Goal: Information Seeking & Learning: Learn about a topic

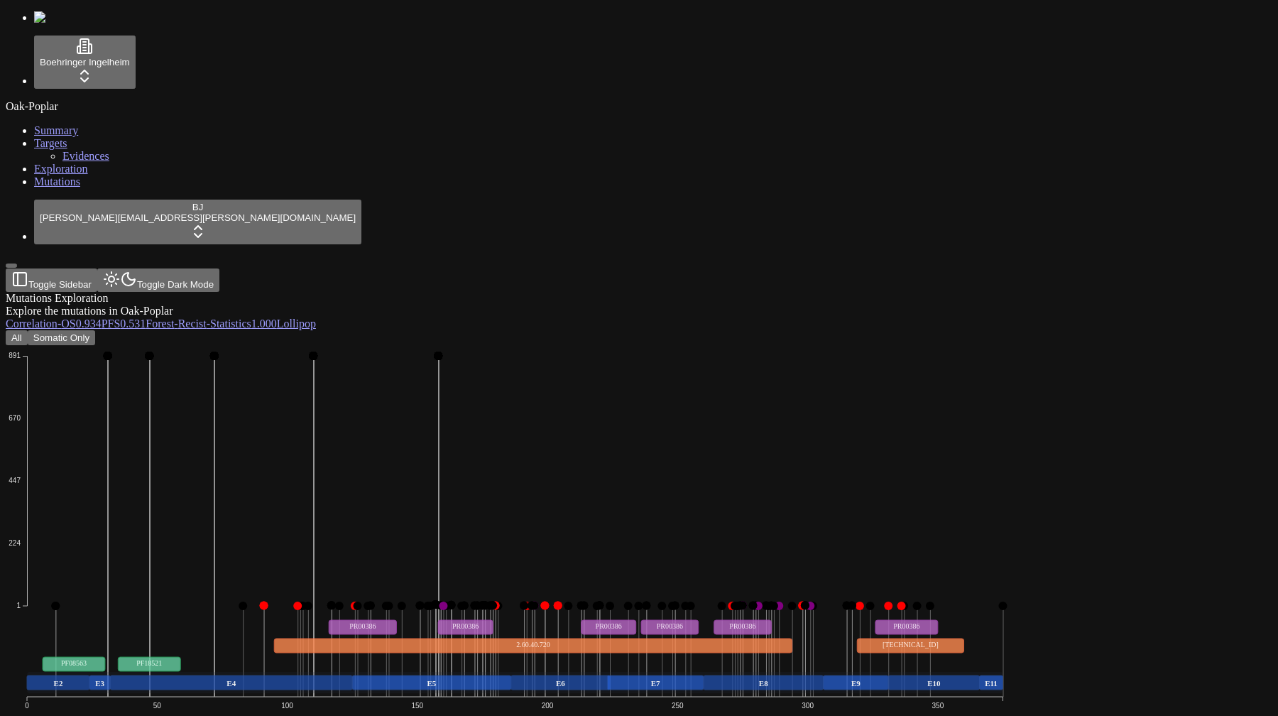
click at [725, 345] on icon "Frame_Shift_Del Missense_Mutation Nonsense_Mutation Frame_Shift_Ins In_Frame_De…" at bounding box center [515, 565] width 1019 height 440
click at [95, 330] on button "Somatic Only" at bounding box center [61, 337] width 67 height 15
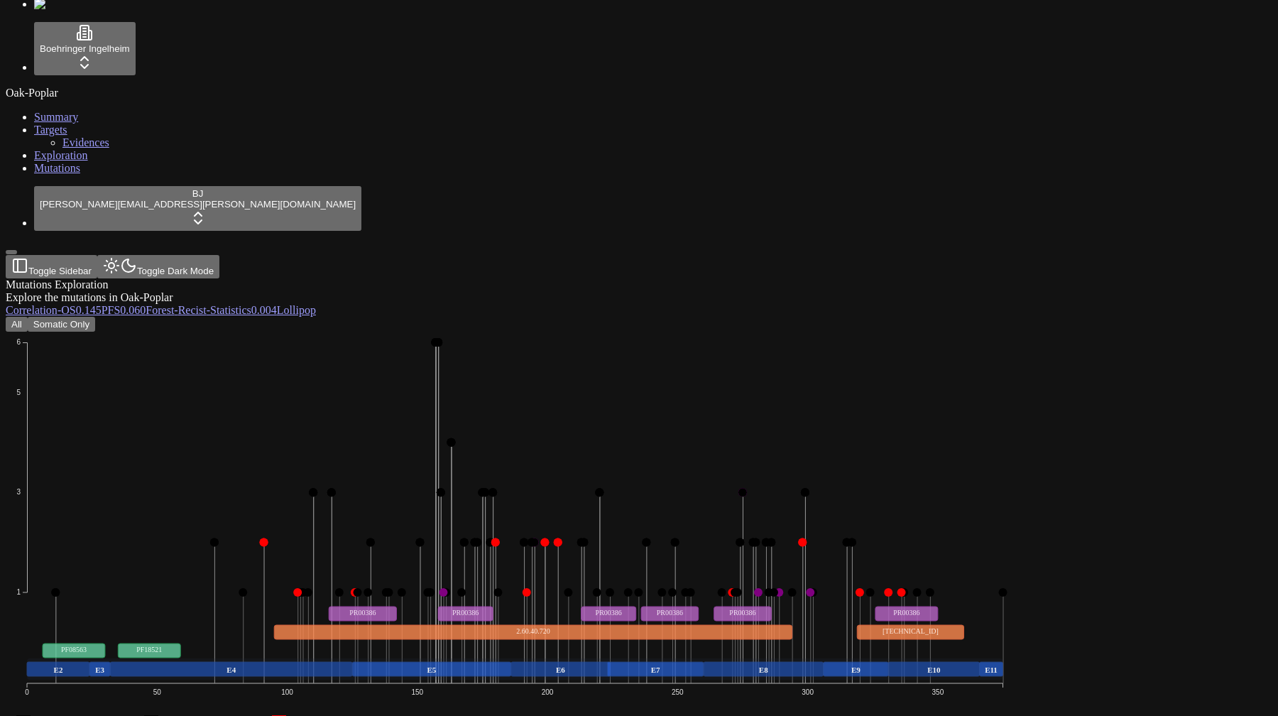
scroll to position [393, 0]
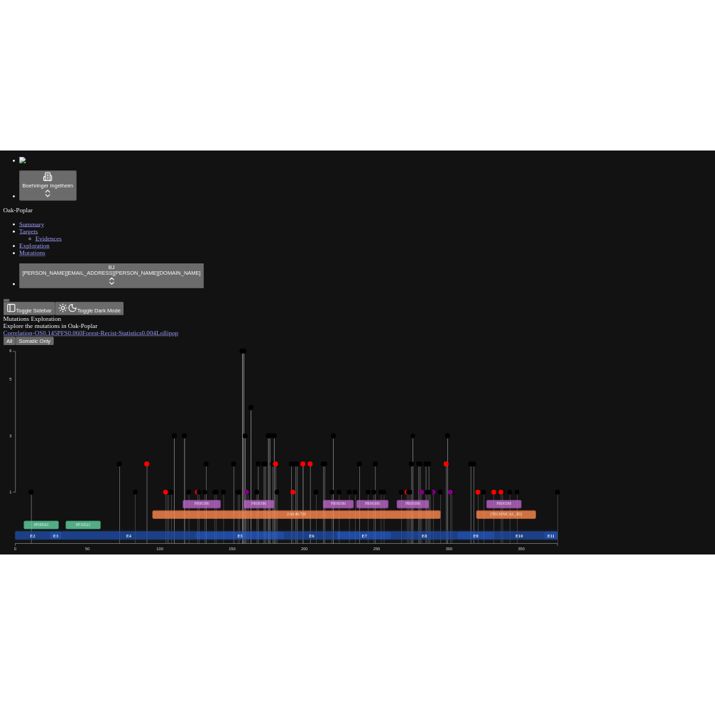
scroll to position [396, 0]
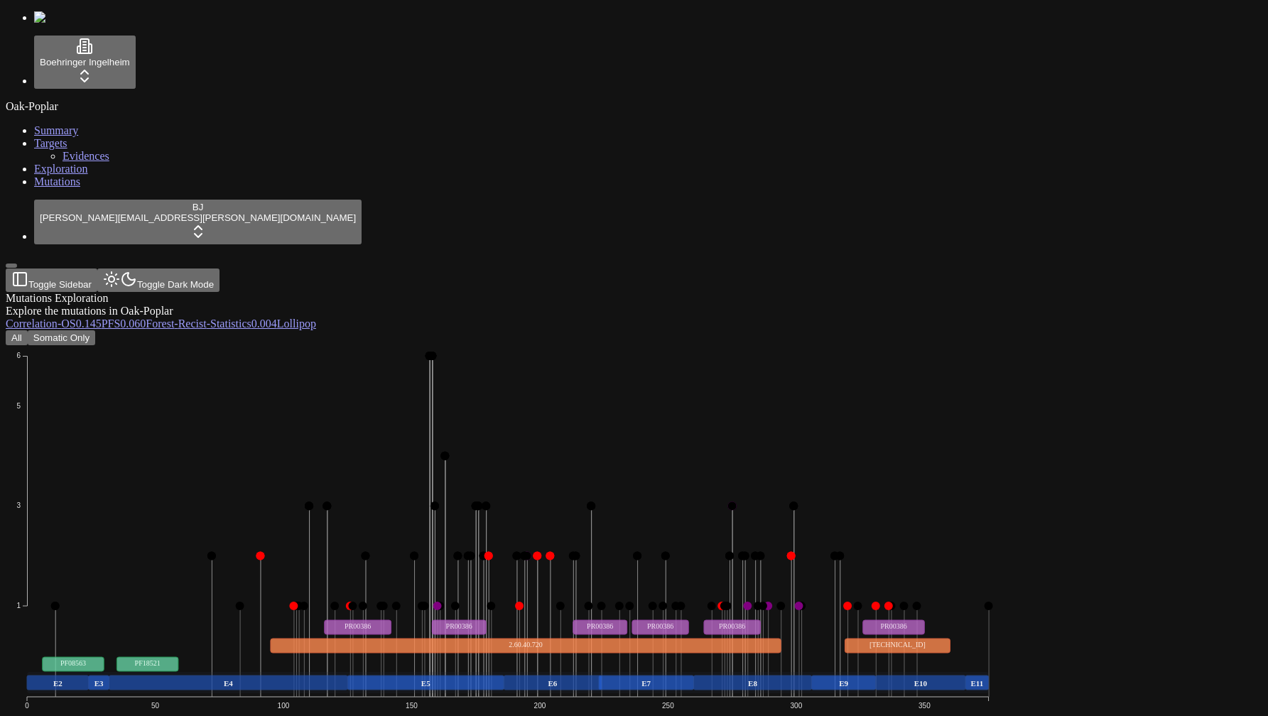
click at [87, 188] on div "Oak-Poplar Summary Targets Evidences Exploration Mutations" at bounding box center [634, 144] width 1256 height 88
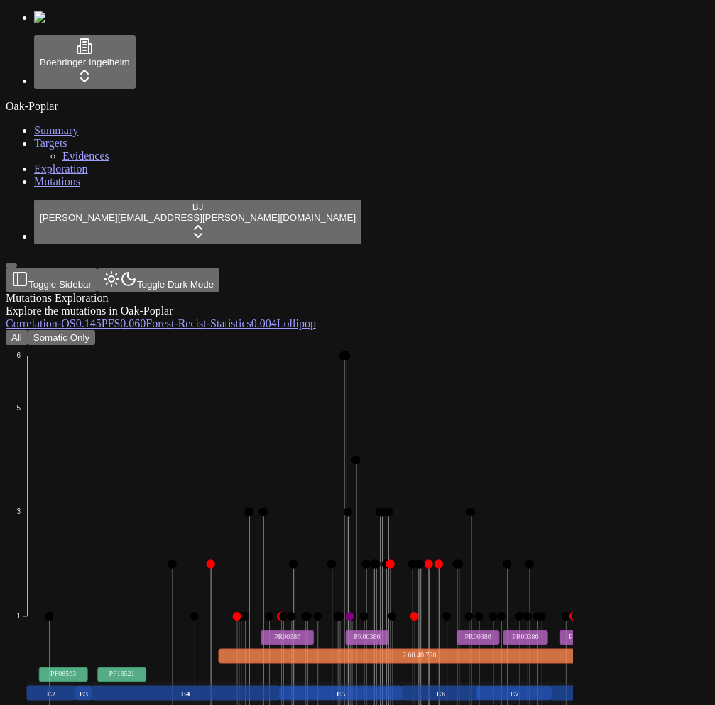
click at [452, 345] on icon "Missense_Mutation Frame_Shift_Del Nonsense_Mutation Frame_Shift_Ins In_Frame_De…" at bounding box center [406, 570] width 800 height 451
click at [489, 345] on icon "Missense_Mutation Frame_Shift_Del Nonsense_Mutation Frame_Shift_Ins In_Frame_De…" at bounding box center [406, 570] width 800 height 451
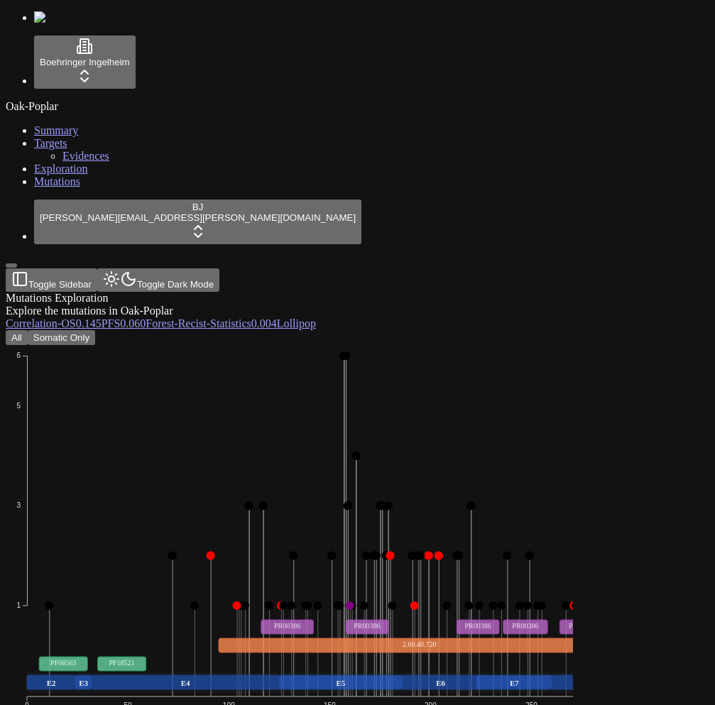
click at [376, 292] on div "Mutations Exploration Explore the mutations in Oak-Poplar Correlation - OS 0.14…" at bounding box center [289, 701] width 567 height 818
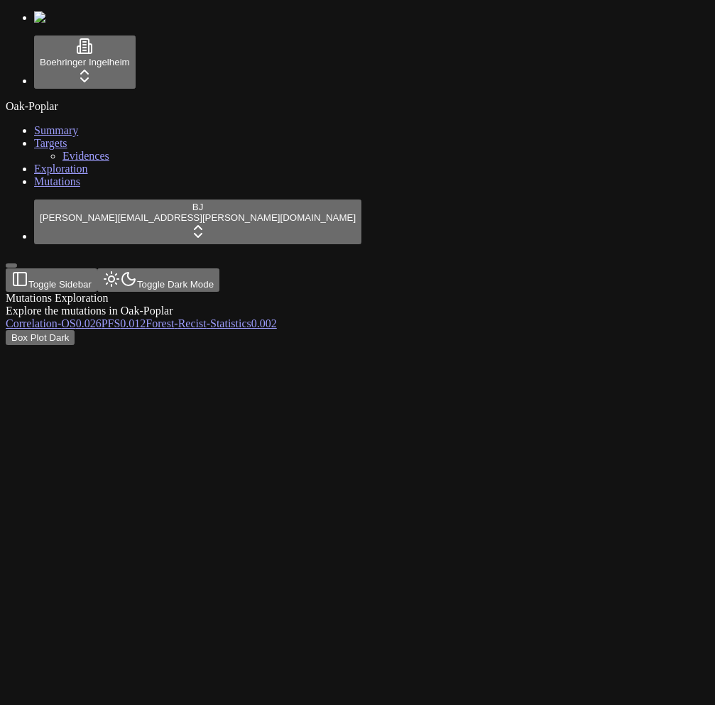
scroll to position [11, 0]
click at [427, 345] on div at bounding box center [289, 345] width 567 height 0
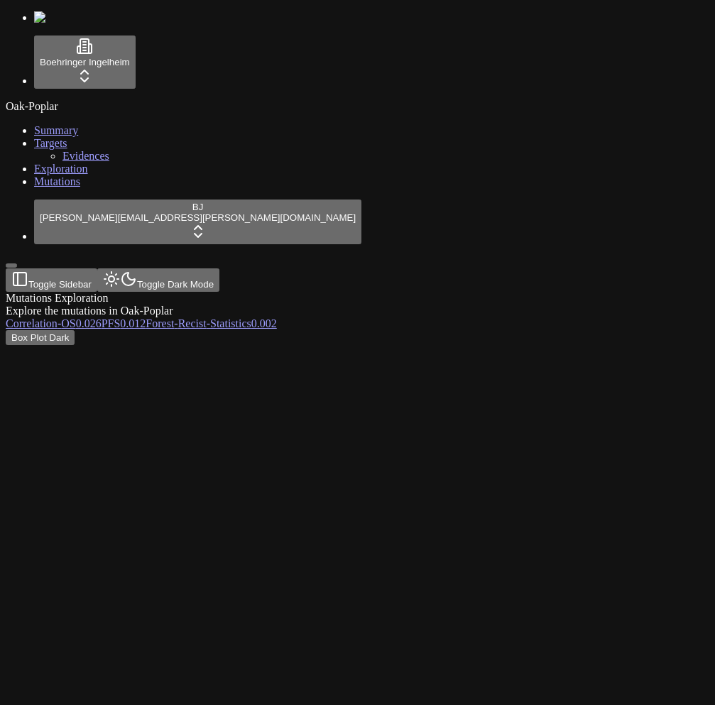
click at [427, 345] on div at bounding box center [289, 345] width 567 height 0
click at [565, 330] on div "Box Plot Dark" at bounding box center [289, 337] width 567 height 15
click at [178, 317] on link "Forest -" at bounding box center [162, 323] width 32 height 12
click at [146, 317] on link "PFS 0.012" at bounding box center [124, 323] width 45 height 12
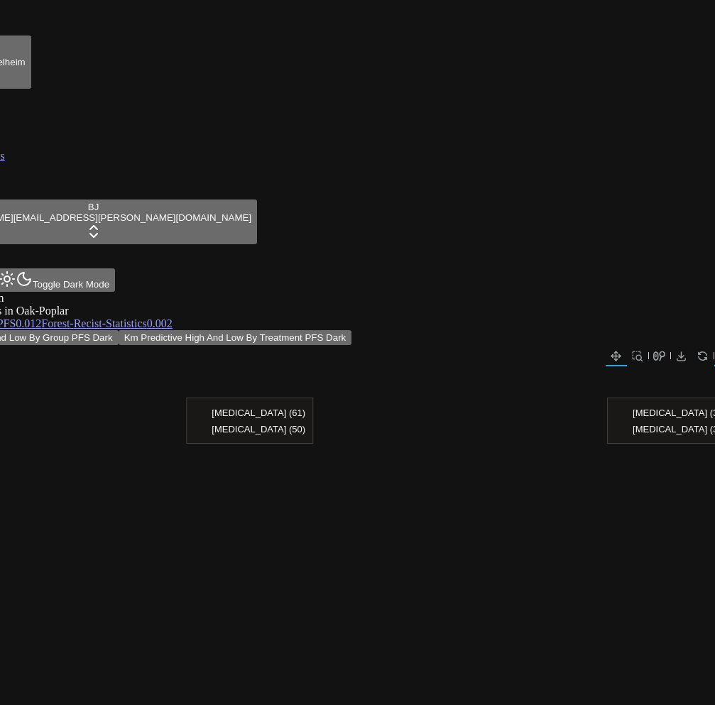
scroll to position [0, 109]
click at [168, 317] on span "0.002" at bounding box center [156, 323] width 26 height 12
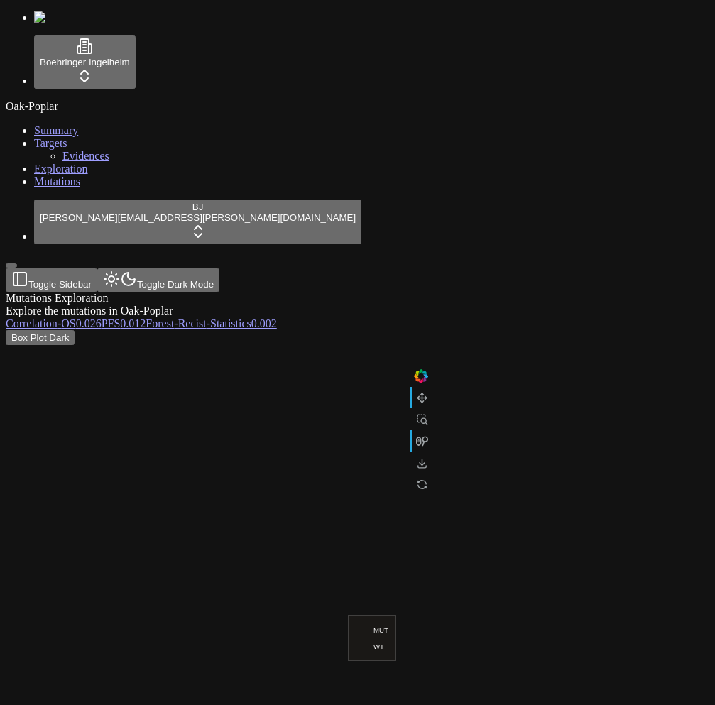
click at [573, 345] on div at bounding box center [289, 522] width 567 height 355
click at [62, 162] on span "Evidences" at bounding box center [85, 156] width 47 height 12
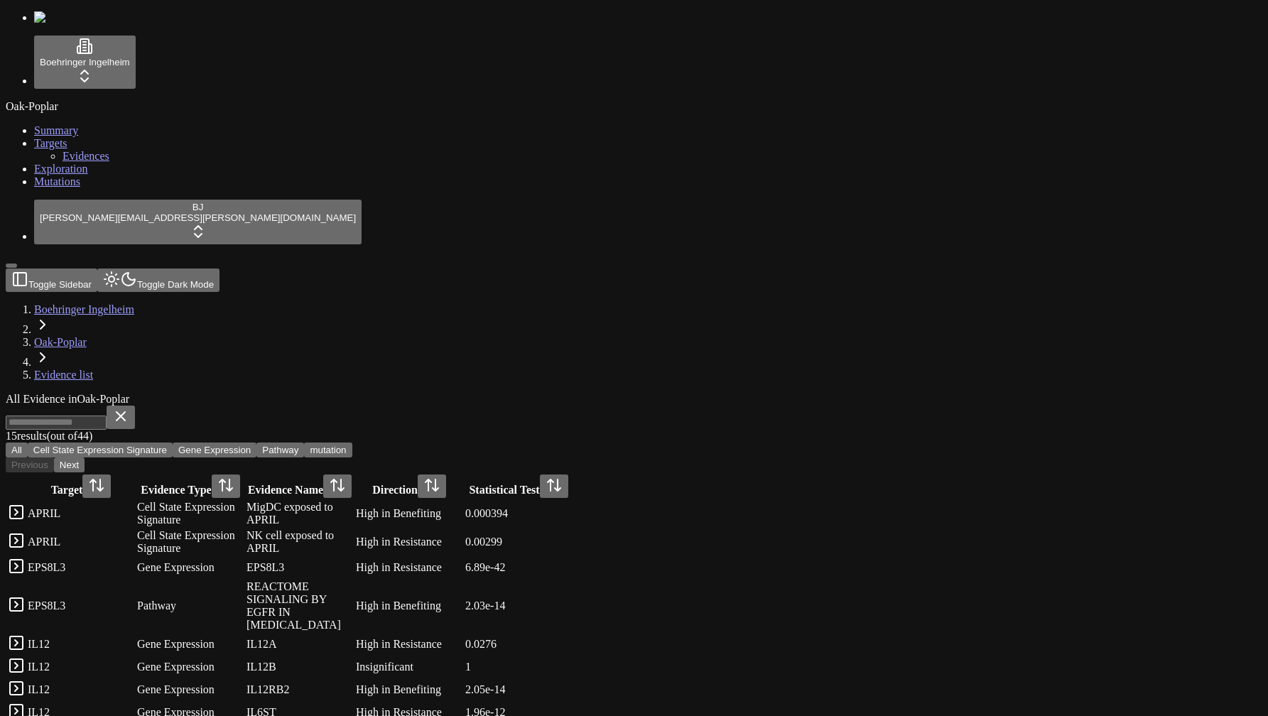
click at [43, 188] on div "Oak-Poplar Summary Targets Evidences Exploration Mutations" at bounding box center [634, 144] width 1256 height 88
click at [47, 187] on link "Mutations" at bounding box center [57, 181] width 46 height 12
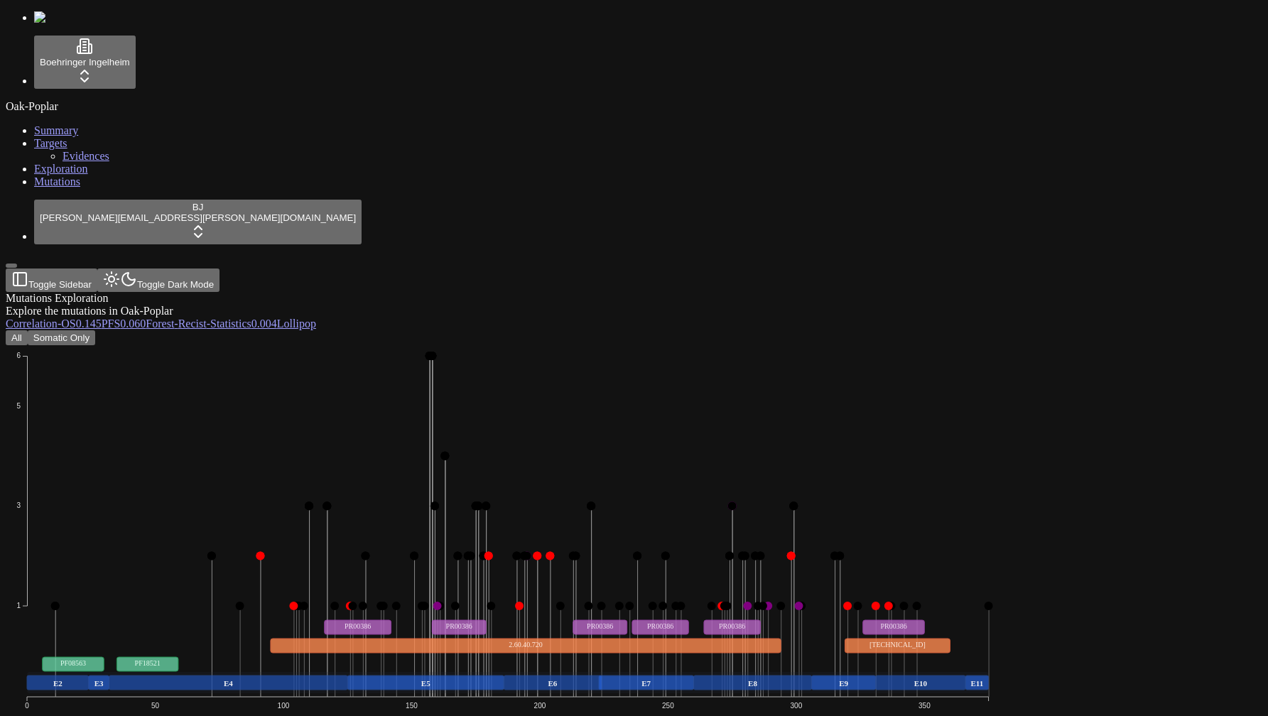
click at [28, 330] on button "All" at bounding box center [17, 337] width 22 height 15
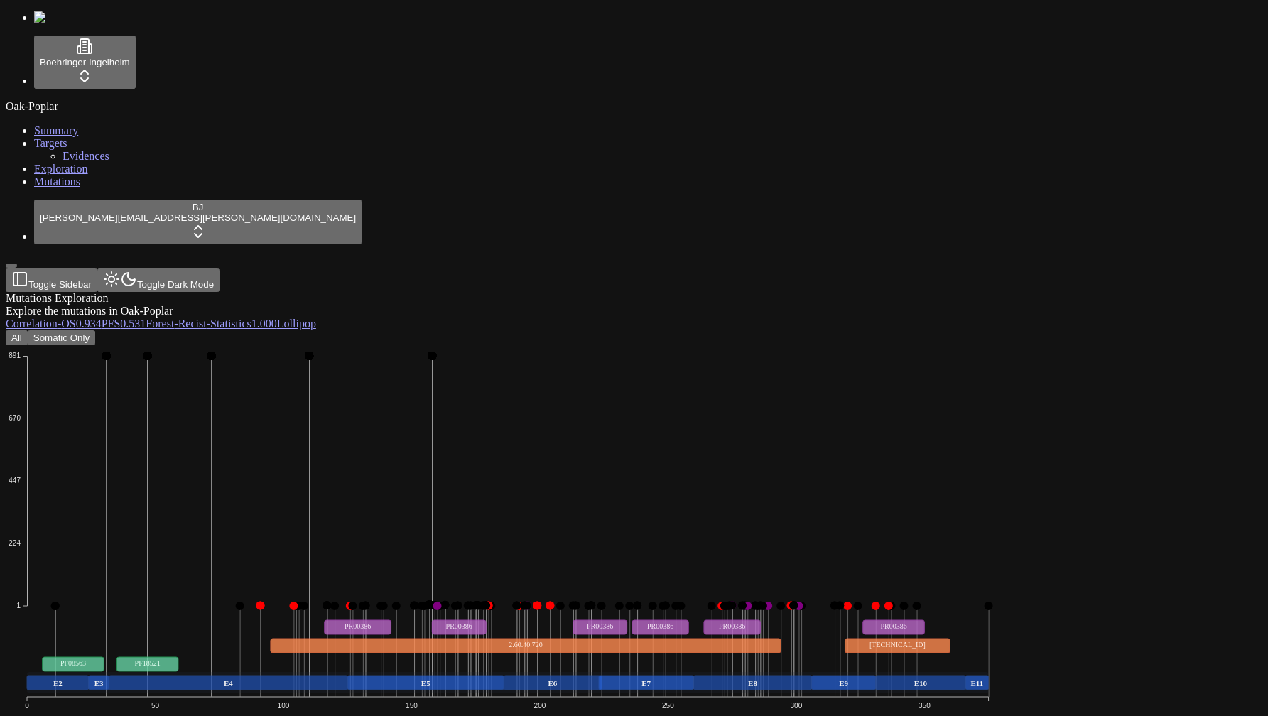
scroll to position [207, 0]
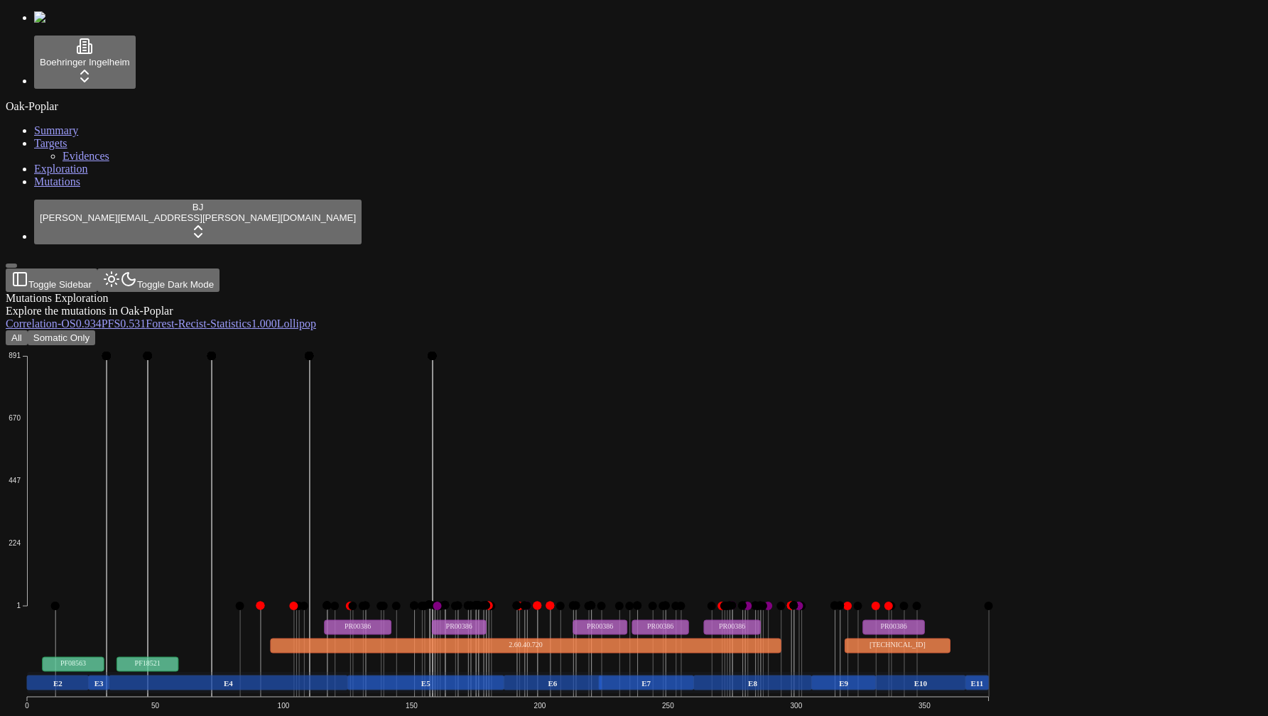
scroll to position [170, 0]
click at [522, 449] on icon "Frame_Shift_Del Missense_Mutation Nonsense_Mutation Frame_Shift_Ins In_Frame_De…" at bounding box center [508, 565] width 1004 height 440
click at [210, 317] on span "-" at bounding box center [209, 323] width 4 height 12
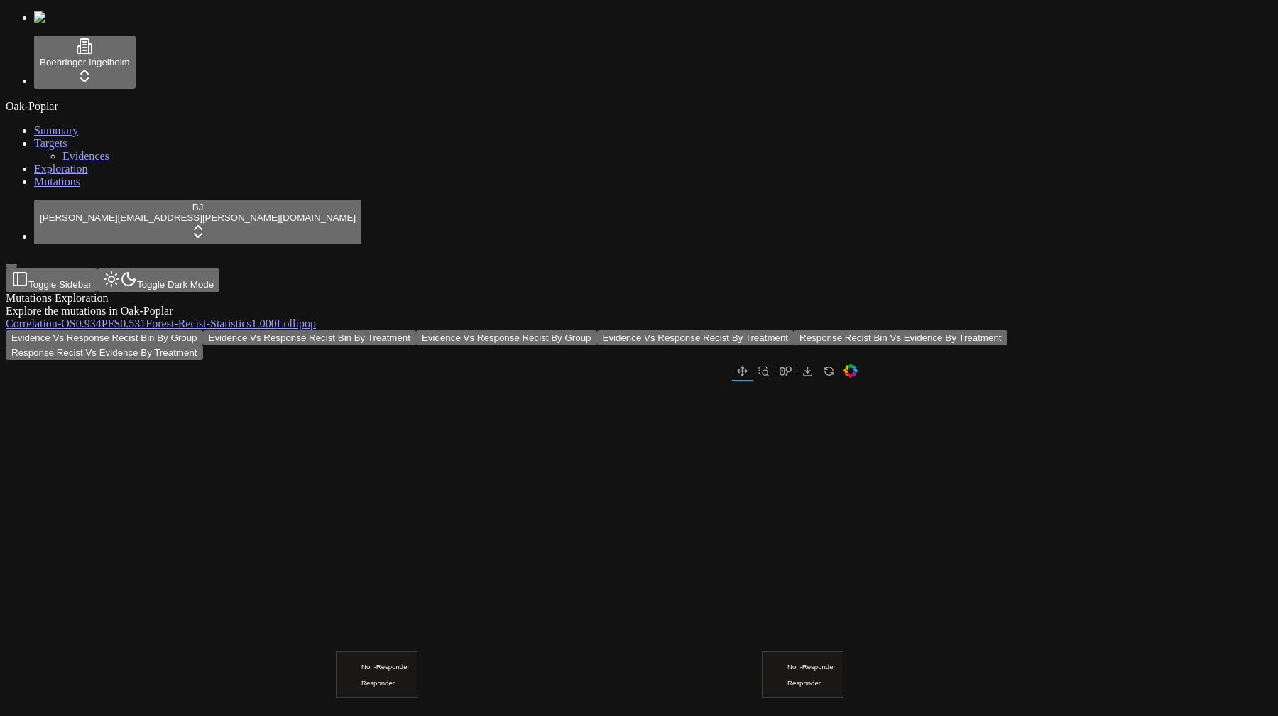
click at [43, 187] on span "Mutations" at bounding box center [57, 181] width 46 height 12
click at [34, 187] on link "Mutations" at bounding box center [57, 181] width 46 height 12
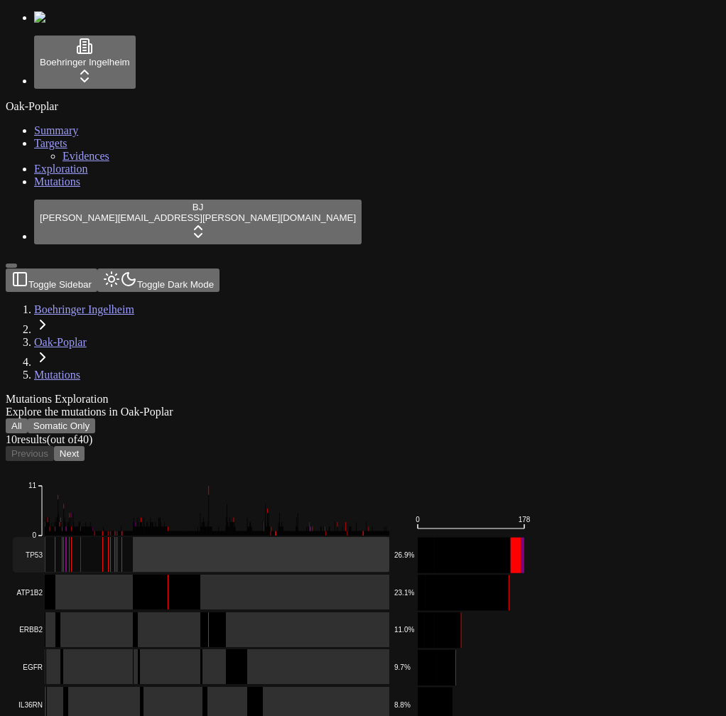
click at [367, 537] on rect at bounding box center [201, 555] width 376 height 36
click at [28, 418] on button "All" at bounding box center [17, 425] width 22 height 15
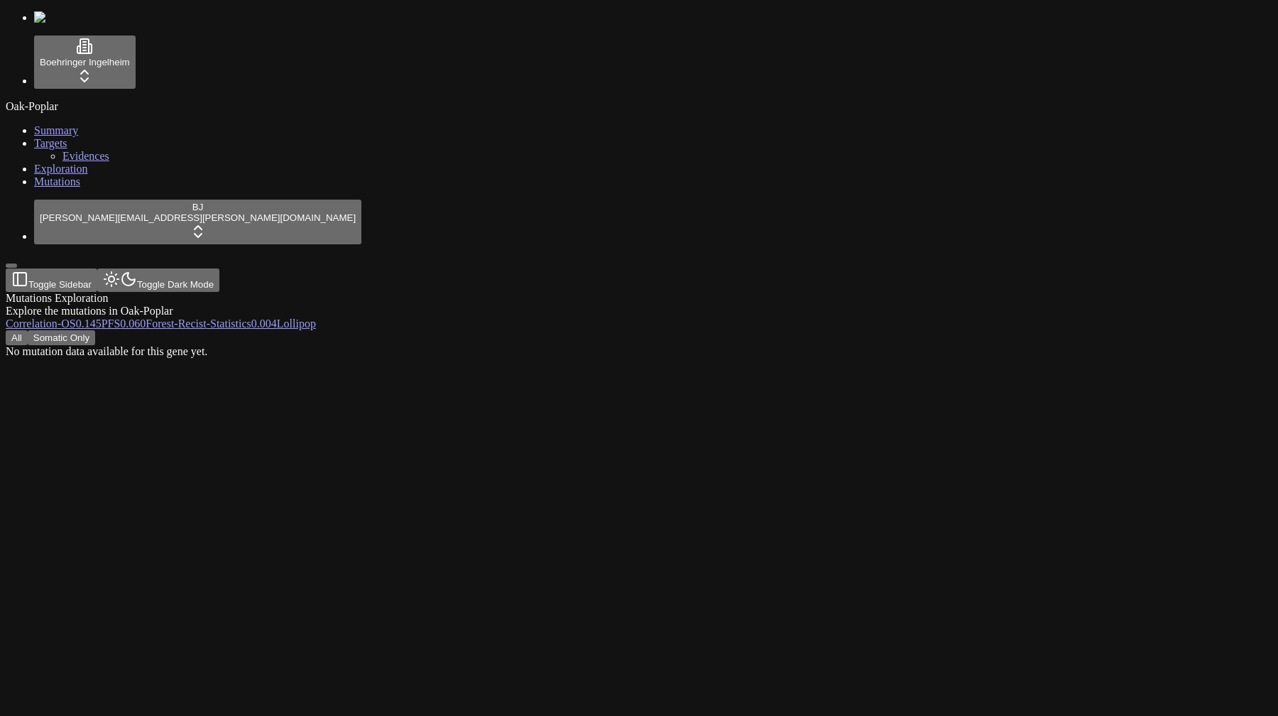
click at [517, 330] on div "All Somatic Only No mutation data available for this gene yet." at bounding box center [571, 344] width 1130 height 28
click at [95, 330] on button "Somatic Only" at bounding box center [61, 337] width 67 height 15
click at [28, 330] on button "All" at bounding box center [17, 337] width 22 height 15
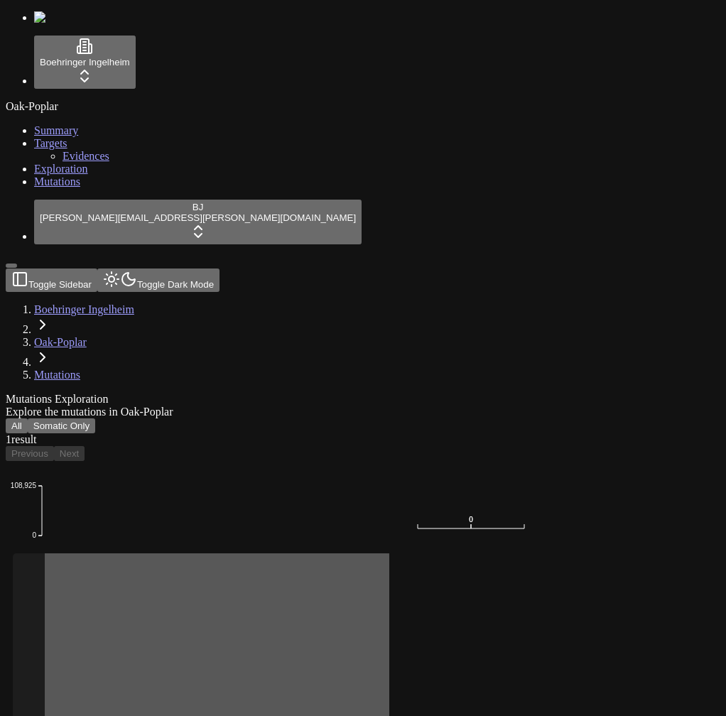
click at [85, 188] on div "Oak-Poplar Summary Targets Evidences Exploration Mutations" at bounding box center [363, 144] width 714 height 88
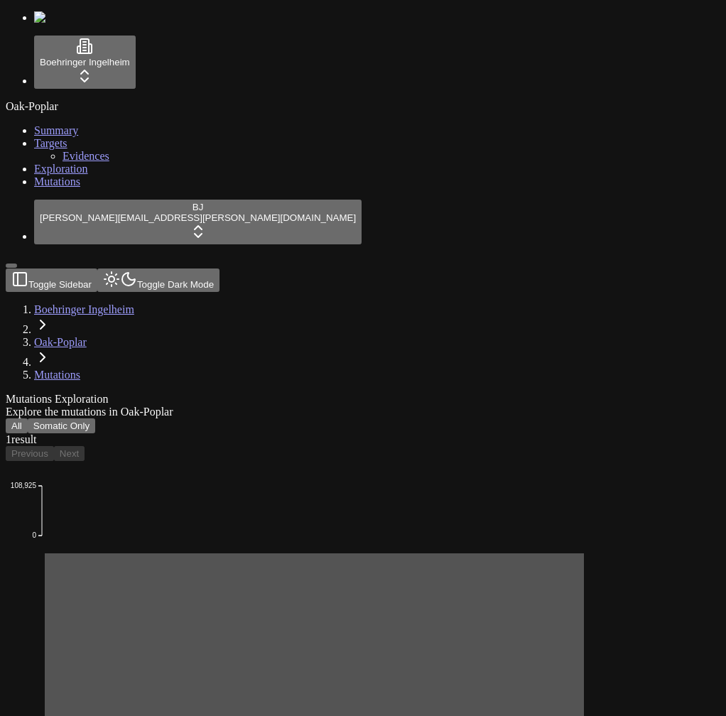
click at [584, 418] on div "All Somatic Only 1 result Previous Next" at bounding box center [295, 439] width 578 height 43
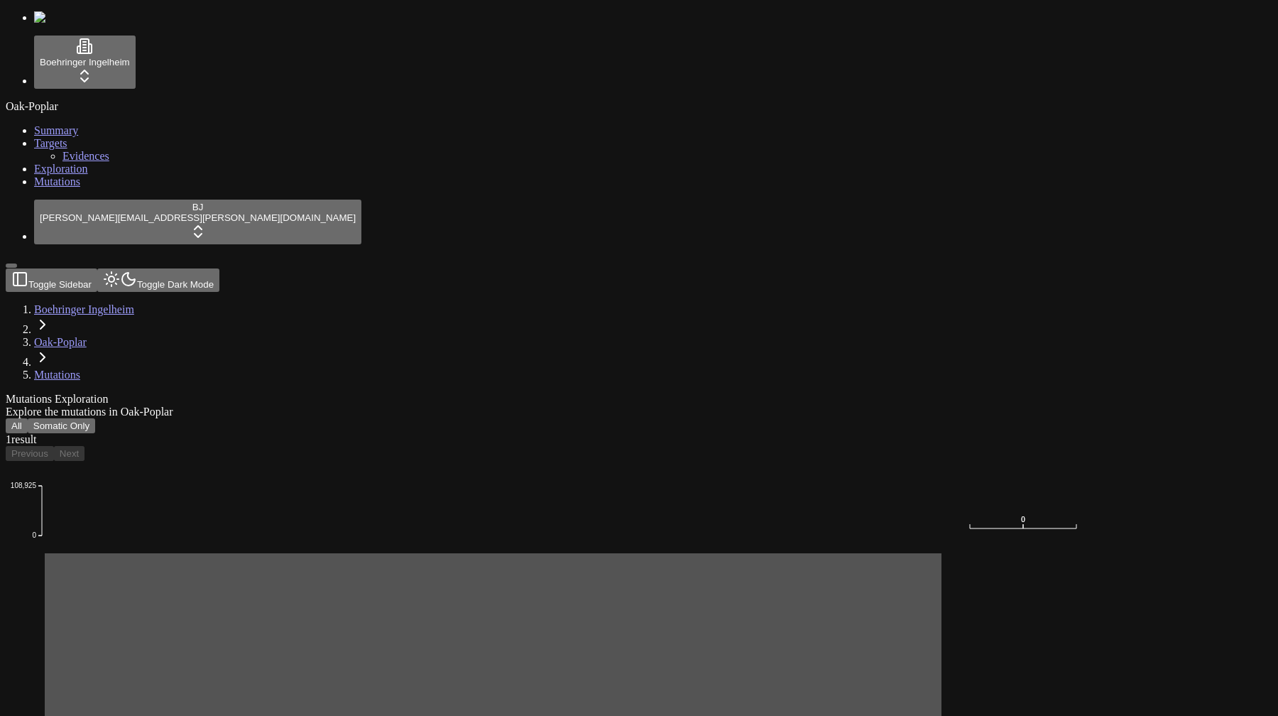
click at [650, 418] on div "All Somatic Only 1 result Previous Next" at bounding box center [571, 439] width 1130 height 43
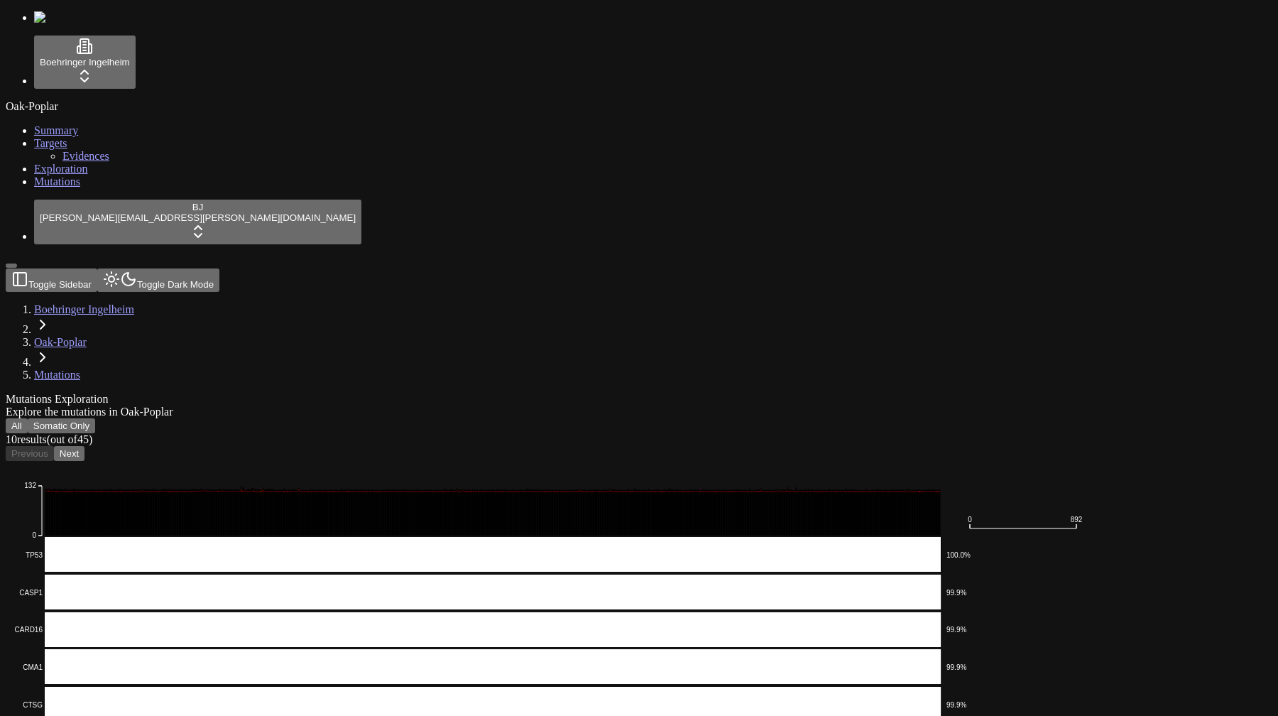
click at [610, 393] on div "Mutations Exploration Explore the mutations in Oak-Poplar" at bounding box center [571, 406] width 1130 height 26
click at [518, 393] on div "Mutations Exploration Explore the mutations in Oak-Poplar" at bounding box center [571, 406] width 1130 height 26
click at [495, 393] on div "Mutations Exploration" at bounding box center [571, 399] width 1130 height 13
click at [618, 393] on div "Mutations Exploration Explore the mutations in Oak-Poplar" at bounding box center [571, 406] width 1130 height 26
click at [788, 268] on header "Toggle Sidebar Toggle Dark Mode Boehringer Ingelheim Oak-Poplar Mutations" at bounding box center [571, 324] width 1130 height 113
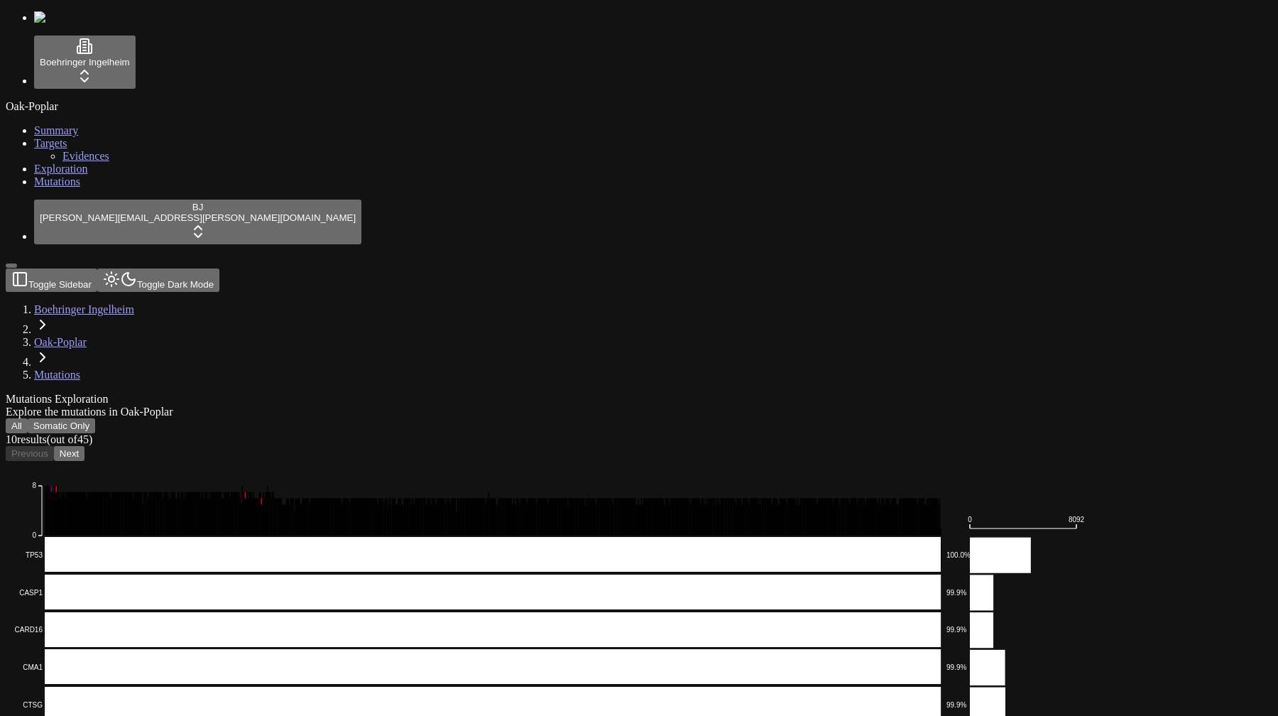
click at [653, 393] on div "Mutations Exploration" at bounding box center [571, 399] width 1130 height 13
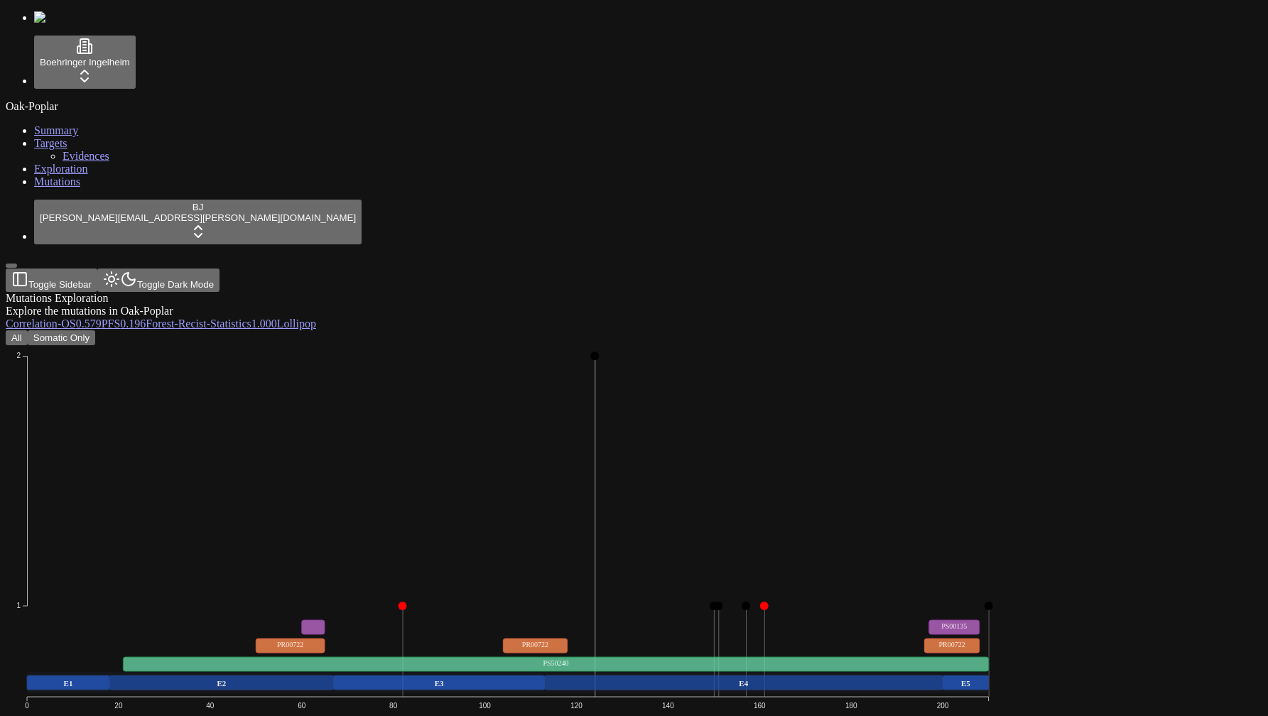
click at [276, 345] on icon "Frame_Shift_Del Nonsense_Mutation Missense_Mutation 1 2 0 20 40 60 80 100 120 1…" at bounding box center [508, 565] width 1004 height 440
click at [70, 187] on link "Mutations" at bounding box center [57, 181] width 46 height 12
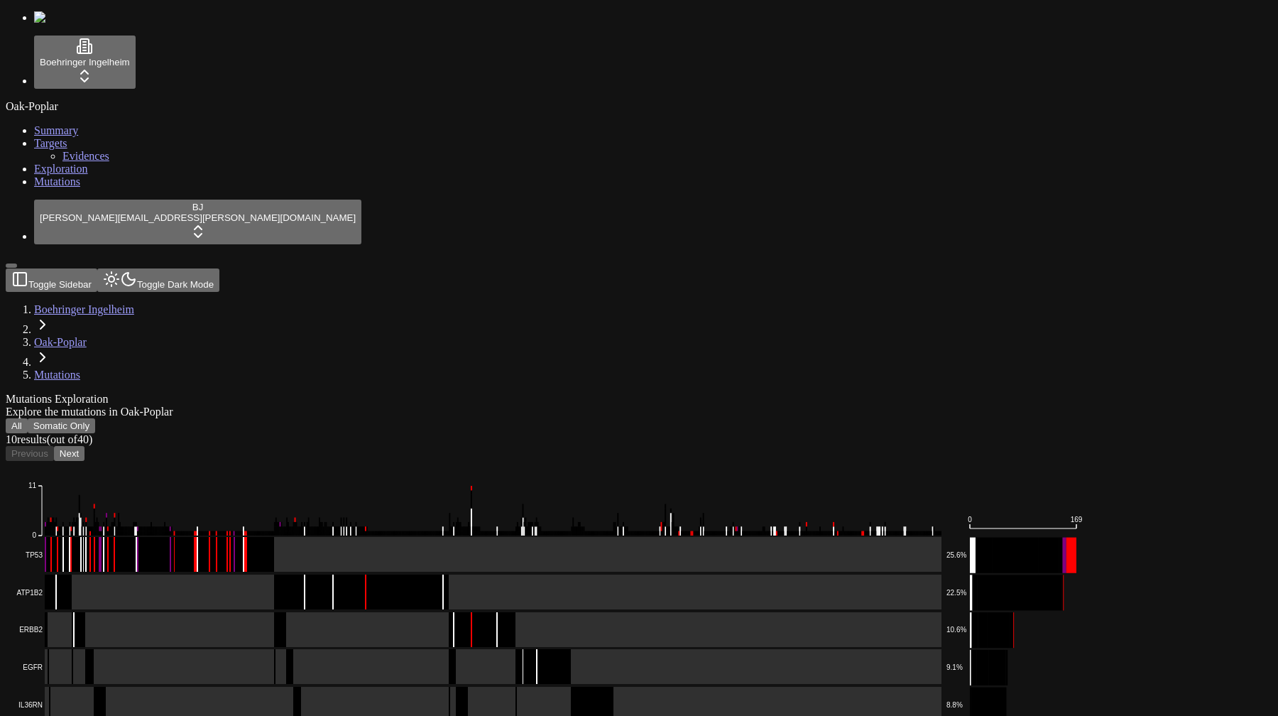
click at [116, 188] on div "Oak-Poplar Summary Targets Evidences Exploration Mutations" at bounding box center [639, 144] width 1267 height 88
click at [67, 188] on div "Oak-Poplar Summary Targets Evidences Exploration Mutations" at bounding box center [639, 144] width 1267 height 88
click at [79, 188] on div "Oak-Poplar Summary Targets Evidences Exploration Mutations" at bounding box center [639, 144] width 1267 height 88
click at [92, 188] on div "Oak-Poplar Summary Targets Evidences Exploration Mutations" at bounding box center [639, 144] width 1267 height 88
click at [219, 537] on rect at bounding box center [477, 555] width 929 height 36
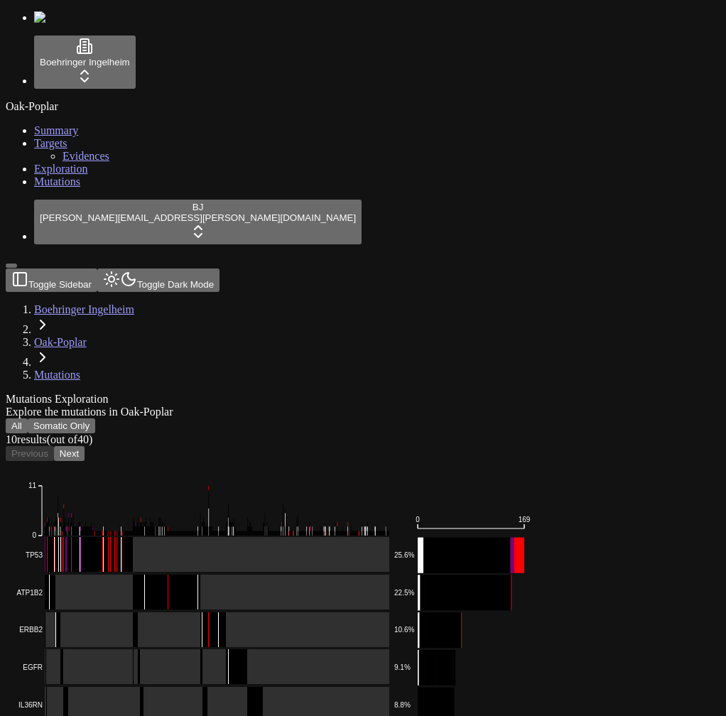
click at [93, 188] on div "Oak-Poplar Summary Targets Evidences Exploration Mutations" at bounding box center [363, 144] width 714 height 88
click at [89, 188] on div "Oak-Poplar Summary Targets Evidences Exploration Mutations" at bounding box center [363, 144] width 714 height 88
click at [80, 188] on div "Oak-Poplar Summary Targets Evidences Exploration Mutations" at bounding box center [363, 144] width 714 height 88
click at [28, 418] on button "All" at bounding box center [17, 425] width 22 height 15
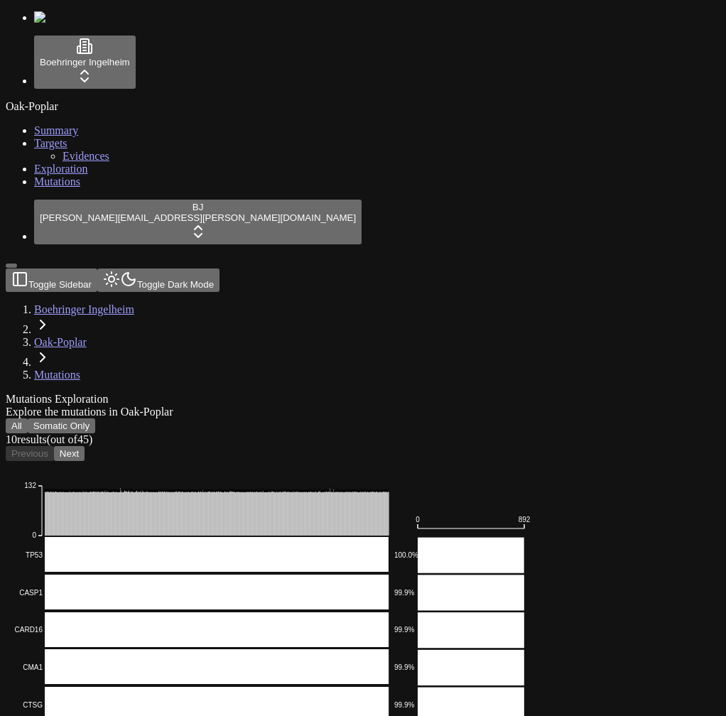
click at [45, 188] on div "Oak-Poplar Summary Targets Evidences Exploration Mutations" at bounding box center [363, 144] width 714 height 88
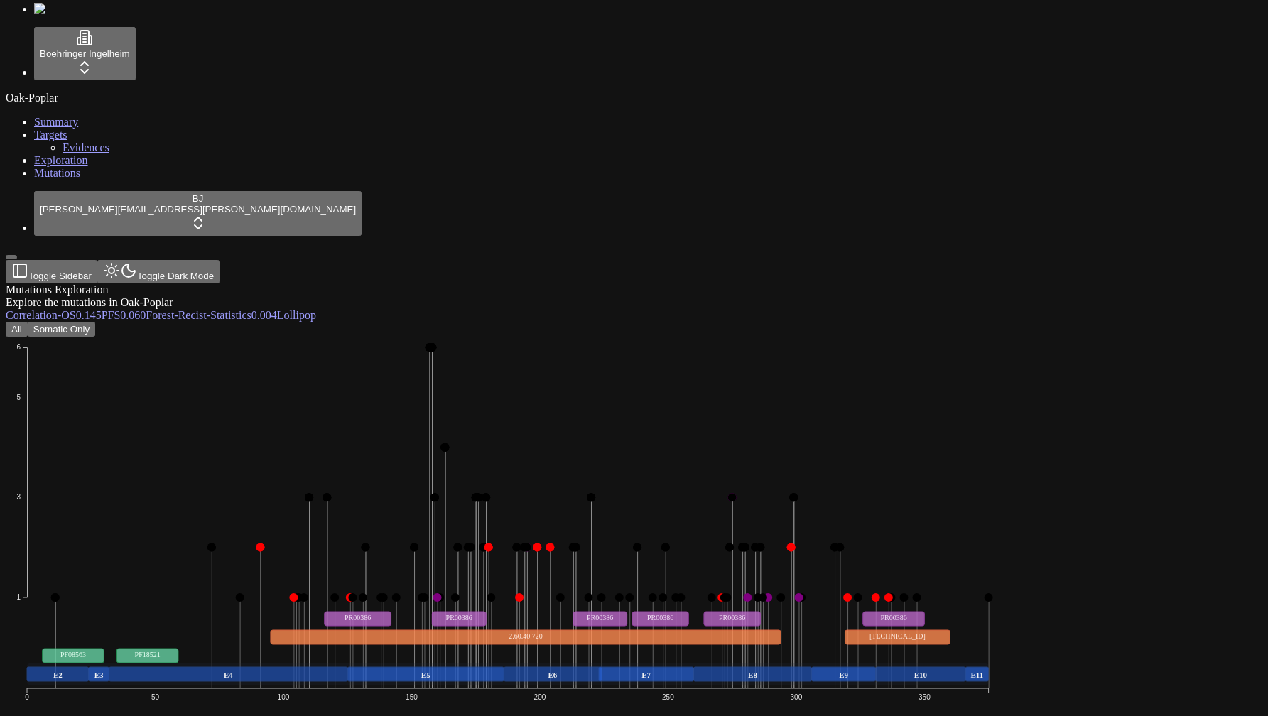
click at [542, 337] on icon "Missense_Mutation Frame_Shift_Del Nonsense_Mutation Frame_Shift_Ins In_Frame_De…" at bounding box center [508, 557] width 1004 height 440
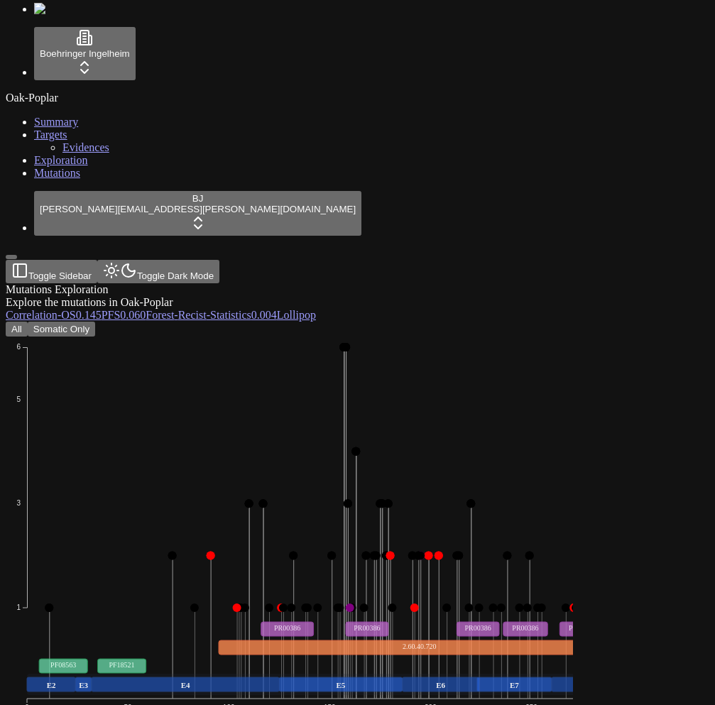
click at [490, 345] on icon "Missense_Mutation Frame_Shift_Del Nonsense_Mutation Frame_Shift_Ins In_Frame_De…" at bounding box center [406, 562] width 800 height 451
click at [486, 338] on icon "Missense_Mutation Frame_Shift_Del Nonsense_Mutation Frame_Shift_Ins In_Frame_De…" at bounding box center [406, 562] width 800 height 451
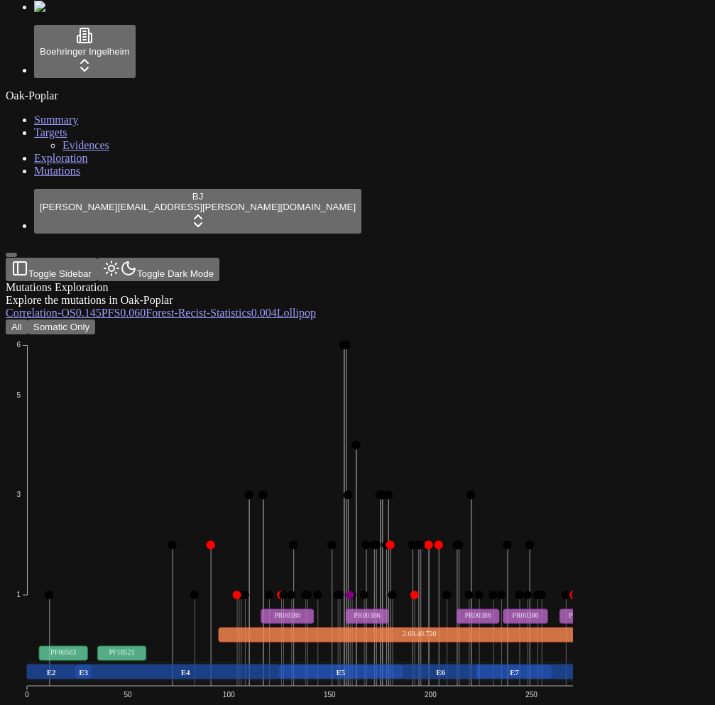
scroll to position [234, 0]
click at [360, 419] on icon "Missense_Mutation Frame_Shift_Del Nonsense_Mutation Frame_Shift_Ins In_Frame_De…" at bounding box center [406, 554] width 800 height 440
click at [537, 408] on icon "Missense_Mutation Frame_Shift_Del Nonsense_Mutation Frame_Shift_Ins In_Frame_De…" at bounding box center [406, 554] width 800 height 440
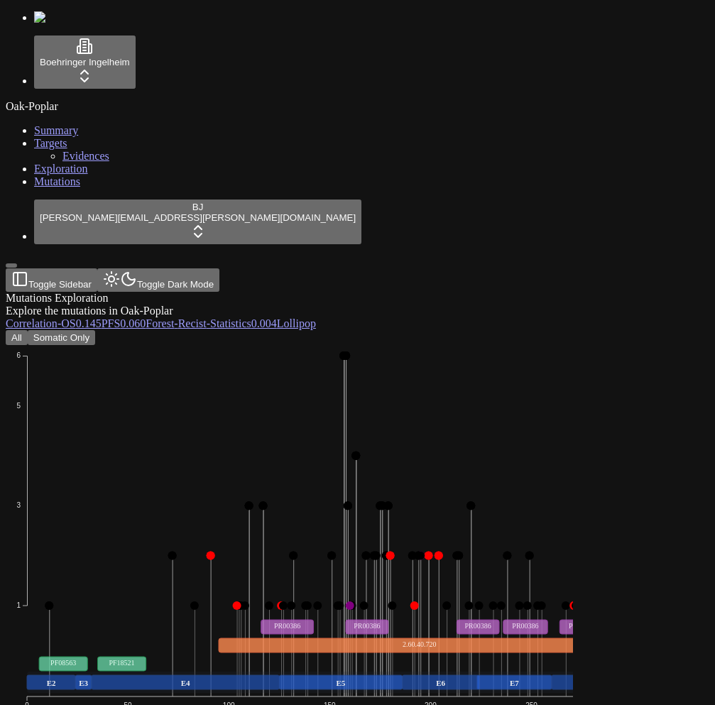
scroll to position [234, 0]
click at [481, 403] on icon "Missense_Mutation Frame_Shift_Del Nonsense_Mutation Frame_Shift_Ins In_Frame_De…" at bounding box center [406, 565] width 800 height 440
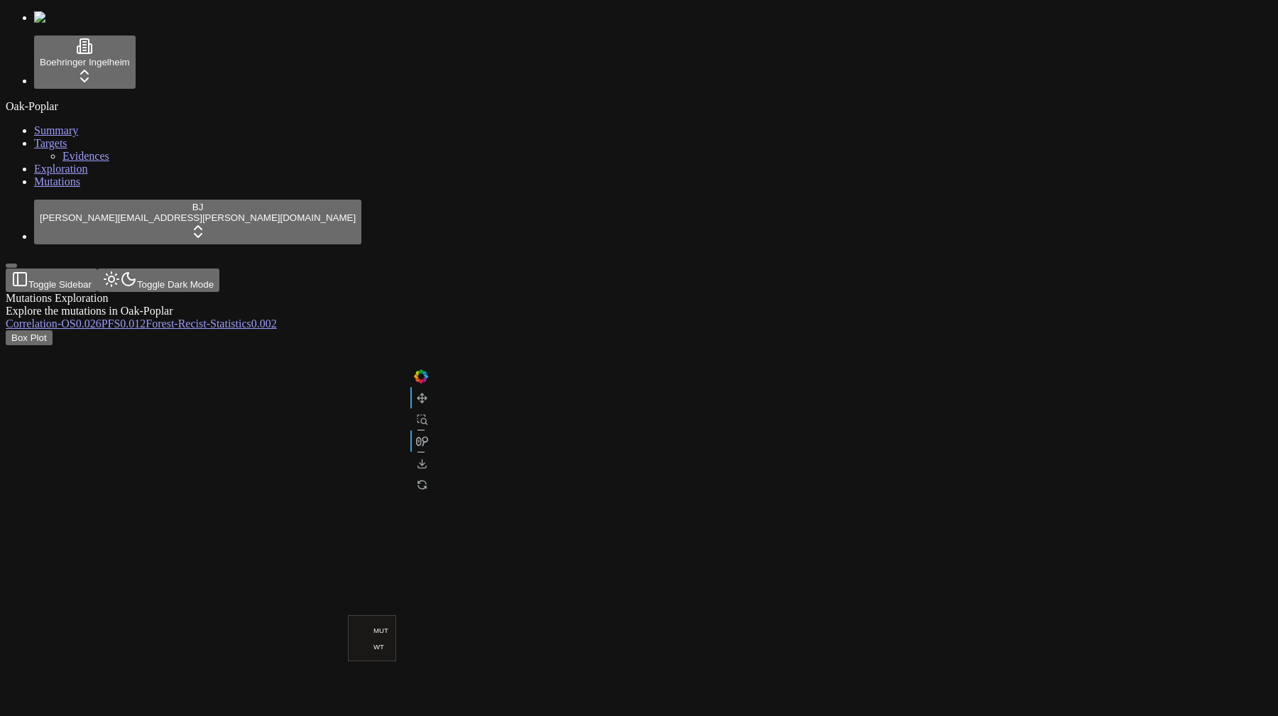
click at [714, 330] on div "Box Plot" at bounding box center [571, 515] width 1130 height 370
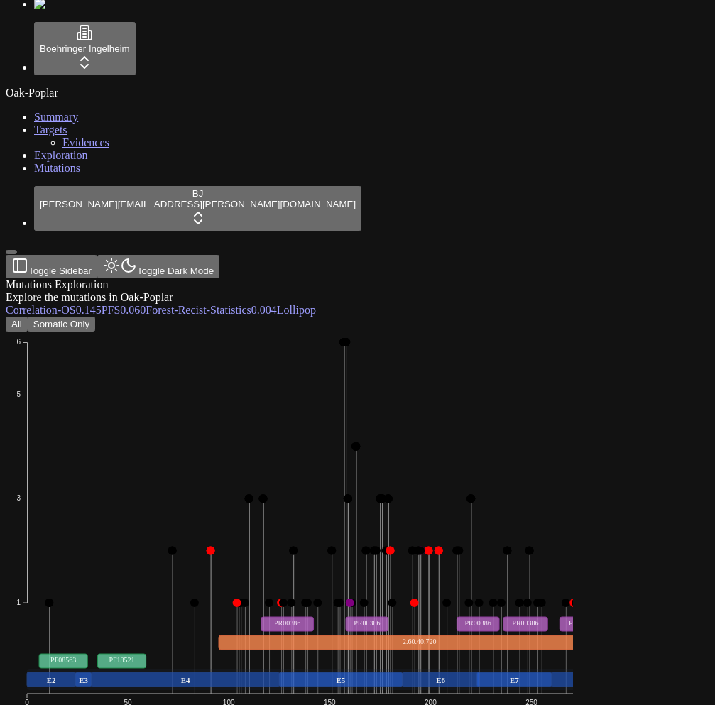
scroll to position [245, 0]
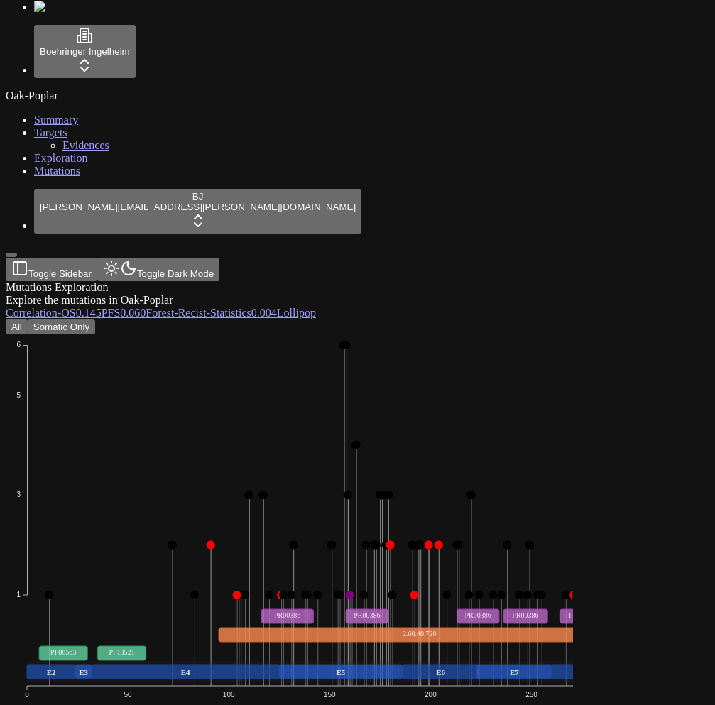
scroll to position [234, 0]
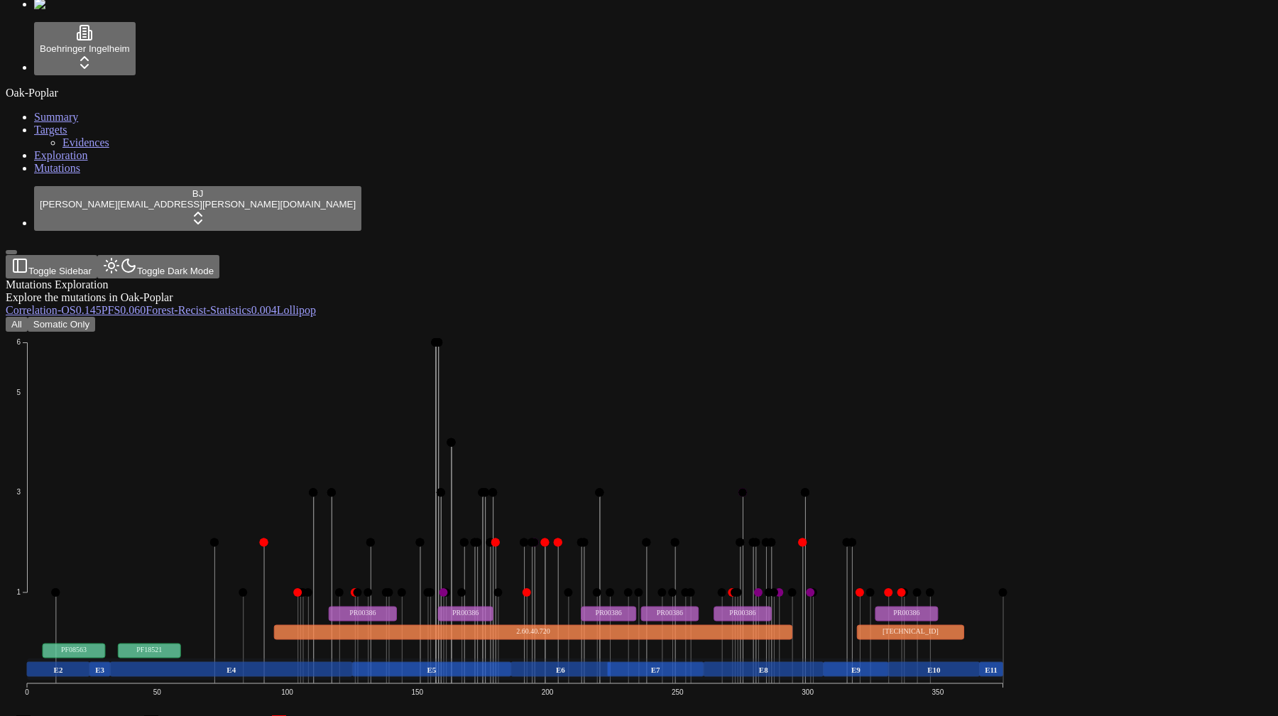
scroll to position [346, 0]
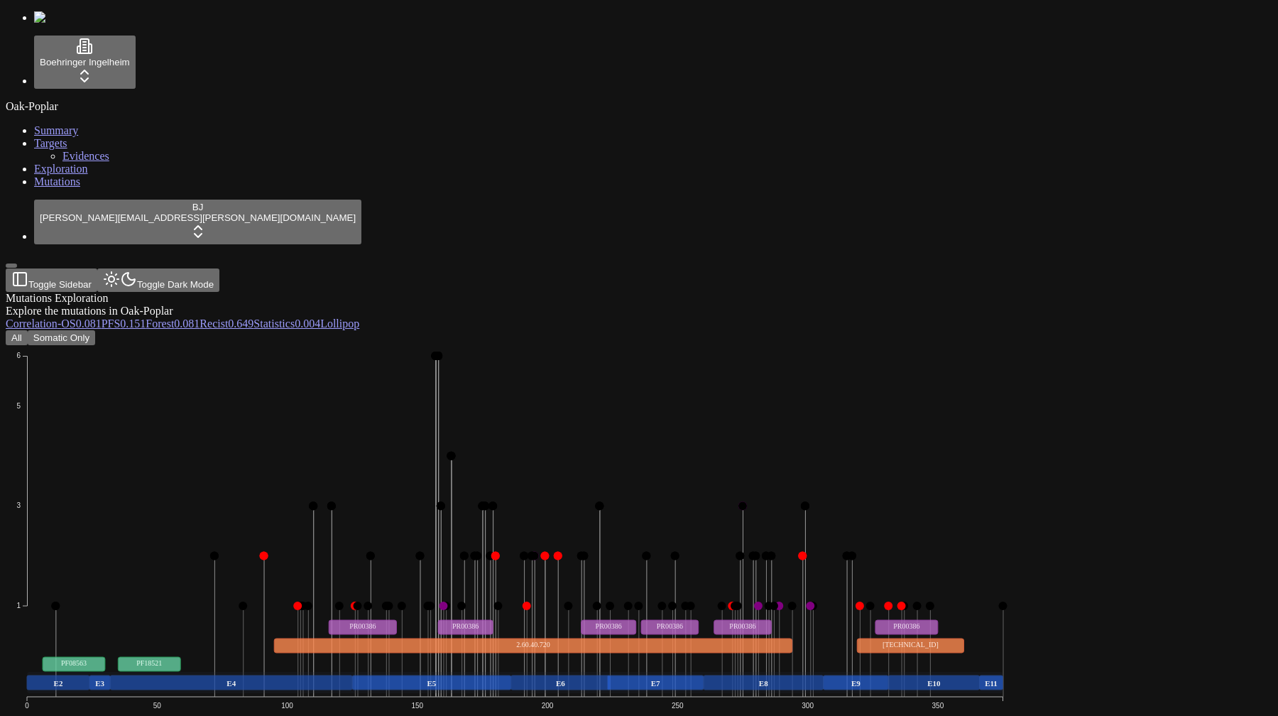
click at [403, 330] on div "All Somatic Only Missense_Mutation Frame_Shift_Del Nonsense_Mutation Frame_Shif…" at bounding box center [571, 722] width 1130 height 785
click at [396, 330] on div "All Somatic Only Missense_Mutation Frame_Shift_Del Nonsense_Mutation Frame_Shif…" at bounding box center [571, 722] width 1130 height 785
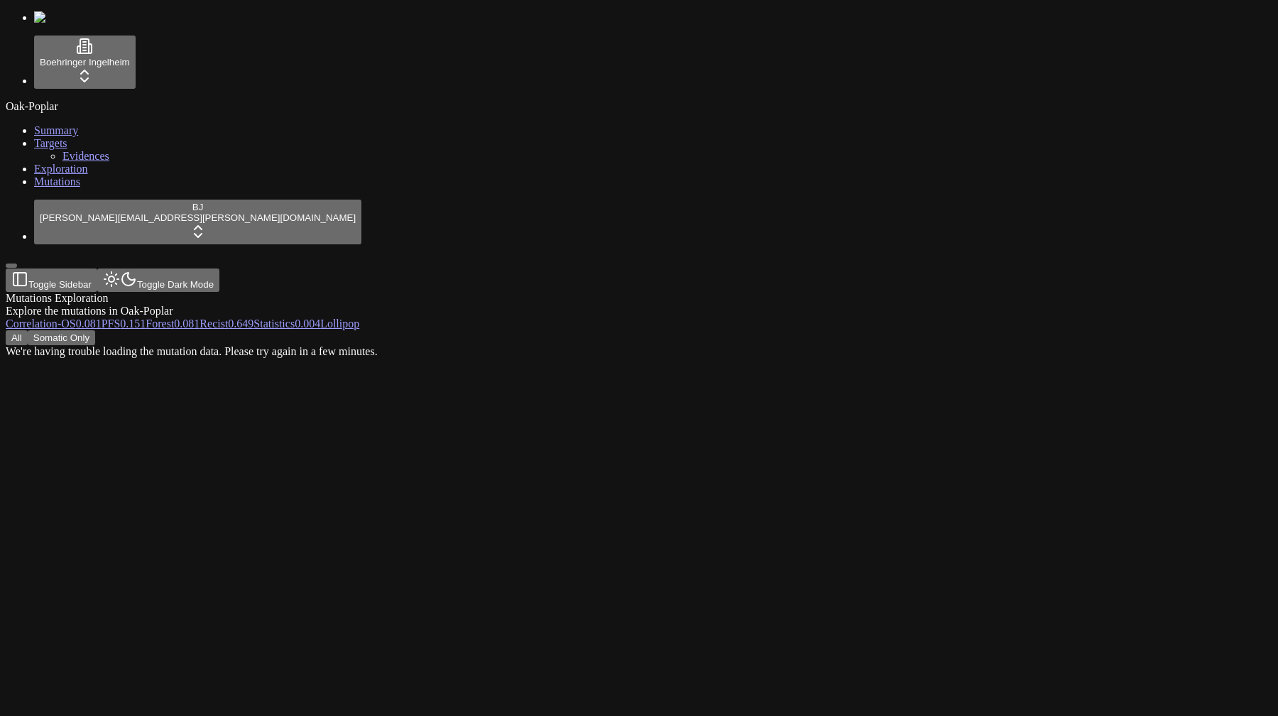
click at [349, 330] on div "All Somatic Only We're having trouble loading the mutation data. Please try aga…" at bounding box center [571, 344] width 1130 height 28
click at [577, 330] on div "All Somatic Only We're having trouble loading the mutation data. Please try aga…" at bounding box center [571, 344] width 1130 height 28
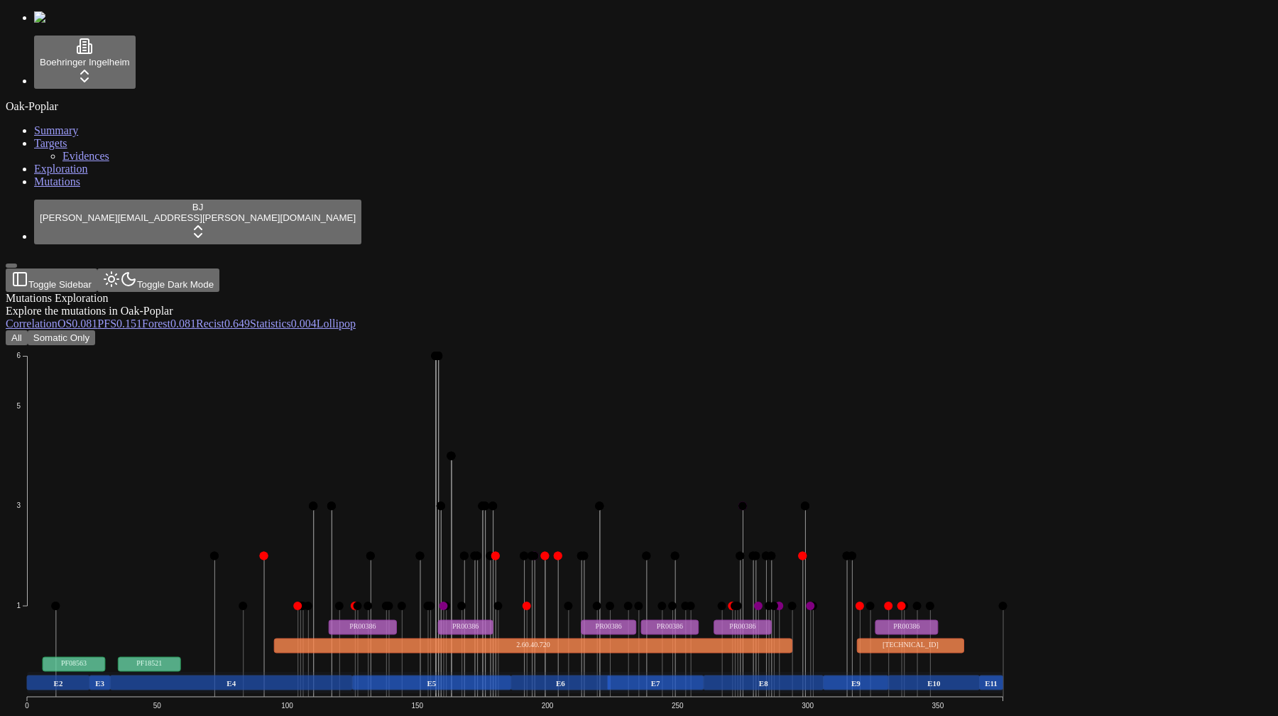
click at [58, 317] on link "Correlation" at bounding box center [32, 323] width 52 height 12
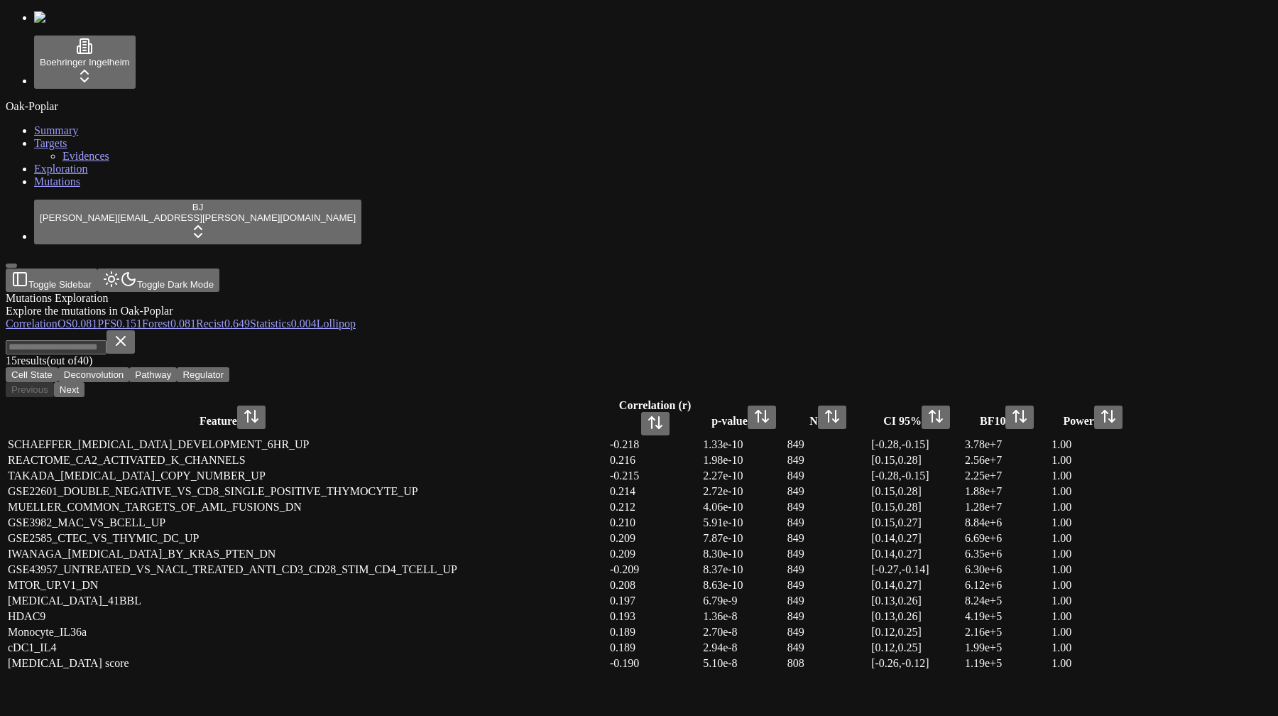
click at [791, 330] on div "15 result s (out of 40 ) Cell State Deconvolution Pathway Regulator Previous Ne…" at bounding box center [571, 363] width 1130 height 67
click at [433, 292] on div "Mutations Exploration Explore the mutations in Oak-Poplar Correlation OS 0.081 …" at bounding box center [571, 482] width 1130 height 380
click at [92, 354] on span "(out of 40 )" at bounding box center [69, 360] width 45 height 12
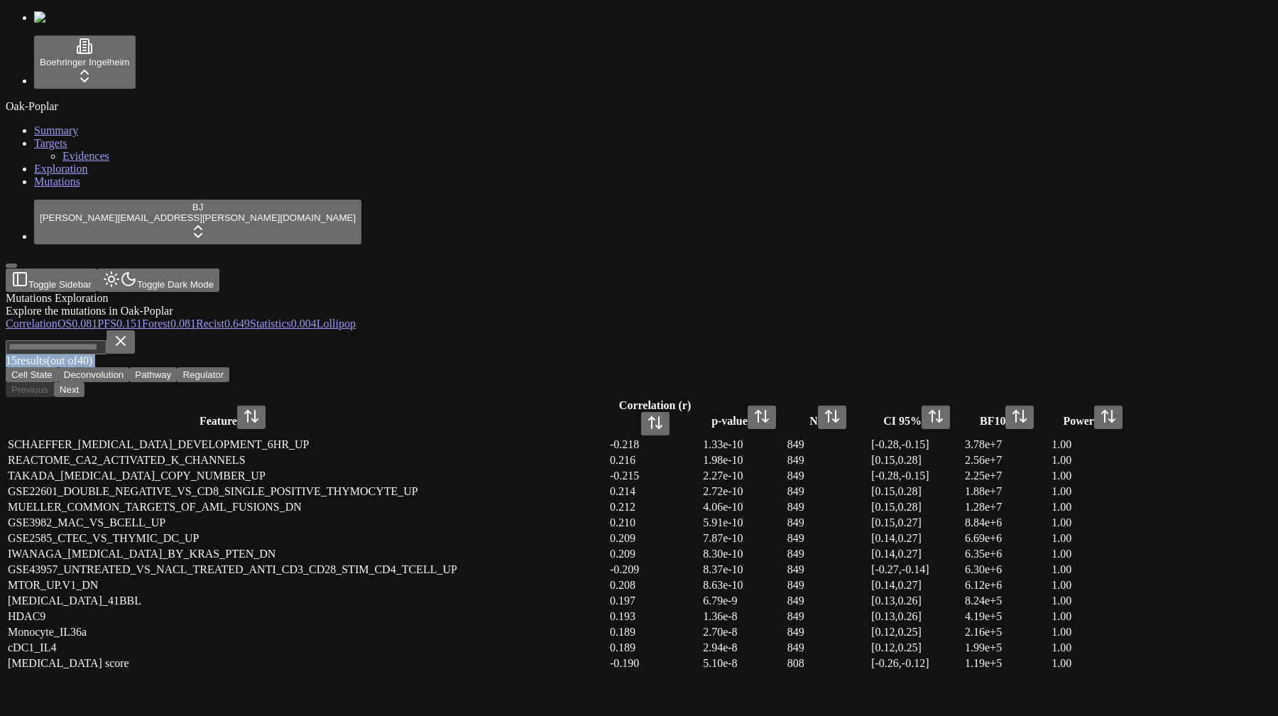
click at [97, 317] on span "0.081" at bounding box center [85, 323] width 26 height 12
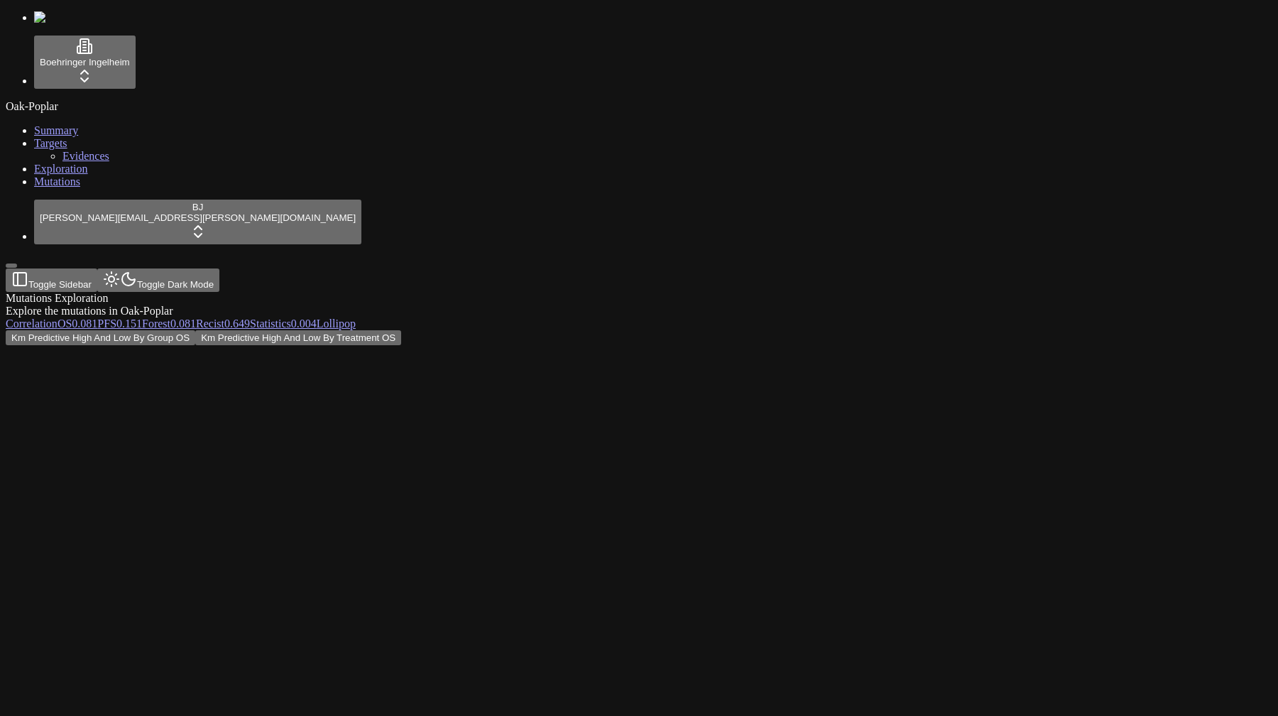
click at [142, 317] on span "0.151" at bounding box center [129, 323] width 26 height 12
click at [196, 317] on span "0.081" at bounding box center [183, 323] width 26 height 12
click at [250, 317] on link "Recist 0.649" at bounding box center [223, 323] width 54 height 12
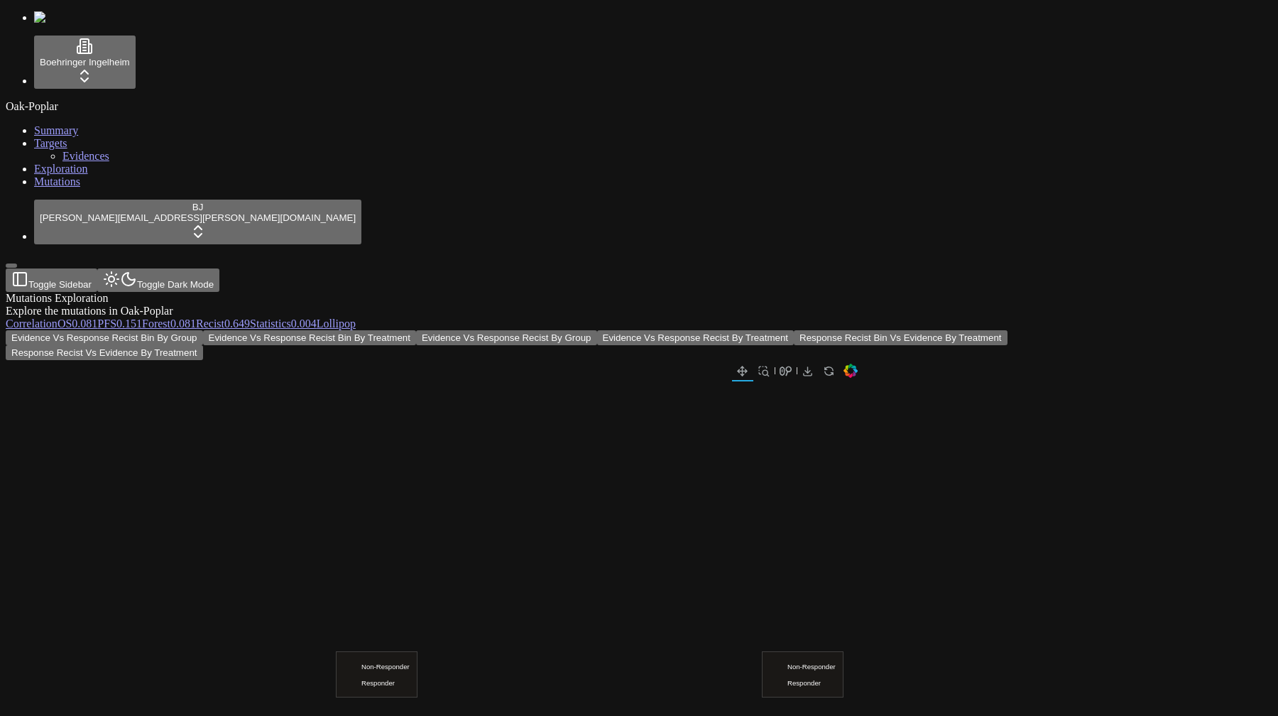
scroll to position [0, 228]
click at [249, 360] on div at bounding box center [432, 370] width 852 height 21
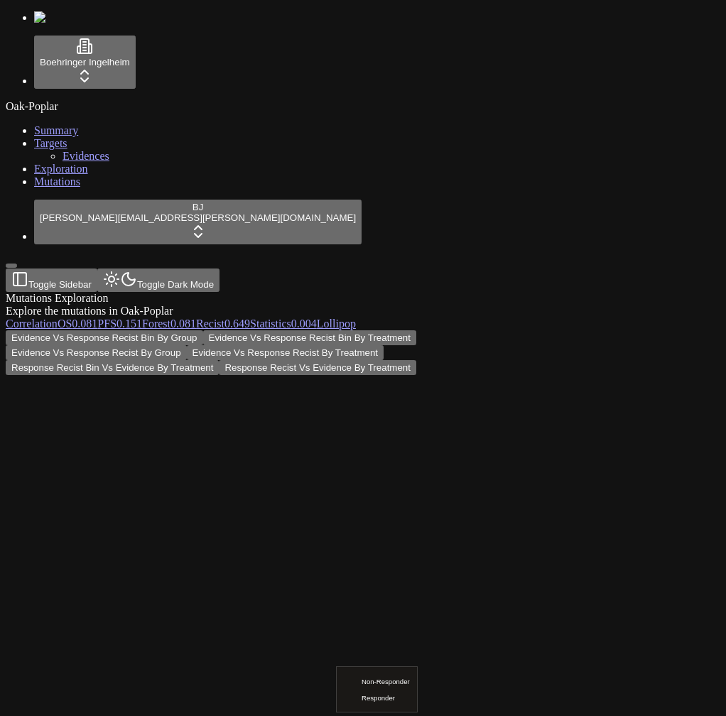
click at [499, 330] on div "Evidence Vs Response Recist Bin By Group Evidence Vs Response Recist Bin By Tre…" at bounding box center [295, 540] width 578 height 421
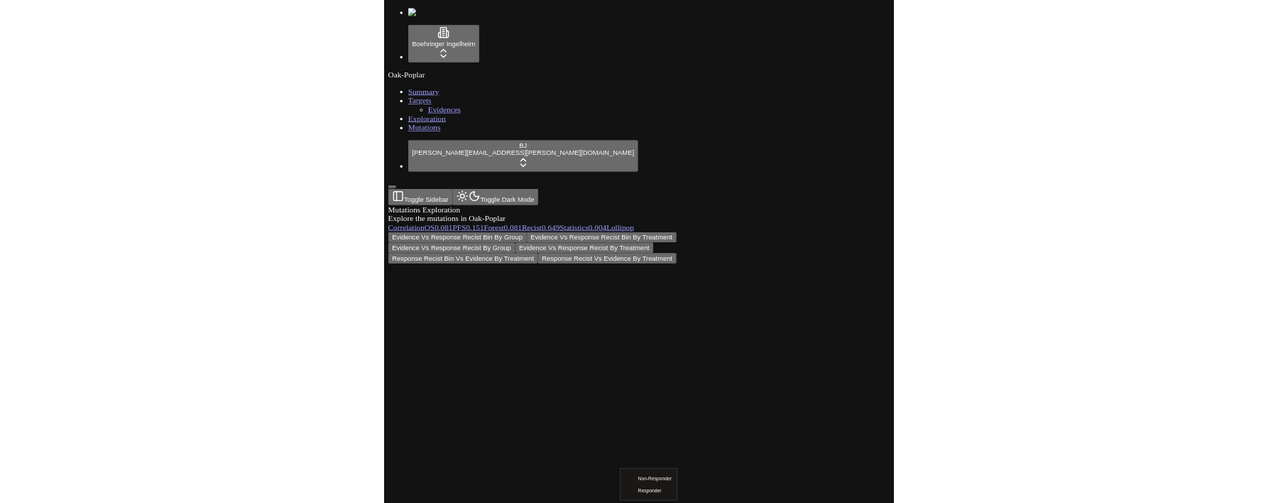
scroll to position [0, 0]
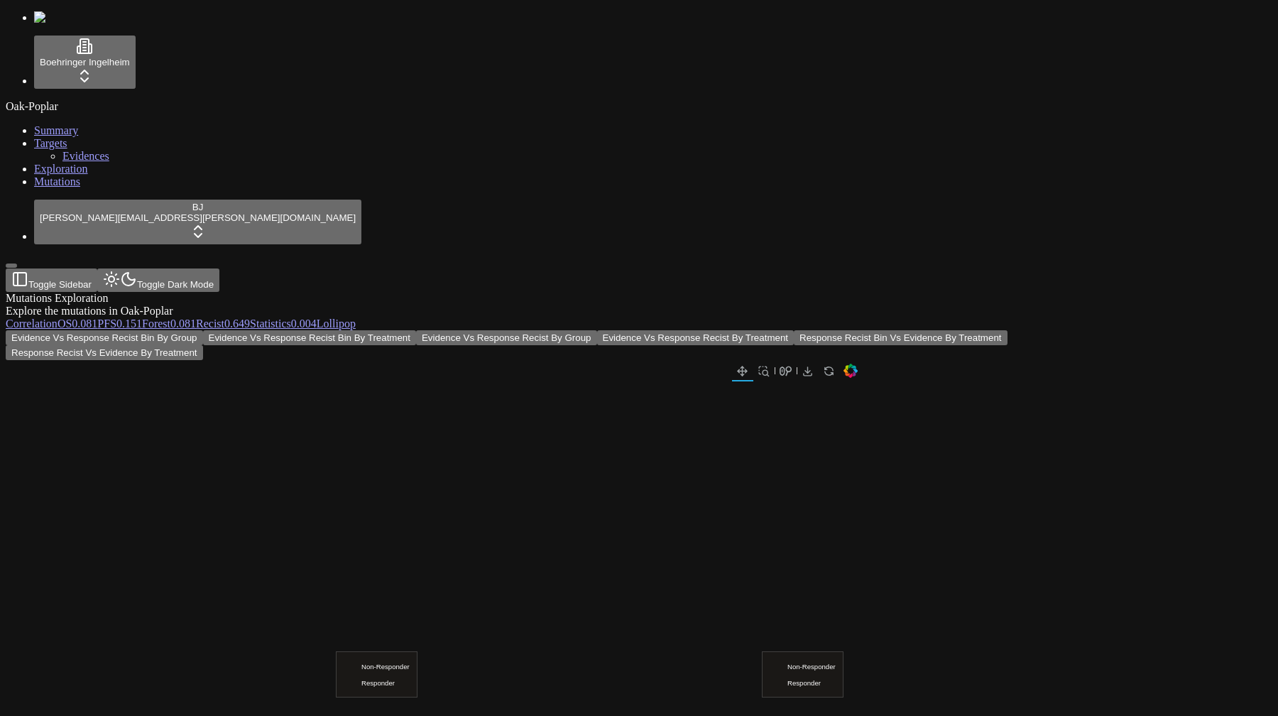
click at [687, 330] on div "Evidence Vs Response Recist Bin By Group Evidence Vs Response Recist Bin By Tre…" at bounding box center [571, 345] width 1130 height 30
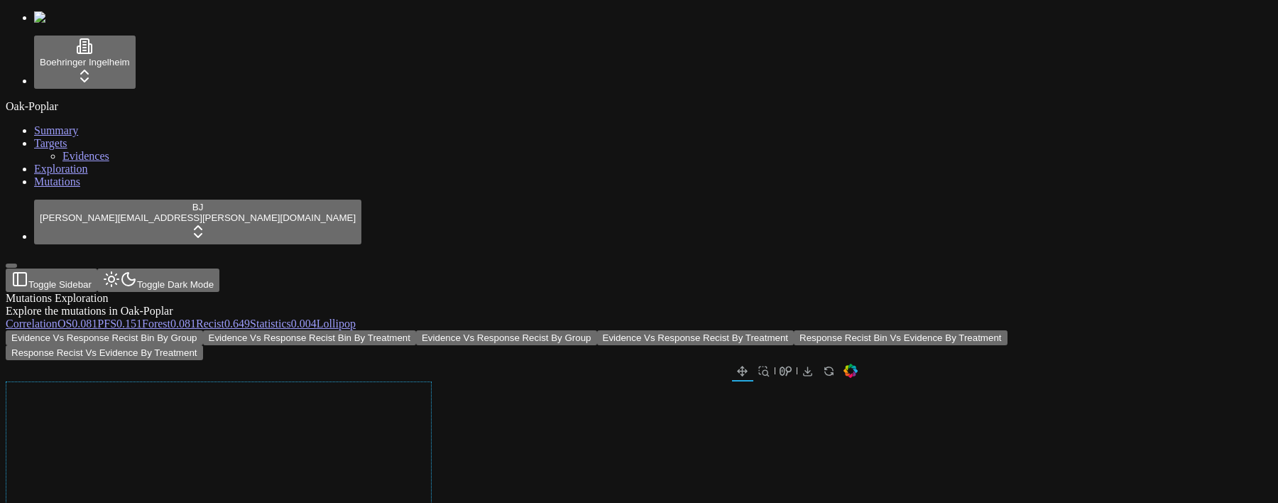
click at [432, 330] on div "Evidence Vs Response Recist Bin By Group Evidence Vs Response Recist Bin By Tre…" at bounding box center [571, 345] width 1130 height 30
click at [715, 360] on div at bounding box center [432, 370] width 852 height 21
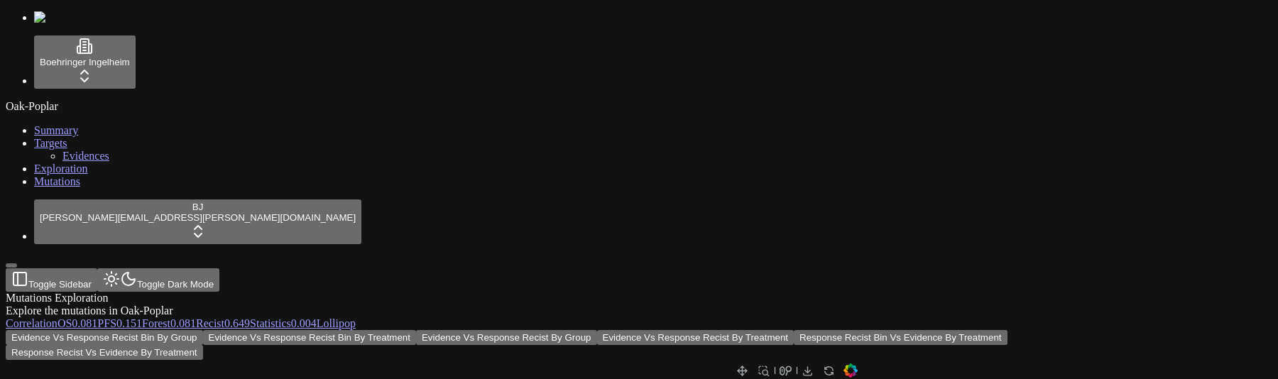
click at [434, 330] on div "Evidence Vs Response Recist Bin By Group Evidence Vs Response Recist Bin By Tre…" at bounding box center [571, 345] width 1130 height 30
click at [638, 360] on div at bounding box center [432, 370] width 852 height 21
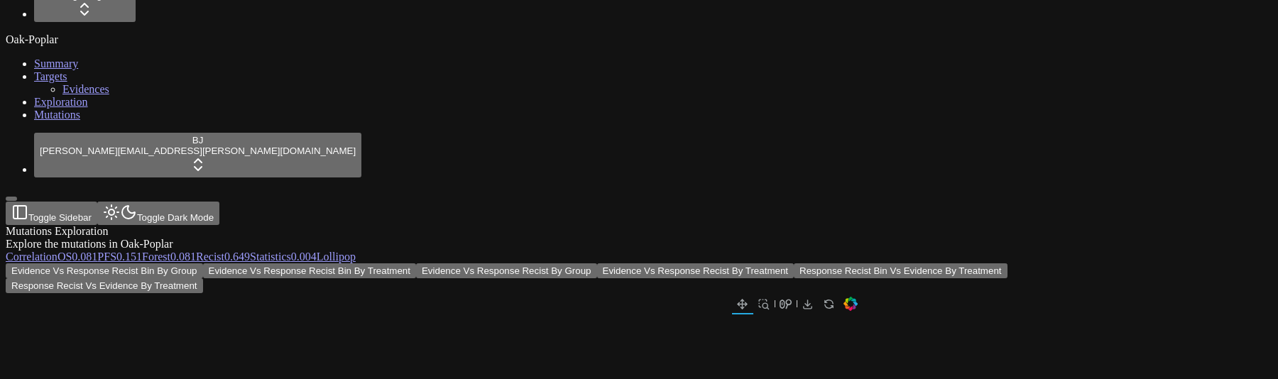
scroll to position [56, 0]
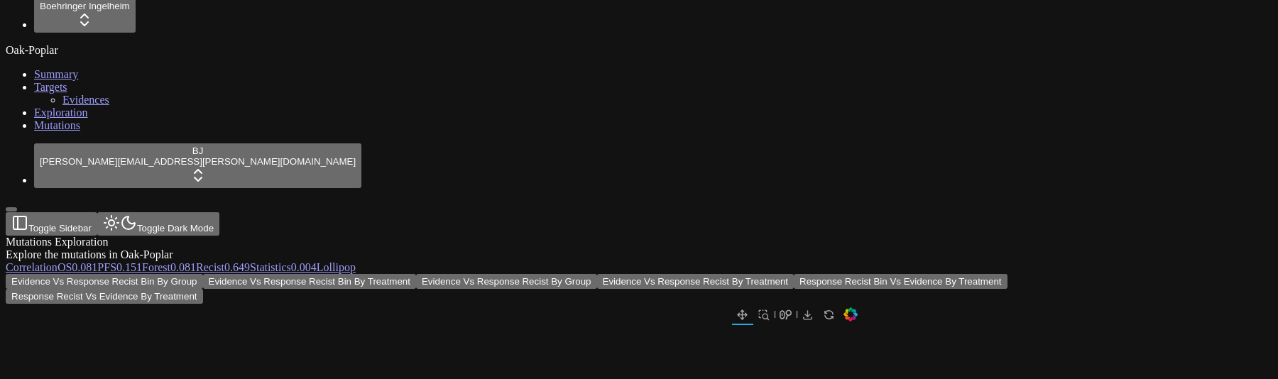
click at [794, 274] on button "Response Recist Bin Vs Evidence By Treatment" at bounding box center [900, 281] width 213 height 15
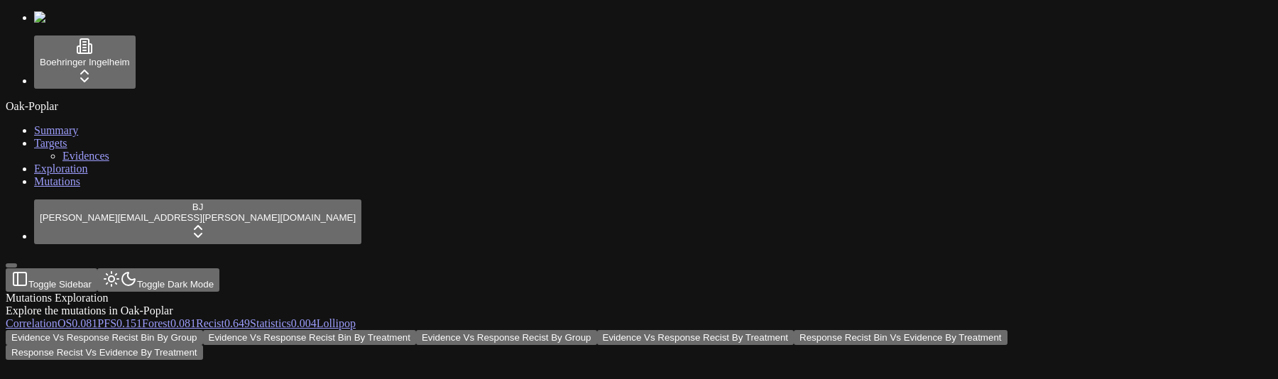
click at [619, 330] on div "Evidence Vs Response Recist Bin By Group Evidence Vs Response Recist Bin By Tre…" at bounding box center [571, 345] width 1130 height 30
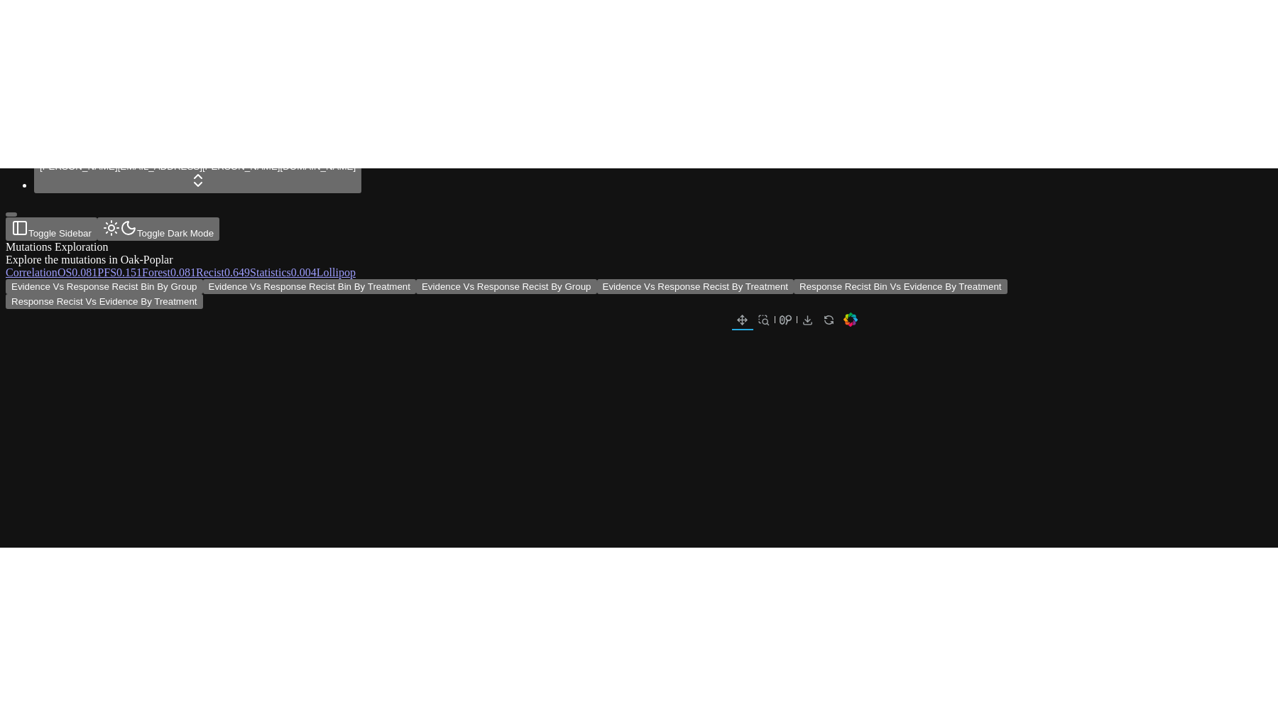
scroll to position [0, 0]
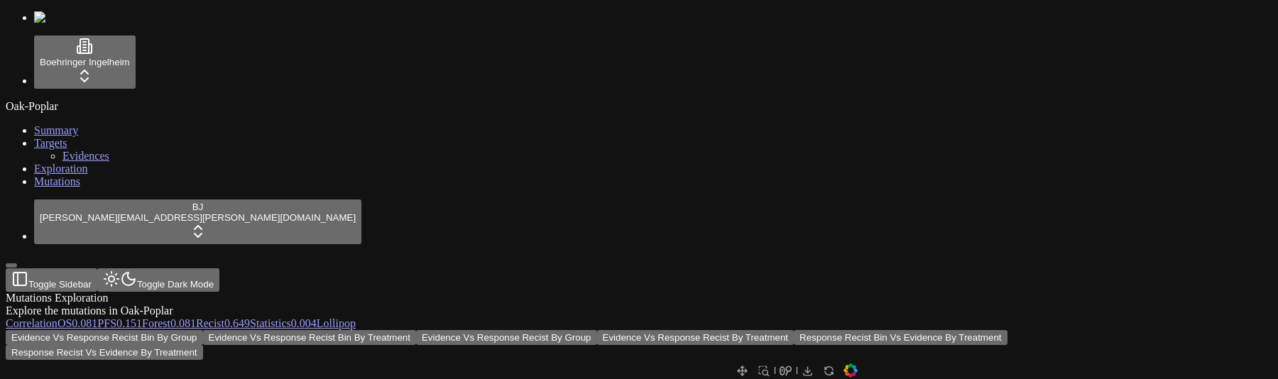
click at [447, 292] on div "Mutations Exploration Explore the mutations in Oak-Poplar" at bounding box center [571, 305] width 1130 height 26
click at [80, 187] on link "Mutations" at bounding box center [57, 181] width 46 height 12
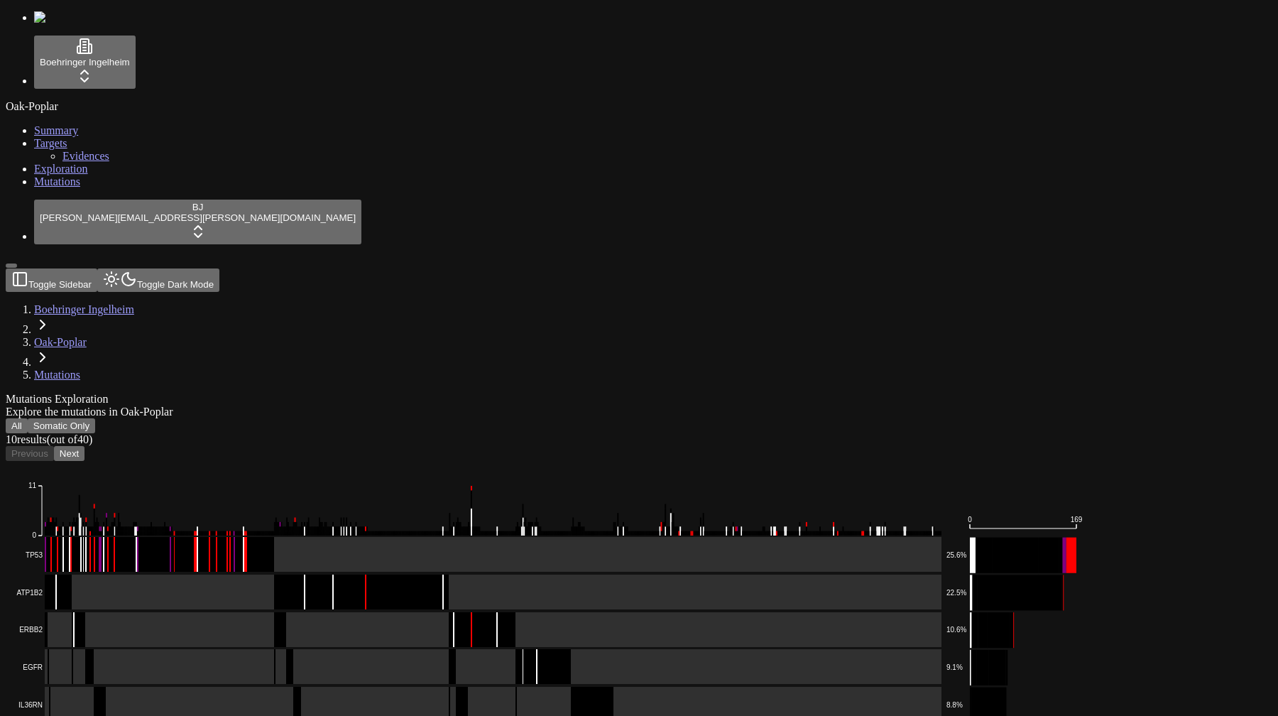
click at [28, 378] on button "All" at bounding box center [17, 425] width 22 height 15
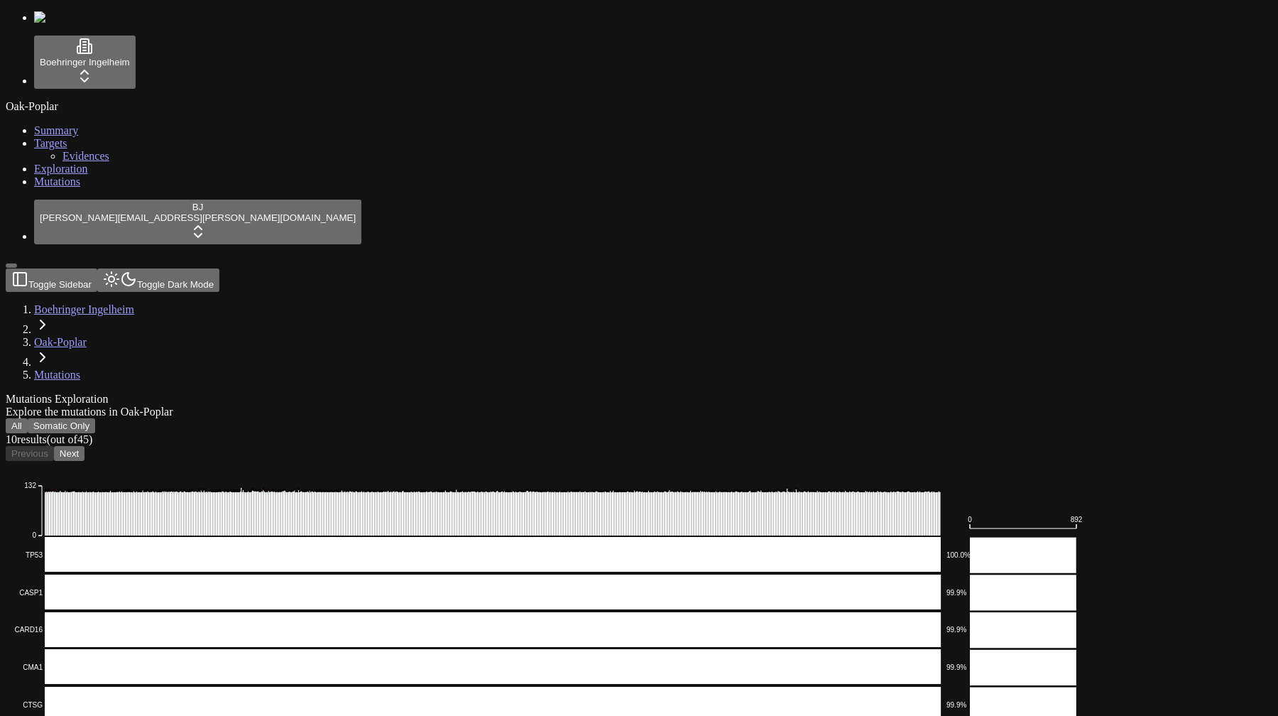
click at [378, 378] on div "Mutations Exploration Explore the mutations in Oak-Poplar All Somatic Only 10 r…" at bounding box center [571, 698] width 1130 height 611
click at [36, 188] on div "Oak-Poplar Summary Targets Evidences Exploration Mutations" at bounding box center [639, 144] width 1267 height 88
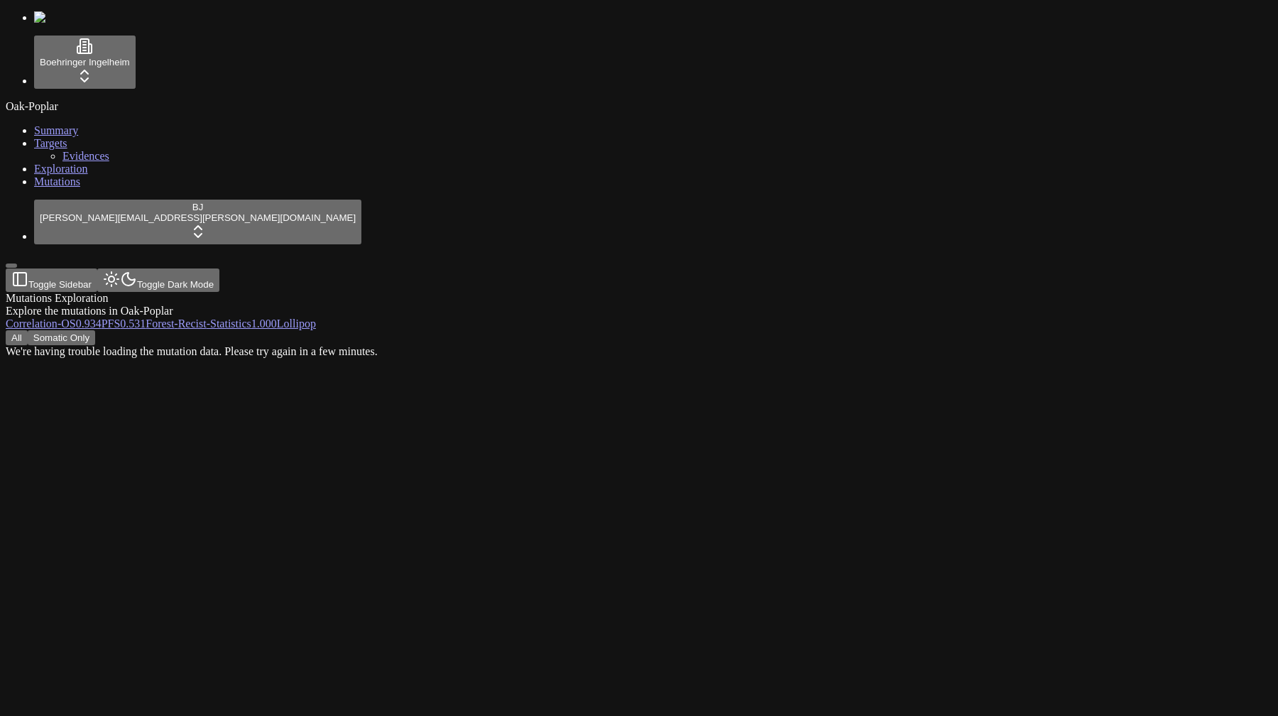
click at [222, 330] on div "All Somatic Only We're having trouble loading the mutation data. Please try aga…" at bounding box center [571, 344] width 1130 height 28
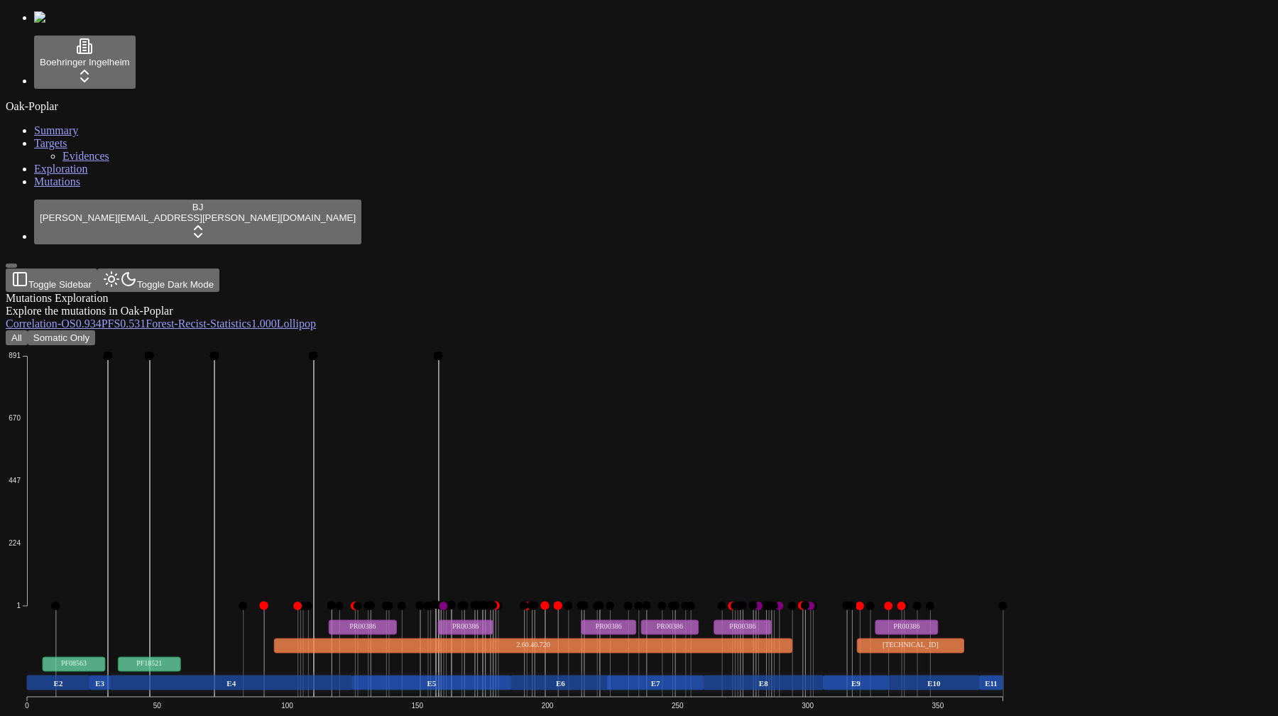
click at [28, 330] on button "All" at bounding box center [17, 337] width 22 height 15
click at [34, 187] on span "Mutations" at bounding box center [57, 181] width 46 height 12
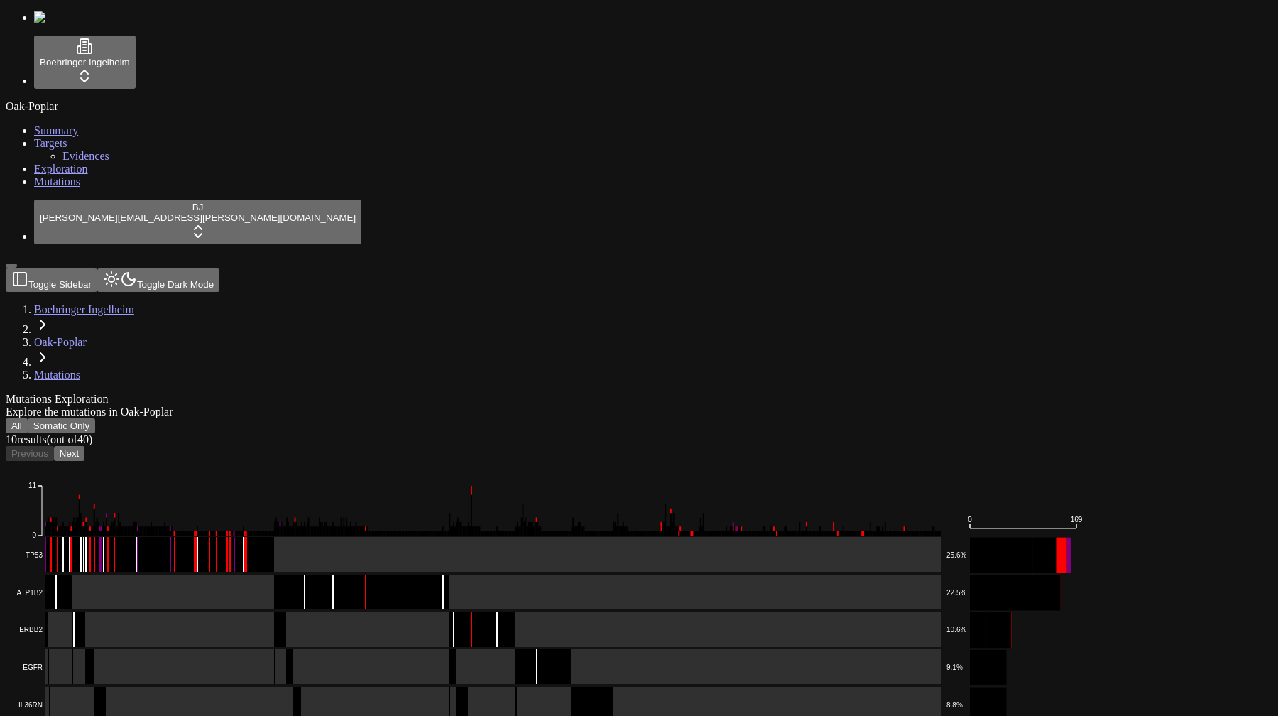
click at [28, 418] on button "All" at bounding box center [17, 425] width 22 height 15
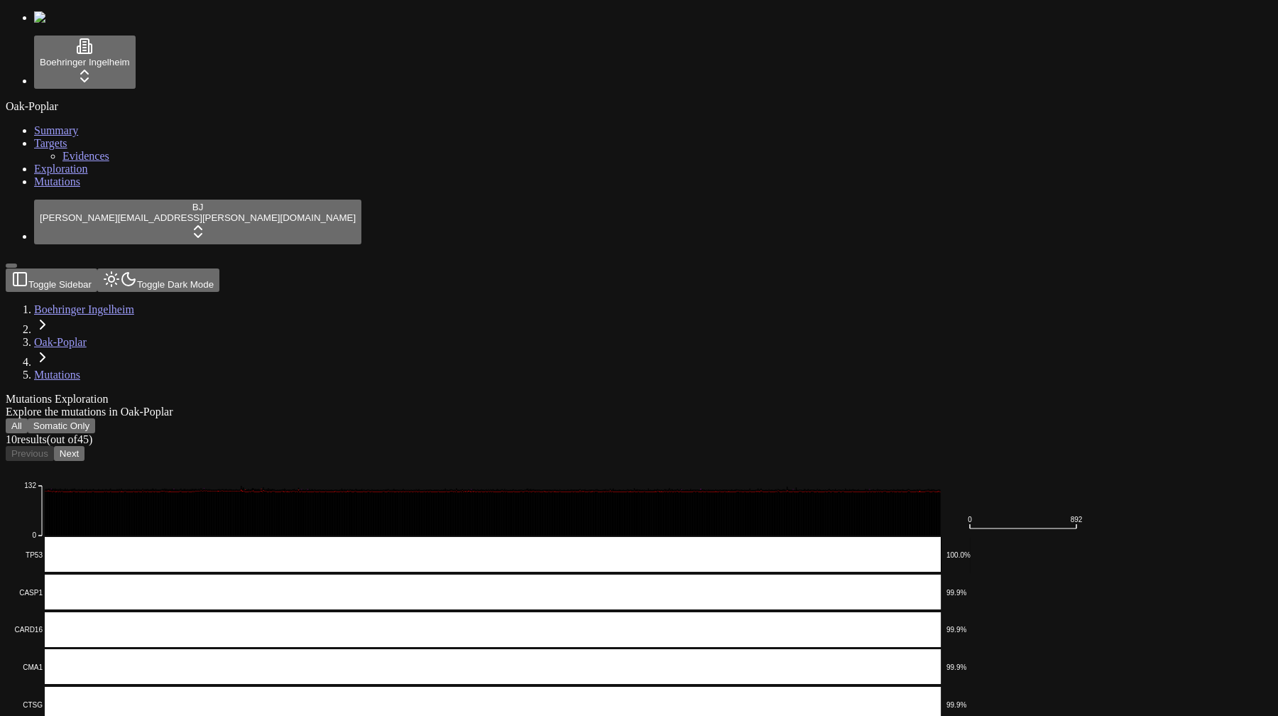
click at [548, 405] on div "Explore the mutations in Oak-Poplar" at bounding box center [571, 411] width 1130 height 13
click at [536, 393] on div "Mutations Exploration Explore the mutations in Oak-Poplar" at bounding box center [571, 406] width 1130 height 26
click at [99, 491] on rect "EA-5e3ffd09a3 - Missense_Mutation: 116 mutations" at bounding box center [98, 513] width 1 height 44
click at [85, 446] on button "Next" at bounding box center [69, 453] width 31 height 15
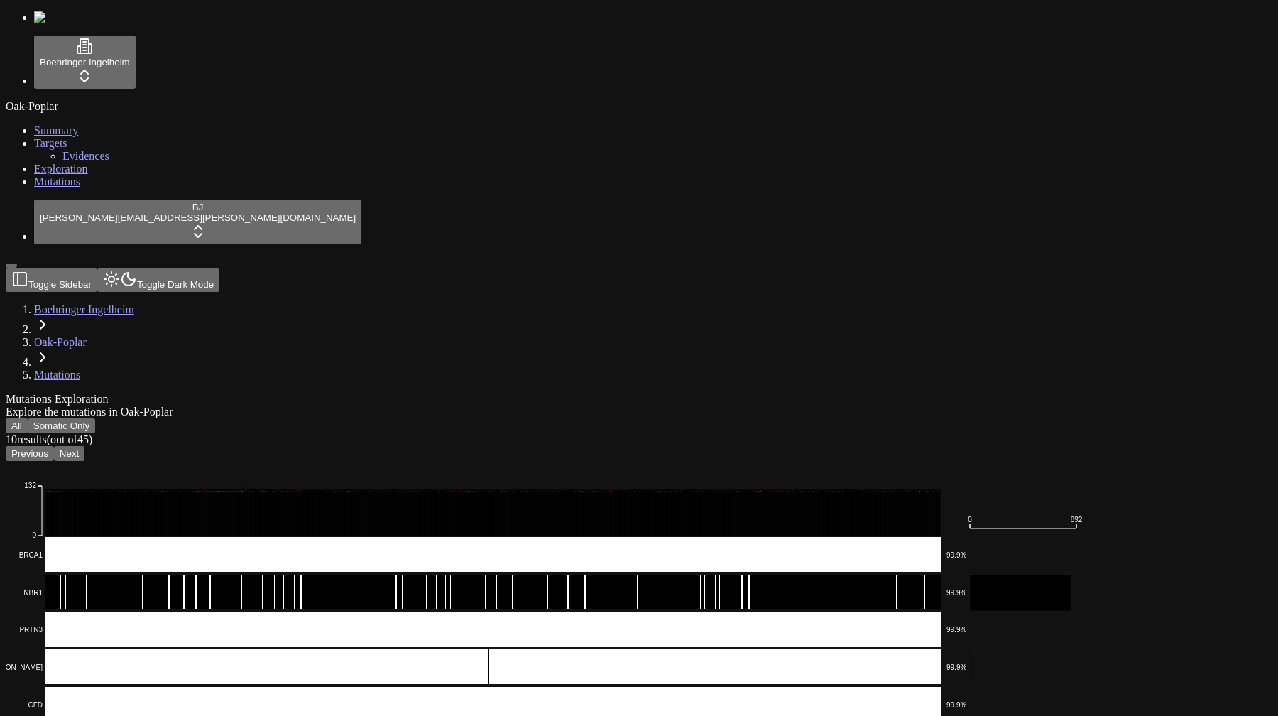
click at [85, 446] on button "Next" at bounding box center [69, 453] width 31 height 15
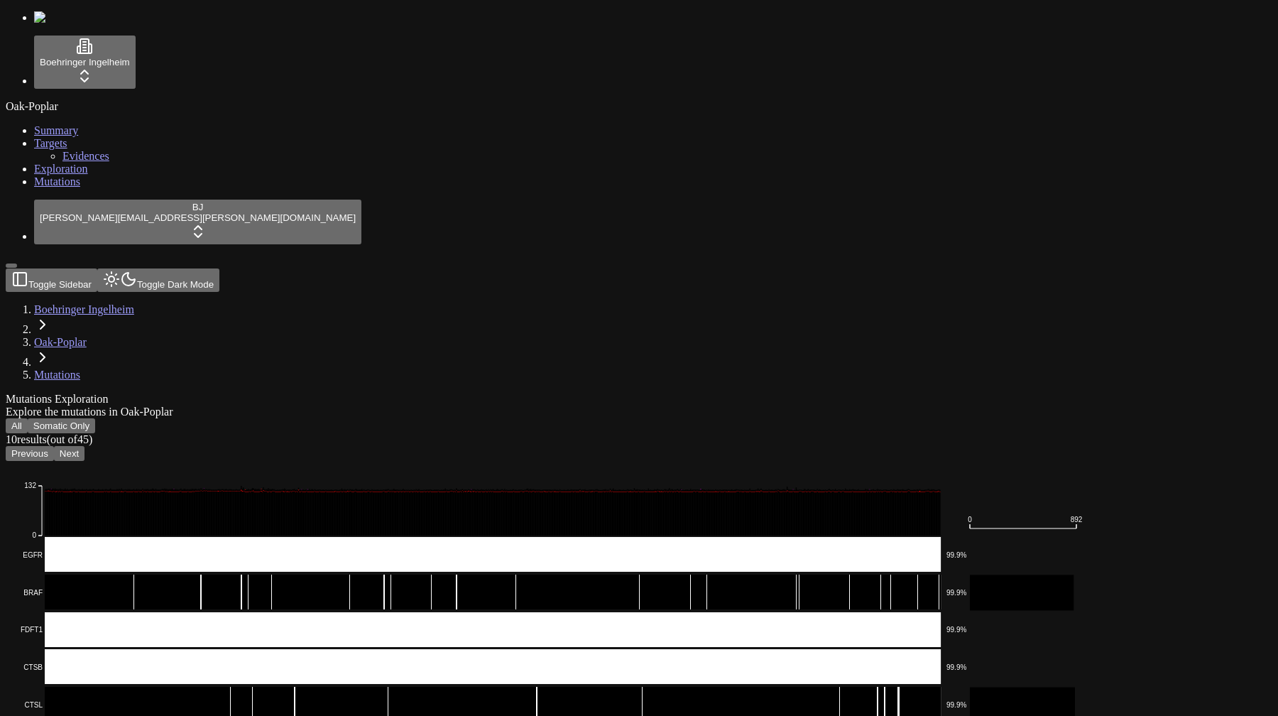
click at [72, 188] on div "Oak-Poplar Summary Targets Evidences Exploration Mutations" at bounding box center [639, 144] width 1267 height 88
click at [315, 491] on rect "EA-0c549080fd - Missense_Mutation: 117 mutations" at bounding box center [314, 513] width 1 height 44
click at [92, 188] on div "Oak-Poplar Summary Targets Evidences Exploration Mutations" at bounding box center [639, 144] width 1267 height 88
click at [85, 446] on button "Next" at bounding box center [69, 453] width 31 height 15
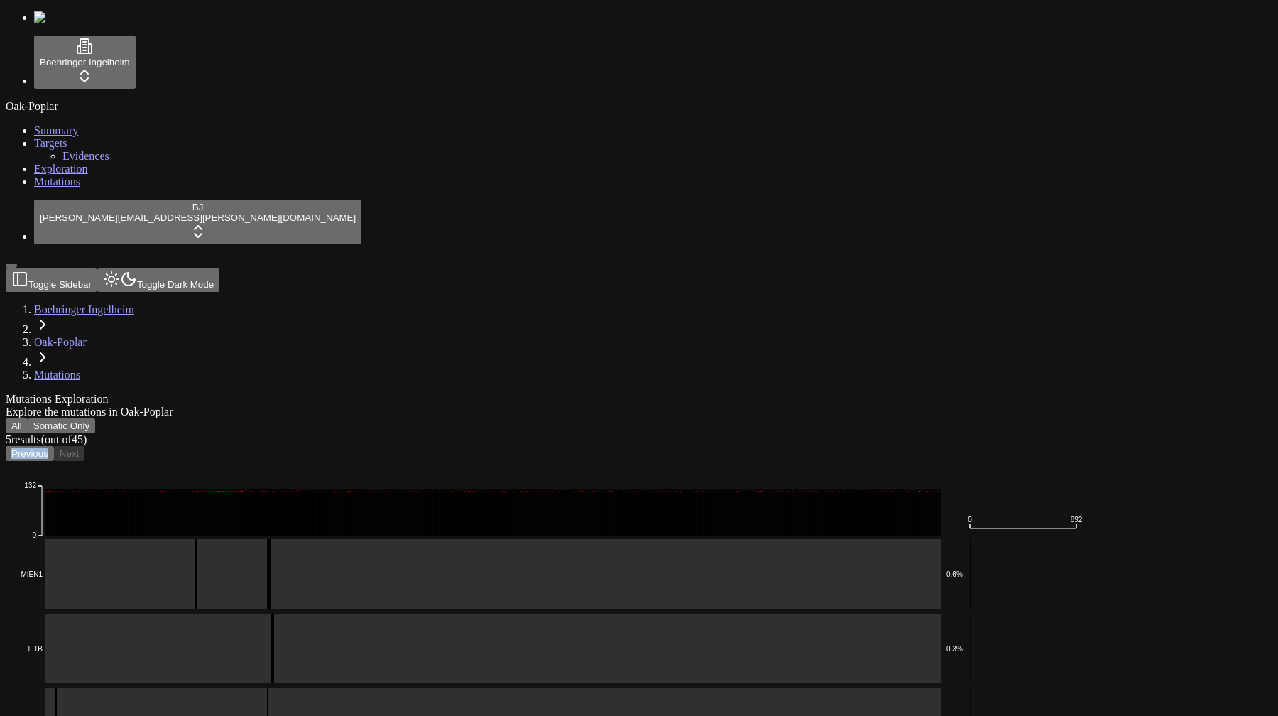
click at [451, 446] on div "Previous Next" at bounding box center [571, 453] width 1130 height 15
click at [54, 446] on button "Previous" at bounding box center [30, 453] width 48 height 15
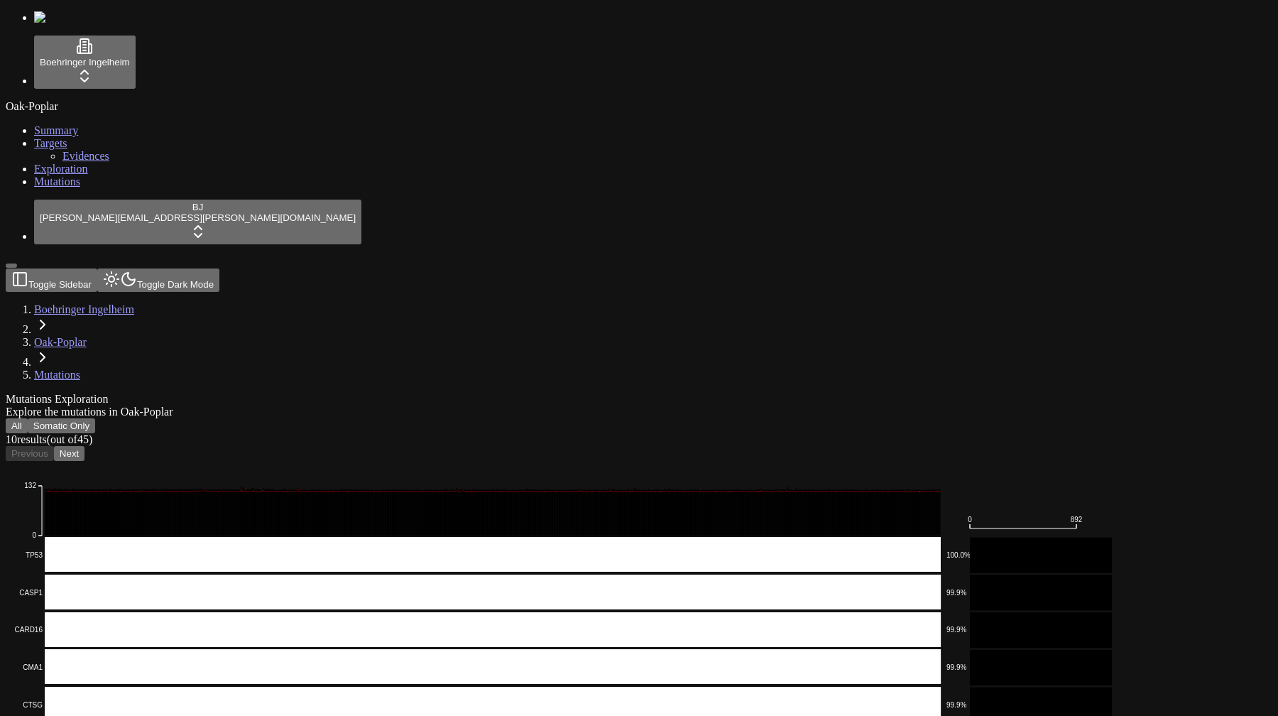
click at [85, 446] on button "Next" at bounding box center [69, 453] width 31 height 15
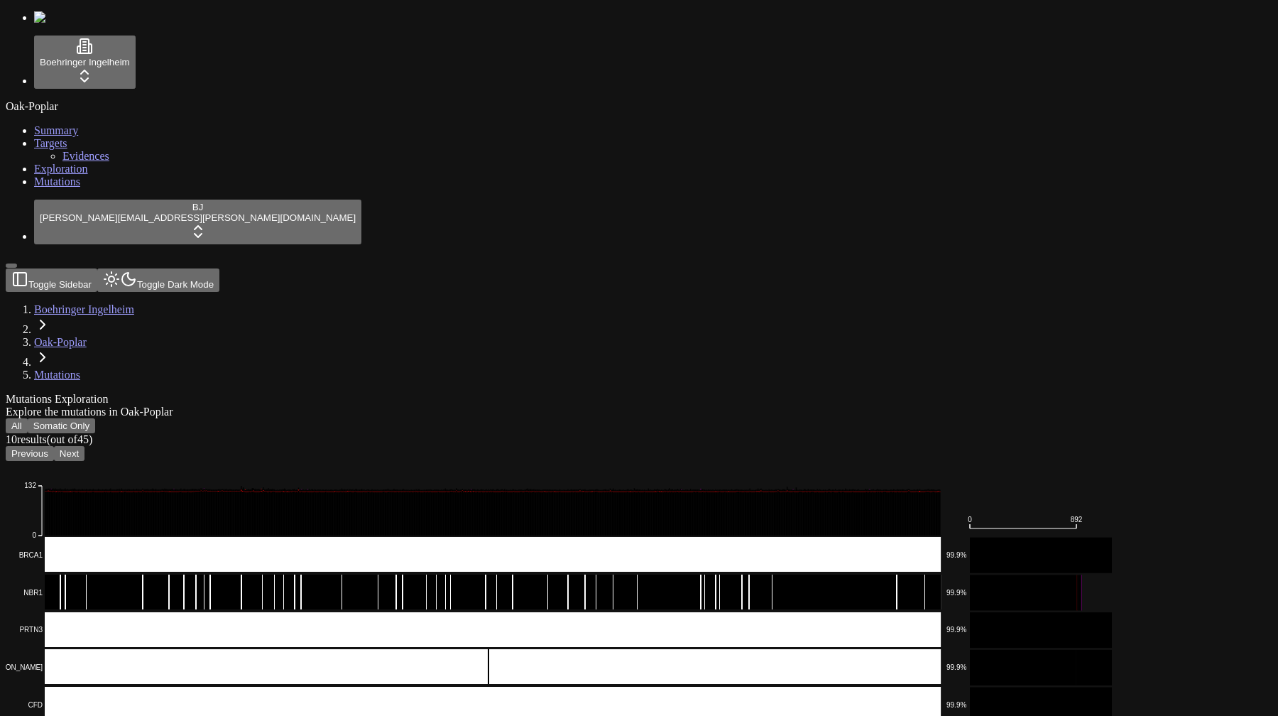
click at [85, 446] on button "Next" at bounding box center [69, 453] width 31 height 15
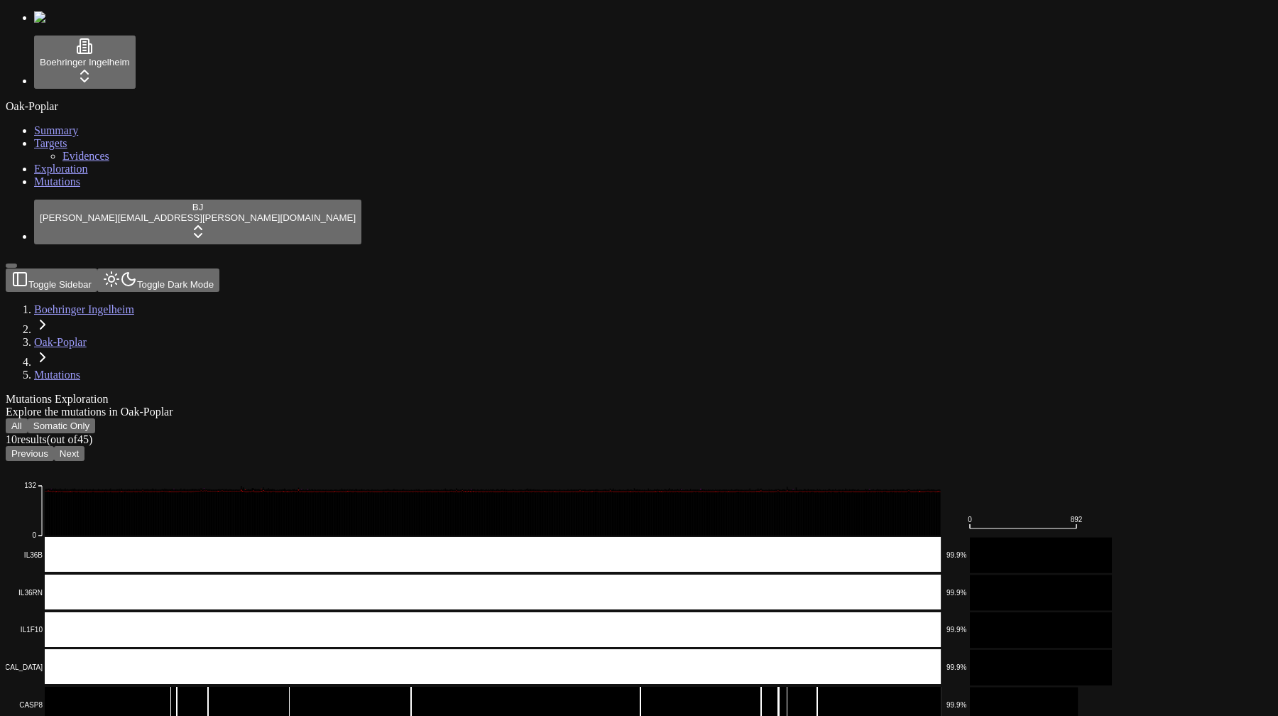
click at [85, 446] on button "Next" at bounding box center [69, 453] width 31 height 15
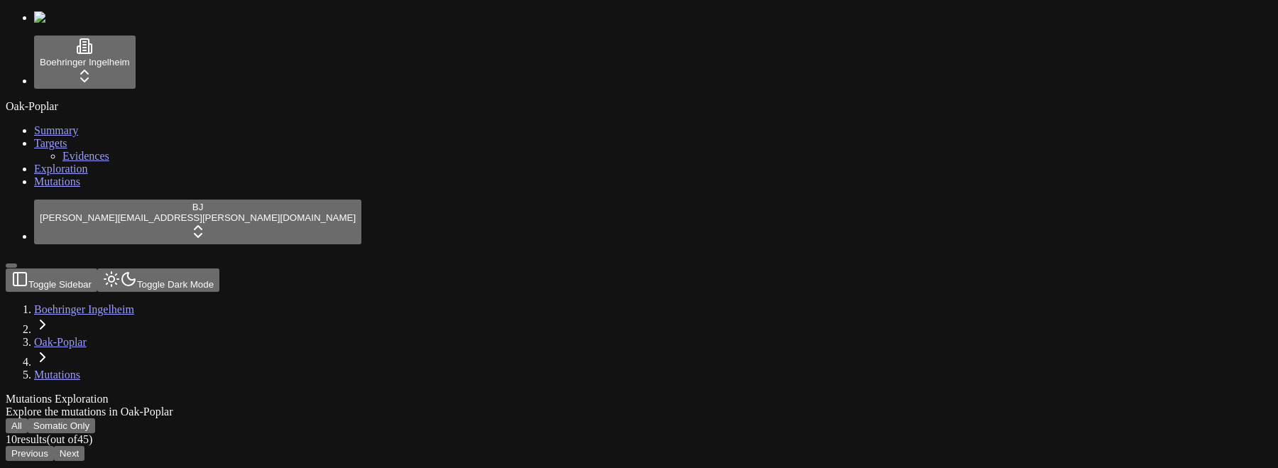
click at [530, 405] on div "Explore the mutations in Oak-Poplar" at bounding box center [571, 411] width 1130 height 13
drag, startPoint x: 0, startPoint y: 0, endPoint x: 436, endPoint y: 87, distance: 444.7
click at [436, 405] on div "Explore the mutations in Oak-Poplar" at bounding box center [571, 411] width 1130 height 13
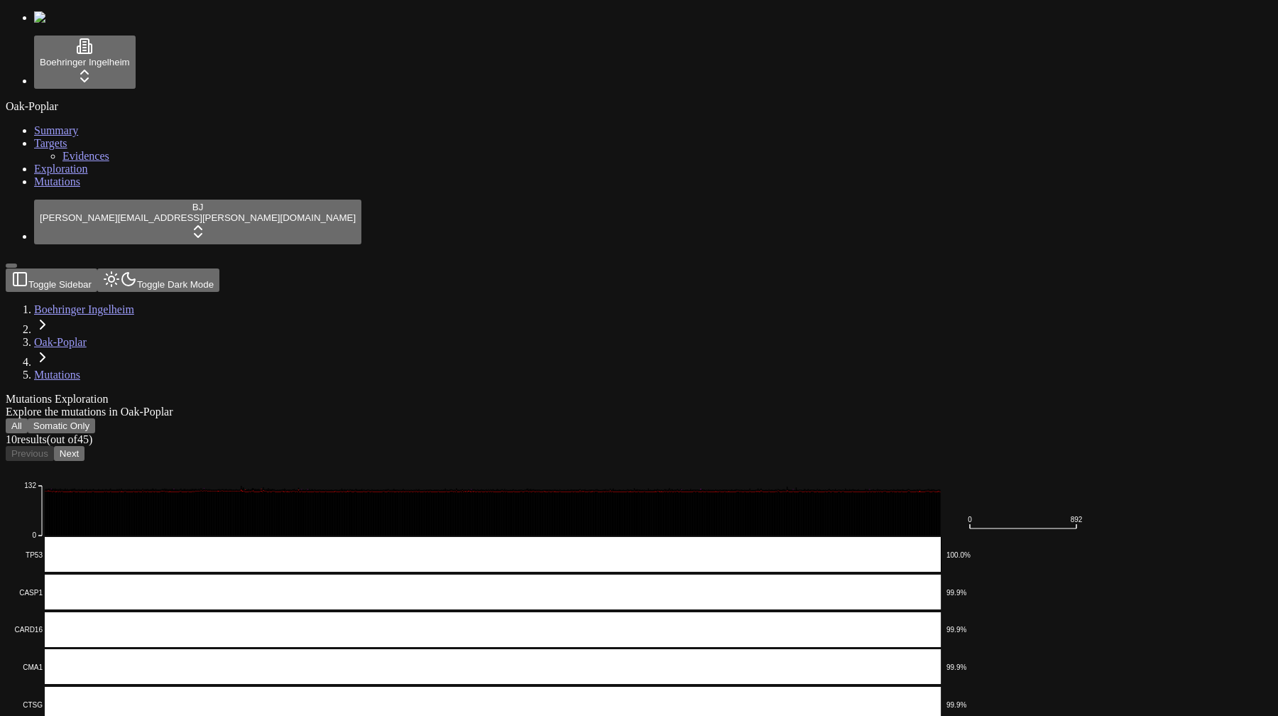
click at [950, 393] on div "Mutations Exploration" at bounding box center [571, 399] width 1130 height 13
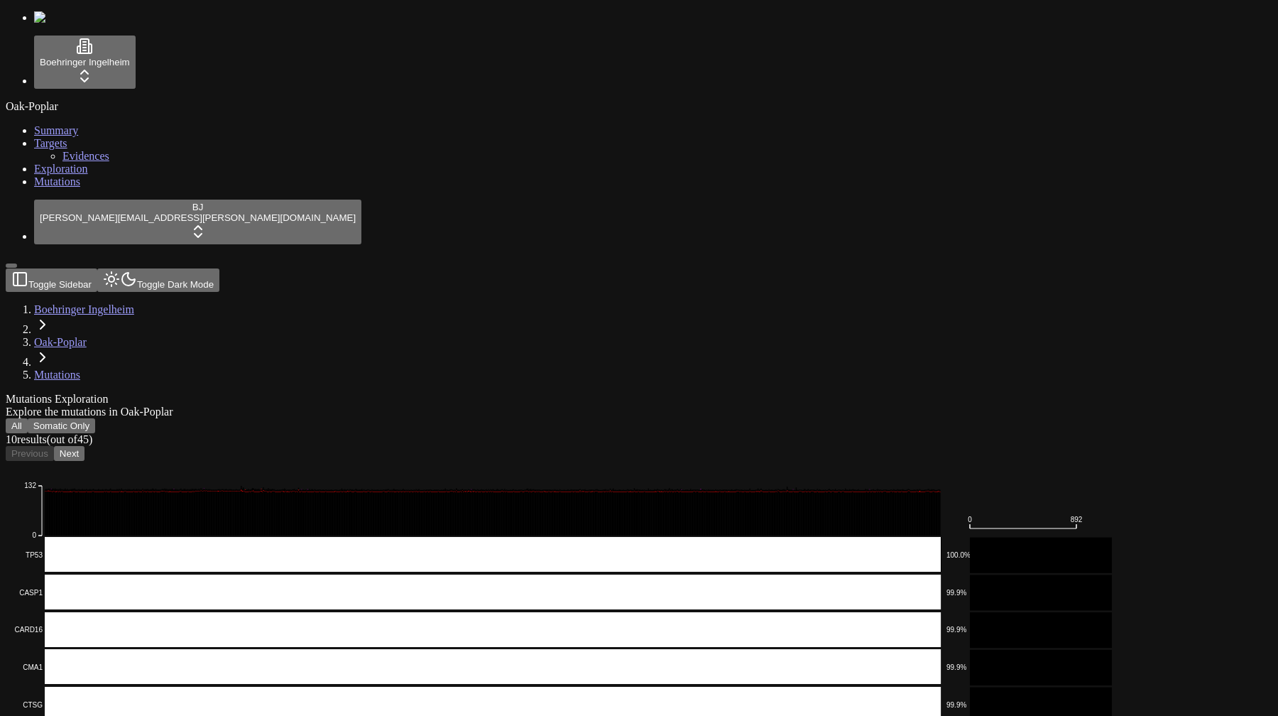
click at [1001, 418] on div "All Somatic Only 10 result s (out of 45 ) Previous Next" at bounding box center [571, 439] width 1130 height 43
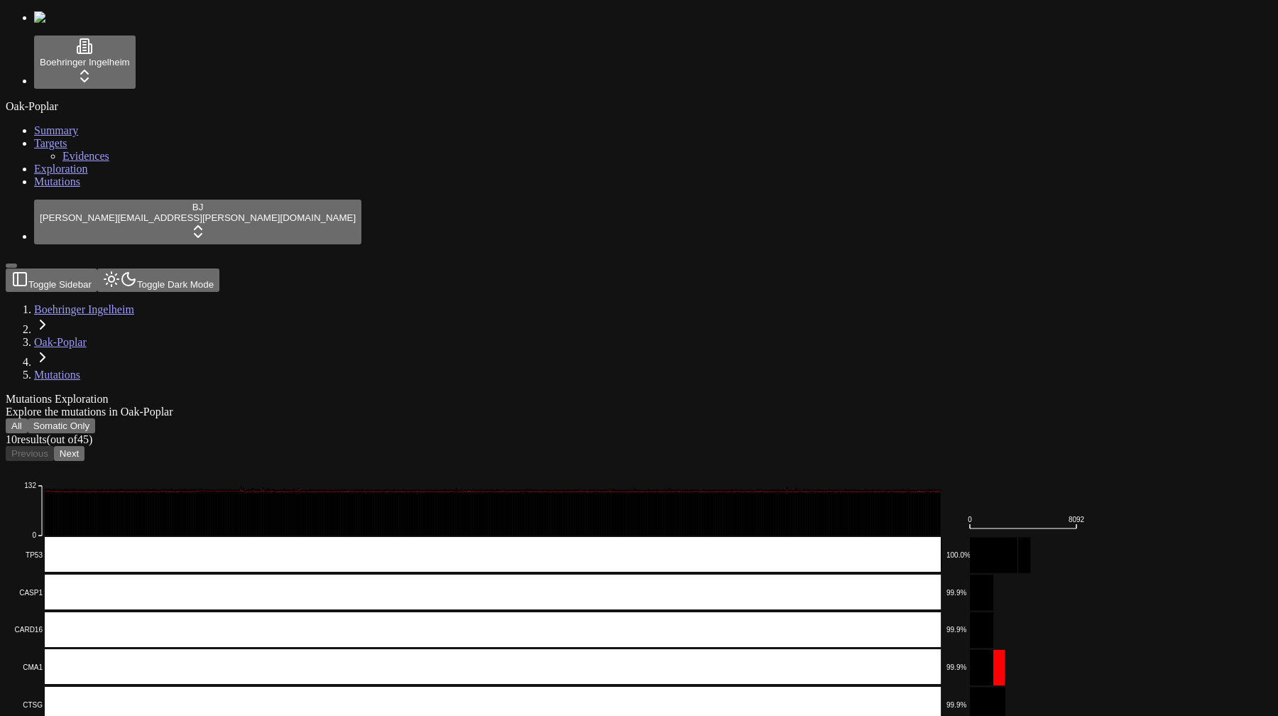
click at [1019, 393] on div "Mutations Exploration Explore the mutations in Oak-Poplar All Somatic Only 10 r…" at bounding box center [571, 698] width 1130 height 611
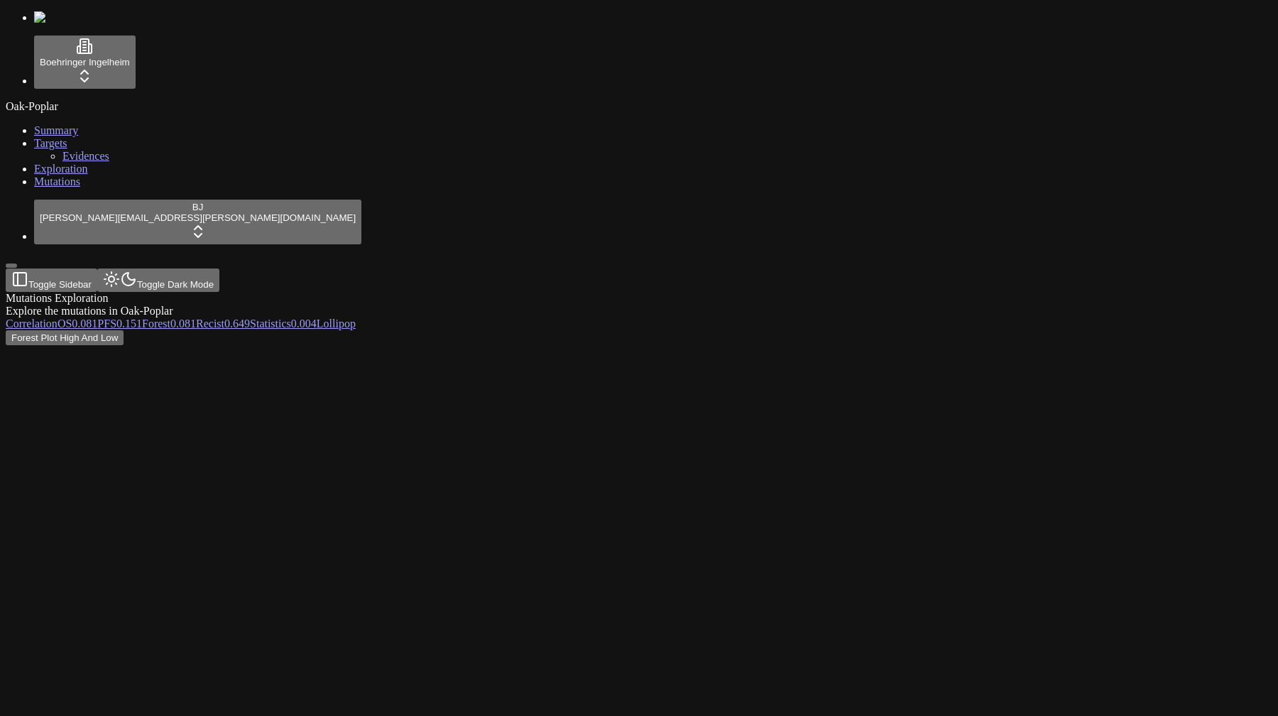
click at [45, 187] on span "Mutations" at bounding box center [57, 181] width 46 height 12
click at [33, 188] on div "Oak-Poplar Summary Targets Evidences Exploration Mutations" at bounding box center [639, 144] width 1267 height 88
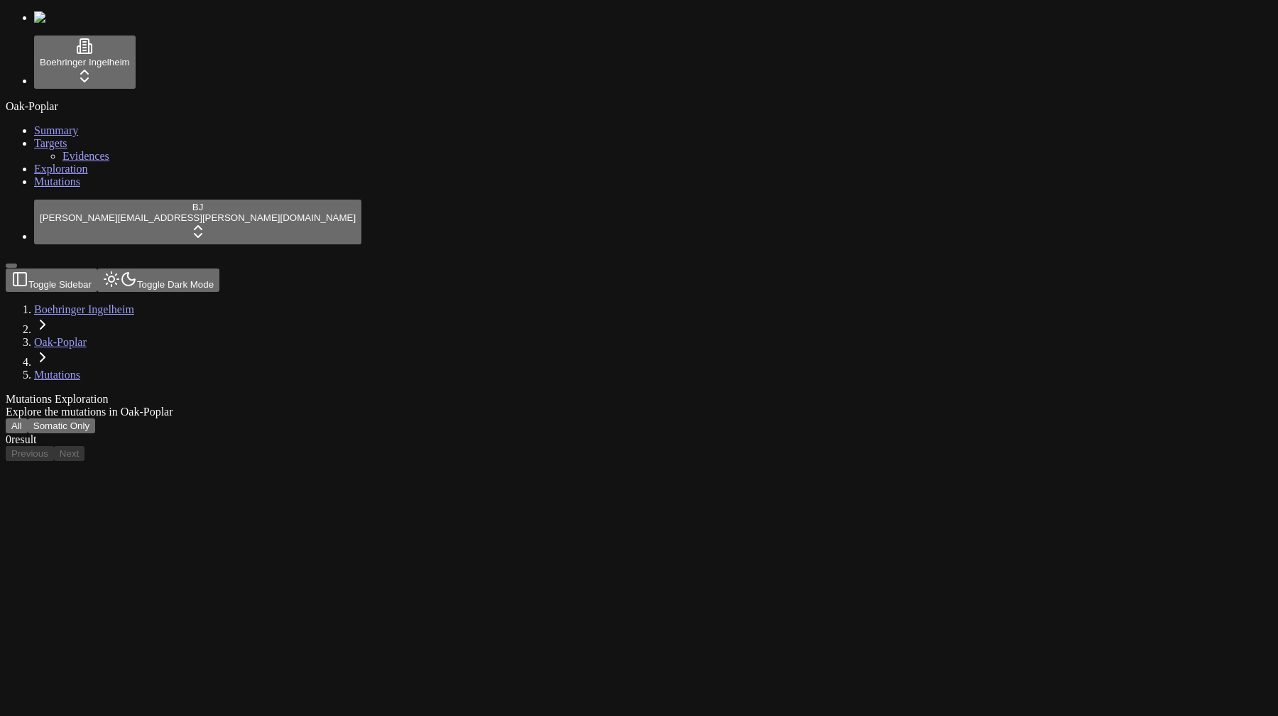
click at [65, 188] on div "Oak-Poplar Summary Targets Evidences Exploration Mutations" at bounding box center [639, 144] width 1267 height 88
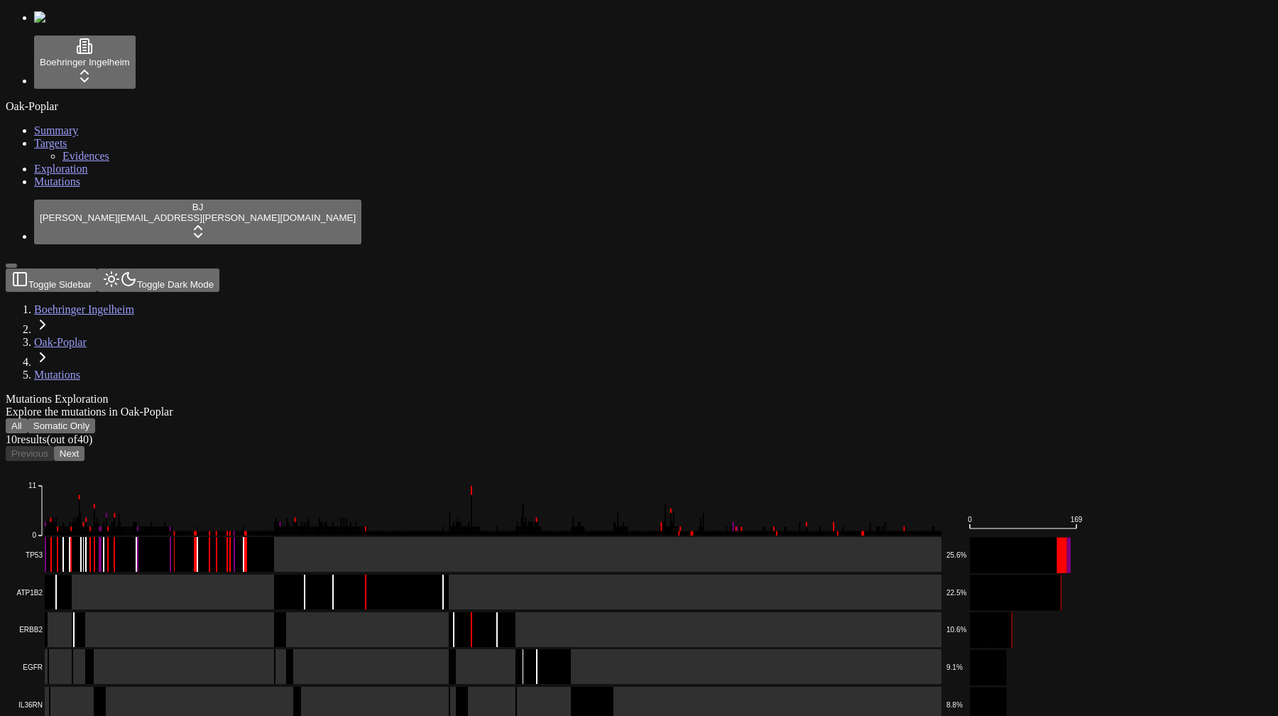
click at [28, 418] on button "All" at bounding box center [17, 425] width 22 height 15
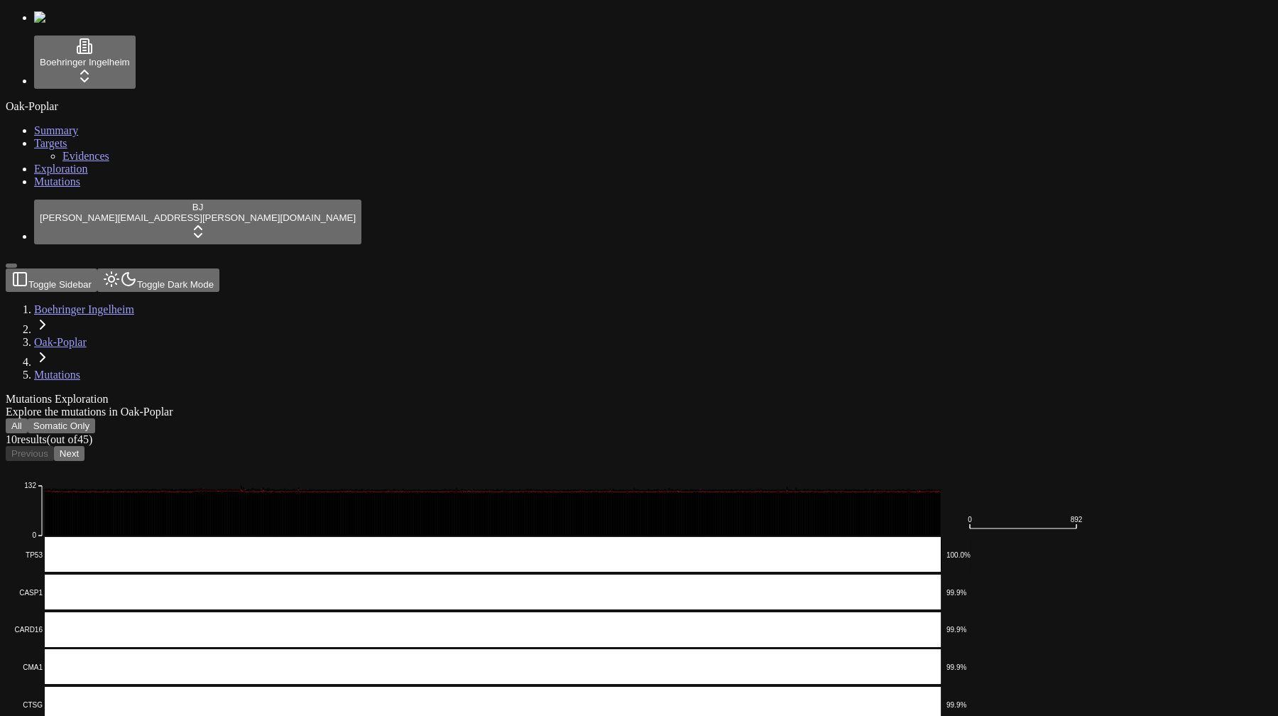
click at [836, 418] on div "All Somatic Only 10 result s (out of 45 ) Previous Next" at bounding box center [571, 439] width 1130 height 43
click at [1136, 418] on div "All Somatic Only 10 result s (out of 45 ) Previous Next" at bounding box center [571, 439] width 1130 height 43
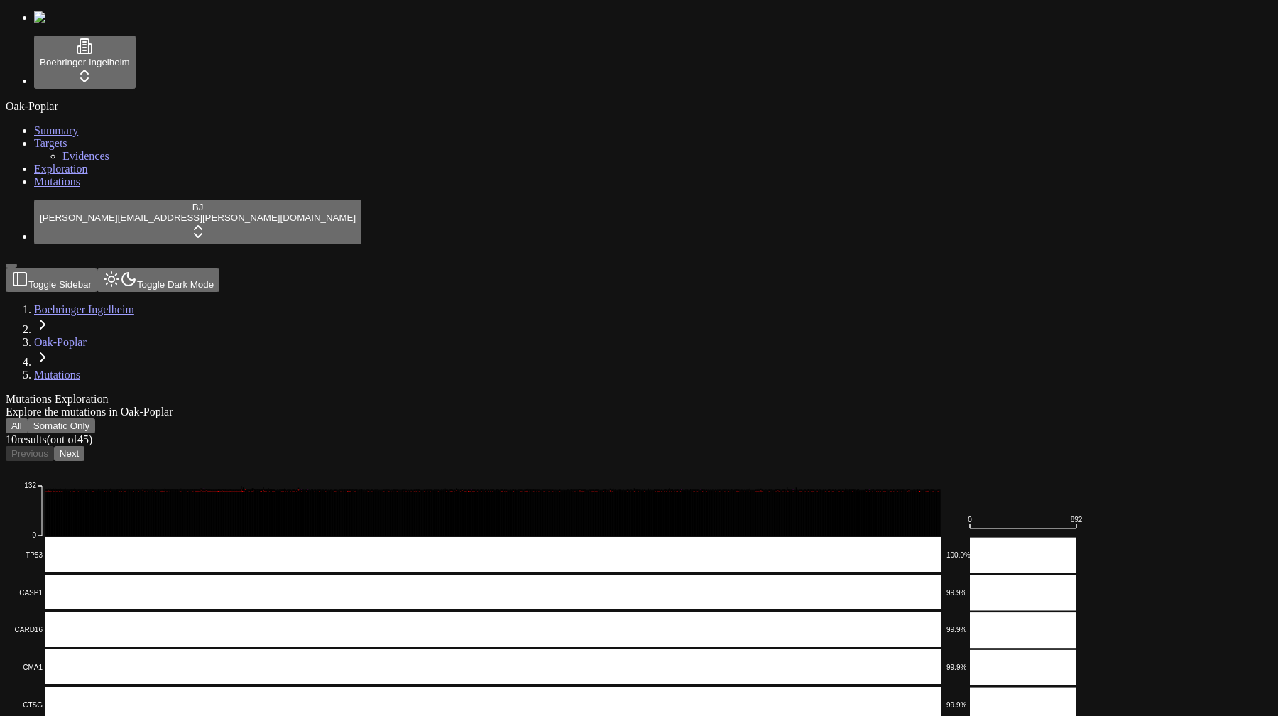
click at [678, 405] on div "Explore the mutations in Oak-Poplar" at bounding box center [571, 411] width 1130 height 13
click at [578, 418] on div "All Somatic Only 10 result s (out of 45 ) Previous Next" at bounding box center [571, 439] width 1130 height 43
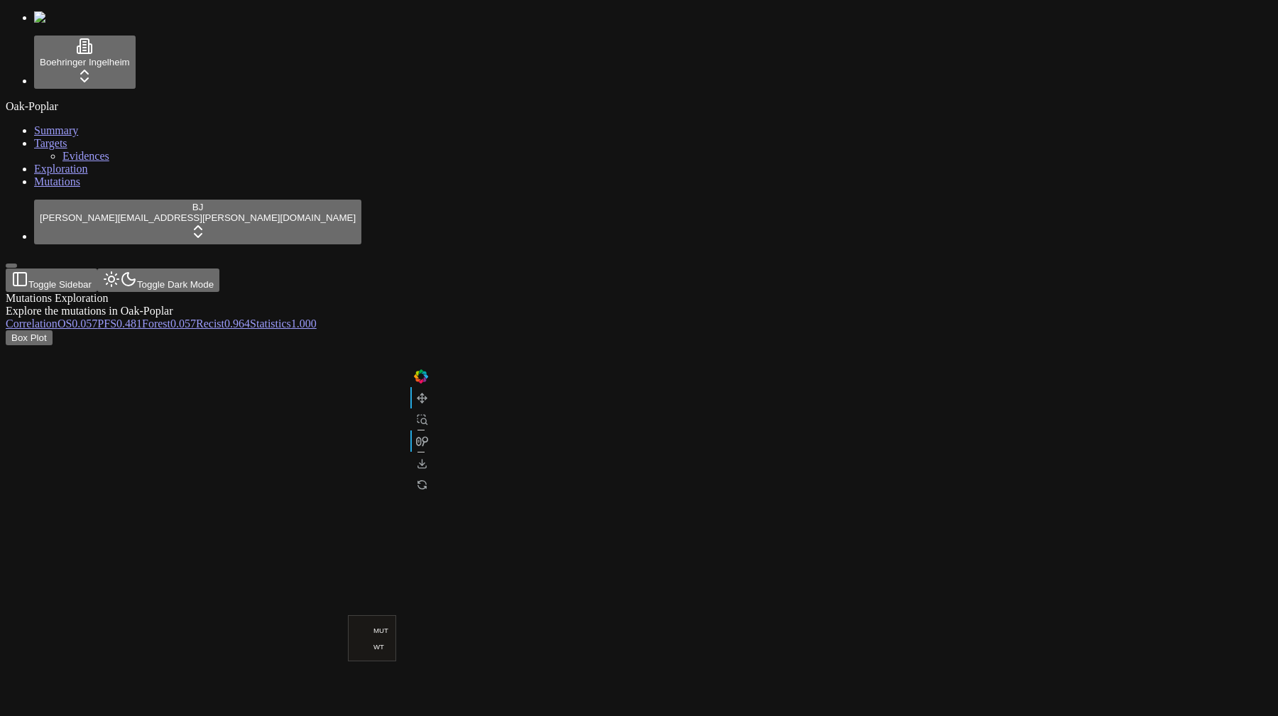
click at [58, 317] on link "Correlation" at bounding box center [32, 323] width 52 height 12
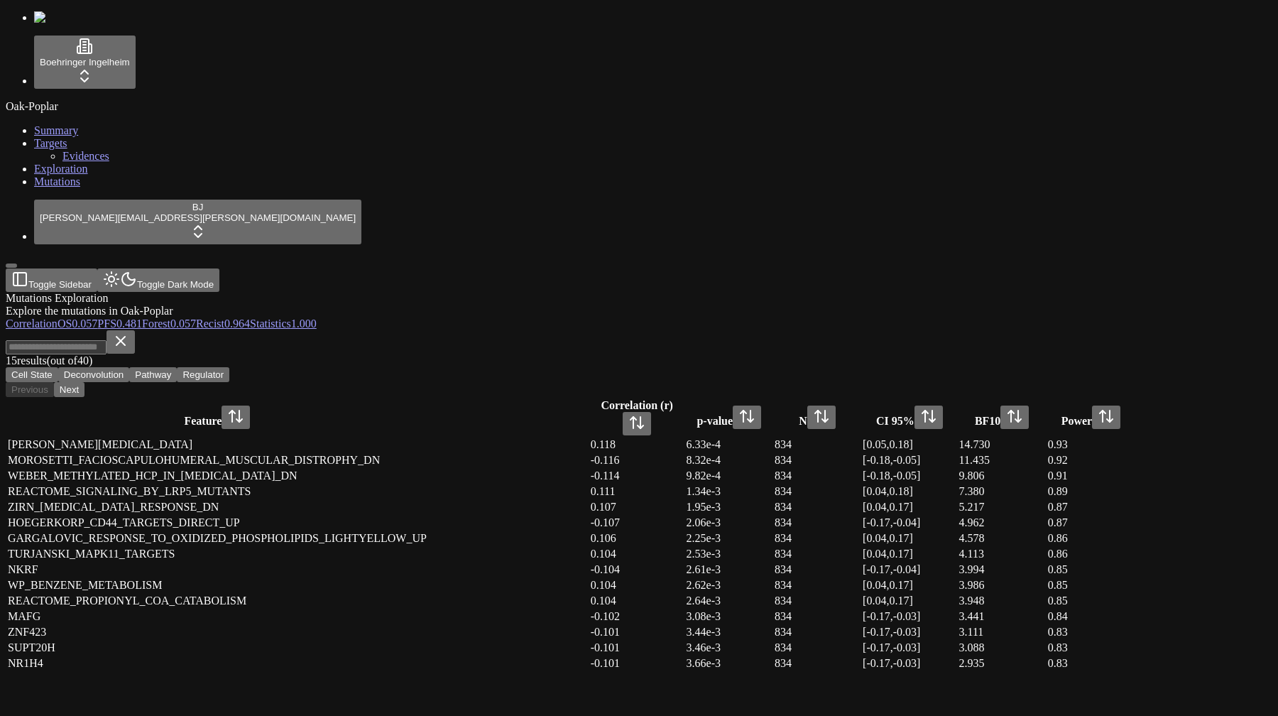
click at [45, 187] on span "Mutations" at bounding box center [57, 181] width 46 height 12
click at [50, 188] on div "Oak-Poplar Summary Targets Evidences Exploration Mutations" at bounding box center [639, 144] width 1267 height 88
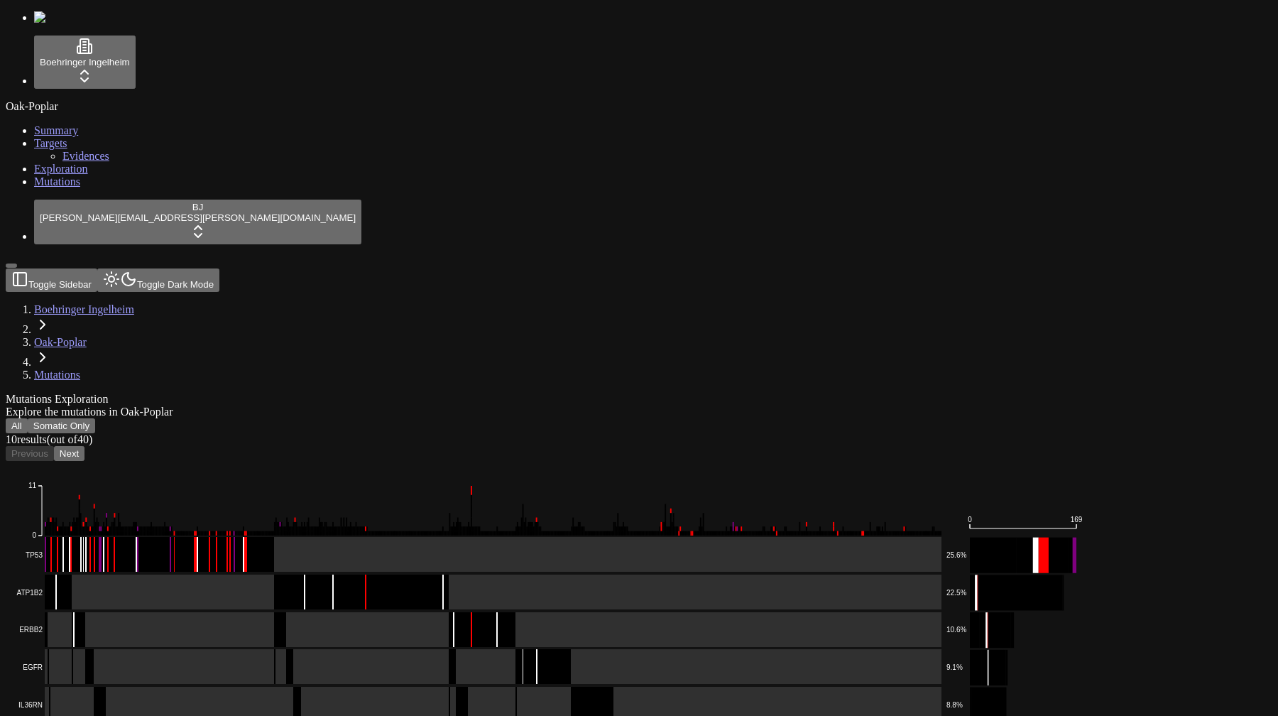
click at [28, 418] on button "All" at bounding box center [17, 425] width 22 height 15
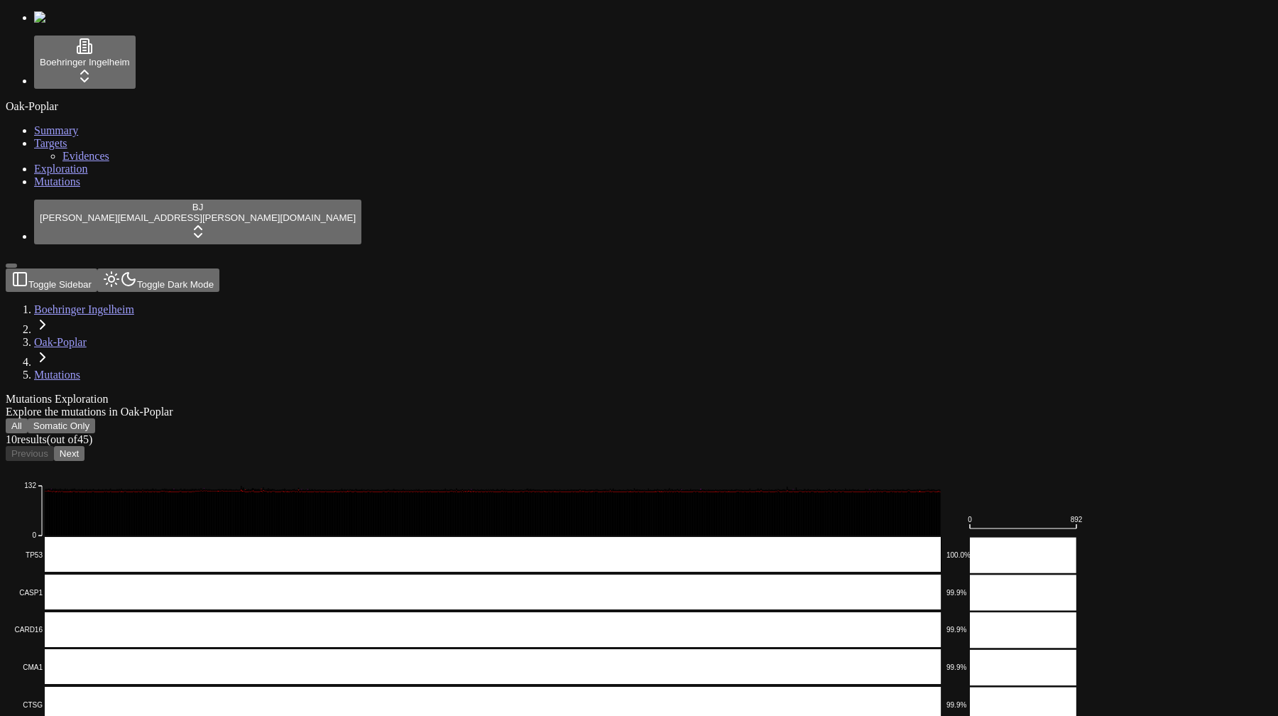
click at [171, 491] on rect "EA-d862458c4f - Missense_Mutation: 116 mutations" at bounding box center [170, 513] width 1 height 44
click at [478, 491] on rect "EA-491ad46160 - Missense_Mutation: 117 mutations" at bounding box center [477, 513] width 1 height 44
click at [416, 491] on rect "EA-3289a312c1 - Missense_Mutation: 118 mutations" at bounding box center [415, 513] width 1 height 45
click at [85, 446] on button "Next" at bounding box center [69, 453] width 31 height 15
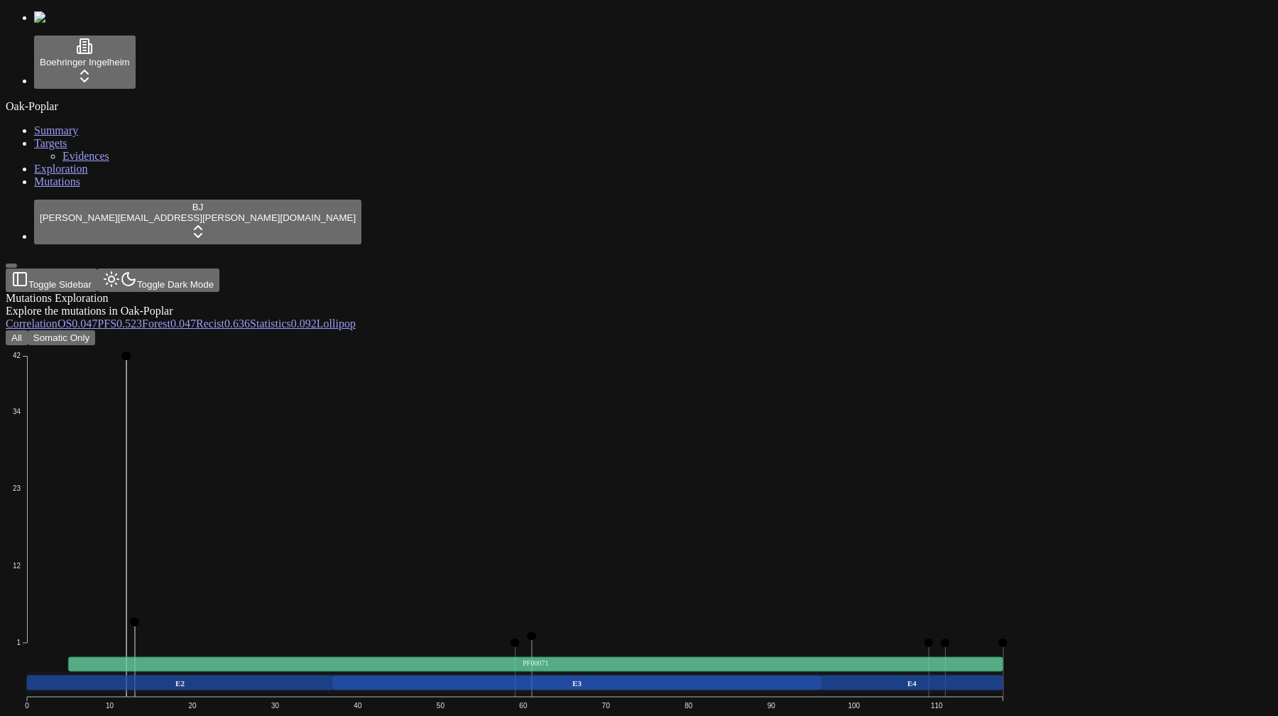
click at [758, 330] on div "All Somatic Only" at bounding box center [571, 337] width 1130 height 15
click at [28, 330] on button "All" at bounding box center [17, 337] width 22 height 15
click at [95, 330] on button "Somatic Only" at bounding box center [61, 337] width 67 height 15
click at [28, 330] on button "All" at bounding box center [17, 337] width 22 height 15
click at [95, 330] on button "Somatic Only" at bounding box center [61, 337] width 67 height 15
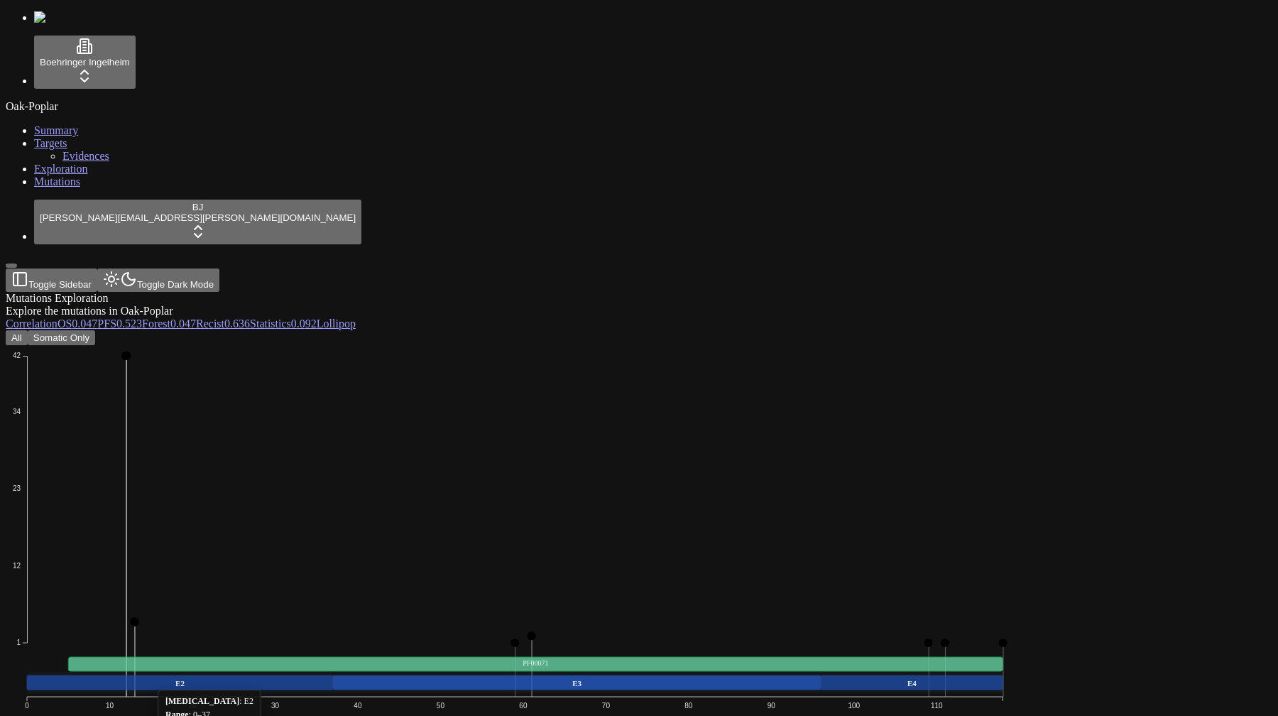
scroll to position [320, 0]
click at [654, 345] on icon "Missense_Mutation In_Frame_Del Frame_Shift_Del 1 12 23 34 42 0 10 20 30 40 50 6…" at bounding box center [515, 565] width 1019 height 440
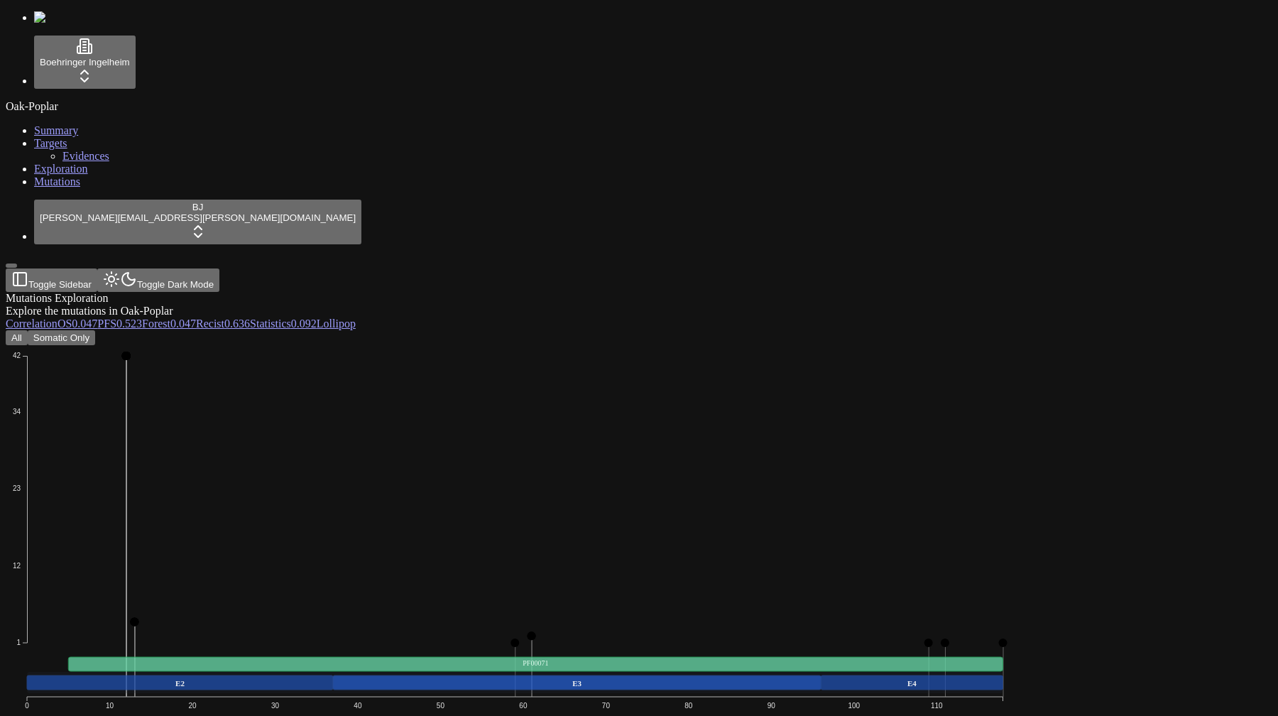
scroll to position [0, 0]
click at [28, 330] on button "All" at bounding box center [17, 337] width 22 height 15
click at [95, 330] on button "Somatic Only" at bounding box center [61, 337] width 67 height 15
click at [97, 317] on span "0.047" at bounding box center [85, 323] width 26 height 12
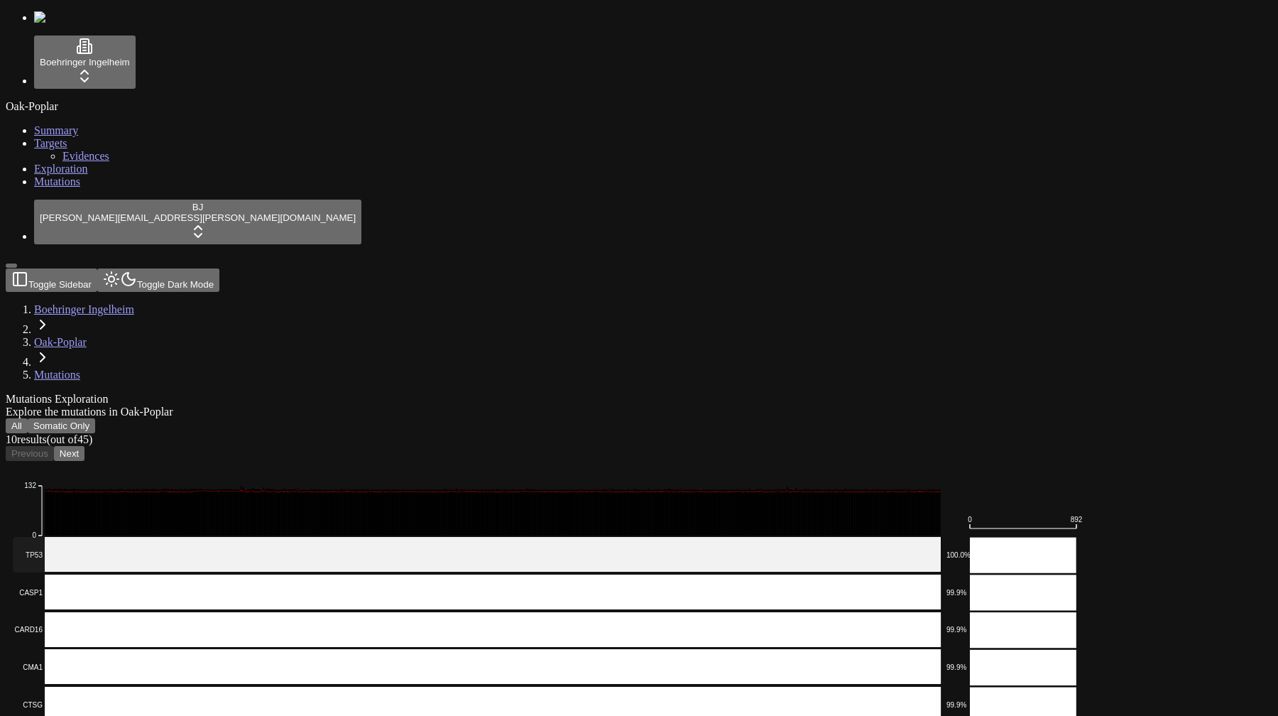
click at [314, 537] on rect at bounding box center [477, 555] width 929 height 36
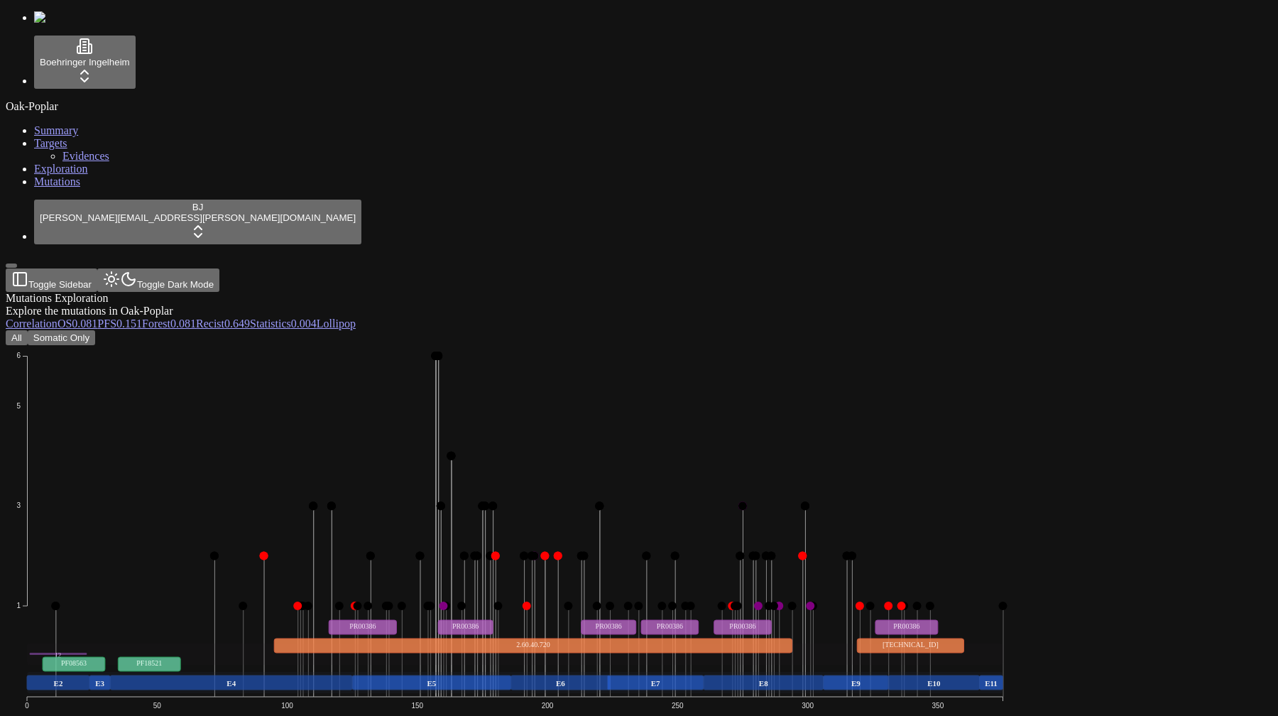
click at [317, 317] on link "Statistics 0.004" at bounding box center [283, 323] width 67 height 12
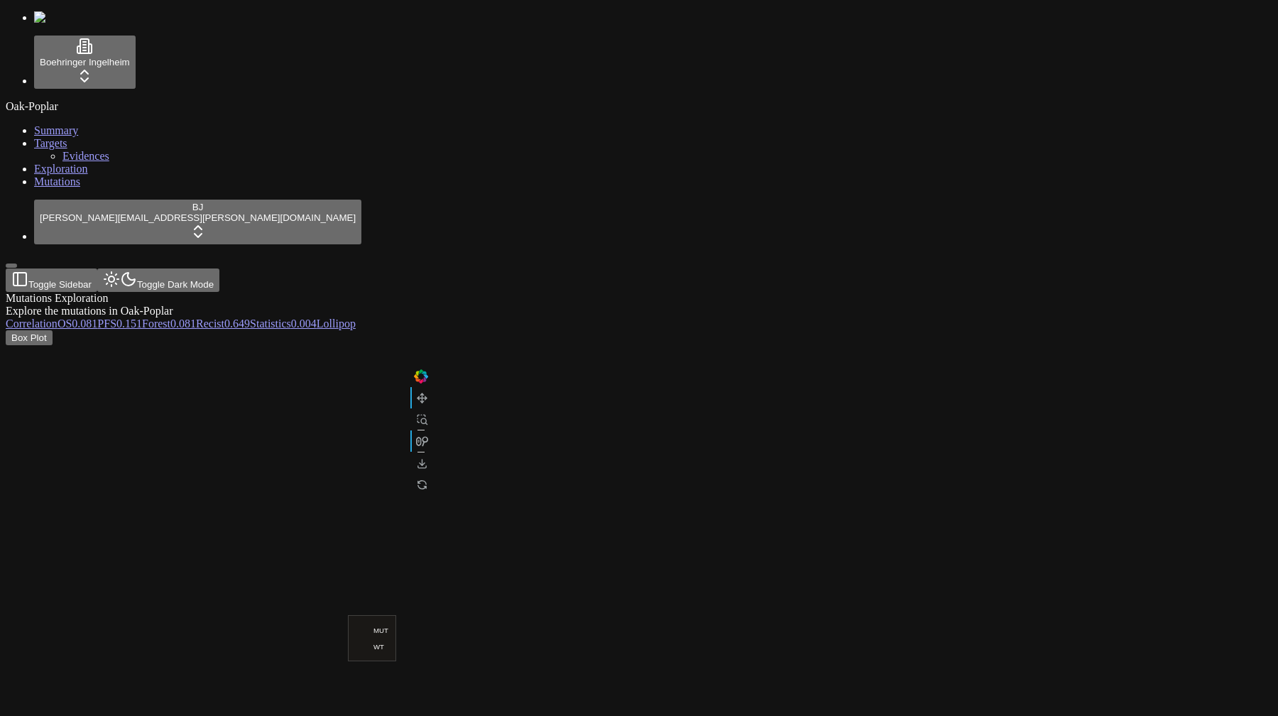
click at [224, 317] on span "Recist" at bounding box center [210, 323] width 28 height 12
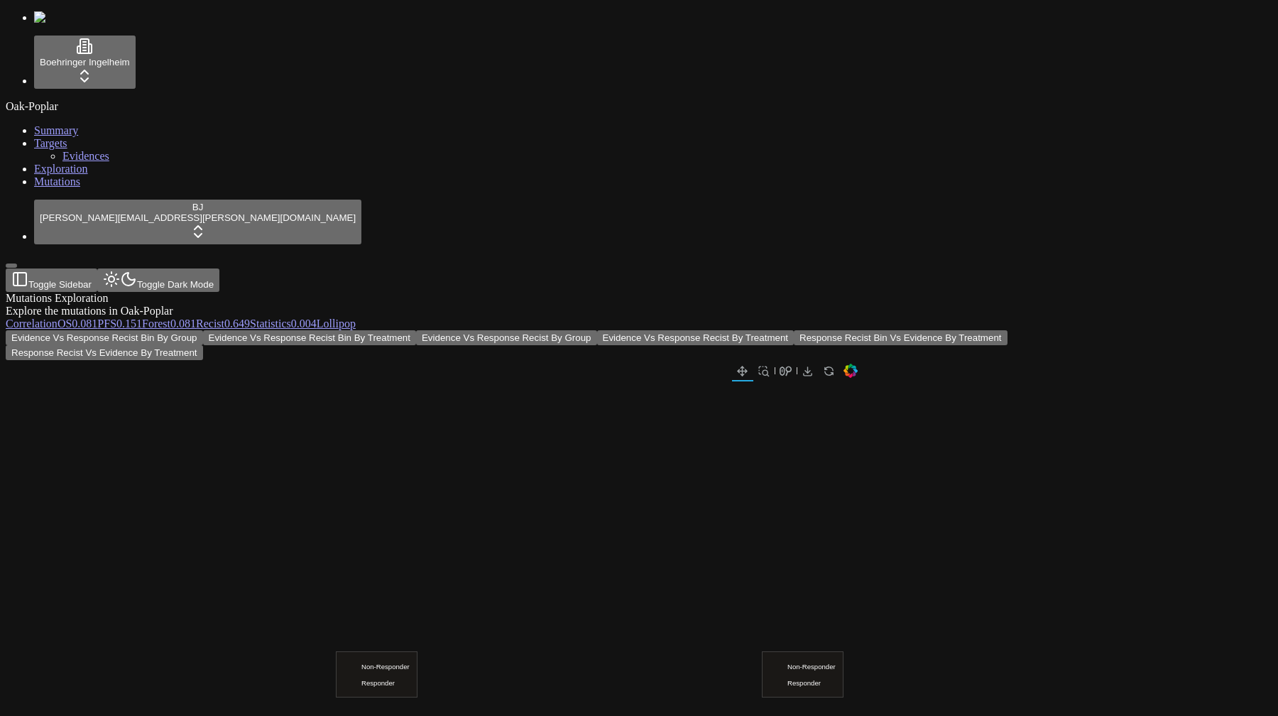
click at [196, 317] on link "Forest 0.081" at bounding box center [169, 323] width 54 height 12
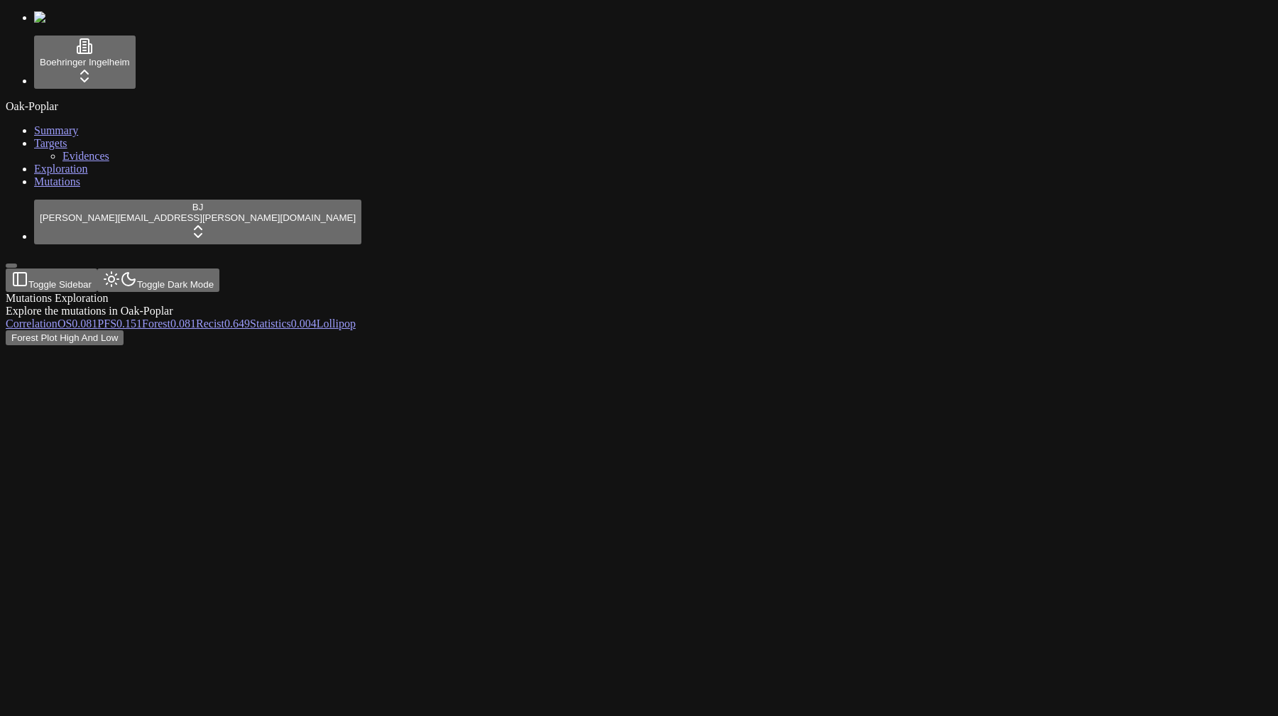
click at [142, 317] on link "PFS 0.151" at bounding box center [119, 323] width 45 height 12
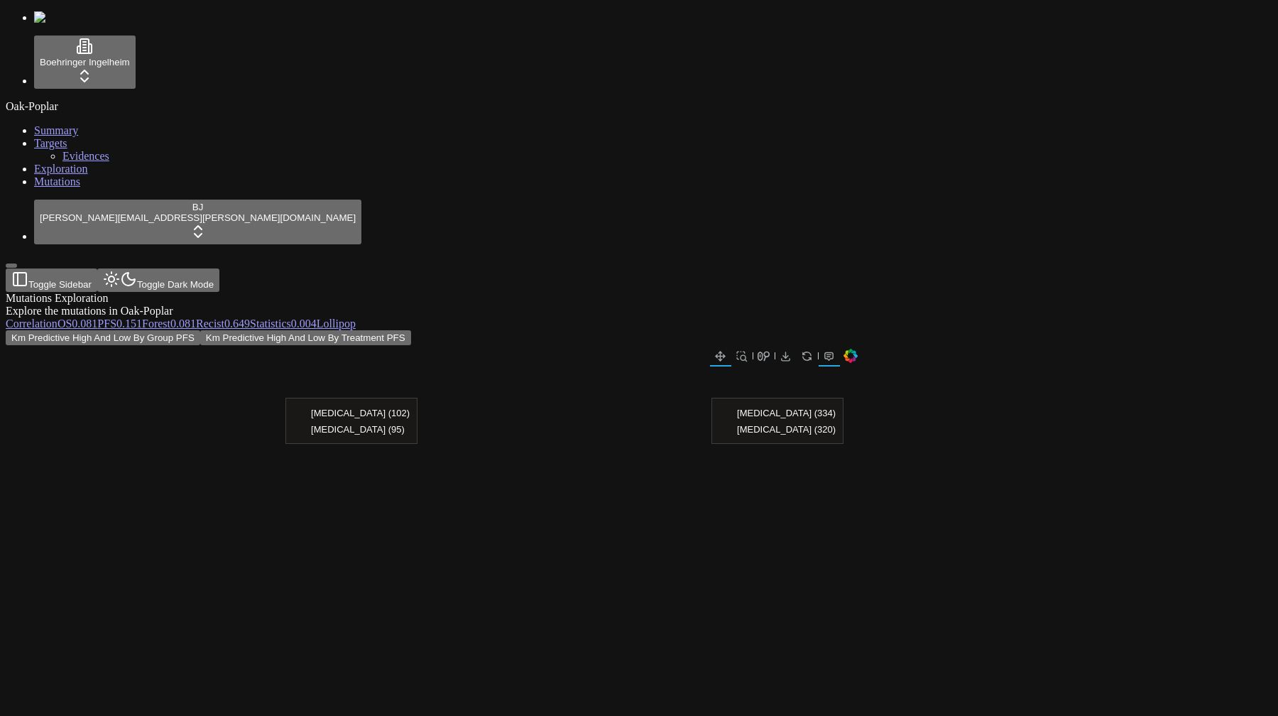
click at [356, 317] on link "Lollipop" at bounding box center [336, 323] width 39 height 12
click at [426, 292] on div "Mutations Exploration Explore the mutations in Oak-Poplar" at bounding box center [571, 305] width 1130 height 26
click at [142, 317] on link "PFS 0.523" at bounding box center [119, 323] width 45 height 12
click at [381, 330] on div "Km Predictive High And Low By Group PFS Km Predictive High And Low By Treatment…" at bounding box center [571, 337] width 1130 height 15
click at [447, 292] on div "Mutations Exploration Explore the mutations in Oak-Poplar Correlation OS 0.047 …" at bounding box center [571, 318] width 1130 height 53
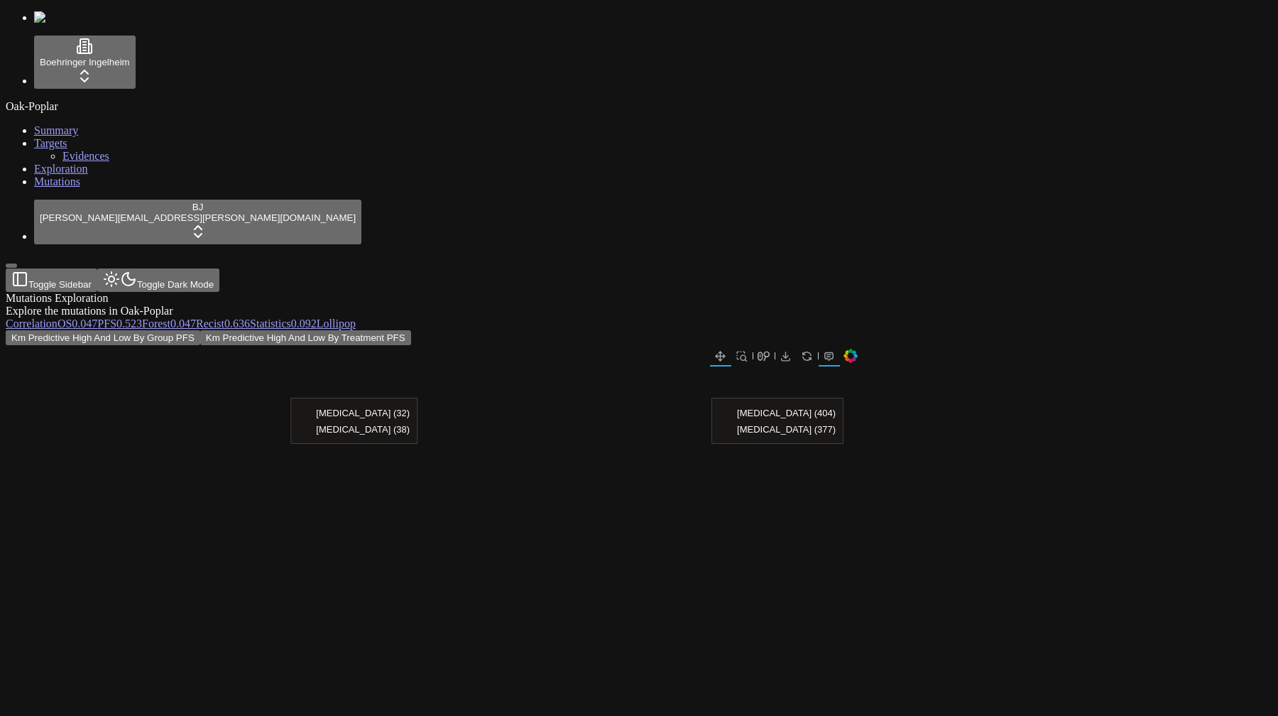
click at [196, 317] on link "Forest 0.047" at bounding box center [169, 323] width 54 height 12
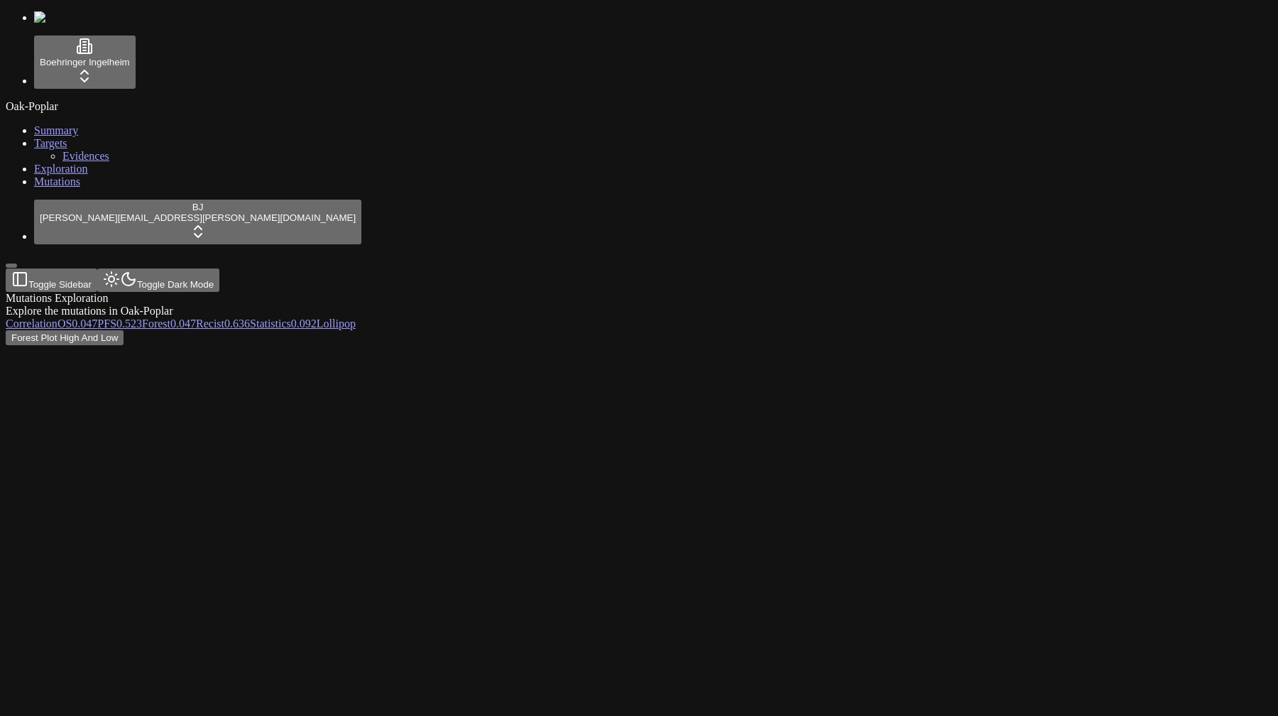
click at [451, 305] on div "Explore the mutations in Oak-Poplar" at bounding box center [571, 311] width 1130 height 13
click at [142, 317] on span "0.523" at bounding box center [129, 323] width 26 height 12
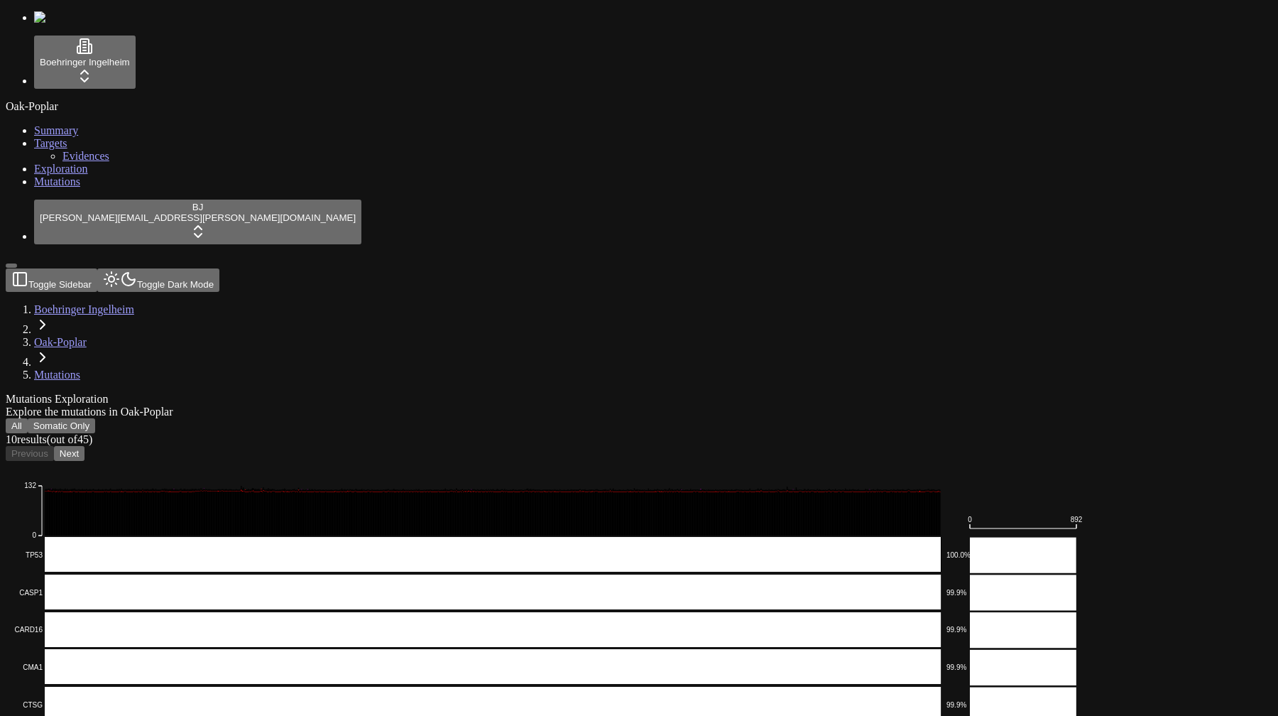
click at [85, 446] on button "Next" at bounding box center [69, 453] width 31 height 15
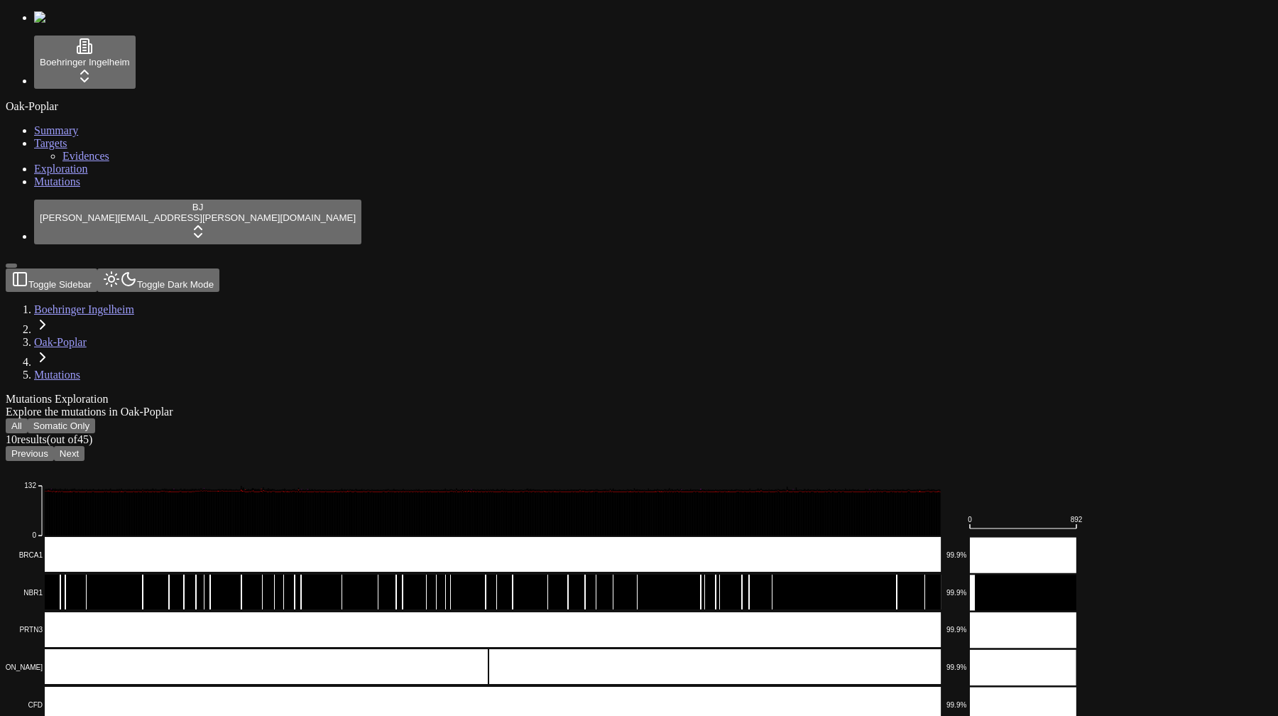
drag, startPoint x: 294, startPoint y: 555, endPoint x: 91, endPoint y: 554, distance: 203.1
click at [91, 554] on div "Boehringer Ingelheim Oak-Poplar Summary Targets Evidences Exploration Mutations…" at bounding box center [639, 507] width 1267 height 993
click at [85, 446] on button "Next" at bounding box center [69, 453] width 31 height 15
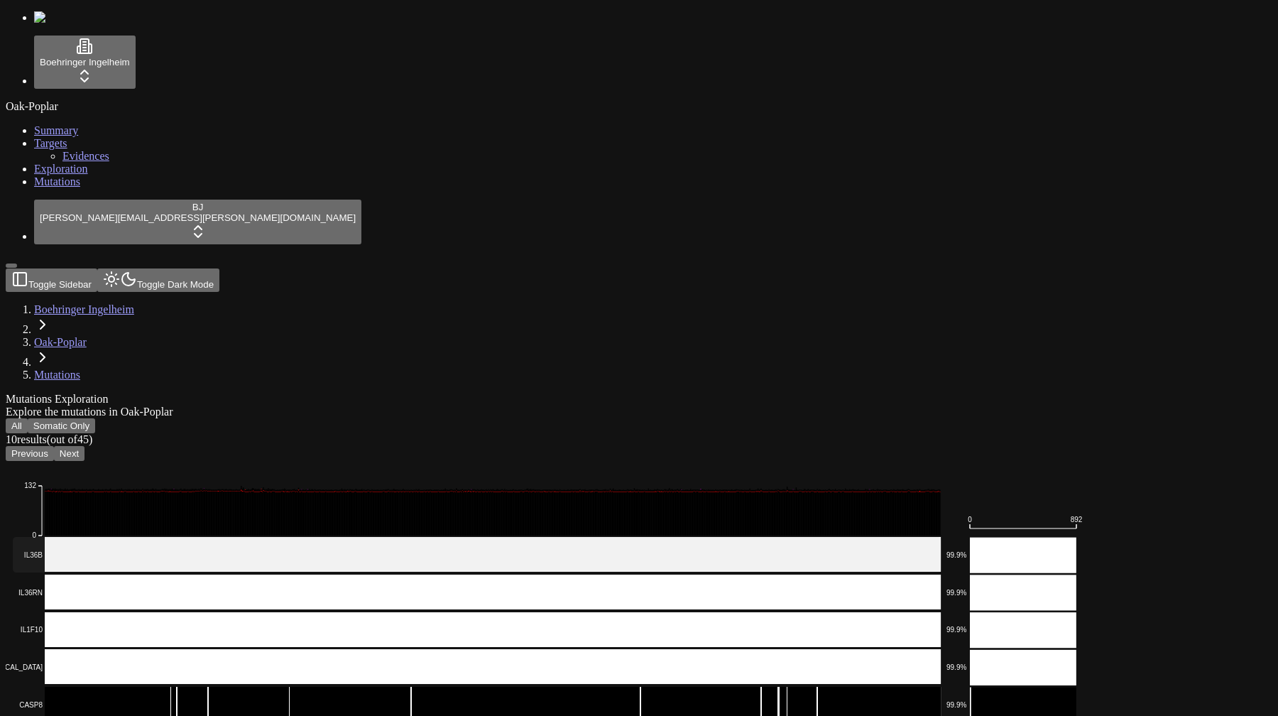
click at [376, 537] on rect at bounding box center [477, 555] width 929 height 36
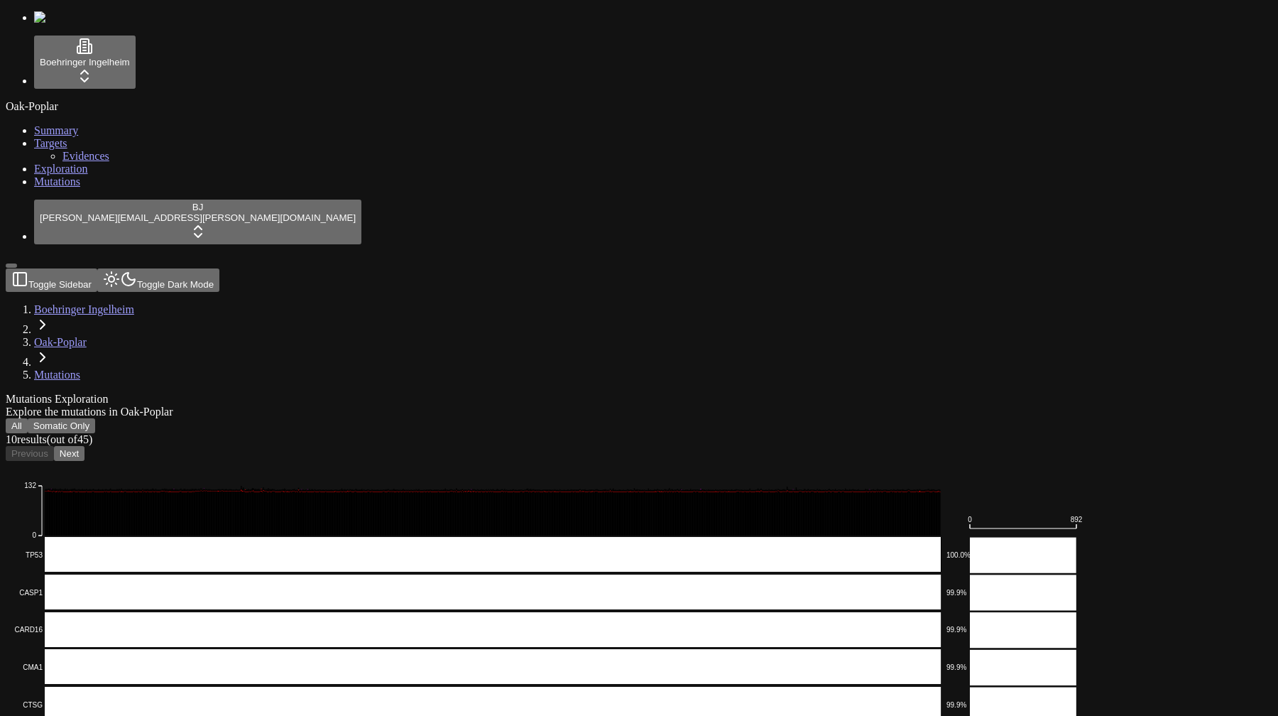
click at [84, 188] on div "Oak-Poplar Summary Targets Evidences Exploration Mutations" at bounding box center [639, 144] width 1267 height 88
click at [85, 446] on button "Next" at bounding box center [69, 453] width 31 height 15
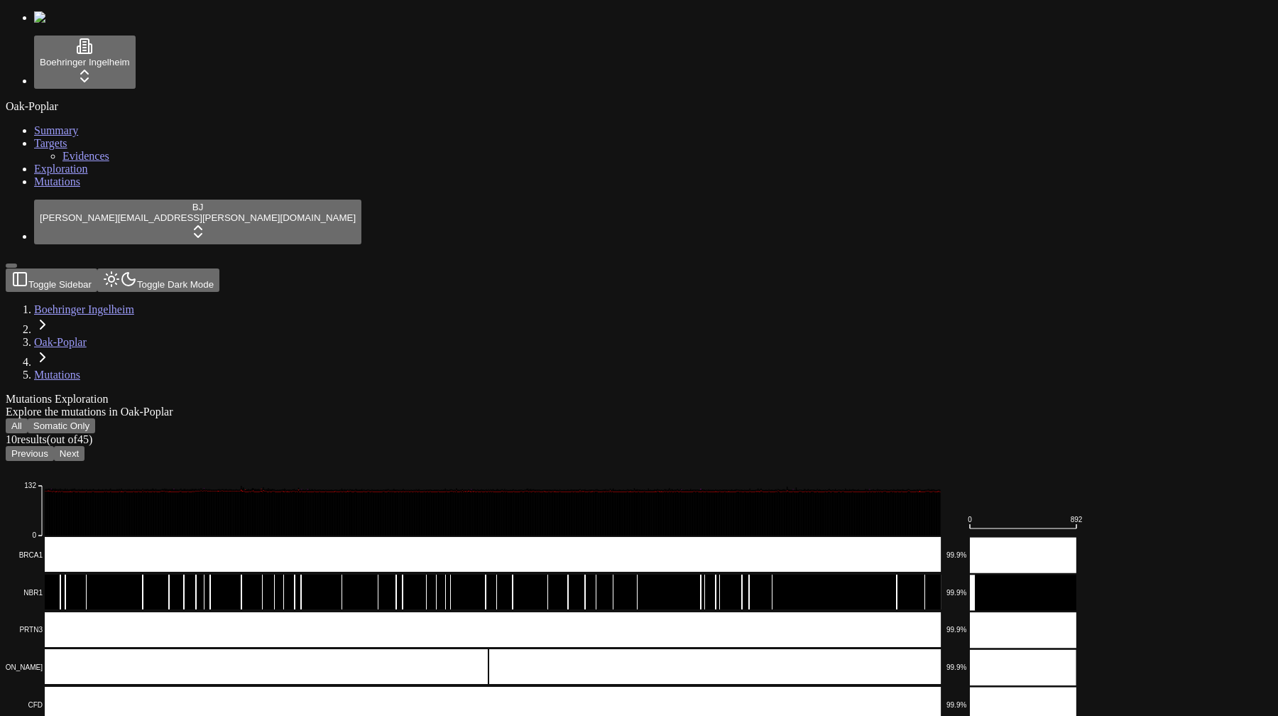
click at [85, 446] on button "Next" at bounding box center [69, 453] width 31 height 15
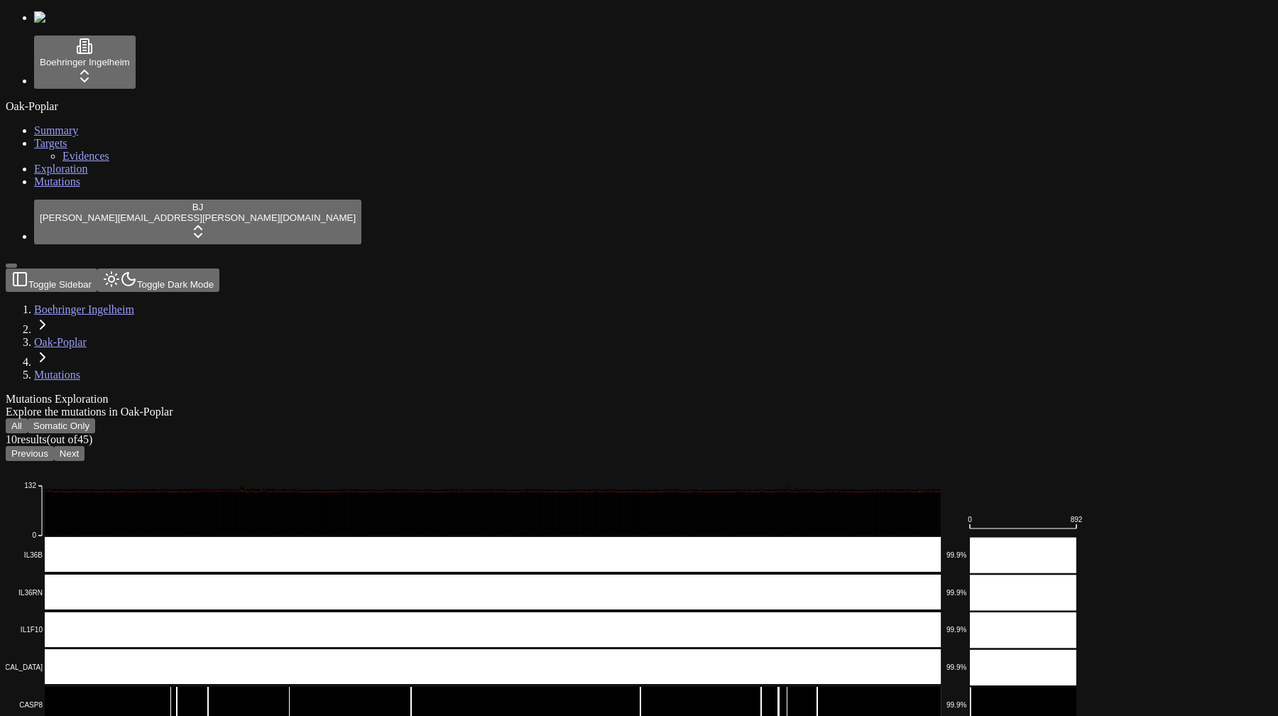
click at [85, 446] on button "Next" at bounding box center [69, 453] width 31 height 15
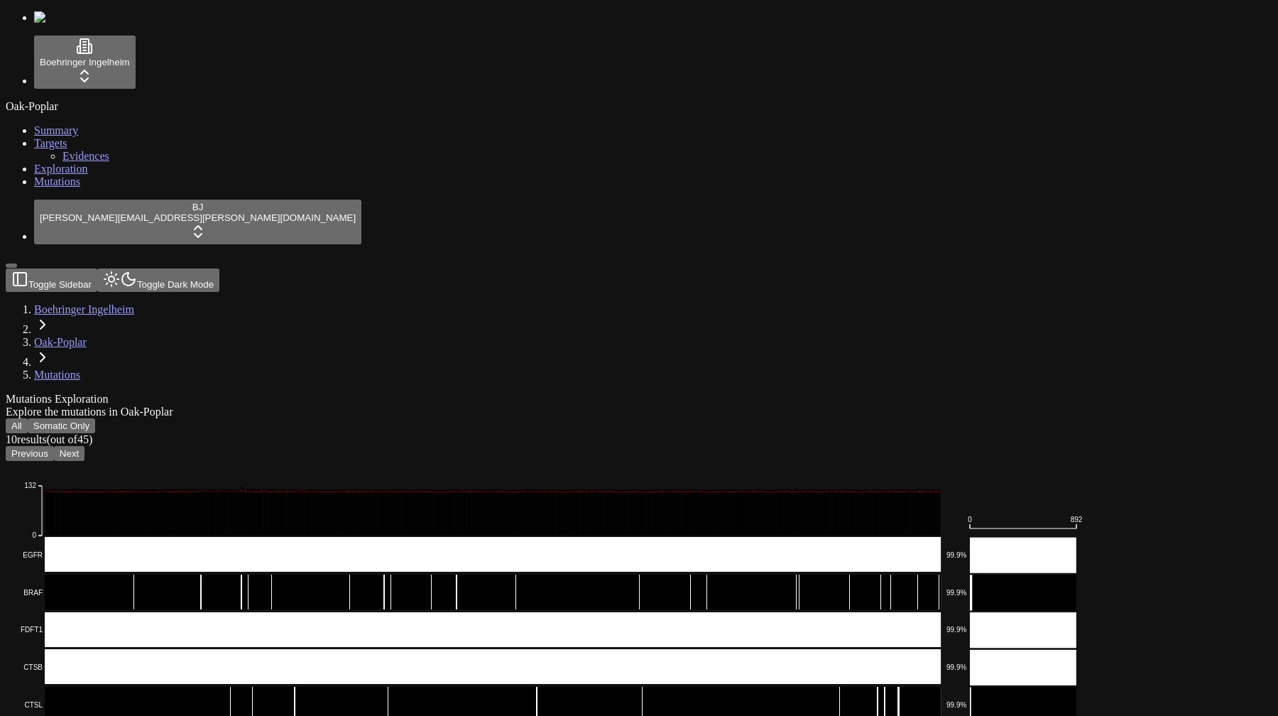
click at [54, 446] on button "Previous" at bounding box center [30, 453] width 48 height 15
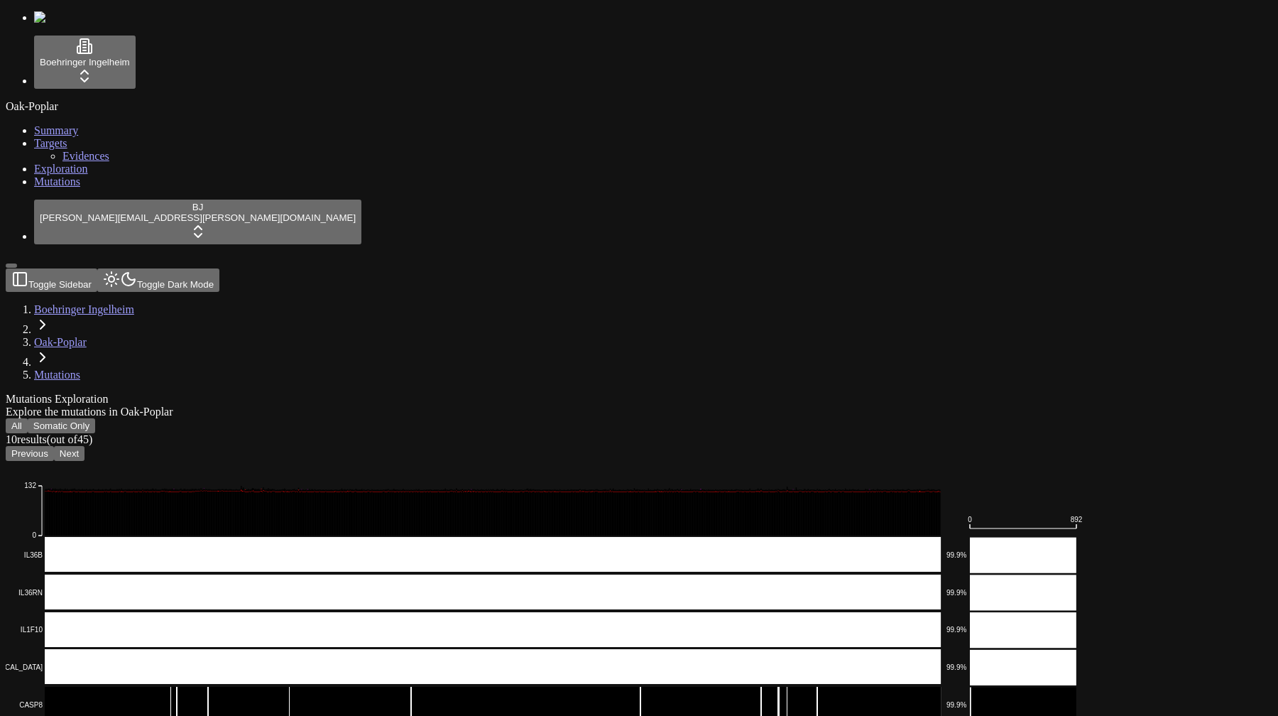
click at [372, 393] on div "Mutations Exploration Explore the mutations in Oak-Poplar" at bounding box center [571, 406] width 1130 height 26
click at [85, 446] on button "Next" at bounding box center [69, 453] width 31 height 15
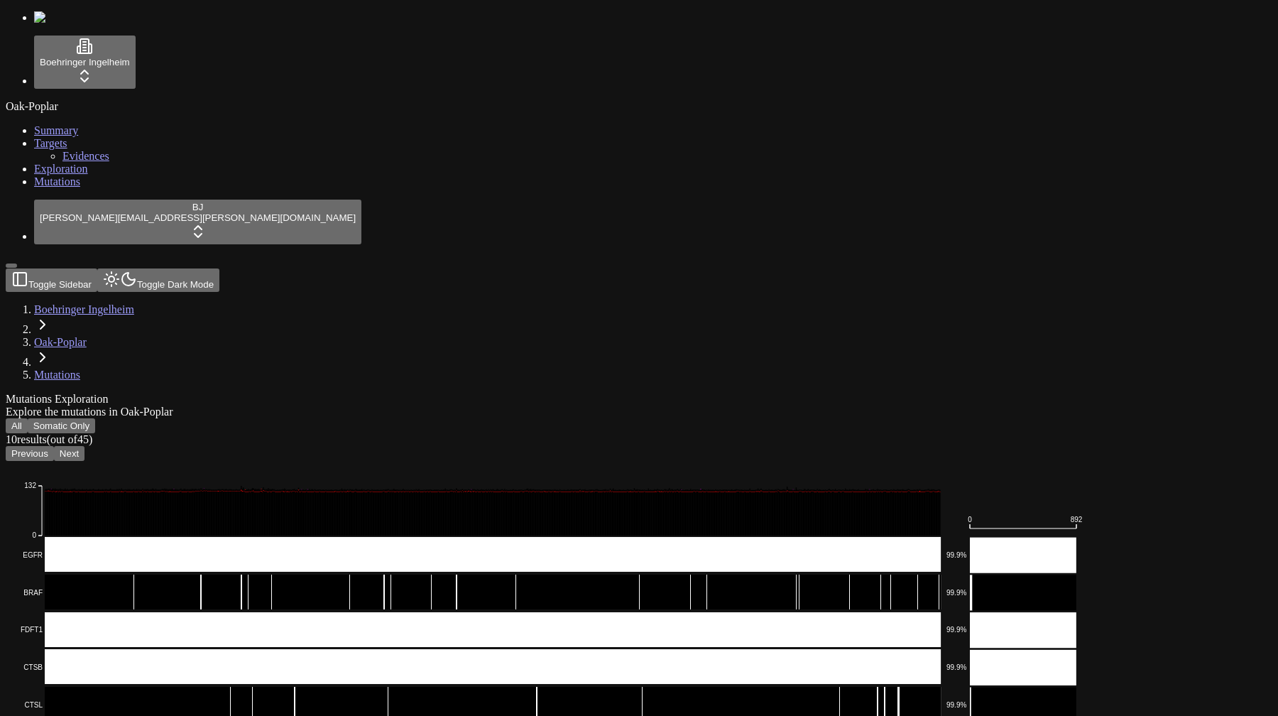
click at [54, 446] on button "Previous" at bounding box center [30, 453] width 48 height 15
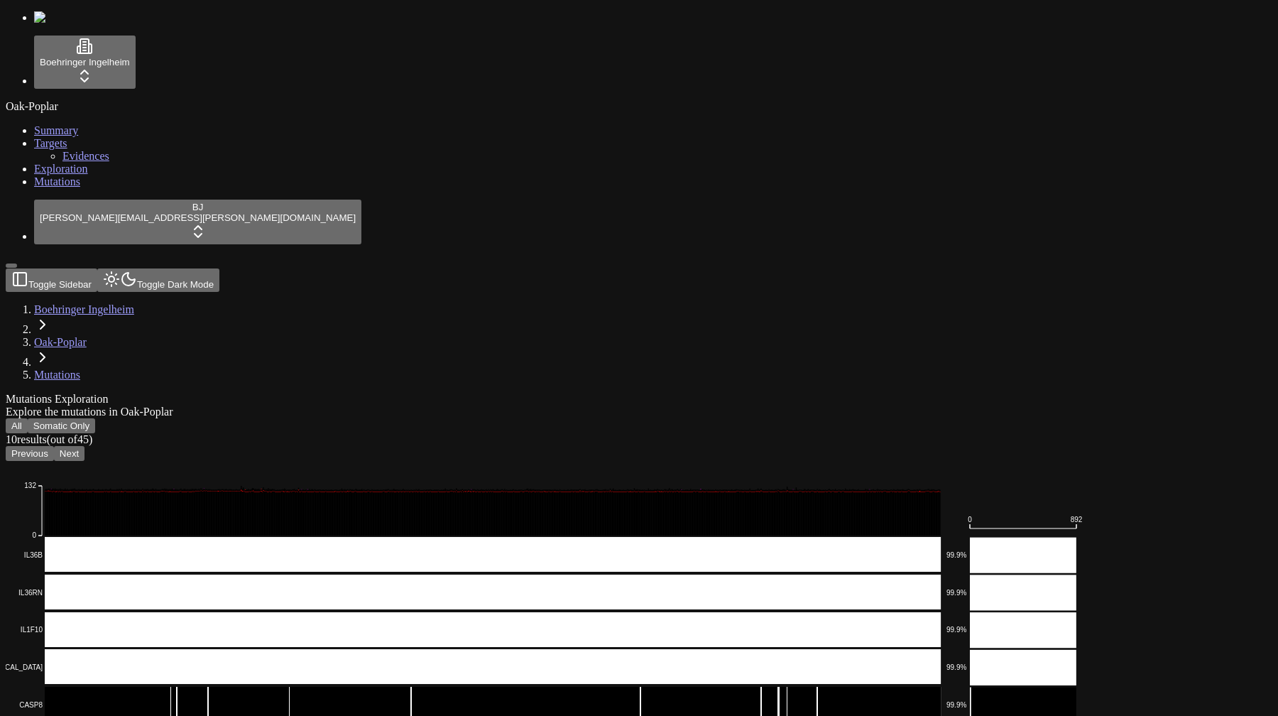
click at [54, 446] on button "Previous" at bounding box center [30, 453] width 48 height 15
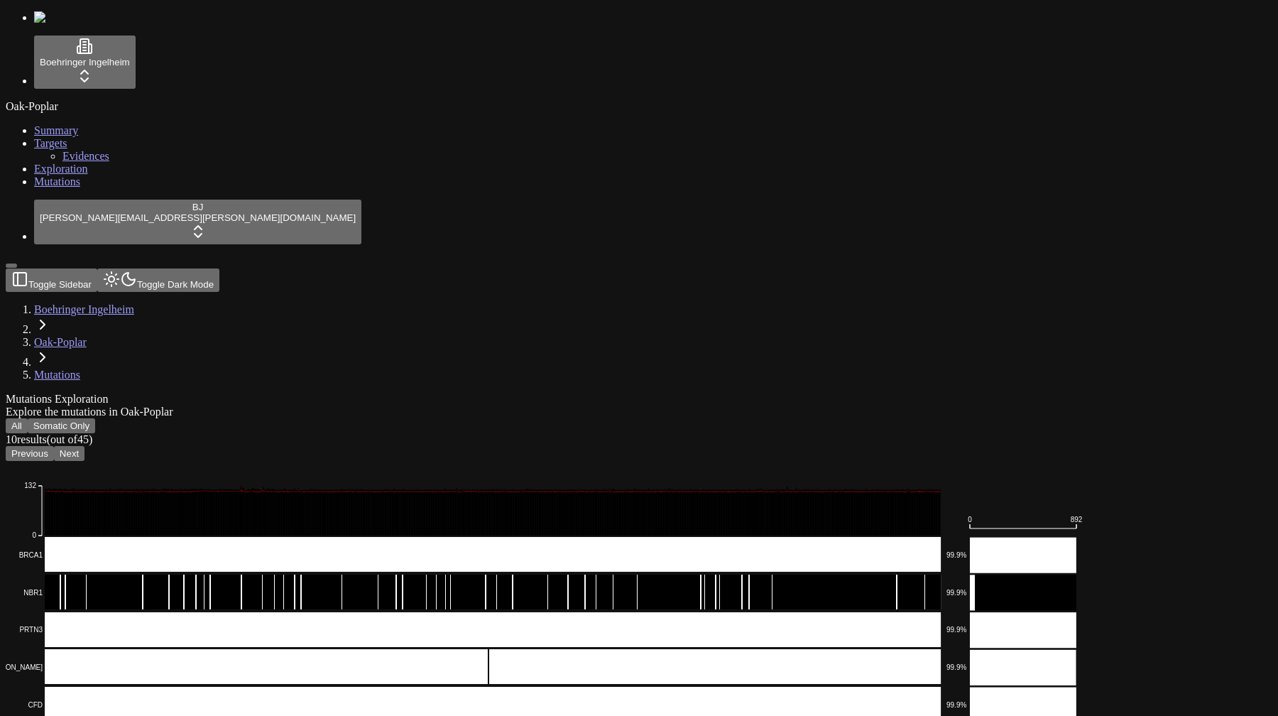
click at [54, 446] on button "Previous" at bounding box center [30, 453] width 48 height 15
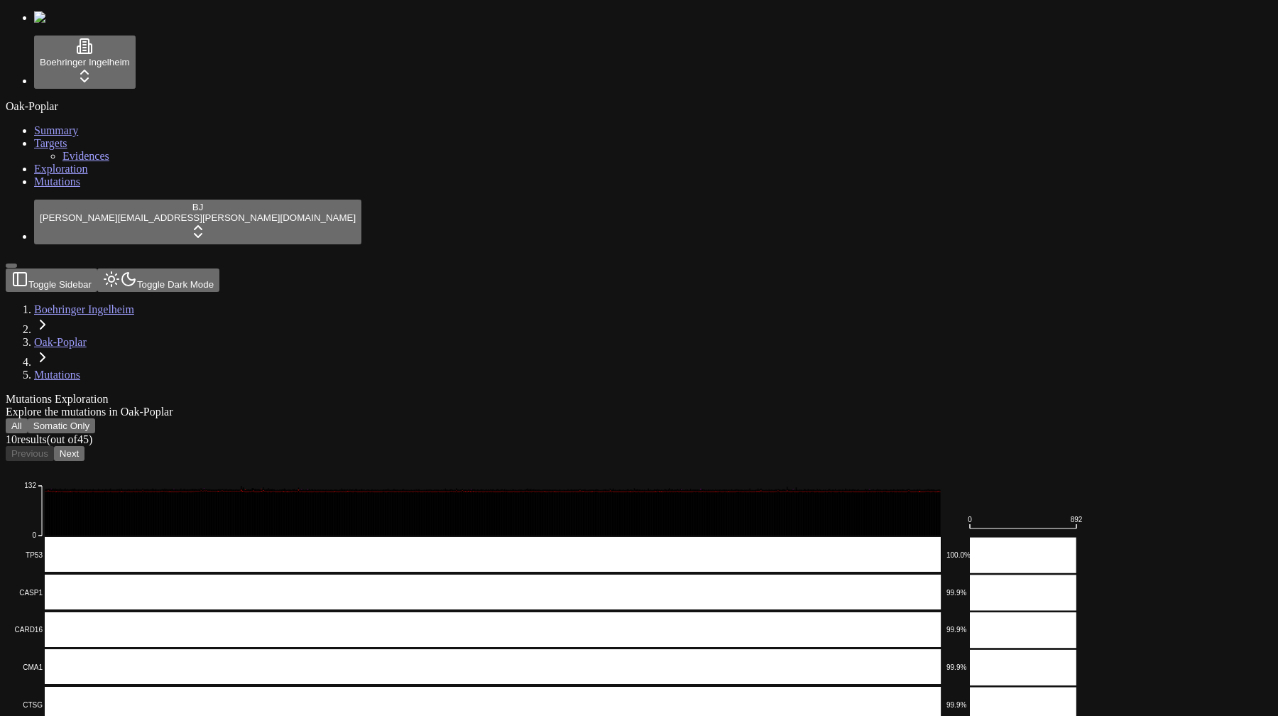
click at [85, 446] on button "Next" at bounding box center [69, 453] width 31 height 15
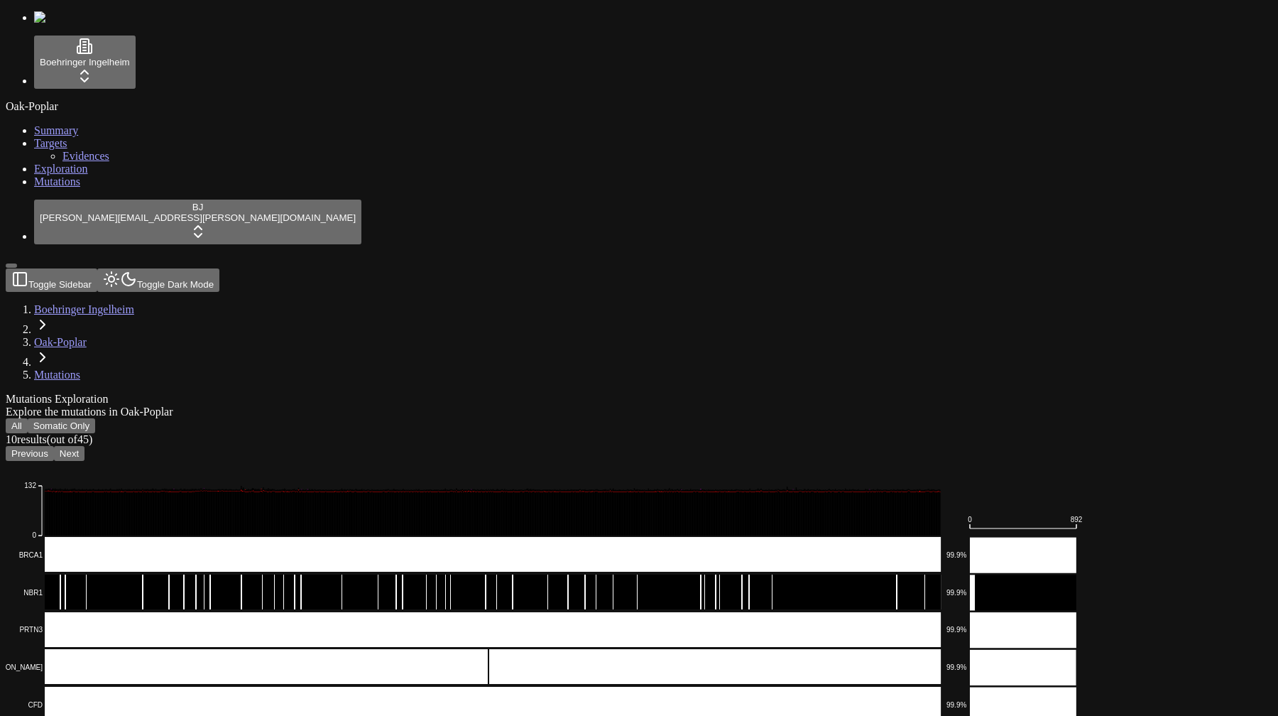
click at [85, 446] on button "Next" at bounding box center [69, 453] width 31 height 15
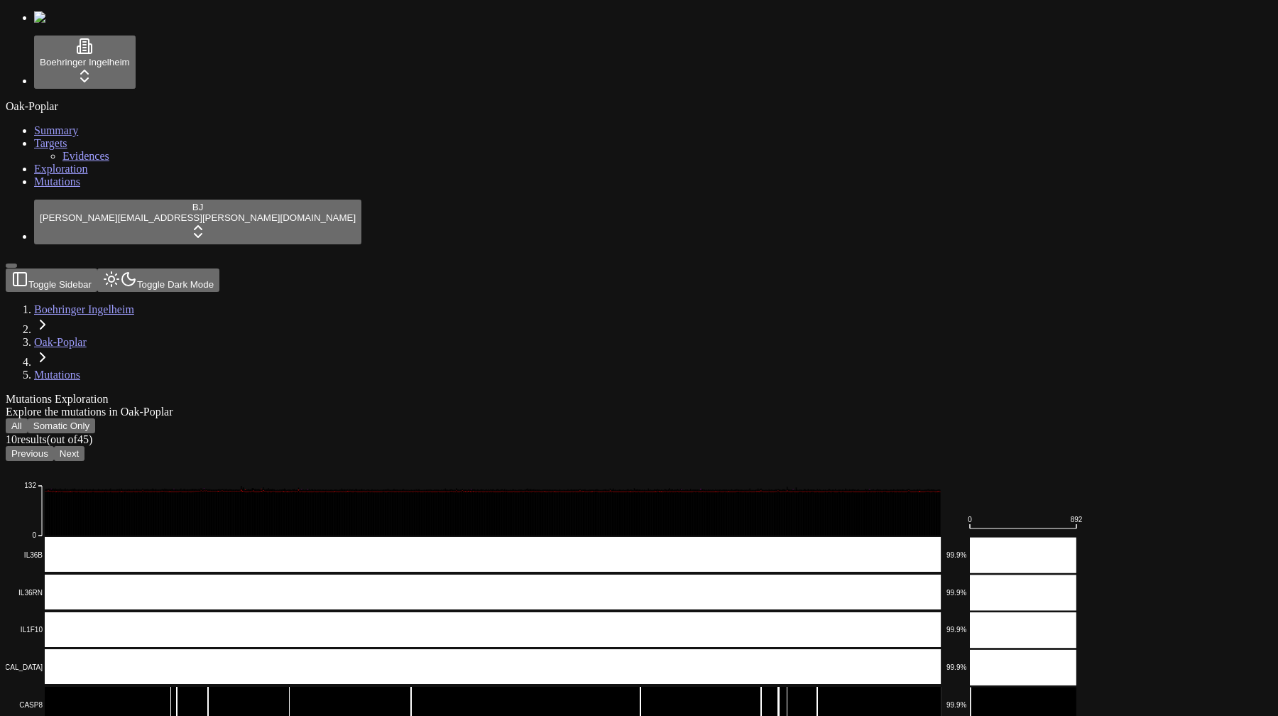
click at [85, 446] on button "Next" at bounding box center [69, 453] width 31 height 15
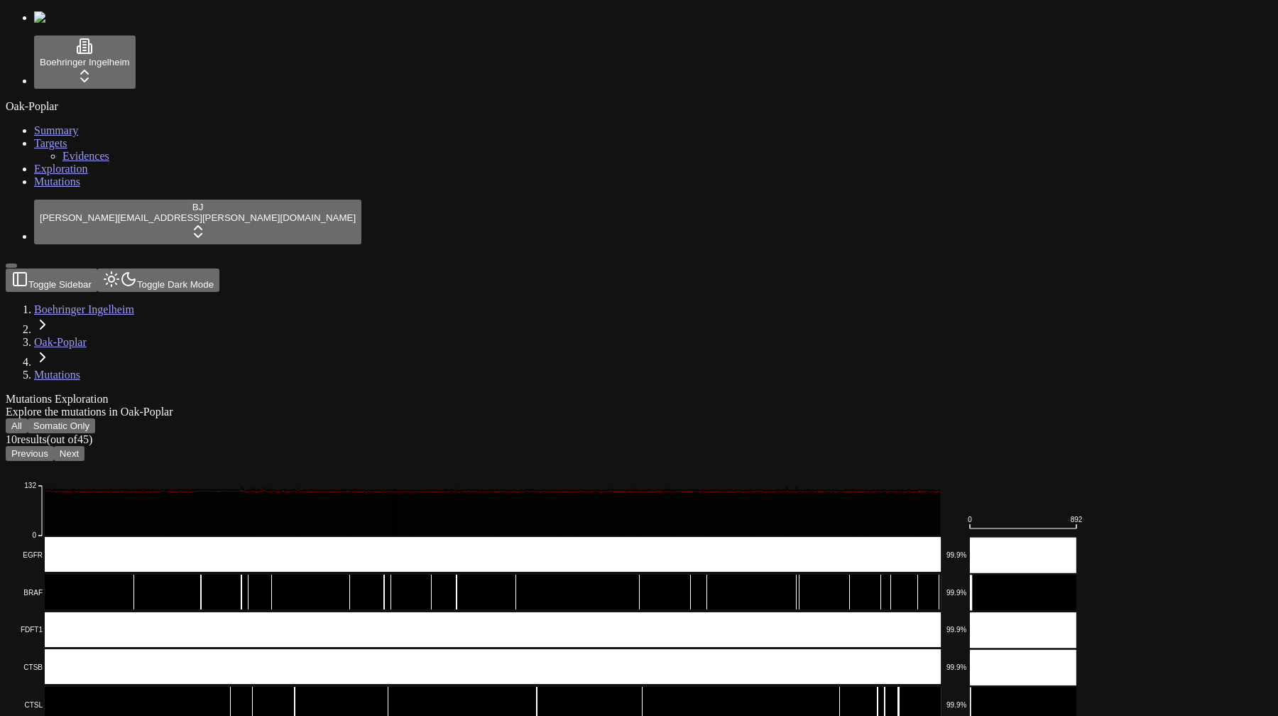
click at [439, 446] on div "Previous Next" at bounding box center [571, 453] width 1130 height 15
click at [54, 446] on button "Previous" at bounding box center [30, 453] width 48 height 15
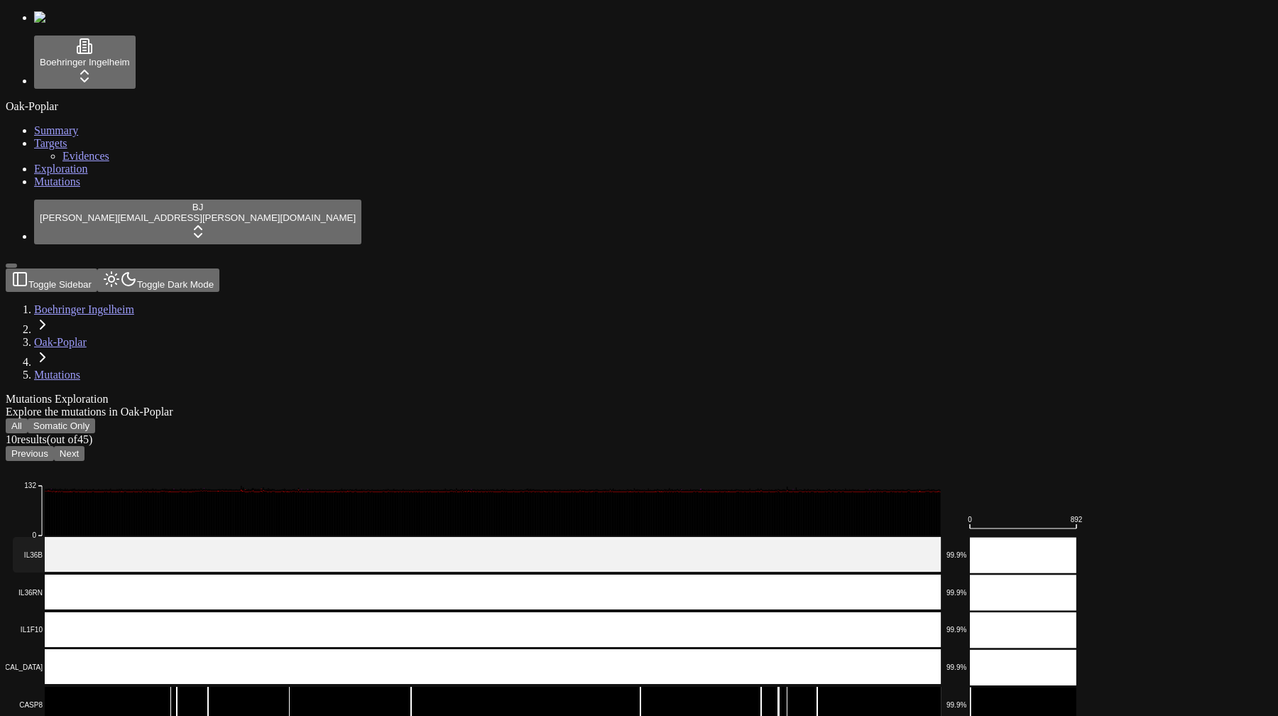
click at [349, 537] on rect at bounding box center [477, 555] width 929 height 36
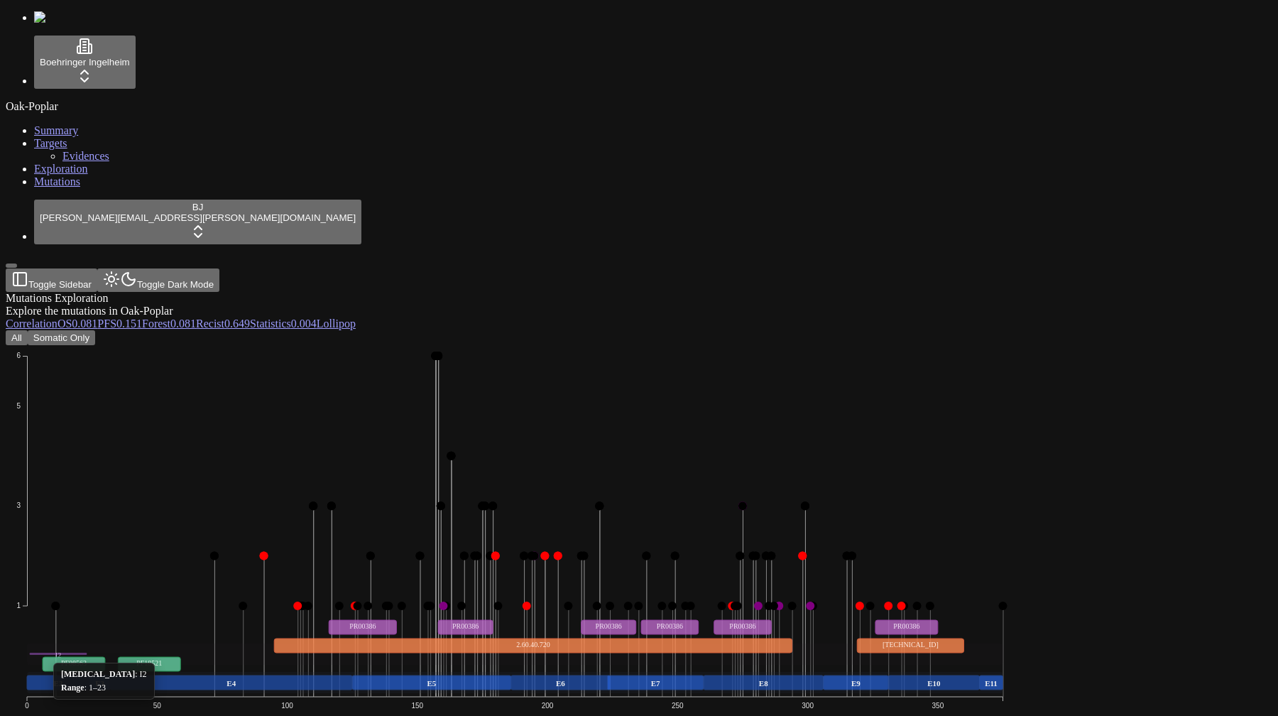
click at [87, 653] on rect at bounding box center [59, 654] width 58 height 2
click at [345, 345] on icon "Missense_Mutation Frame_Shift_Del Nonsense_Mutation Frame_Shift_Ins In_Frame_De…" at bounding box center [515, 565] width 1019 height 440
click at [28, 330] on button "All" at bounding box center [17, 337] width 22 height 15
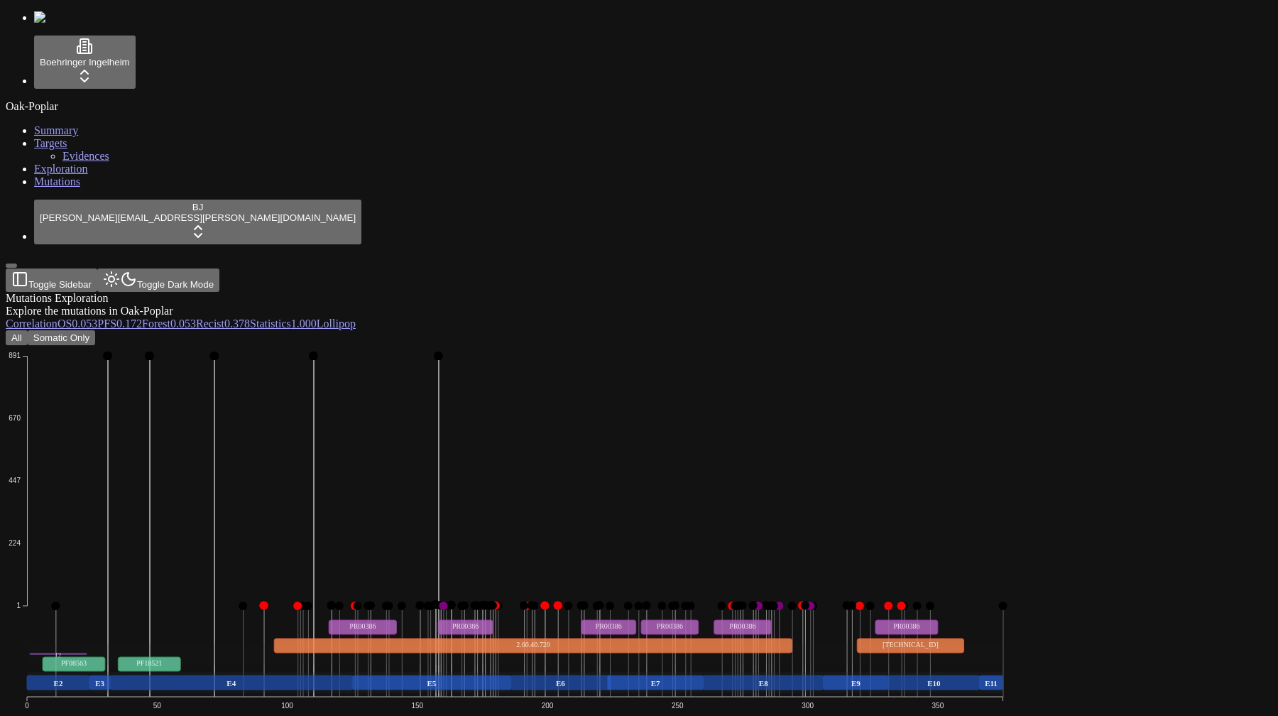
click at [95, 330] on button "Somatic Only" at bounding box center [61, 337] width 67 height 15
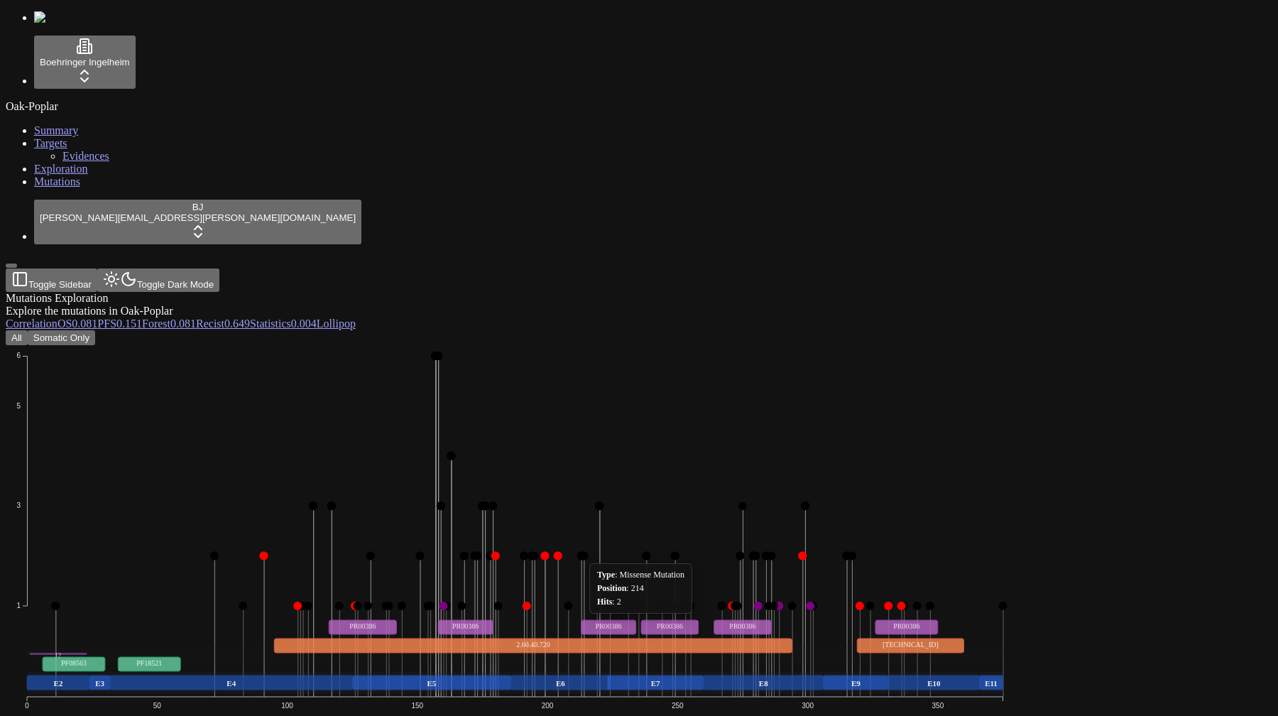
click at [668, 345] on icon "Missense_Mutation Frame_Shift_Del Nonsense_Mutation Frame_Shift_Ins In_Frame_De…" at bounding box center [515, 565] width 1019 height 440
click at [448, 292] on div "Mutations Exploration Explore the mutations in Oak-Poplar Correlation OS 0.081 …" at bounding box center [571, 704] width 1130 height 824
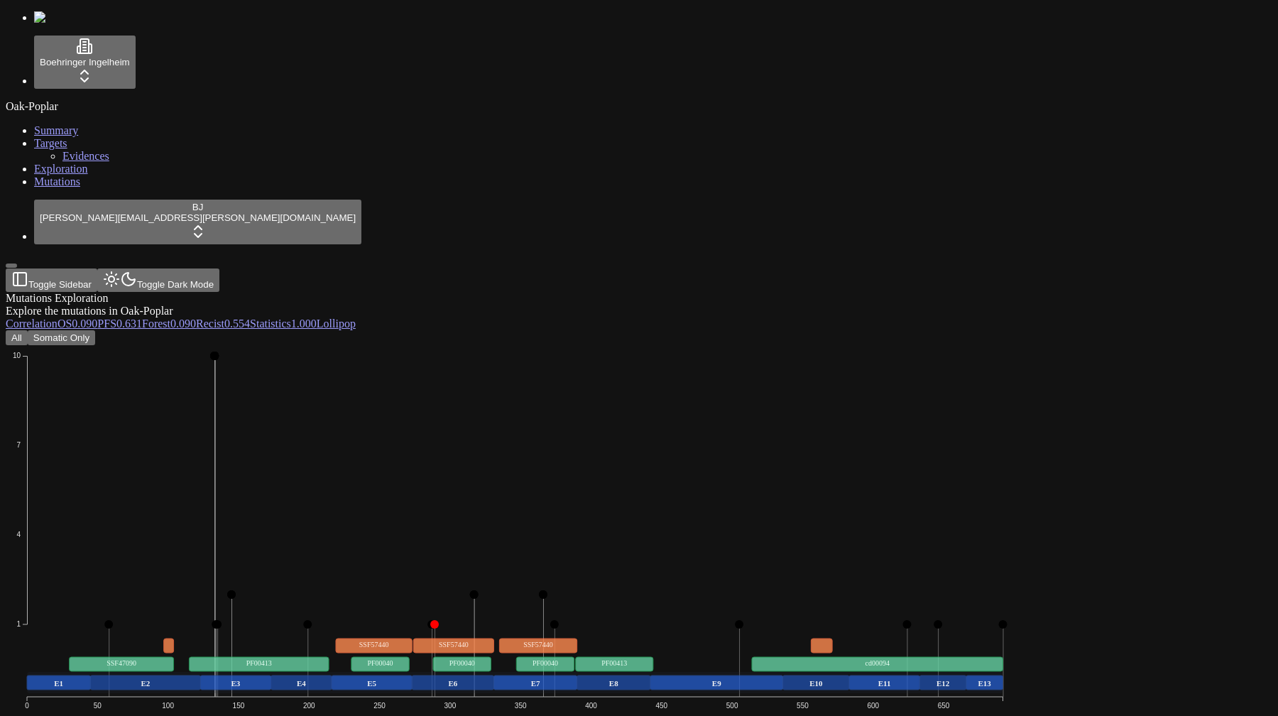
click at [181, 292] on div "Mutations Exploration Explore the mutations in Oak-Poplar Correlation OS 0.090 …" at bounding box center [571, 627] width 1130 height 670
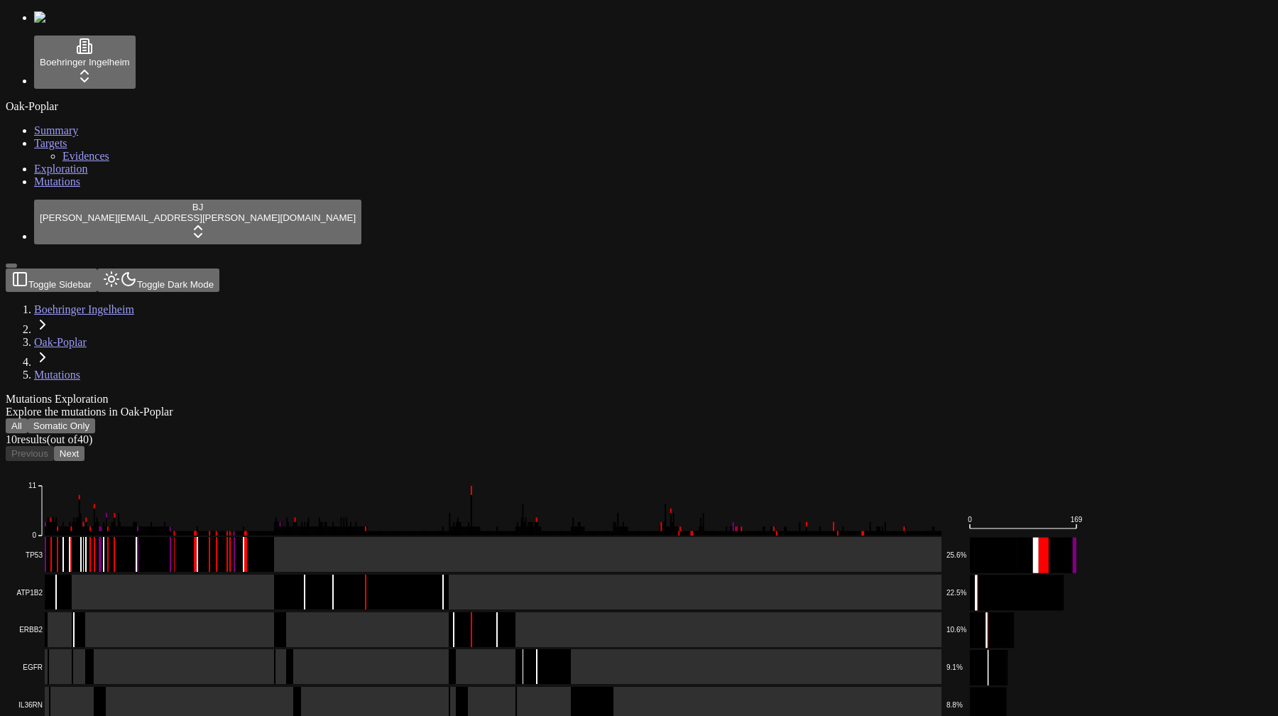
click at [614, 405] on div "Explore the mutations in Oak-Poplar" at bounding box center [571, 411] width 1130 height 13
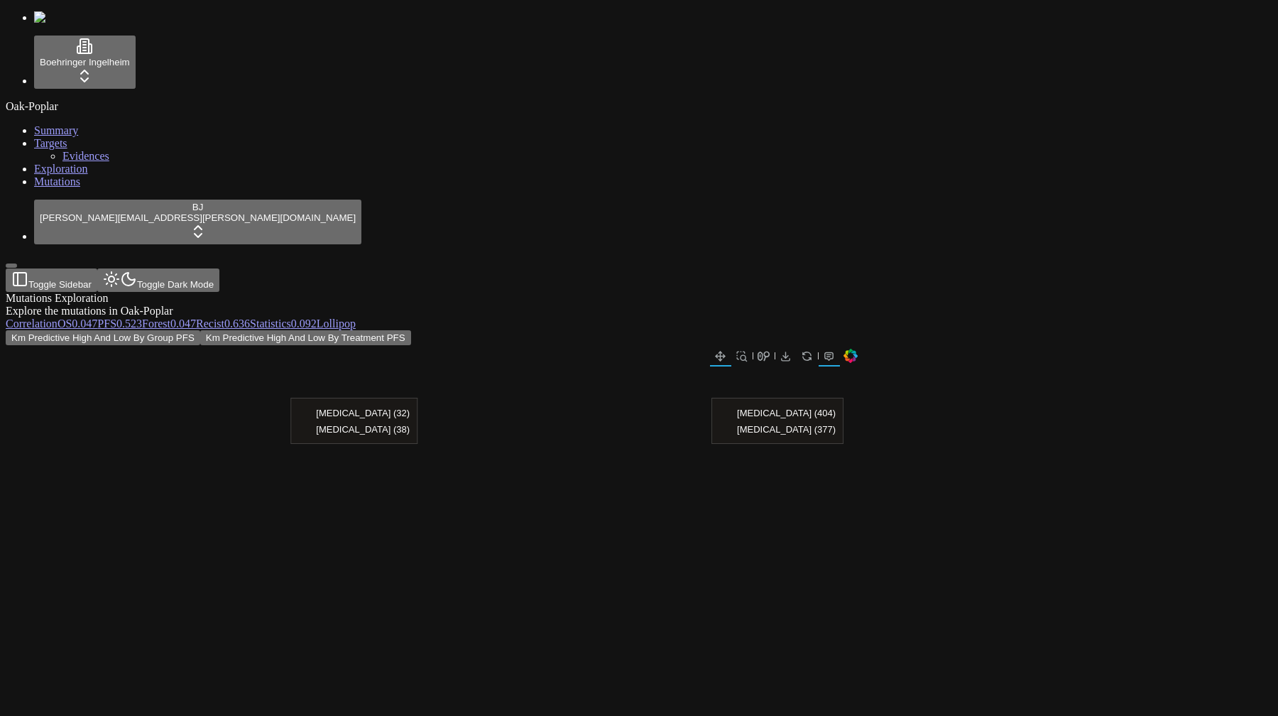
click at [367, 330] on div "Km Predictive High And Low By Group PFS Km Predictive High And Low By Treatment…" at bounding box center [571, 525] width 1130 height 391
click at [45, 187] on span "Mutations" at bounding box center [57, 181] width 46 height 12
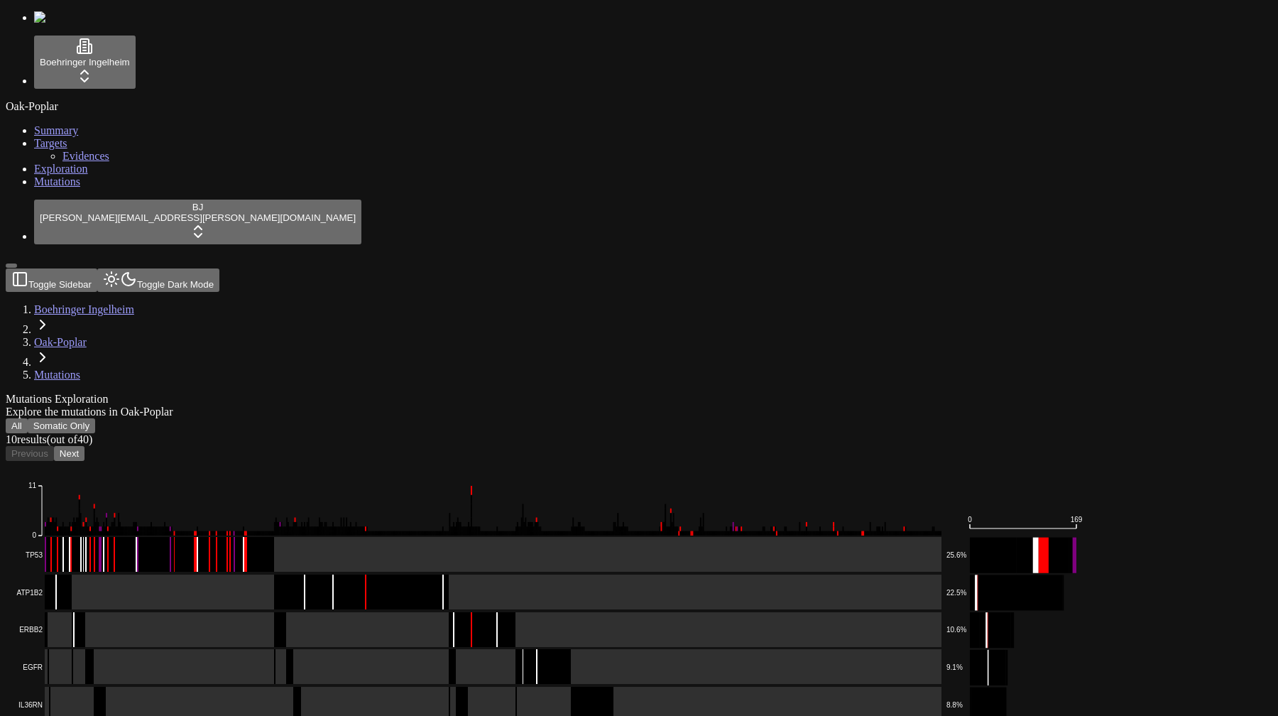
click at [441, 393] on div "Mutations Exploration Explore the mutations in Oak-Poplar" at bounding box center [571, 406] width 1130 height 26
click at [378, 537] on rect at bounding box center [477, 555] width 929 height 36
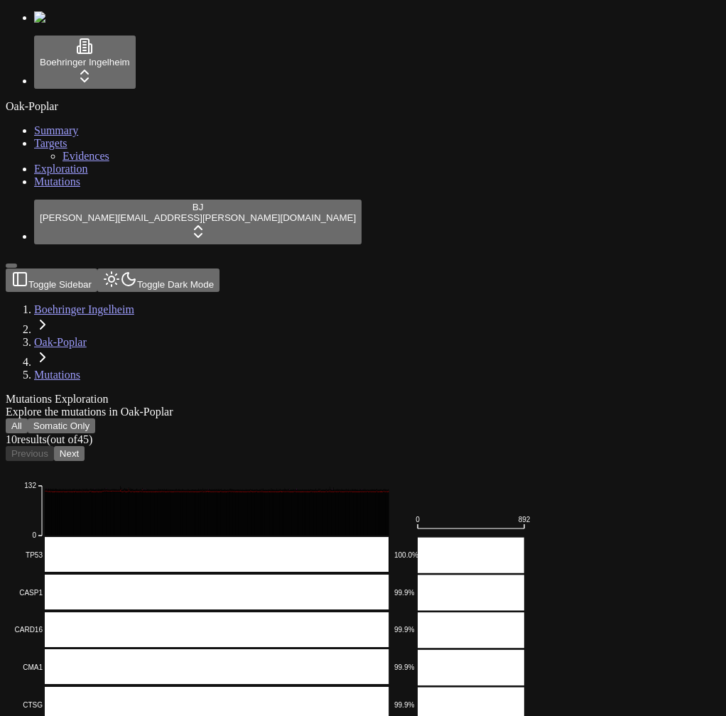
click at [85, 446] on button "Next" at bounding box center [69, 453] width 31 height 15
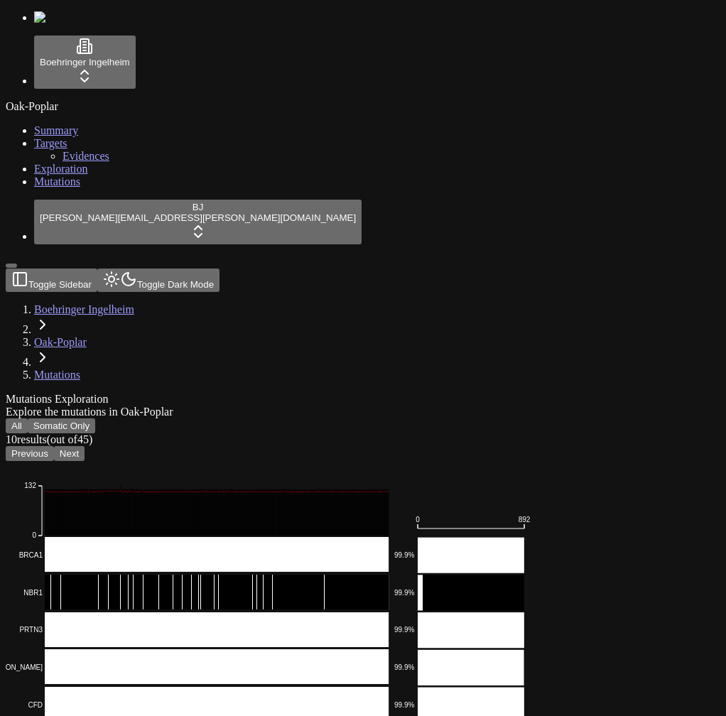
click at [562, 393] on div "Mutations Exploration Explore the mutations in Oak-Poplar" at bounding box center [295, 406] width 578 height 26
click at [95, 418] on button "Somatic Only" at bounding box center [61, 425] width 67 height 15
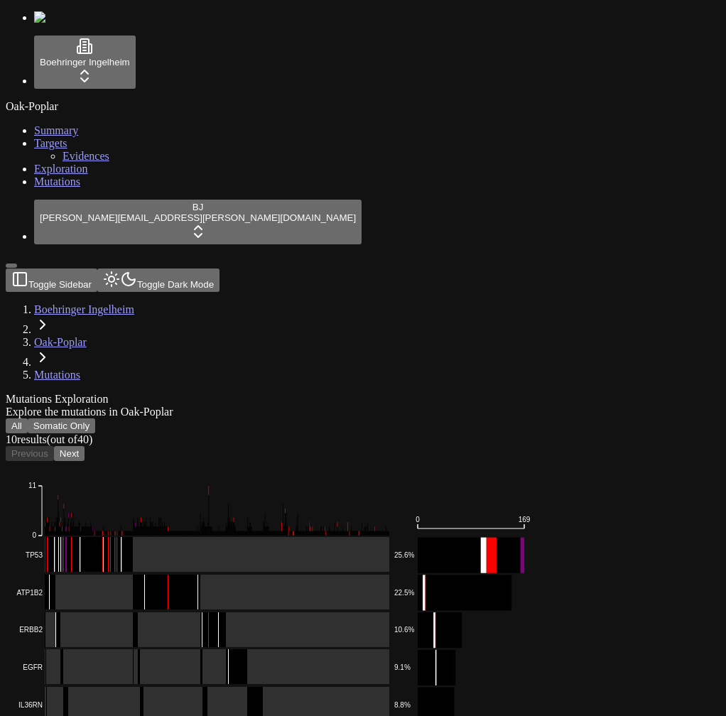
click at [28, 418] on button "All" at bounding box center [17, 425] width 22 height 15
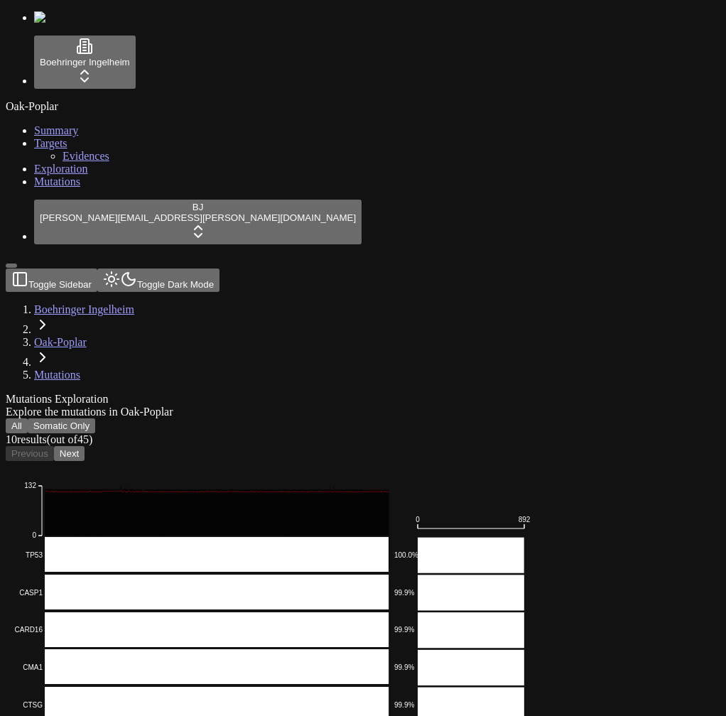
click at [95, 418] on button "Somatic Only" at bounding box center [61, 425] width 67 height 15
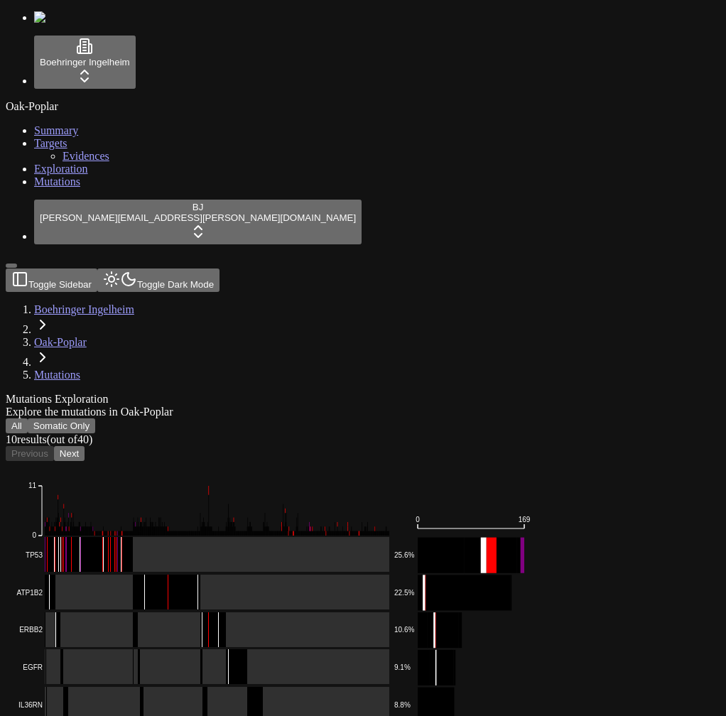
click at [28, 418] on button "All" at bounding box center [17, 425] width 22 height 15
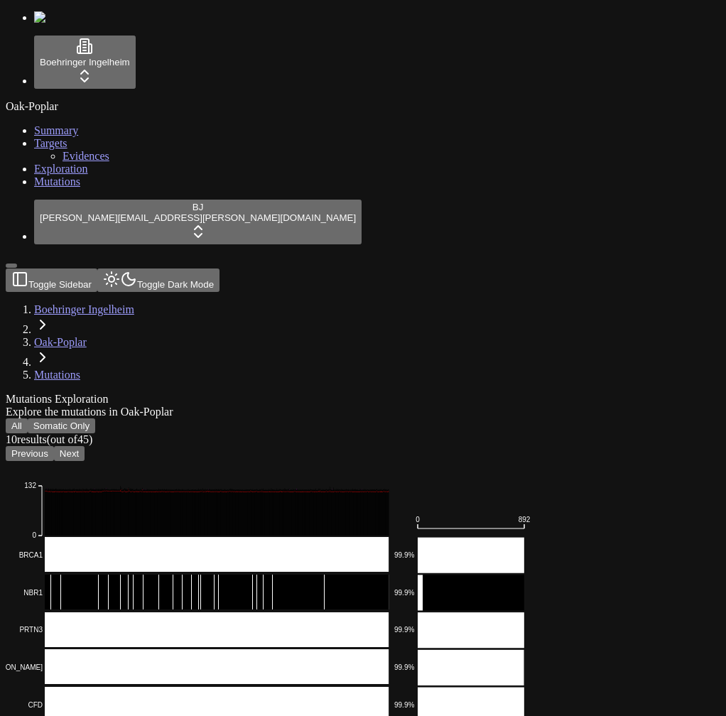
click at [85, 446] on button "Next" at bounding box center [69, 453] width 31 height 15
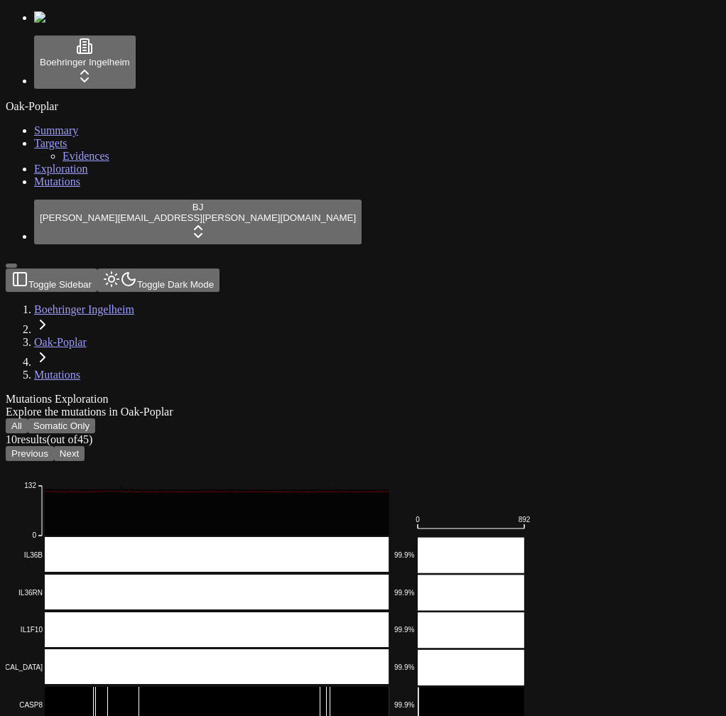
click at [85, 446] on button "Next" at bounding box center [69, 453] width 31 height 15
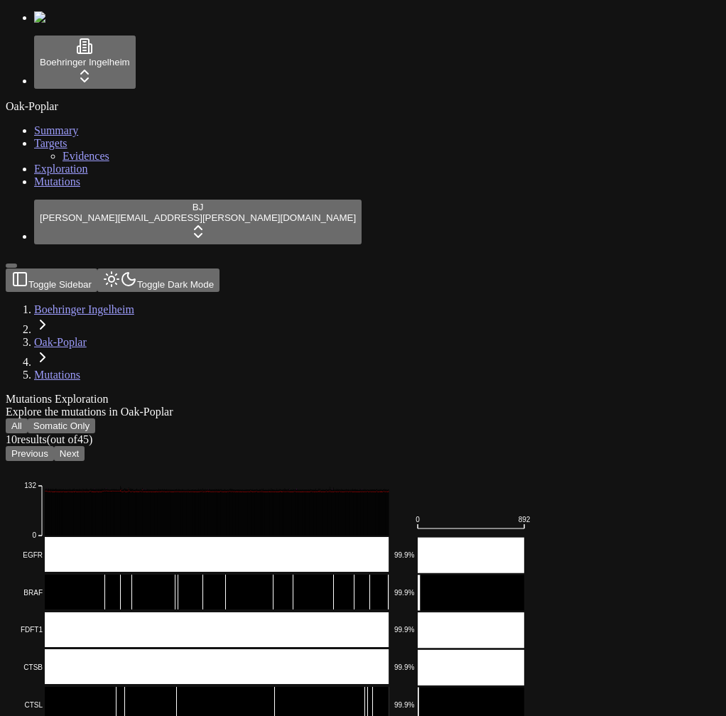
click at [85, 446] on button "Next" at bounding box center [69, 453] width 31 height 15
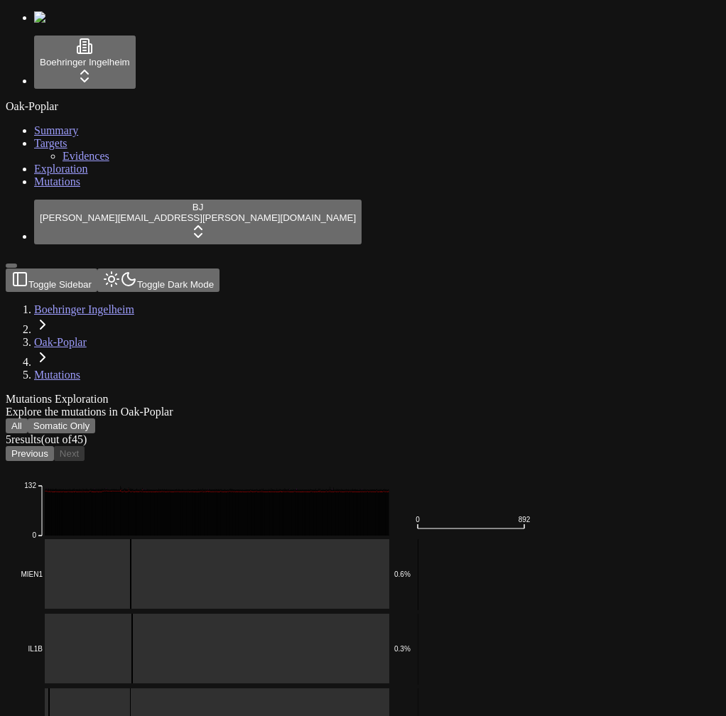
click at [54, 446] on button "Previous" at bounding box center [30, 453] width 48 height 15
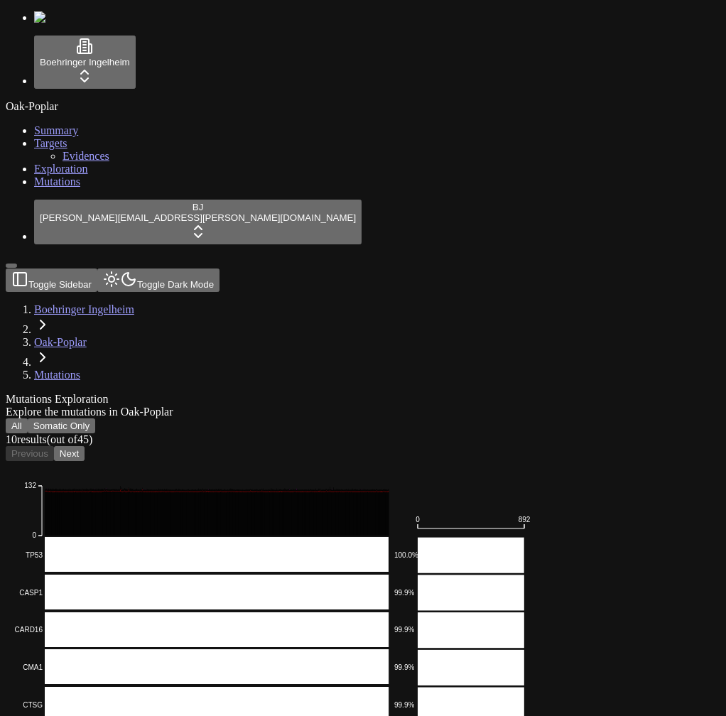
click at [410, 446] on div "Previous Next" at bounding box center [295, 453] width 578 height 15
click at [85, 446] on button "Next" at bounding box center [69, 453] width 31 height 15
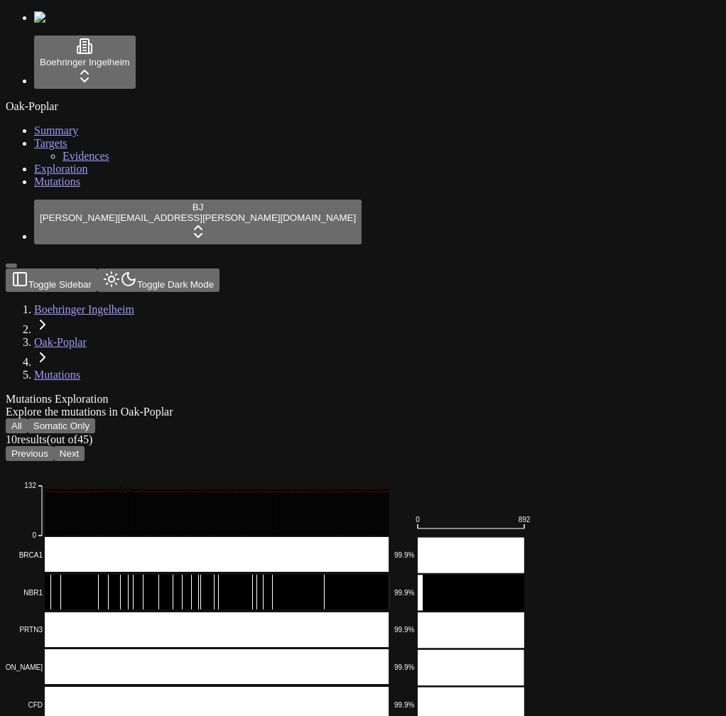
click at [85, 446] on button "Next" at bounding box center [69, 453] width 31 height 15
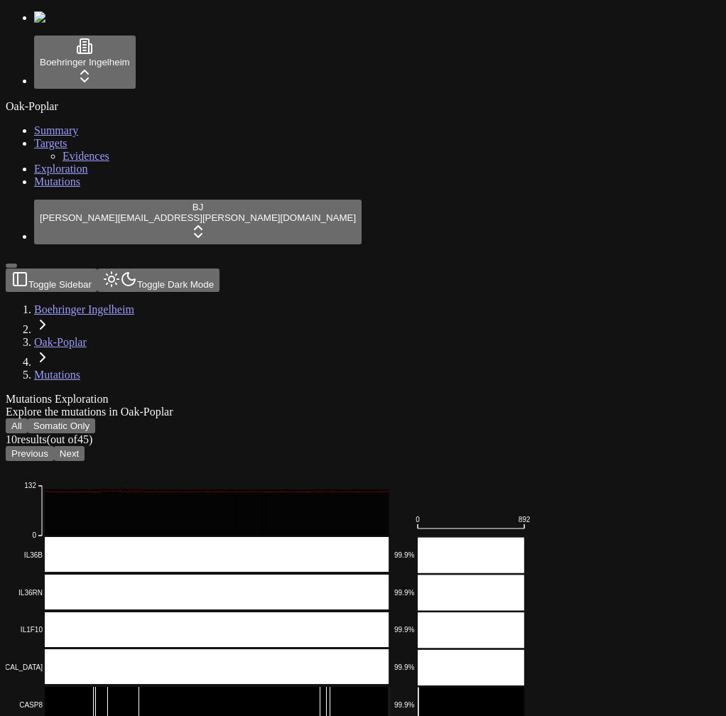
click at [85, 446] on button "Next" at bounding box center [69, 453] width 31 height 15
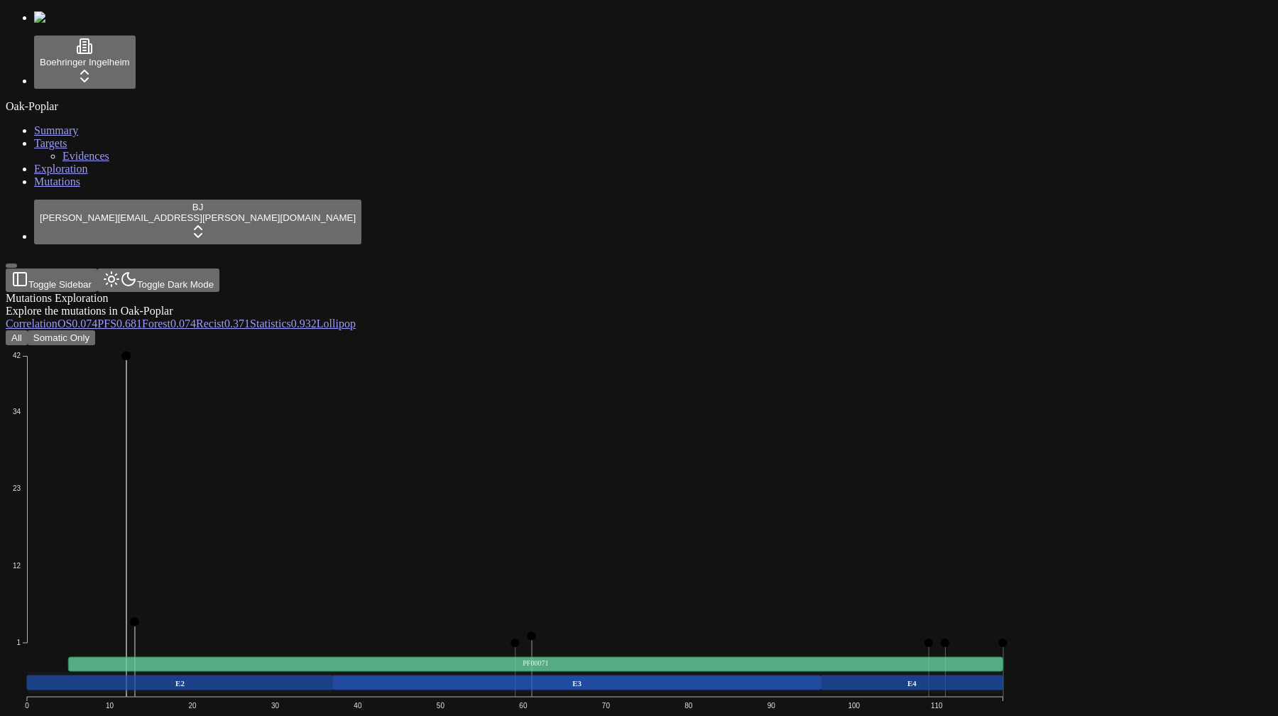
click at [594, 398] on icon "Missense_Mutation In_Frame_Del Frame_Shift_Del 1 12 23 34 42 0 10 20 30 40 50 6…" at bounding box center [515, 565] width 1019 height 440
click at [95, 330] on button "Somatic Only" at bounding box center [61, 337] width 67 height 15
click at [28, 330] on button "All" at bounding box center [17, 337] width 22 height 15
click at [95, 330] on button "Somatic Only" at bounding box center [61, 337] width 67 height 15
click at [28, 330] on button "All" at bounding box center [17, 337] width 22 height 15
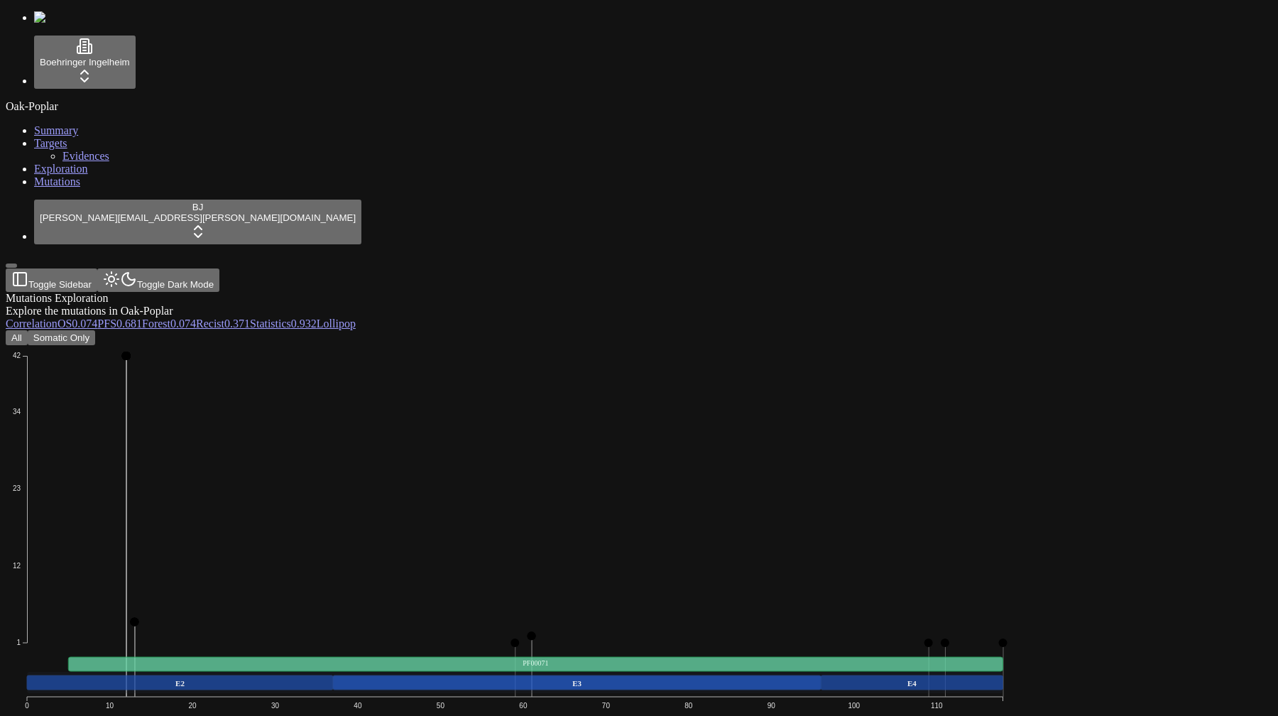
click at [95, 330] on button "Somatic Only" at bounding box center [61, 337] width 67 height 15
click at [315, 657] on rect at bounding box center [535, 664] width 934 height 14
click at [506, 345] on icon "Missense_Mutation In_Frame_Del Frame_Shift_Del 1 12 23 34 42 0 10 20 30 40 50 6…" at bounding box center [515, 565] width 1019 height 440
click at [442, 292] on div "Mutations Exploration Explore the mutations in Oak-Poplar" at bounding box center [571, 305] width 1130 height 26
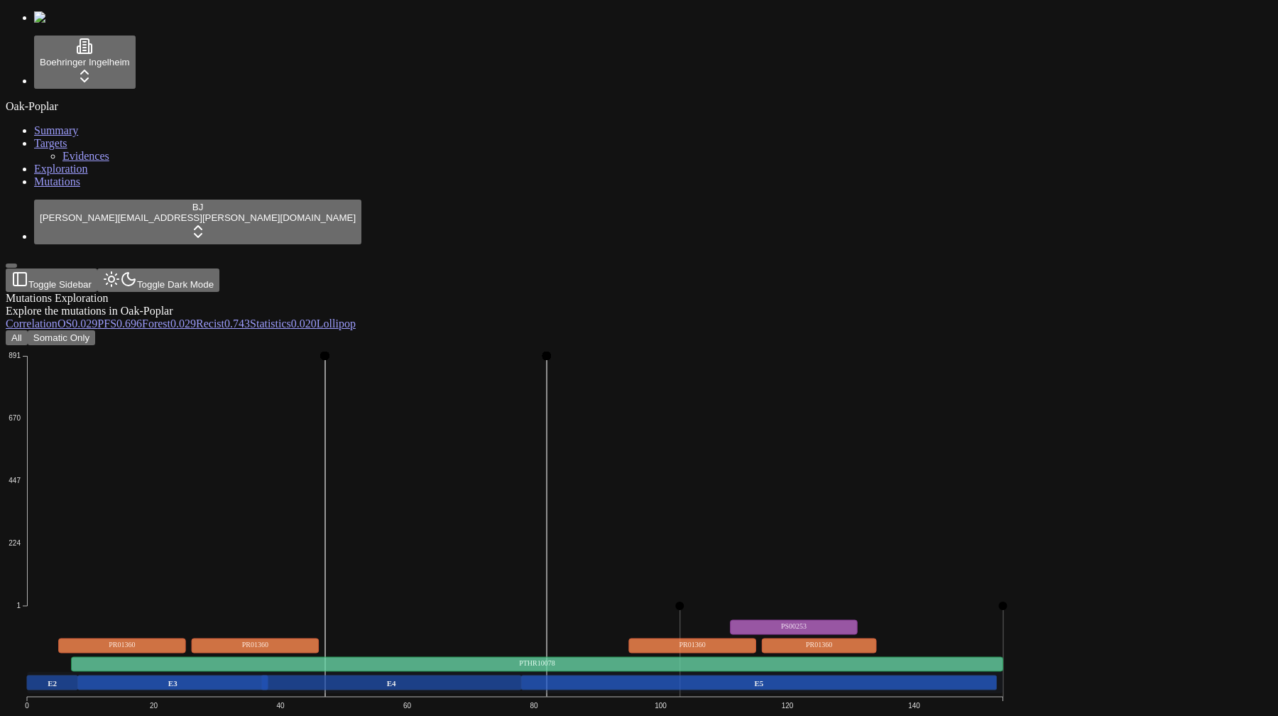
click at [886, 365] on icon "Missense_Mutation 1 224 447 670 891 0 20 40 60 80 100 120 140 E2 E3 E4 E5 PTHR1…" at bounding box center [515, 565] width 1019 height 440
click at [513, 400] on icon "Missense_Mutation 1 224 447 670 891 0 20 40 60 80 100 120 140 E2 E3 E4 E5 PTHR1…" at bounding box center [515, 565] width 1019 height 440
click at [618, 460] on icon "Missense_Mutation 1 224 447 670 891 0 20 40 60 80 100 120 140 E2 E3 E4 E5 PTHR1…" at bounding box center [515, 565] width 1019 height 440
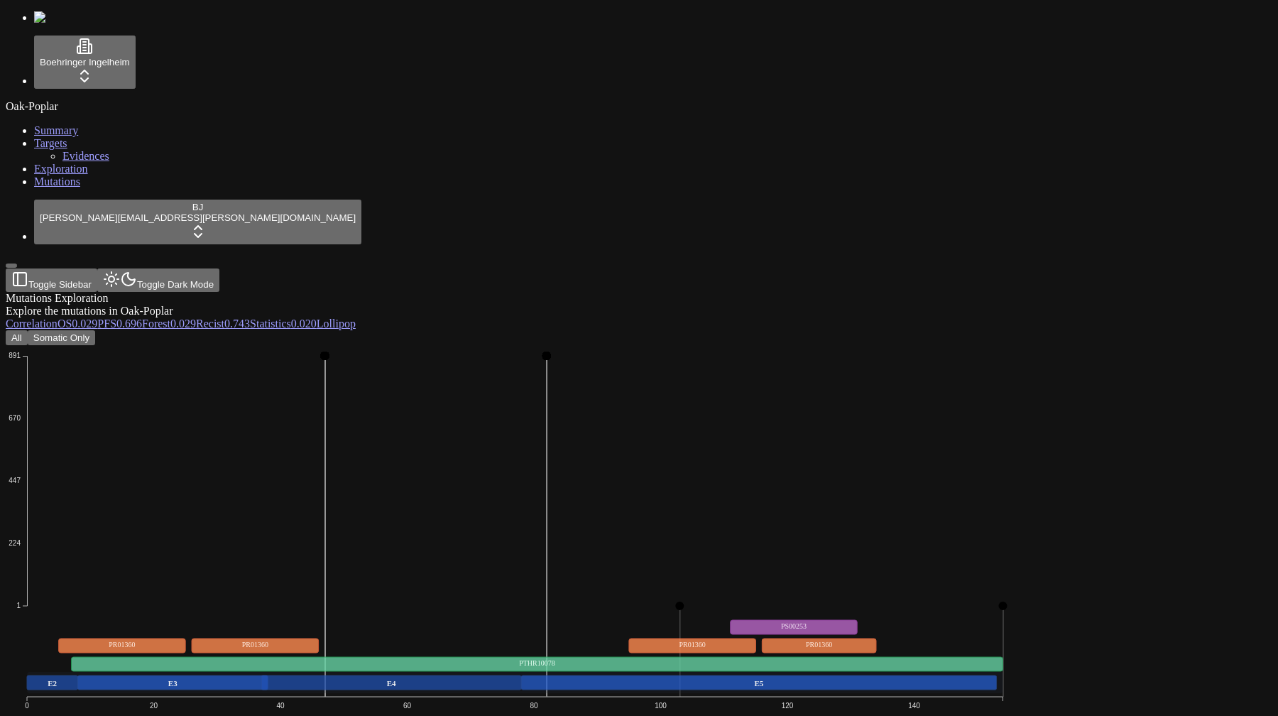
click at [95, 330] on button "Somatic Only" at bounding box center [61, 337] width 67 height 15
click at [385, 345] on icon "Missense_Mutation 1 0 20 40 60 80 100 120 140 E2 E3 E4 E5 PTHR10078 PR01360 PR0…" at bounding box center [515, 565] width 1019 height 440
click at [28, 330] on button "All" at bounding box center [17, 337] width 22 height 15
click at [355, 345] on icon "Missense_Mutation 1 224 447 670 891 0 20 40 60 80 100 120 140 E2 E3 E4 E5 PTHR1…" at bounding box center [515, 565] width 1019 height 440
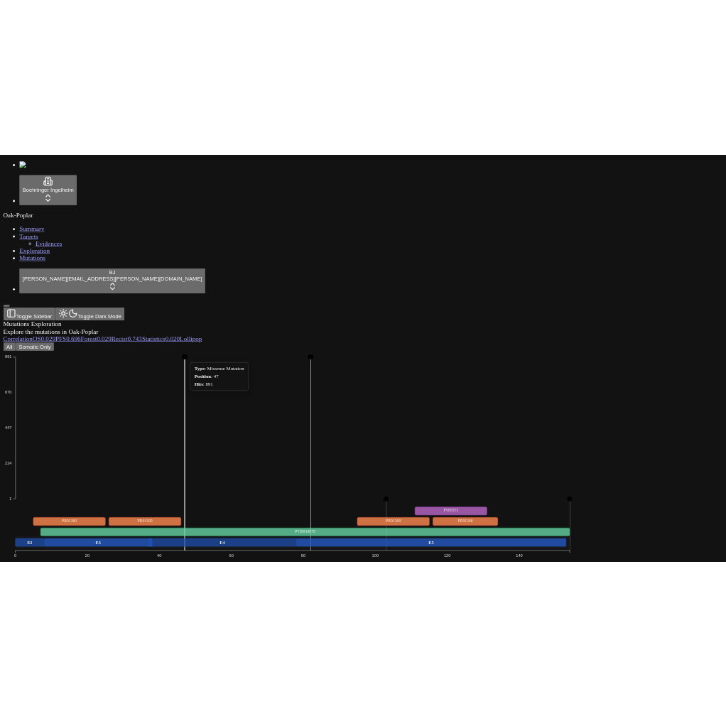
scroll to position [170, 0]
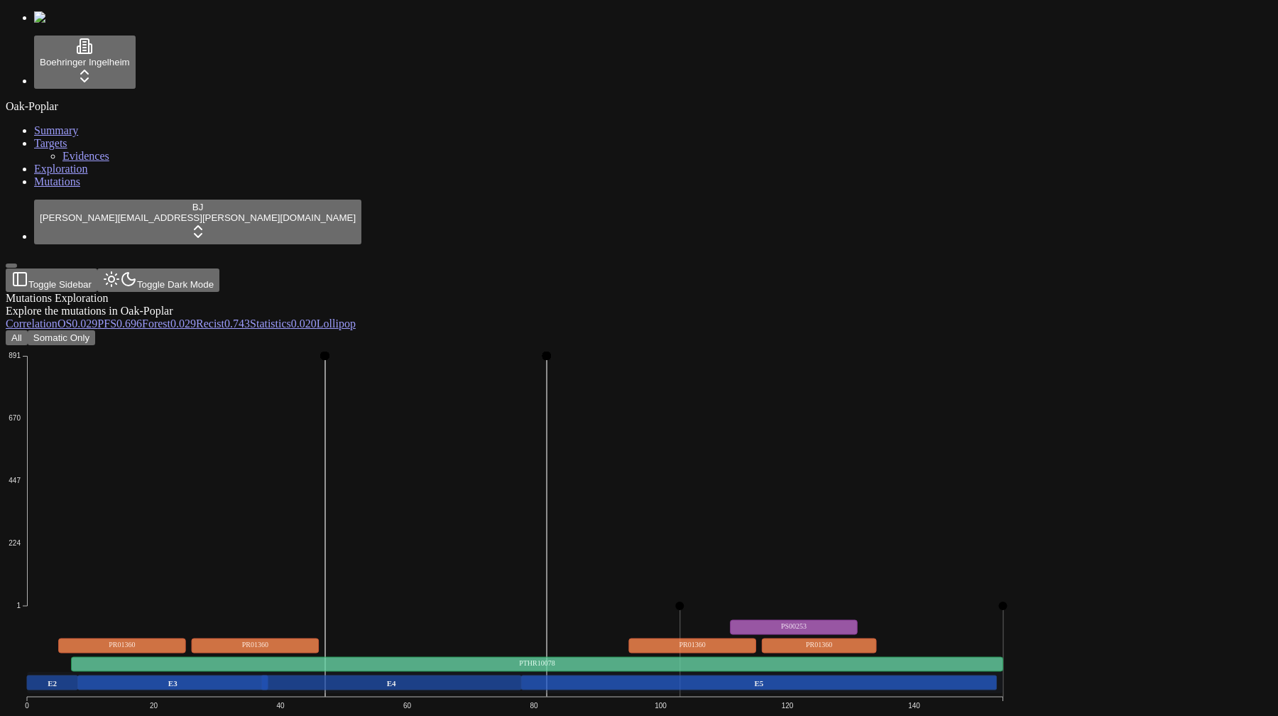
click at [479, 423] on icon "Missense_Mutation 1 224 447 670 891 0 20 40 60 80 100 120 140 E2 E3 E4 E5 PTHR1…" at bounding box center [515, 565] width 1019 height 440
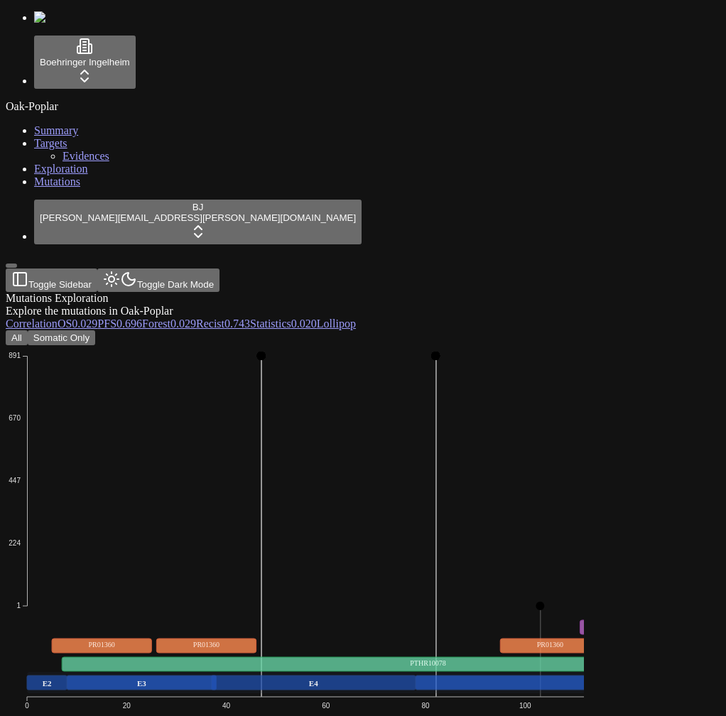
click at [487, 330] on div "All Somatic Only" at bounding box center [295, 337] width 578 height 15
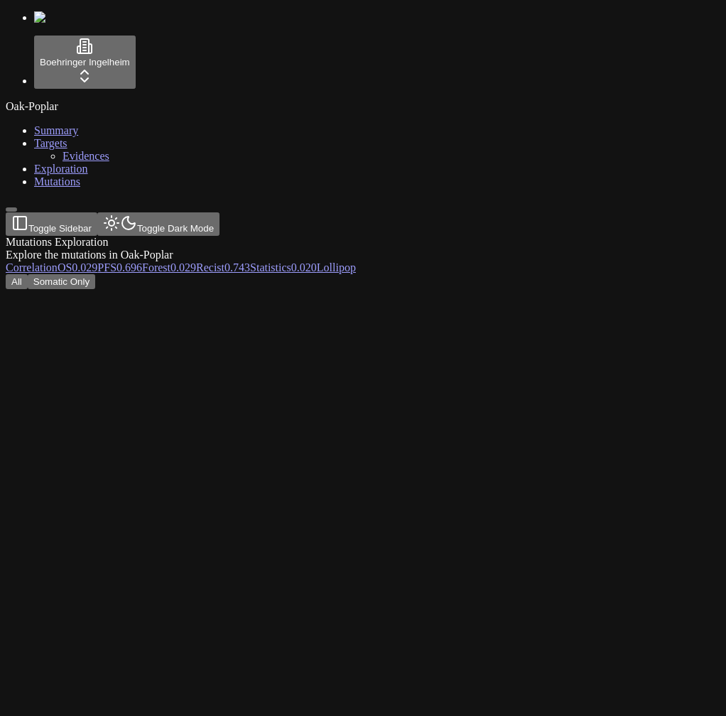
click at [570, 274] on div "All Somatic Only" at bounding box center [295, 281] width 578 height 15
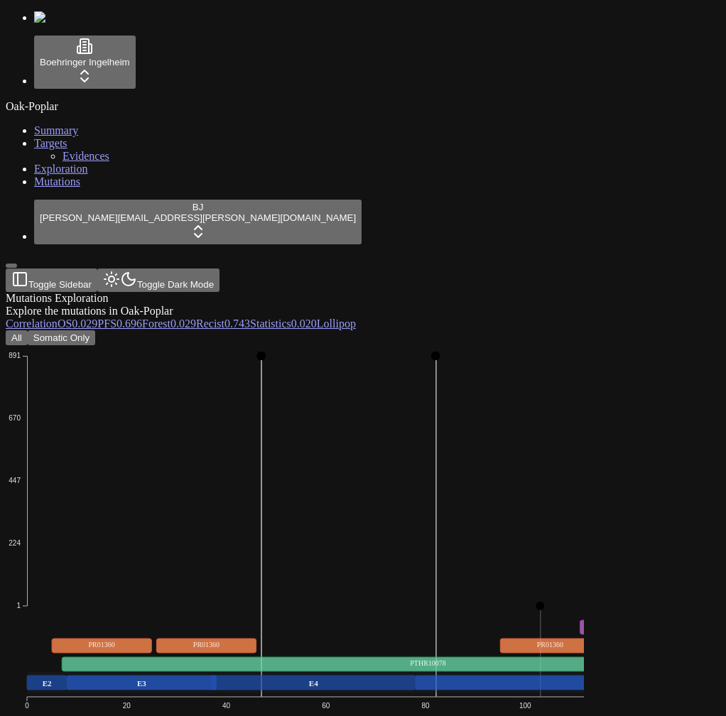
click at [626, 355] on icon "Missense_Mutation 1 224 447 670 891 0 20 40 60 80 100 120 140 E2 E3 E4 E5 PTHR1…" at bounding box center [411, 565] width 810 height 440
click at [390, 359] on icon "Missense_Mutation 1 224 447 670 891 0 20 40 60 80 100 120 140 E2 E3 E4 E5 PTHR1…" at bounding box center [411, 565] width 810 height 440
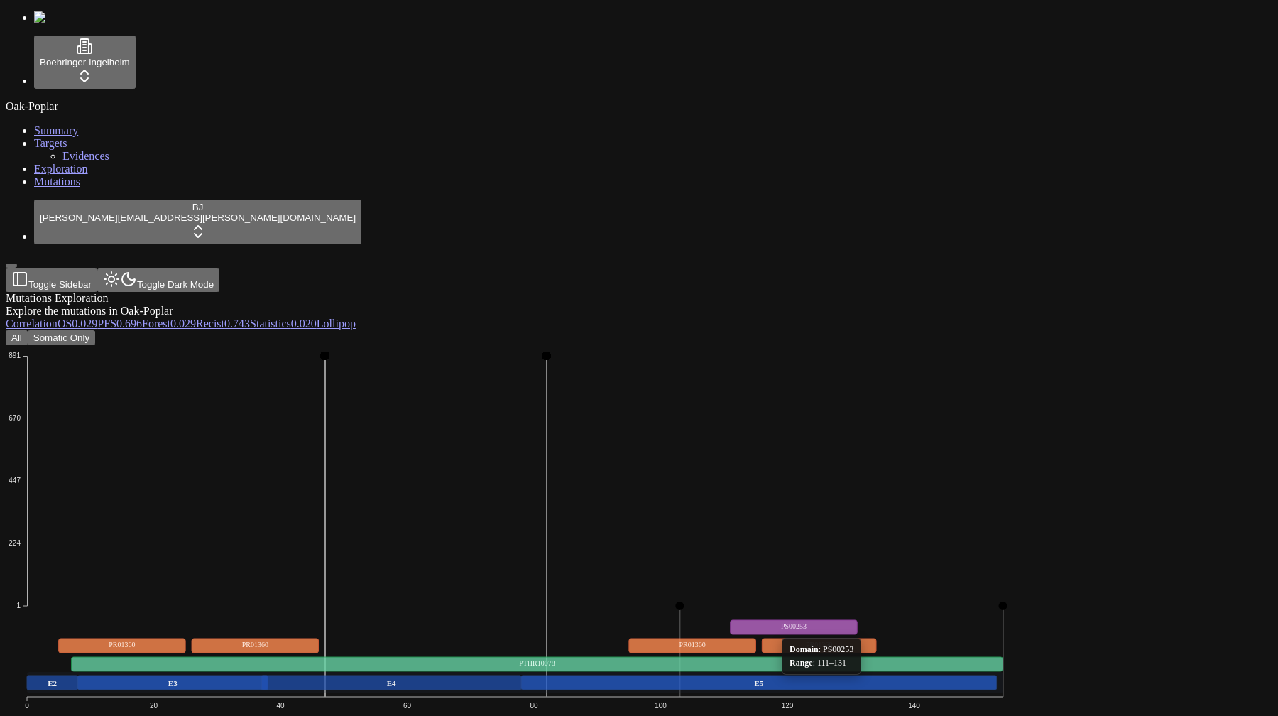
click at [480, 330] on div "All Somatic Only Missense_Mutation 1 224 447 670 891 0 20 40 60 80 100 120 140 …" at bounding box center [571, 651] width 1130 height 643
click at [95, 330] on button "Somatic Only" at bounding box center [61, 337] width 67 height 15
click at [273, 511] on icon "Missense_Mutation 1 0 20 40 60 80 100 120 140 E2 E3 E4 E5 PTHR10078 PR01360 PR0…" at bounding box center [515, 565] width 1019 height 440
click at [227, 479] on icon "Missense_Mutation 1 0 20 40 60 80 100 120 140 E2 E3 E4 E5 PTHR10078 PR01360 PR0…" at bounding box center [515, 565] width 1019 height 440
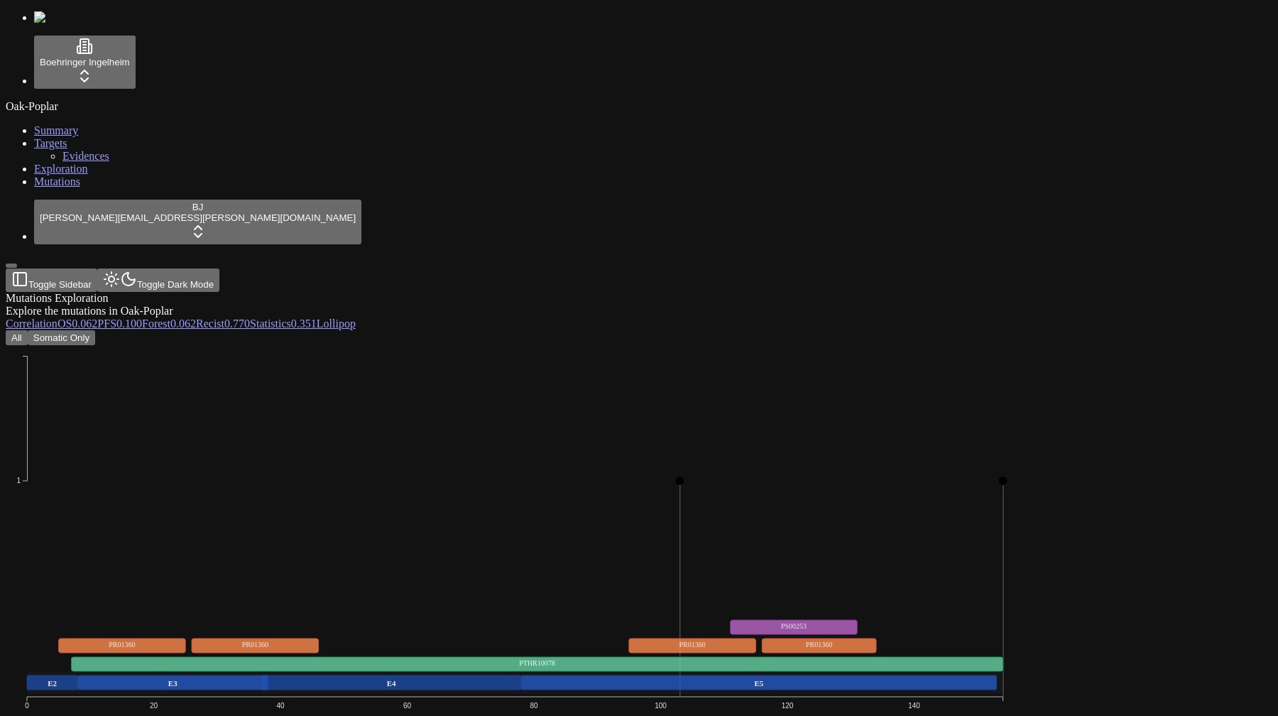
click at [280, 345] on icon "Missense_Mutation 1 0 20 40 60 80 100 120 140 E2 E3 E4 E5 PTHR10078 PR01360 PR0…" at bounding box center [515, 565] width 1019 height 440
click at [371, 292] on div "Mutations Exploration Explore the mutations in Oak-Poplar" at bounding box center [571, 305] width 1130 height 26
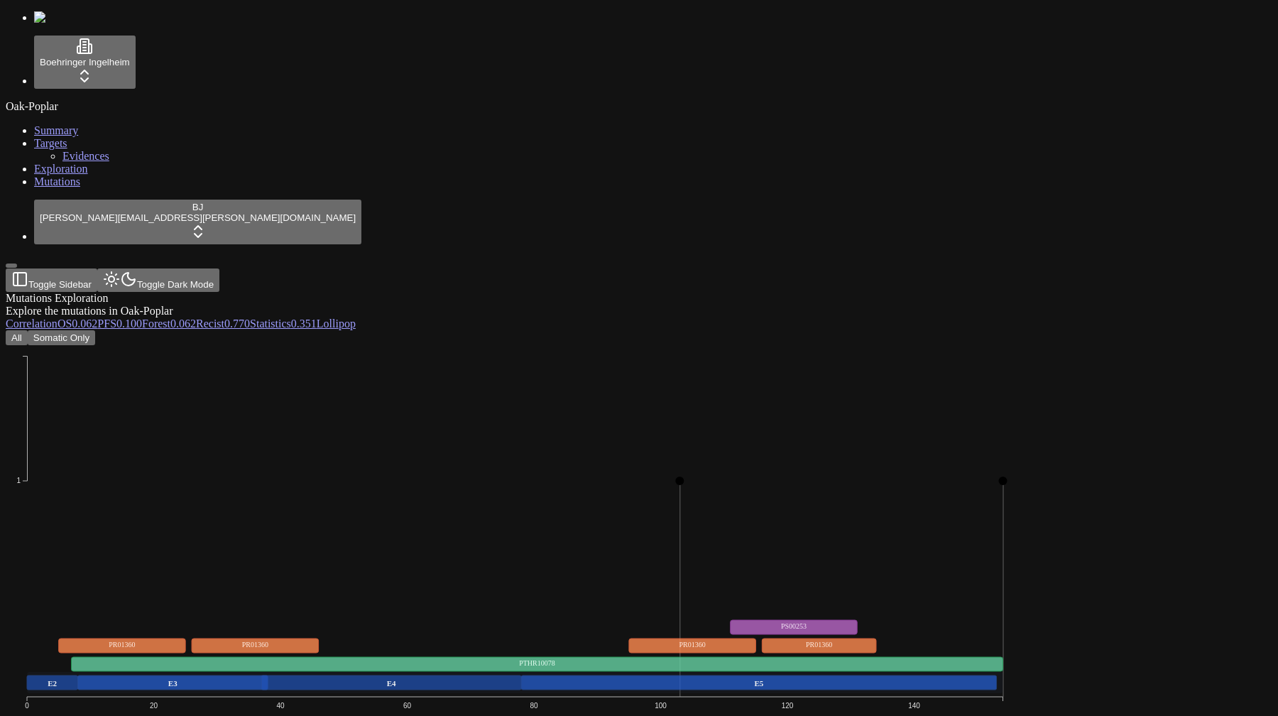
click at [28, 330] on button "All" at bounding box center [17, 337] width 22 height 15
click at [258, 345] on icon "Missense_Mutation 1 224 447 670 891 0 20 40 60 80 100 120 140 E2 E3 E4 E5 PTHR1…" at bounding box center [515, 565] width 1019 height 440
click at [337, 292] on div "Mutations Exploration Explore the mutations in Oak-Poplar Correlation OS 0.029 …" at bounding box center [571, 633] width 1130 height 682
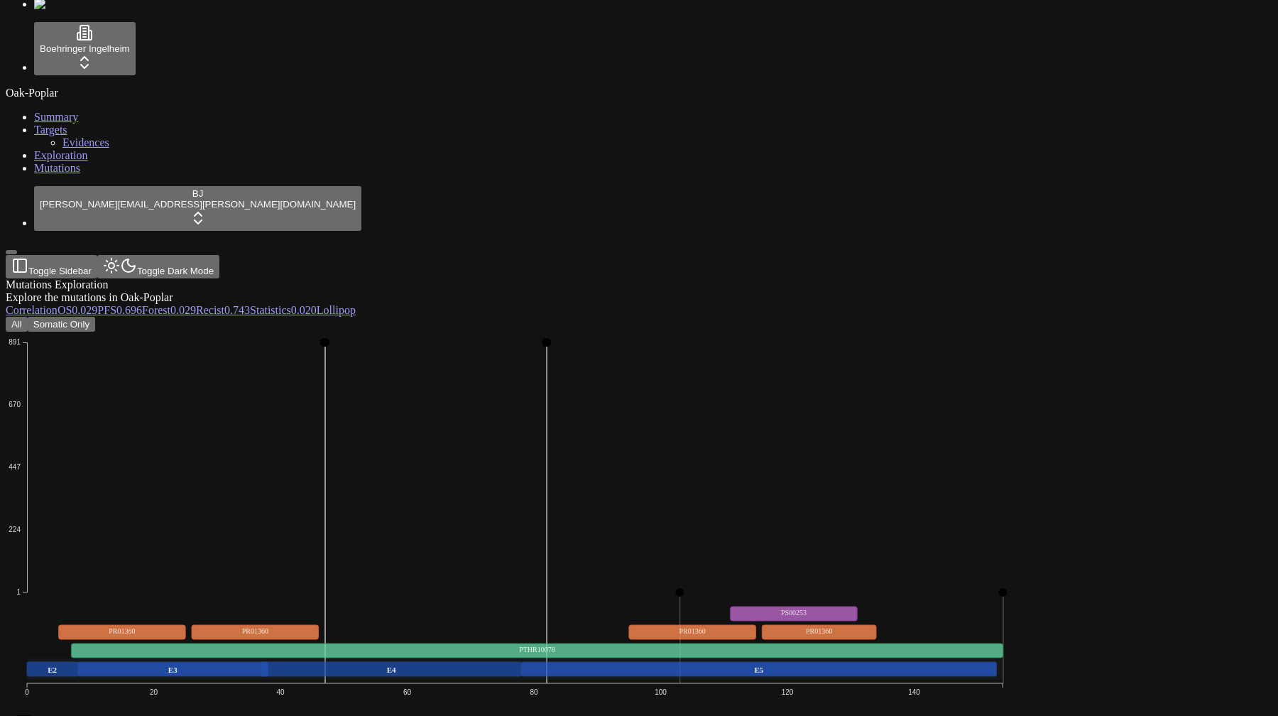
scroll to position [170, 0]
click at [423, 438] on icon "Missense_Mutation 1 224 447 670 891 0 20 40 60 80 100 120 140 E2 E3 E4 E5 PTHR1…" at bounding box center [515, 552] width 1019 height 440
click at [725, 442] on icon "Missense_Mutation 1 224 447 670 891 0 20 40 60 80 100 120 140 E2 E3 E4 E5 PTHR1…" at bounding box center [515, 552] width 1019 height 440
click at [725, 460] on div "Missense_Mutation 1 224 447 670 891 0 20 40 60 80 100 120 140 E2 E3 E4 E5 PTHR1…" at bounding box center [571, 646] width 1130 height 628
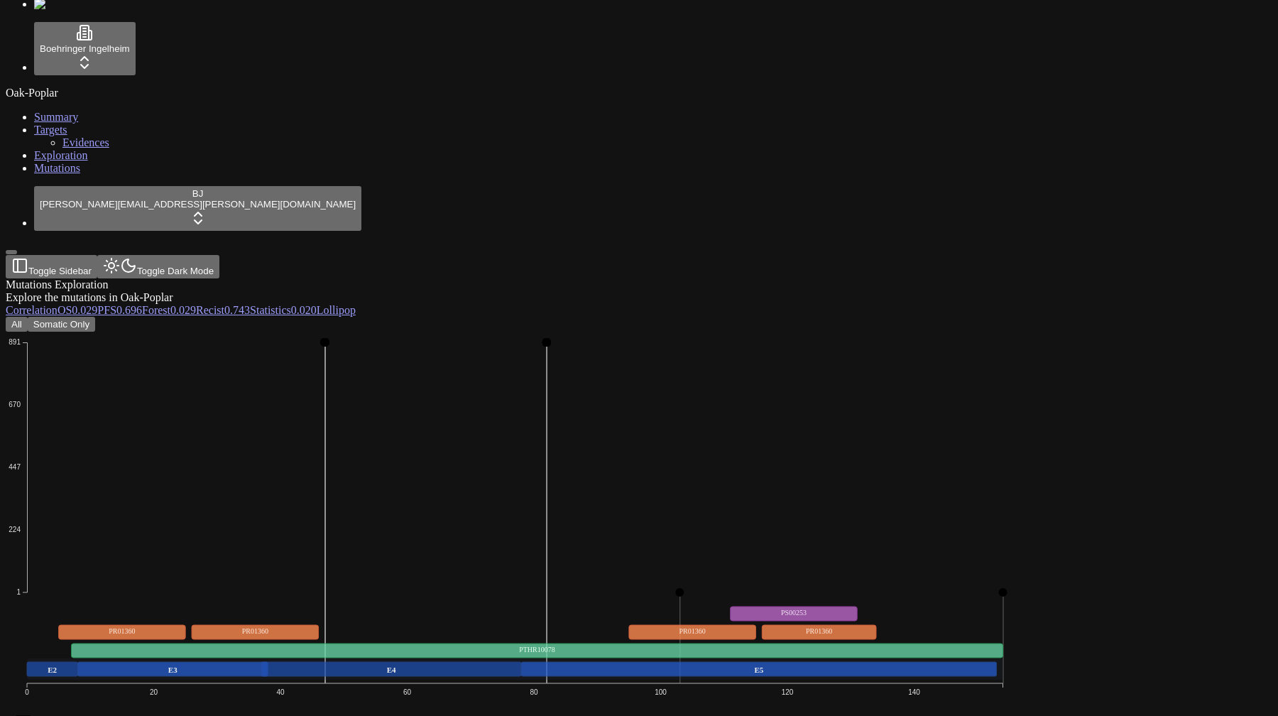
click at [725, 455] on div "Missense_Mutation 1 224 447 670 891 0 20 40 60 80 100 120 140 E2 E3 E4 E5 PTHR1…" at bounding box center [571, 646] width 1130 height 628
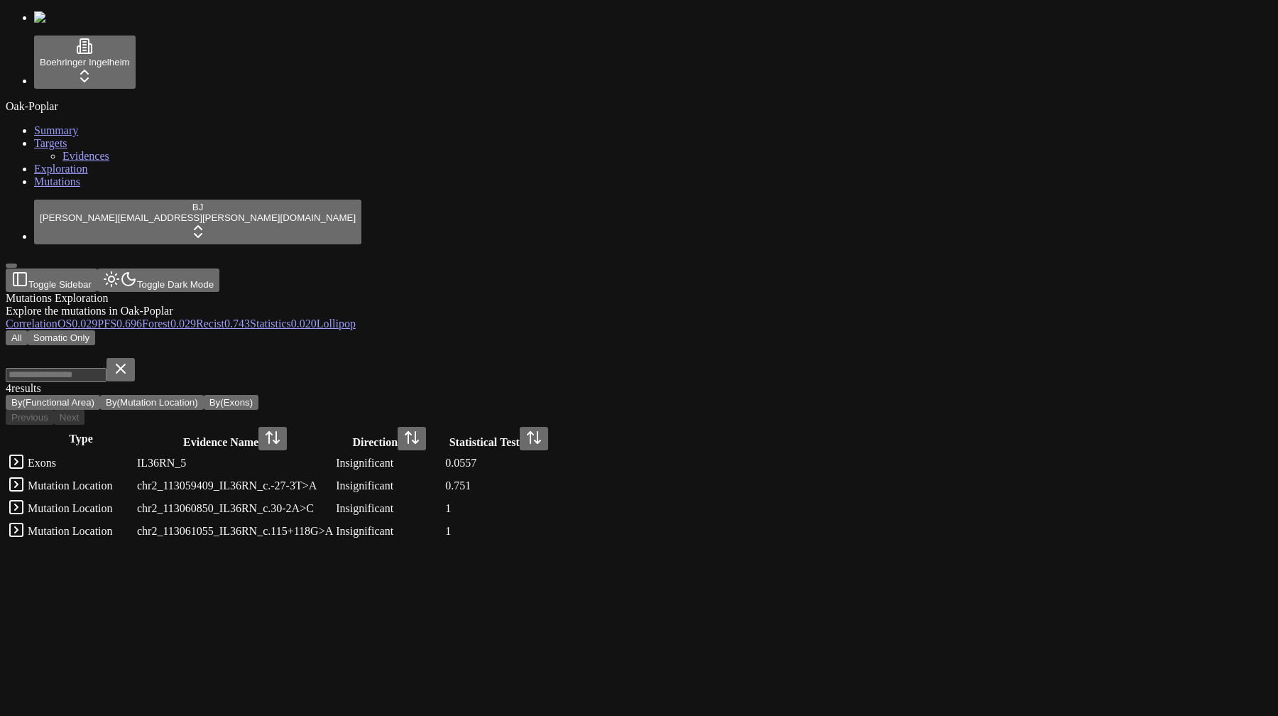
scroll to position [13, 0]
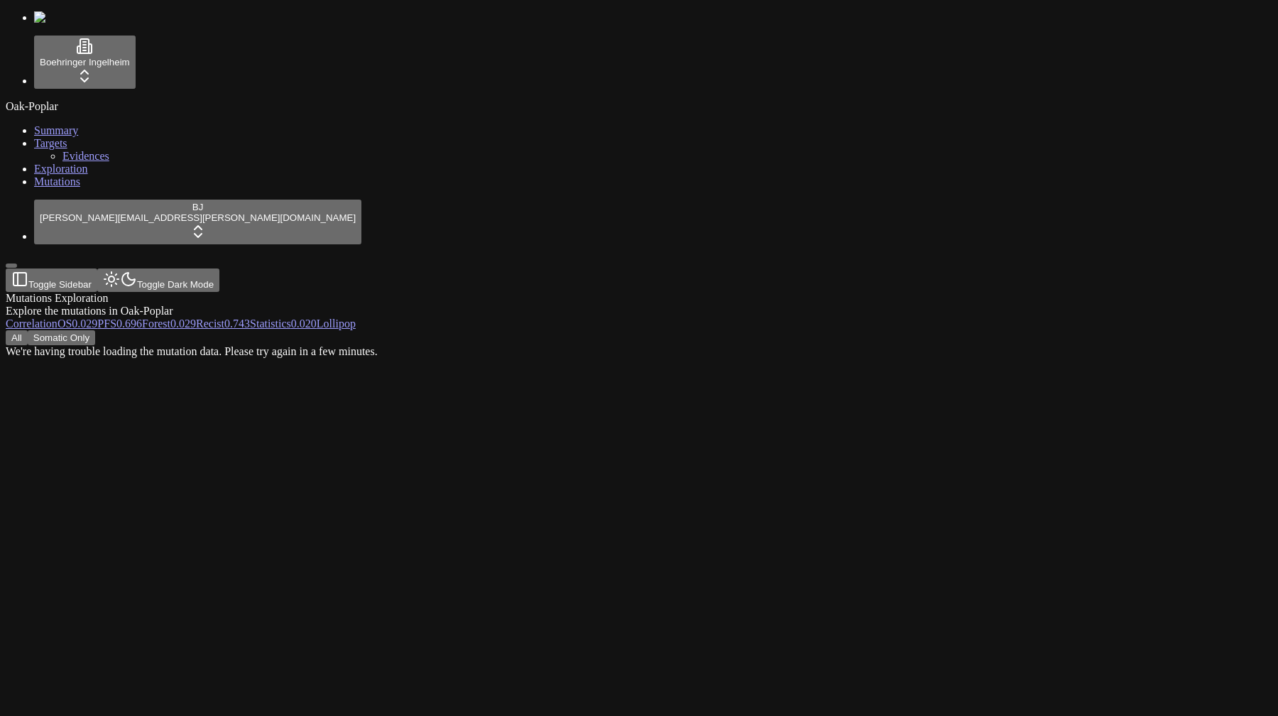
scroll to position [0, 0]
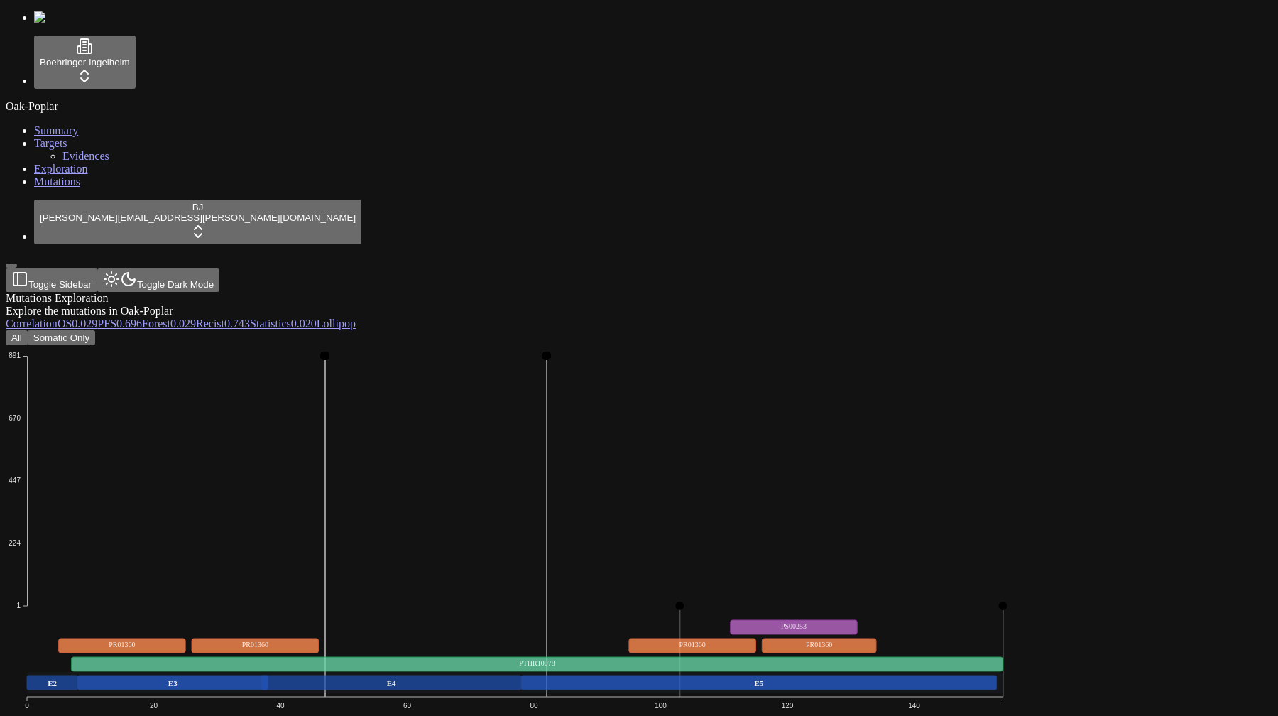
click at [95, 330] on button "Somatic Only" at bounding box center [61, 337] width 67 height 15
click at [28, 330] on button "All" at bounding box center [17, 337] width 22 height 15
click at [612, 437] on icon "Missense_Mutation 1 224 447 670 891 0 20 40 60 80 100 120 140 E2 E3 E4 E5 PTHR1…" at bounding box center [515, 565] width 1019 height 440
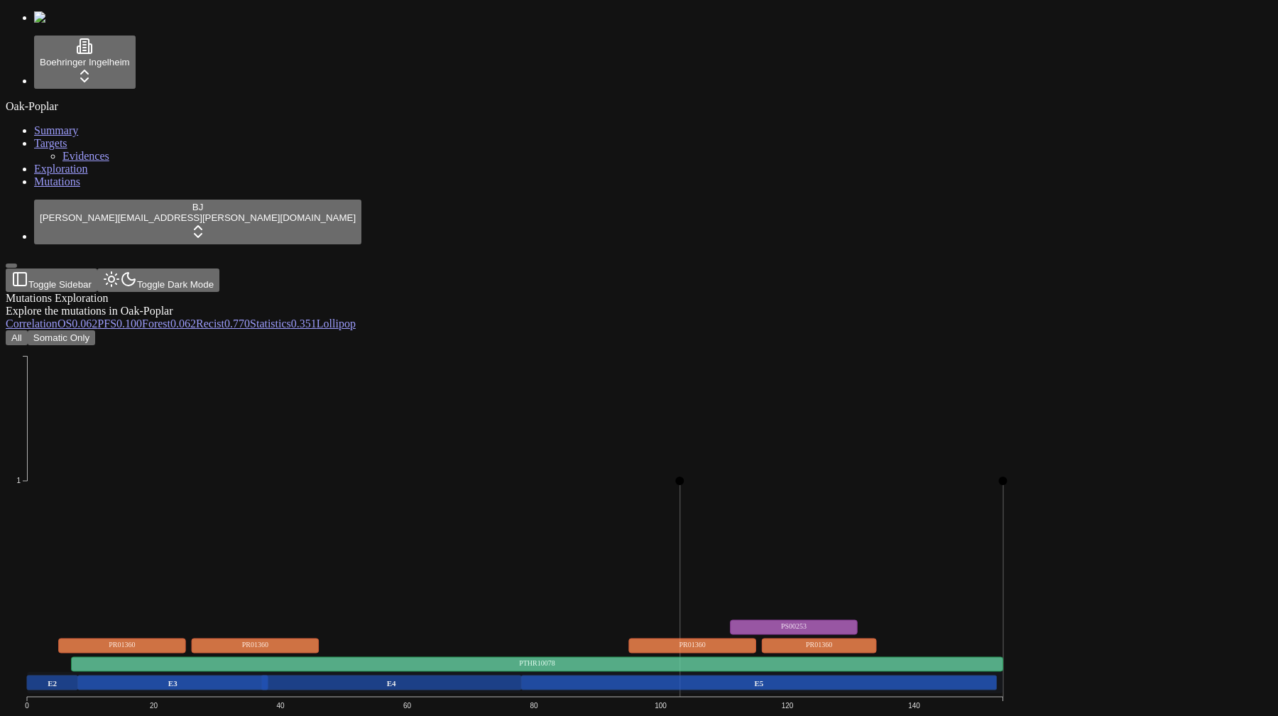
scroll to position [13, 0]
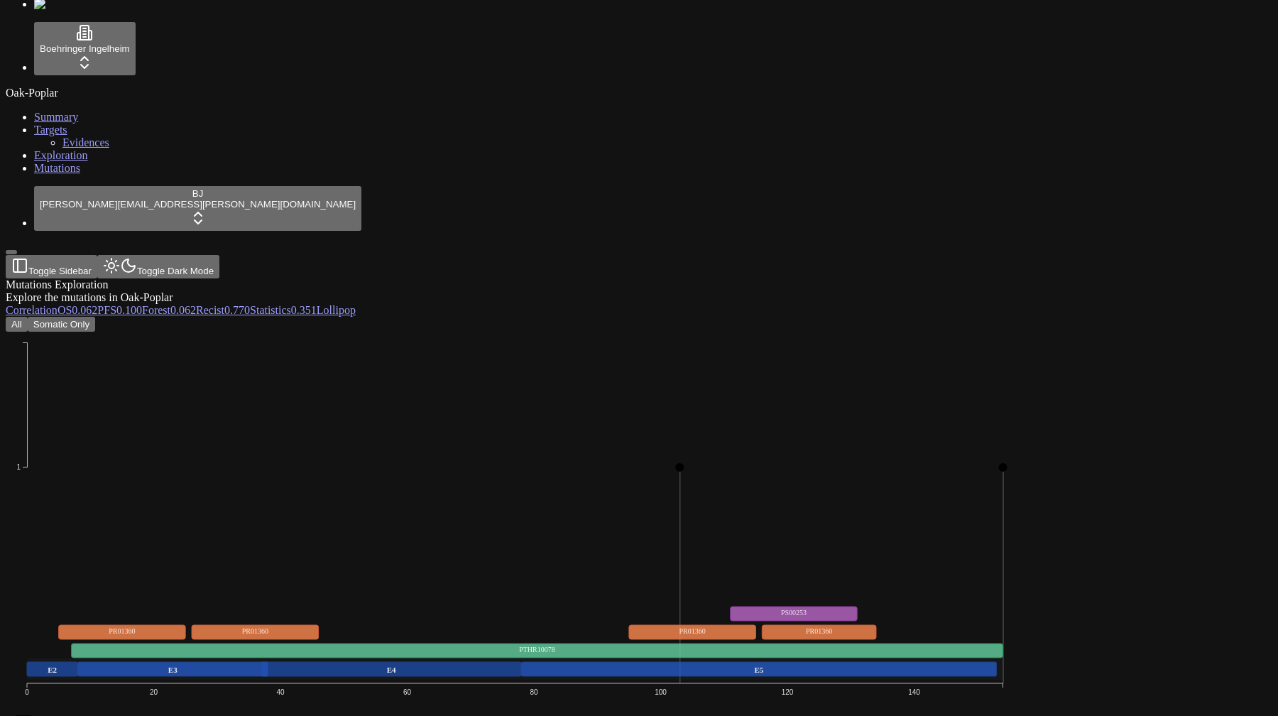
click at [478, 332] on icon "Missense_Mutation 1 0 20 40 60 80 100 120 140 E2 E3 E4 E5 PTHR10078 PR01360 PR0…" at bounding box center [515, 552] width 1019 height 440
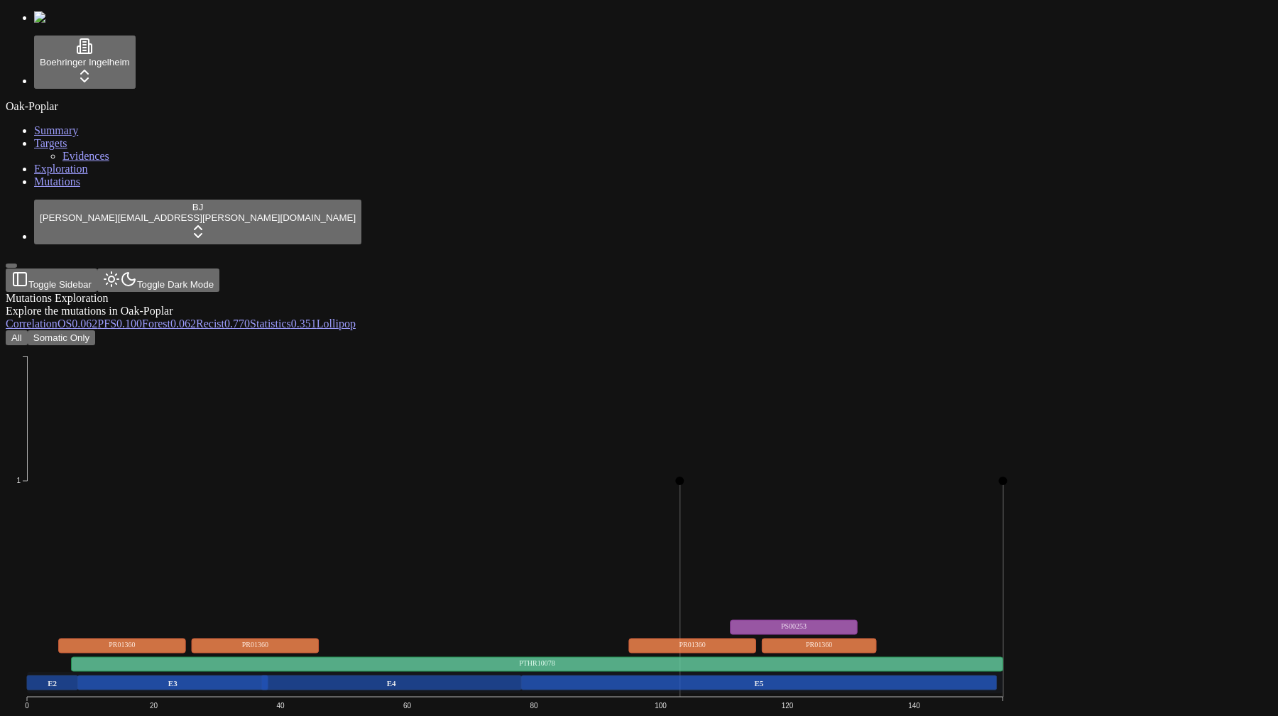
click at [62, 187] on link "Mutations" at bounding box center [57, 181] width 46 height 12
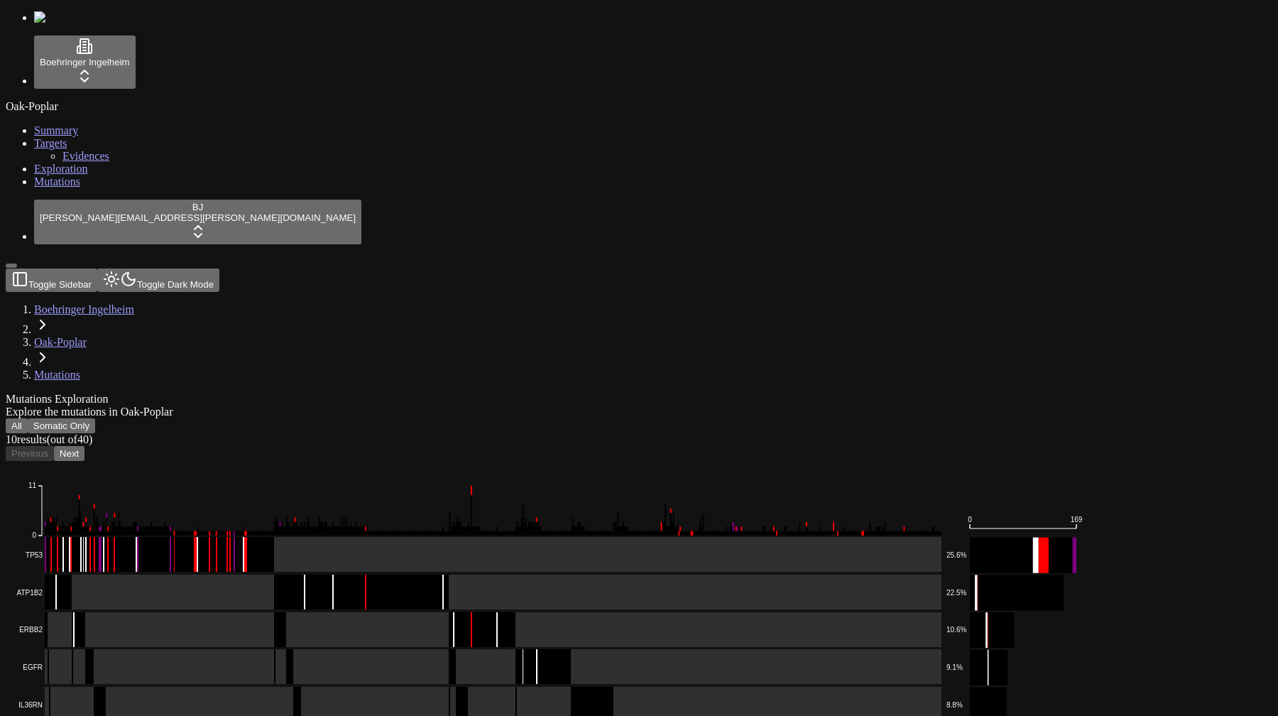
click at [85, 446] on button "Next" at bounding box center [69, 453] width 31 height 15
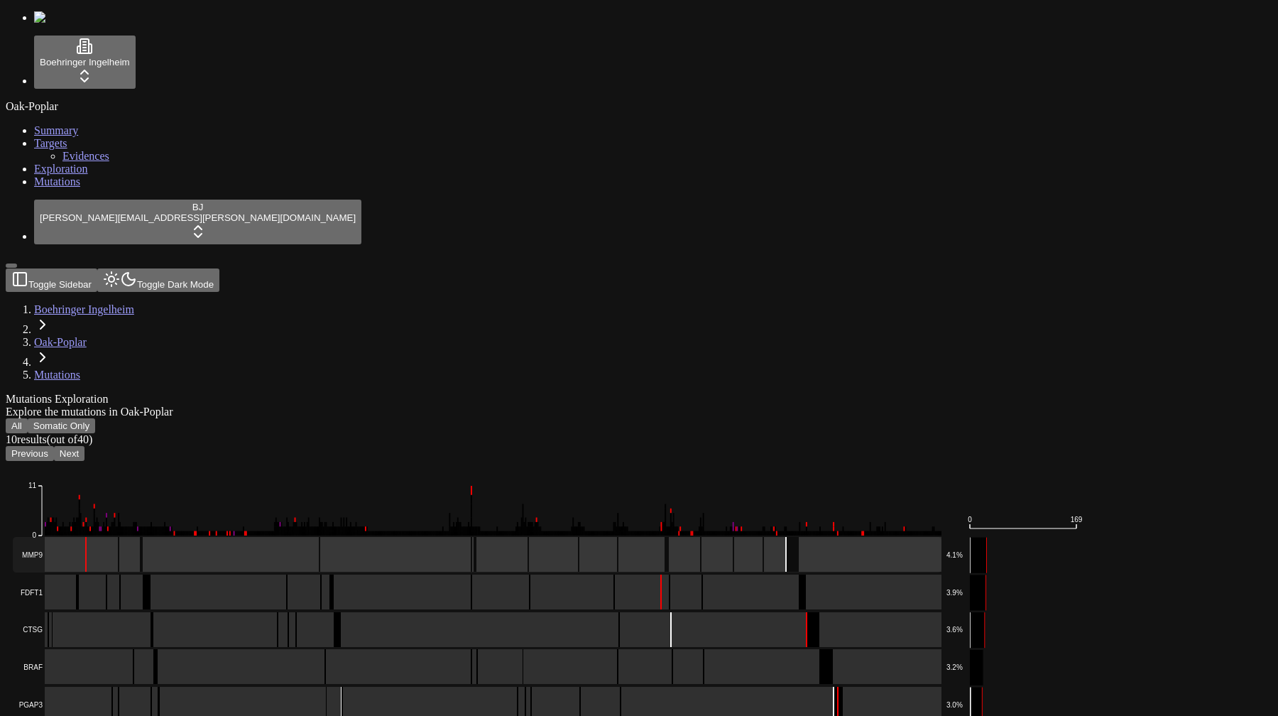
click at [441, 537] on rect at bounding box center [477, 555] width 929 height 36
click at [85, 446] on button "Next" at bounding box center [69, 453] width 31 height 15
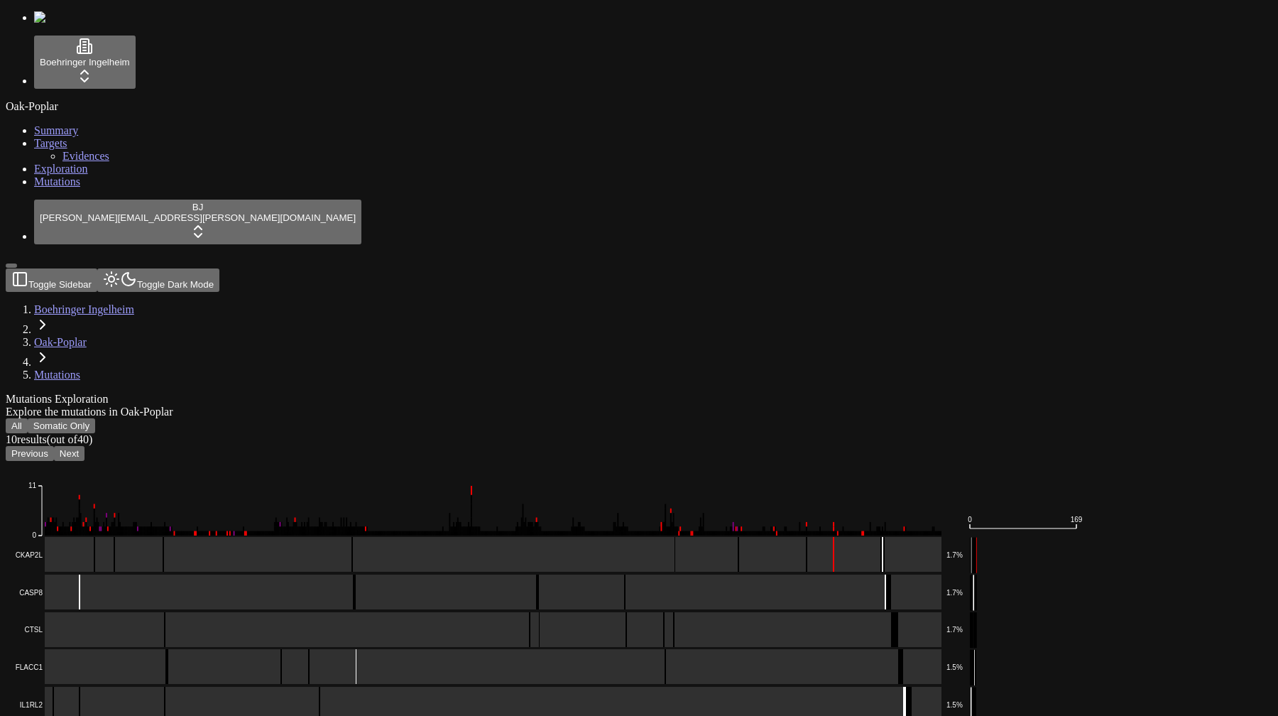
click at [85, 446] on button "Next" at bounding box center [69, 453] width 31 height 15
click at [54, 446] on button "Previous" at bounding box center [30, 453] width 48 height 15
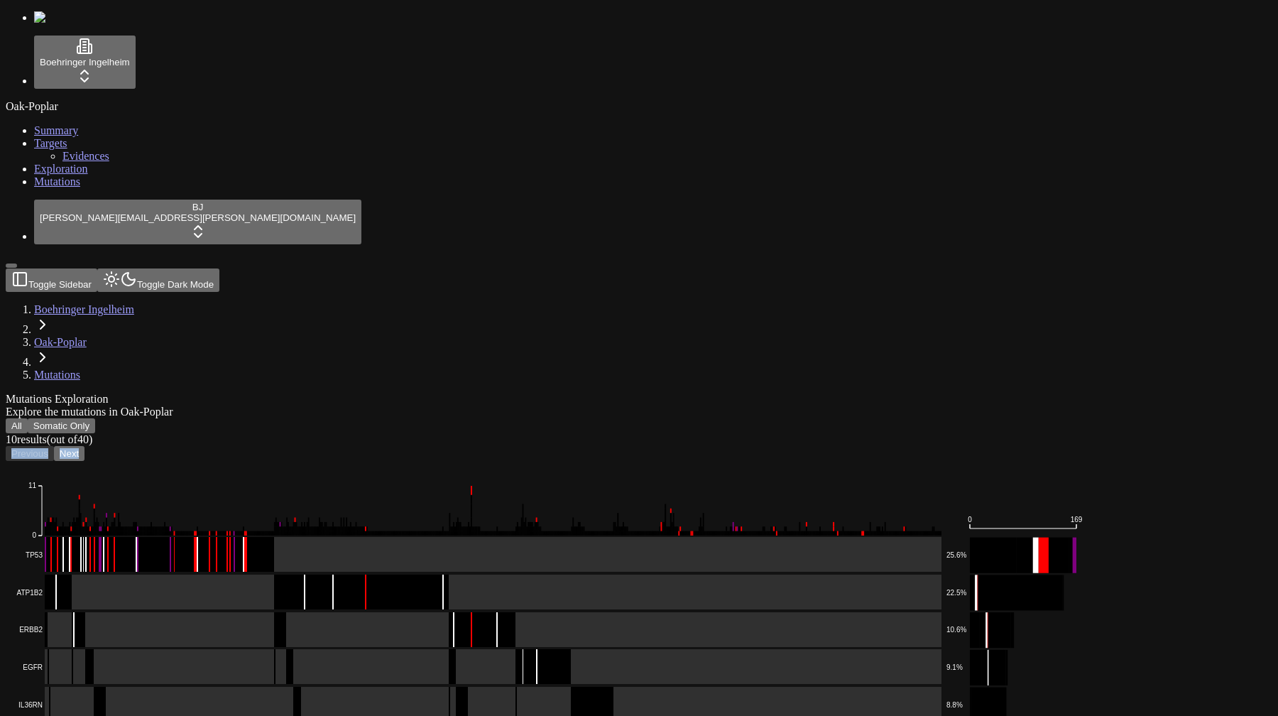
click at [393, 446] on div "Previous Next" at bounding box center [571, 453] width 1130 height 15
click at [85, 446] on button "Next" at bounding box center [69, 453] width 31 height 15
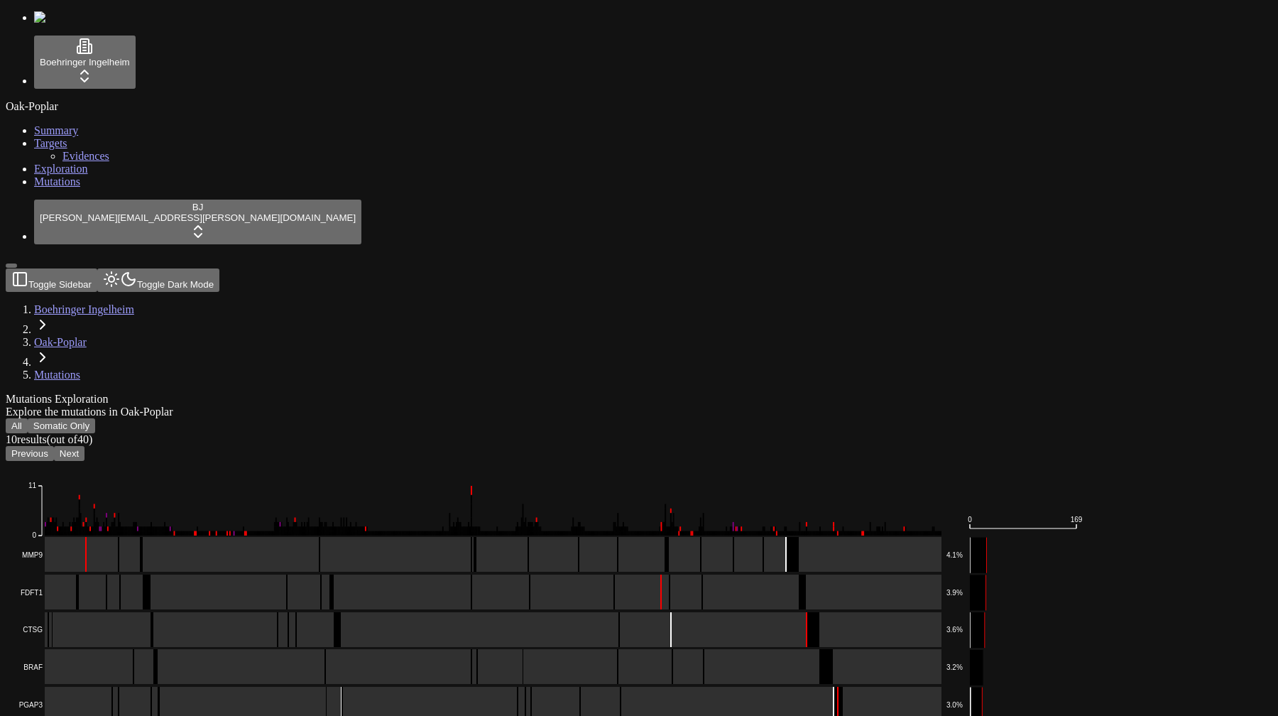
click at [28, 418] on button "All" at bounding box center [17, 425] width 22 height 15
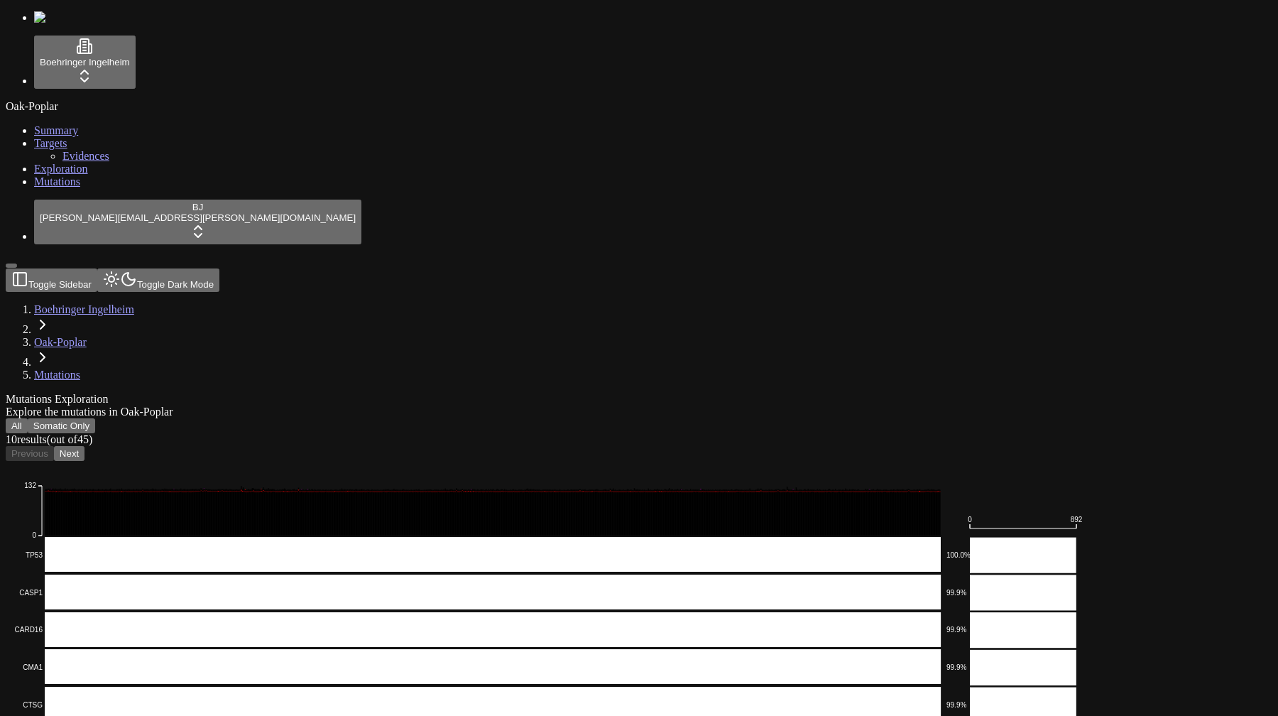
click at [85, 446] on button "Next" at bounding box center [69, 453] width 31 height 15
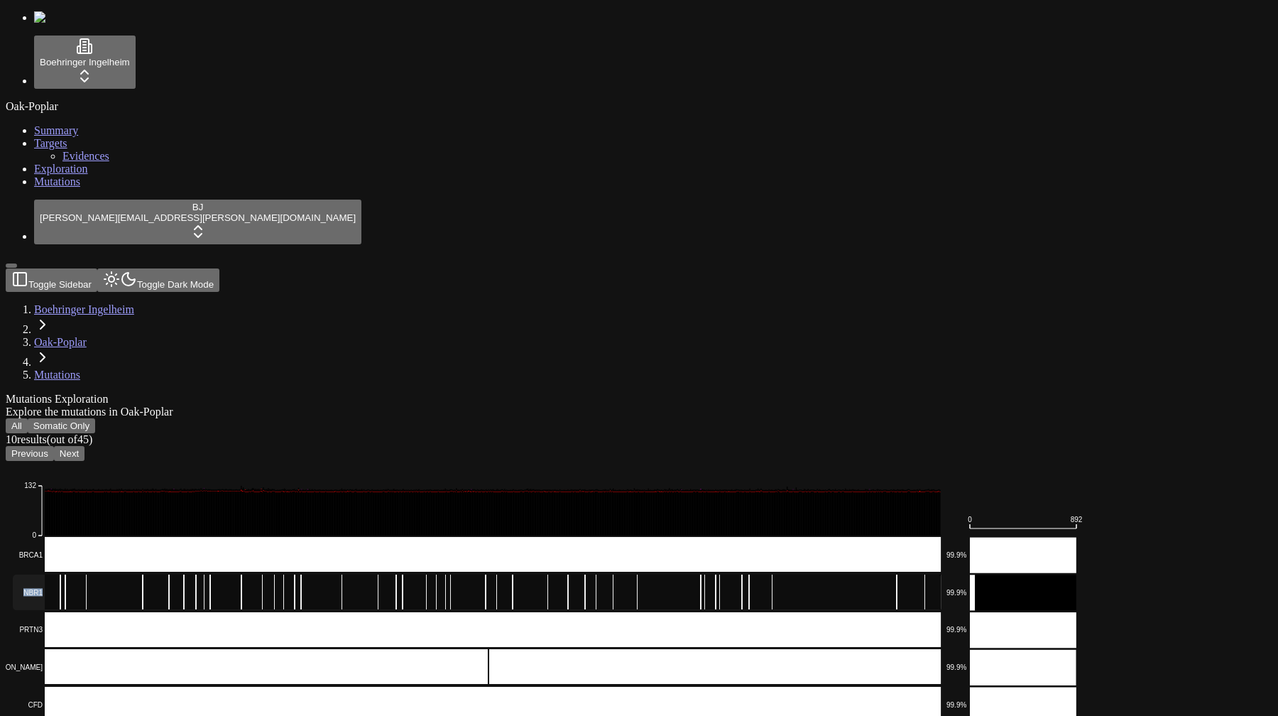
click at [443, 574] on rect at bounding box center [477, 592] width 929 height 36
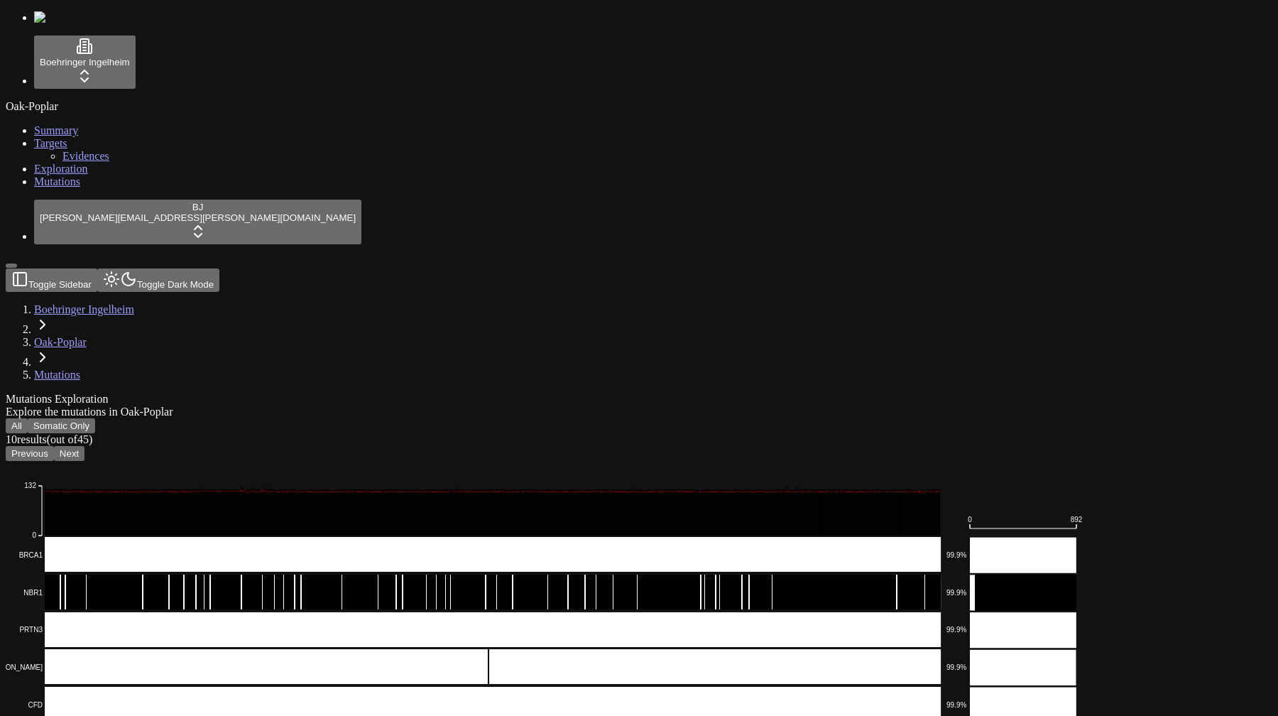
click at [54, 446] on button "Previous" at bounding box center [30, 453] width 48 height 15
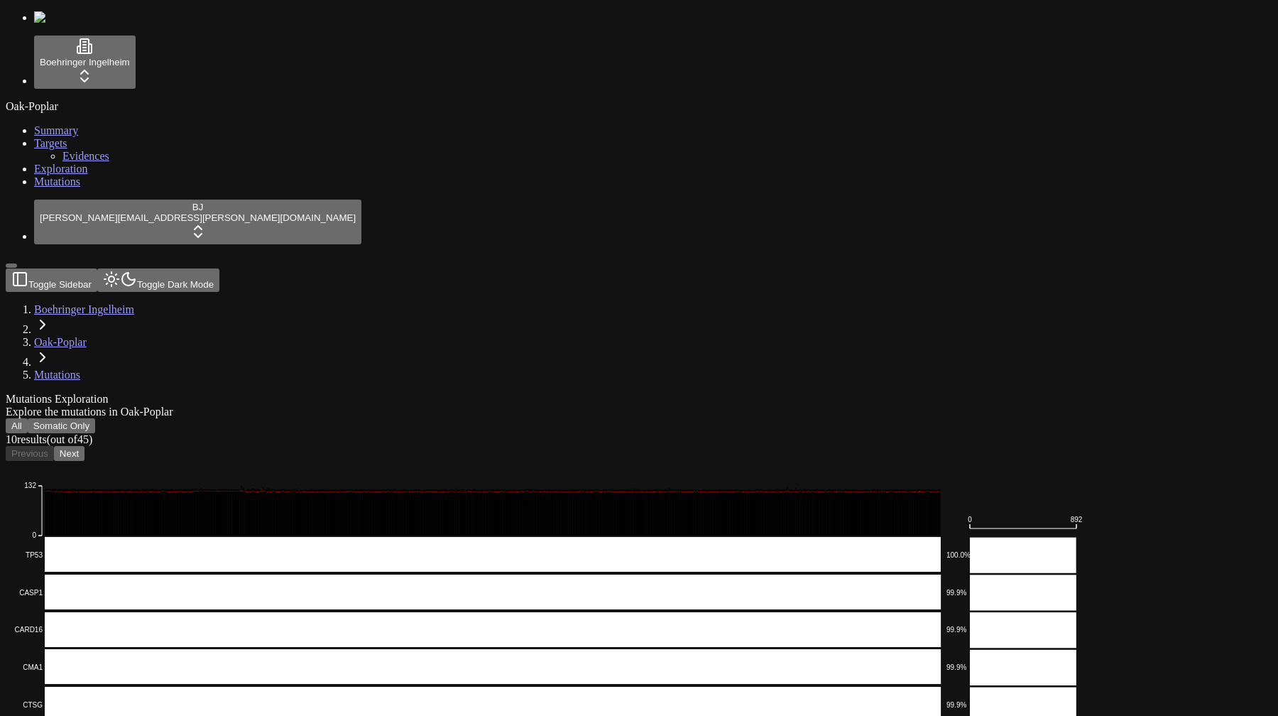
click at [85, 446] on button "Next" at bounding box center [69, 453] width 31 height 15
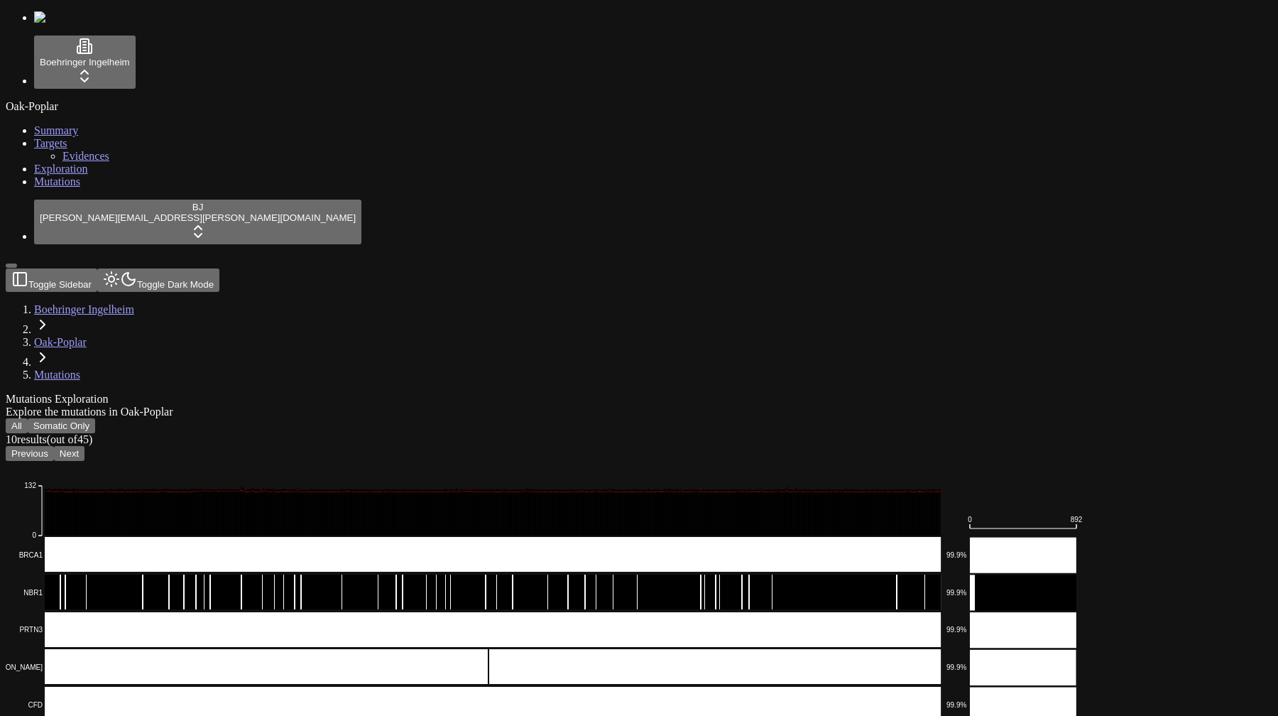
click at [85, 446] on button "Next" at bounding box center [69, 453] width 31 height 15
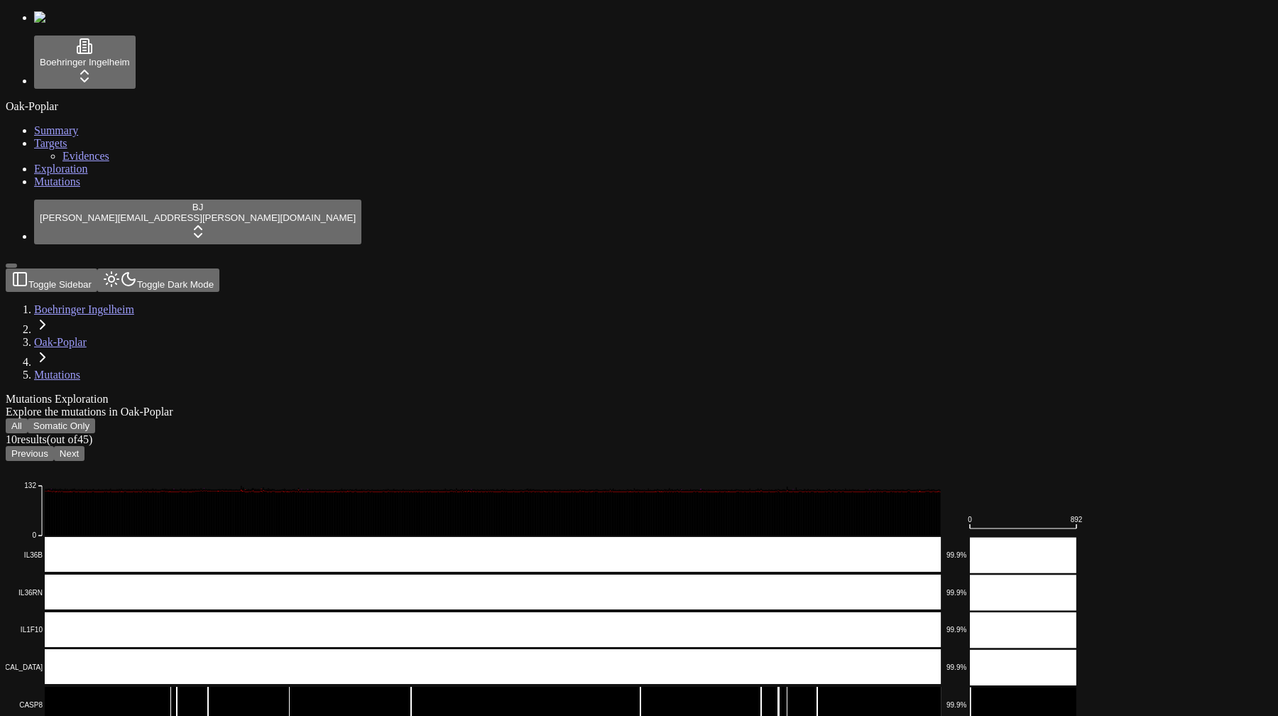
click at [85, 446] on button "Next" at bounding box center [69, 453] width 31 height 15
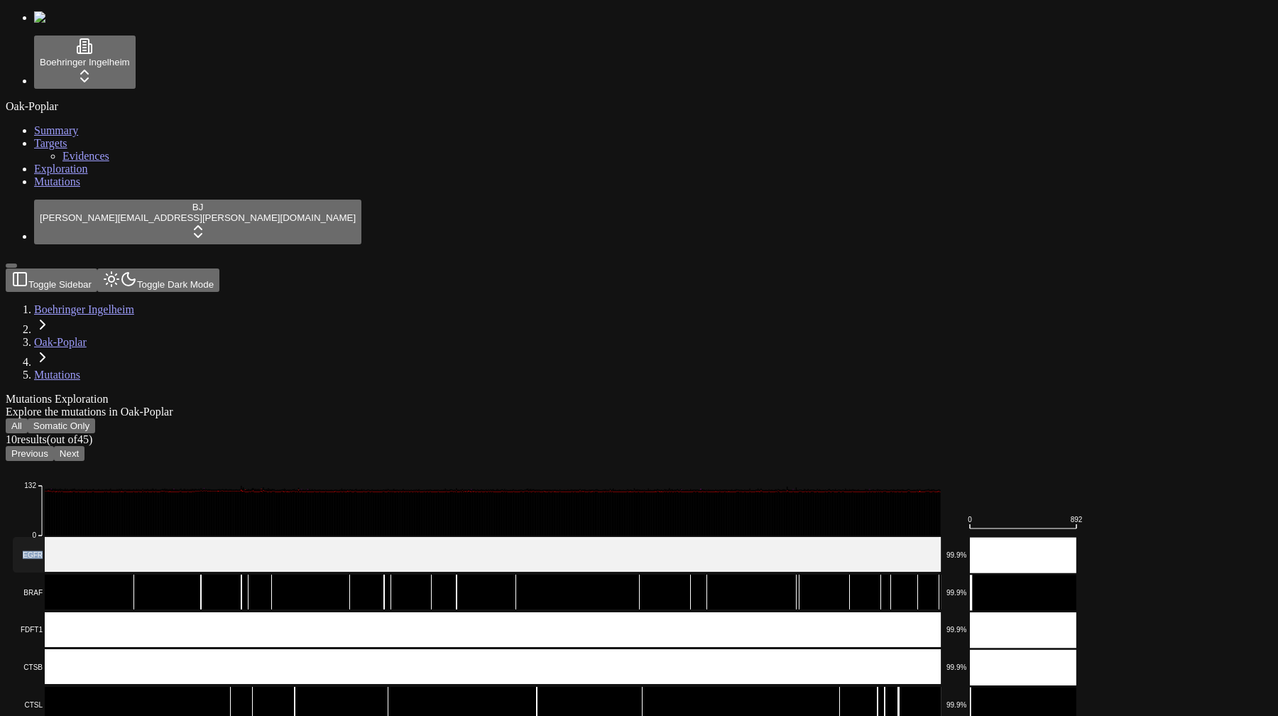
click at [434, 537] on rect at bounding box center [477, 555] width 929 height 36
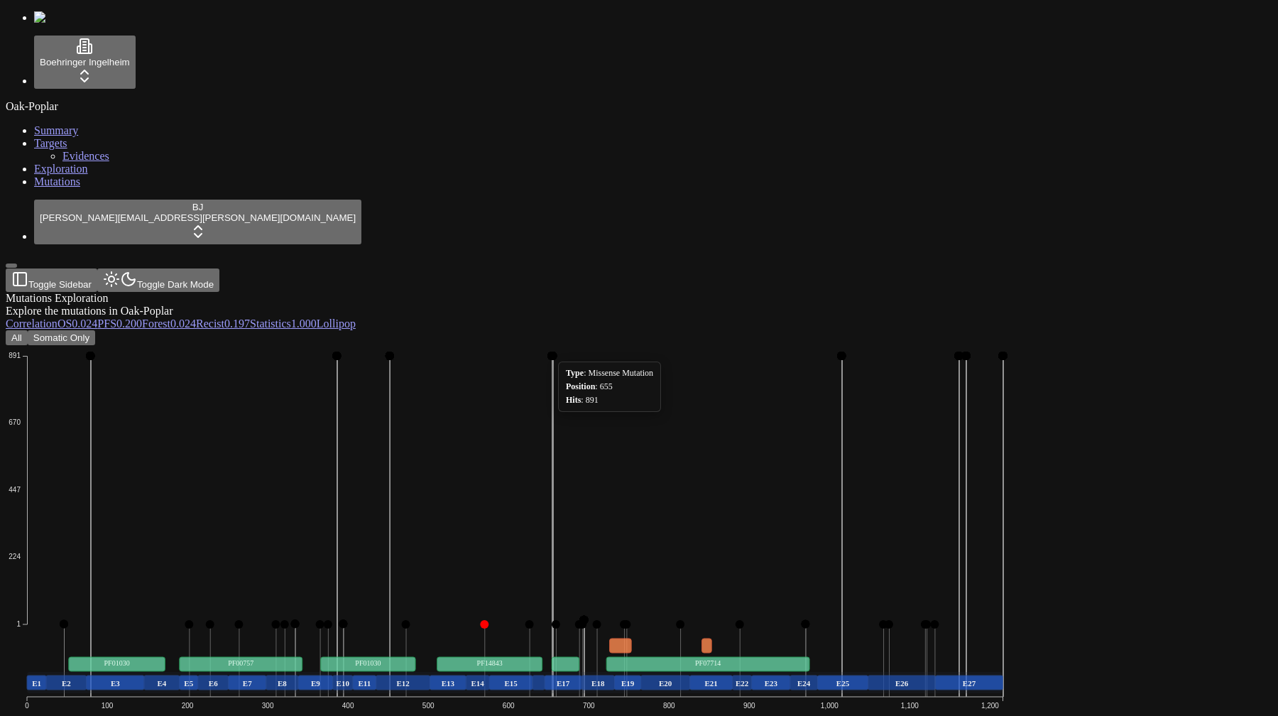
click at [622, 330] on div "All Somatic Only" at bounding box center [571, 337] width 1130 height 15
click at [610, 347] on icon "Missense_Mutation Frame_Shift_Del Splice_Site In_Frame_Del Nonsense_Mutation 1 …" at bounding box center [515, 565] width 1019 height 440
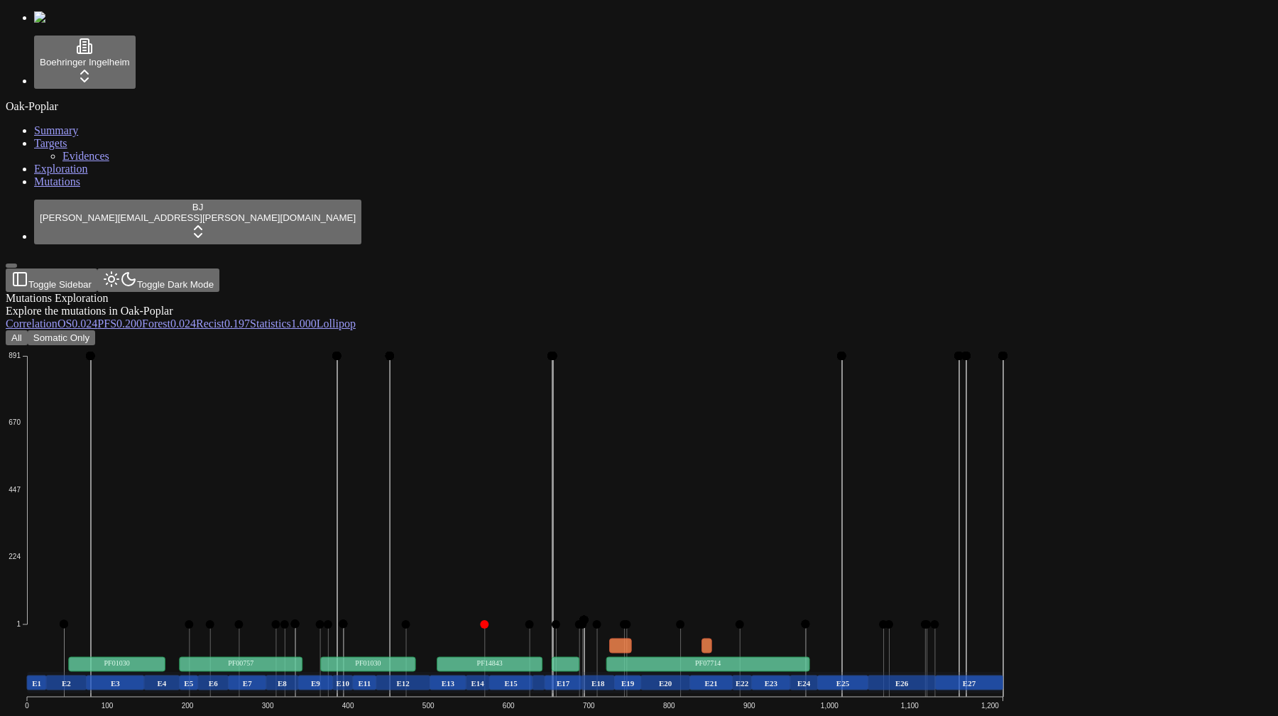
scroll to position [0, 0]
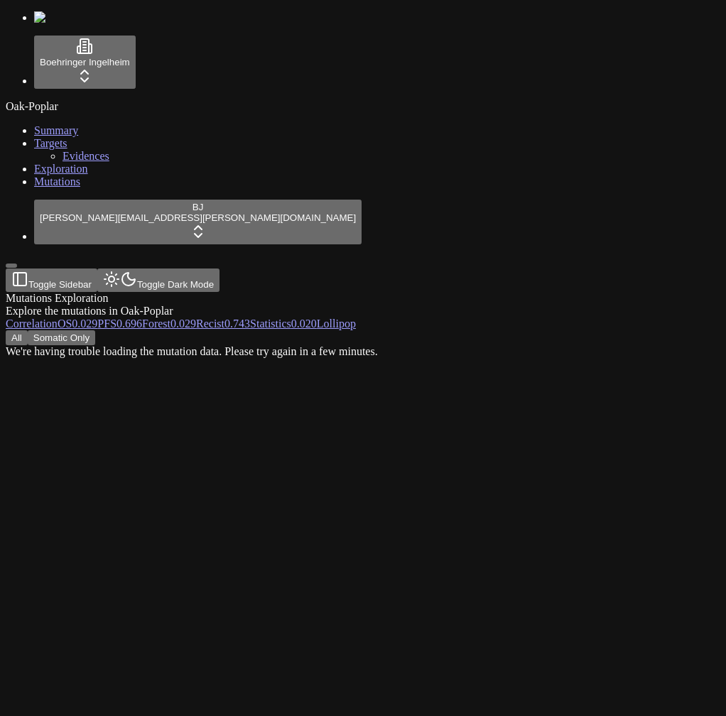
click at [540, 358] on div "All Somatic Only We're having trouble loading the mutation data. Please try aga…" at bounding box center [295, 344] width 578 height 28
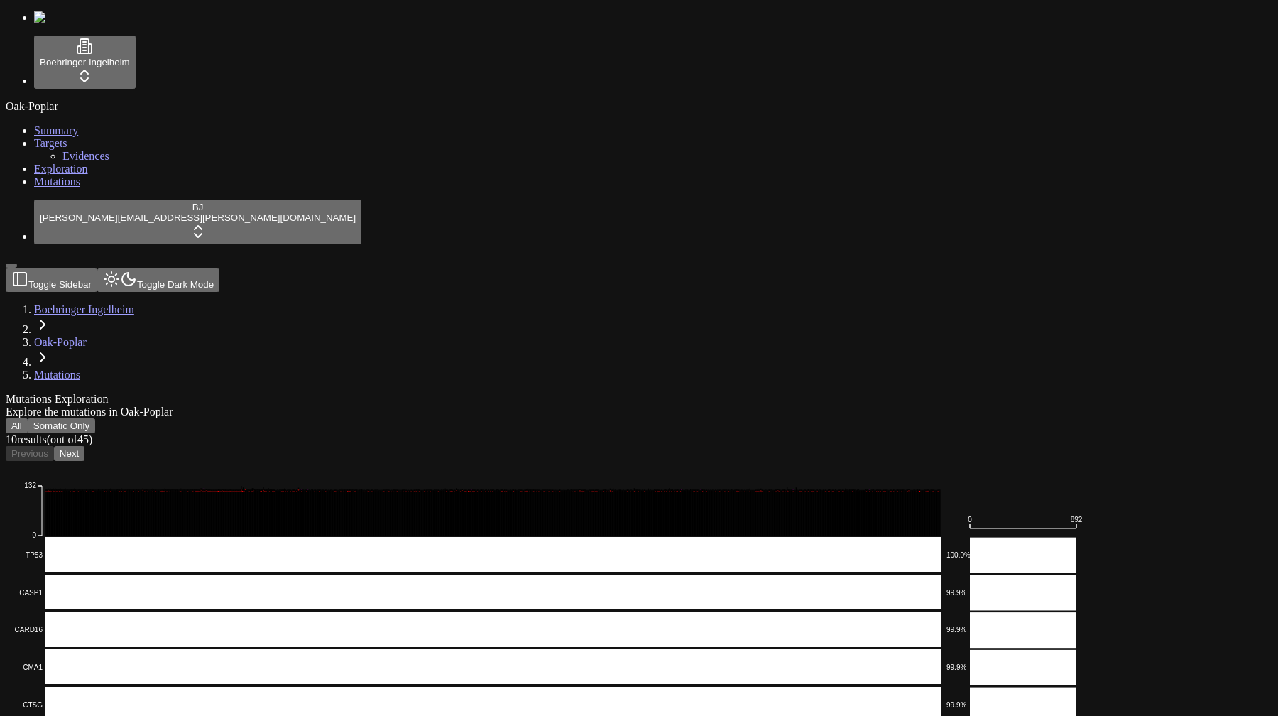
click at [76, 109] on div "Oak-Poplar" at bounding box center [639, 106] width 1267 height 13
click at [70, 124] on link "Summary" at bounding box center [56, 130] width 44 height 12
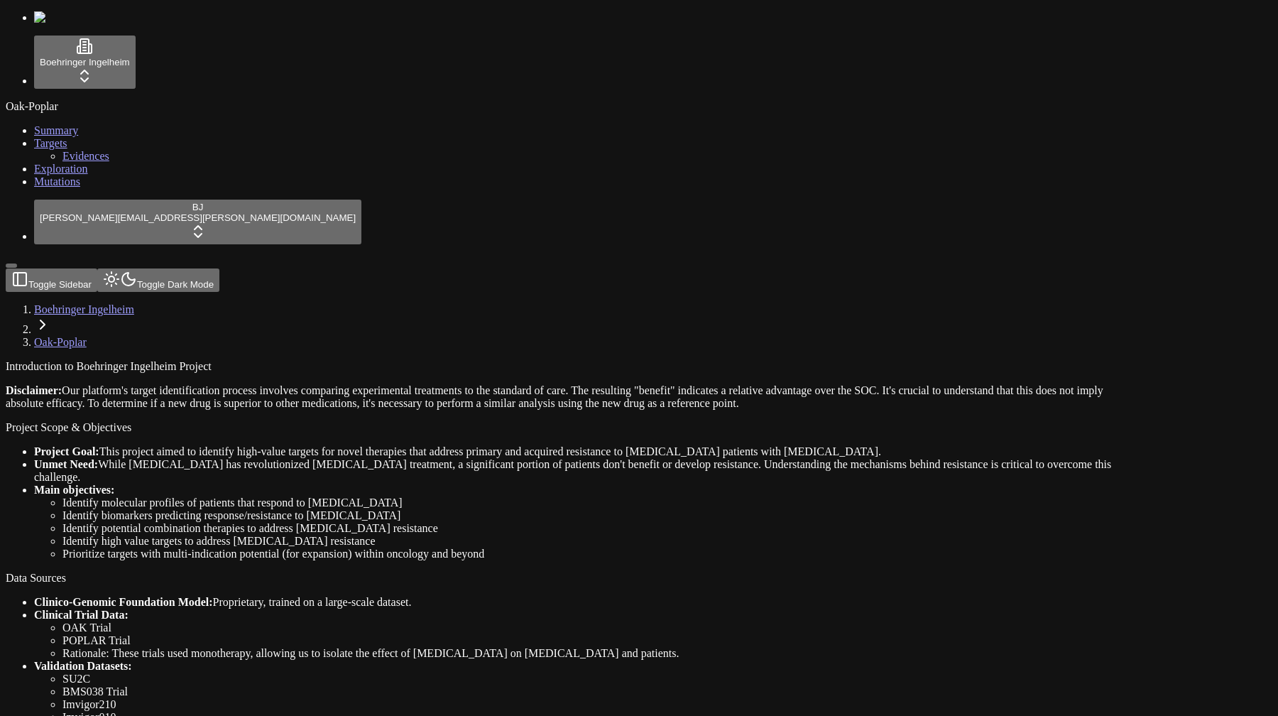
click at [67, 149] on link "Targets" at bounding box center [50, 143] width 33 height 12
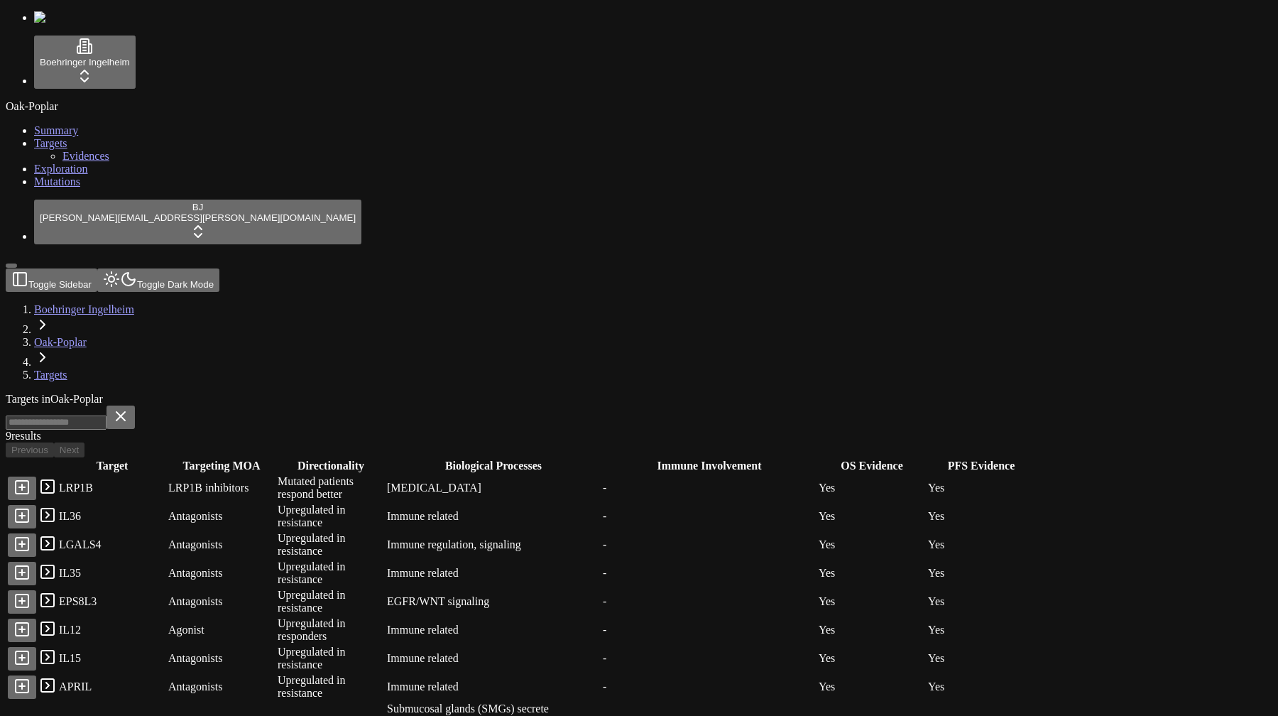
click at [72, 162] on span "Evidences" at bounding box center [85, 156] width 47 height 12
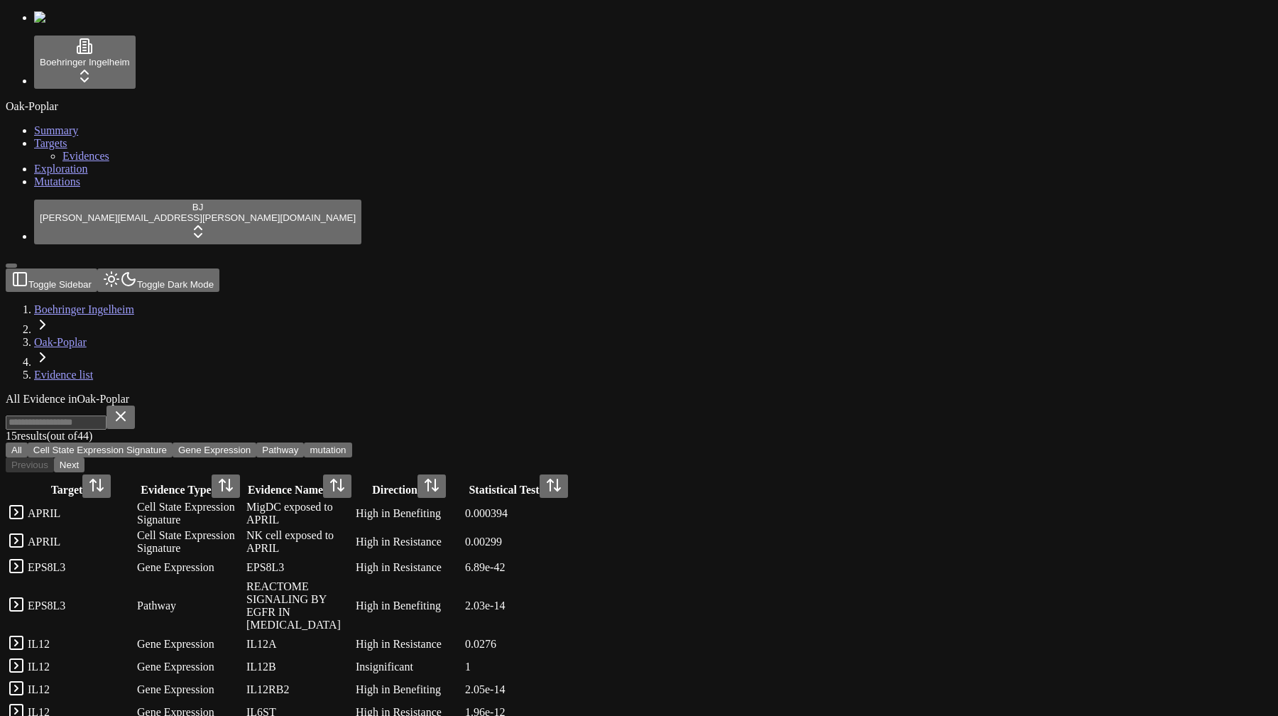
click at [65, 175] on span "Exploration" at bounding box center [61, 169] width 54 height 12
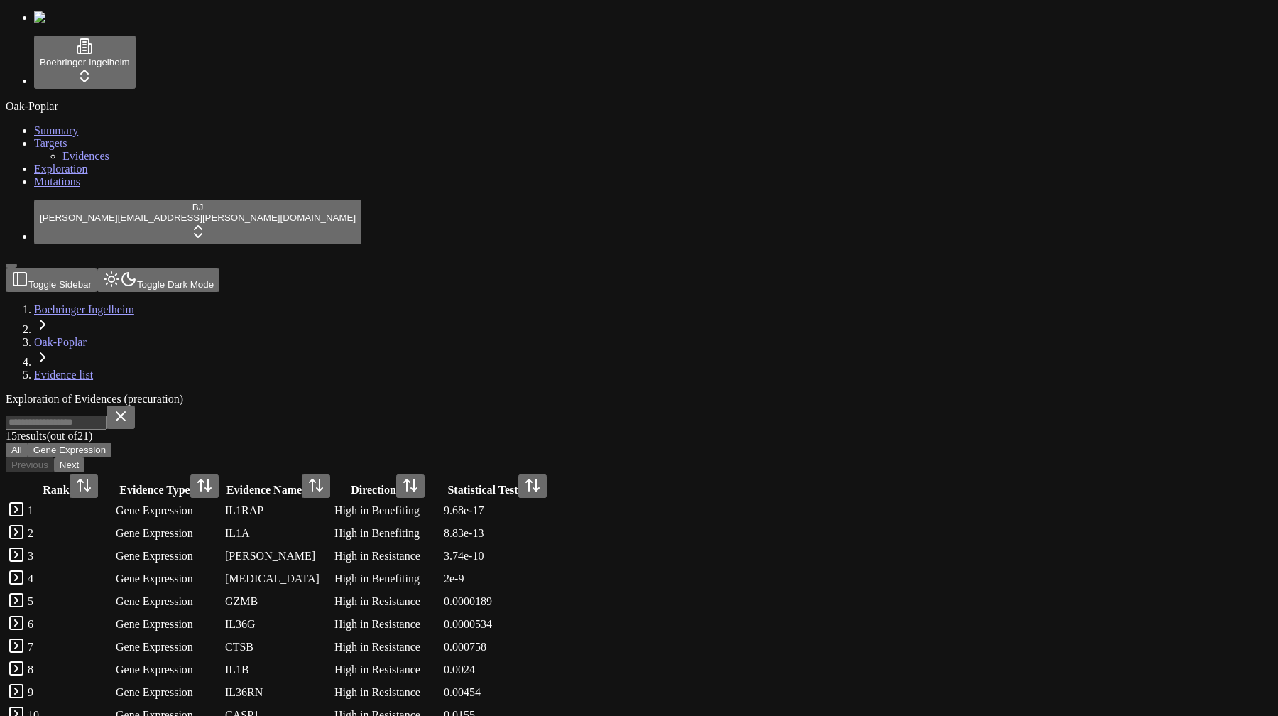
click at [62, 187] on span "Mutations" at bounding box center [57, 181] width 46 height 12
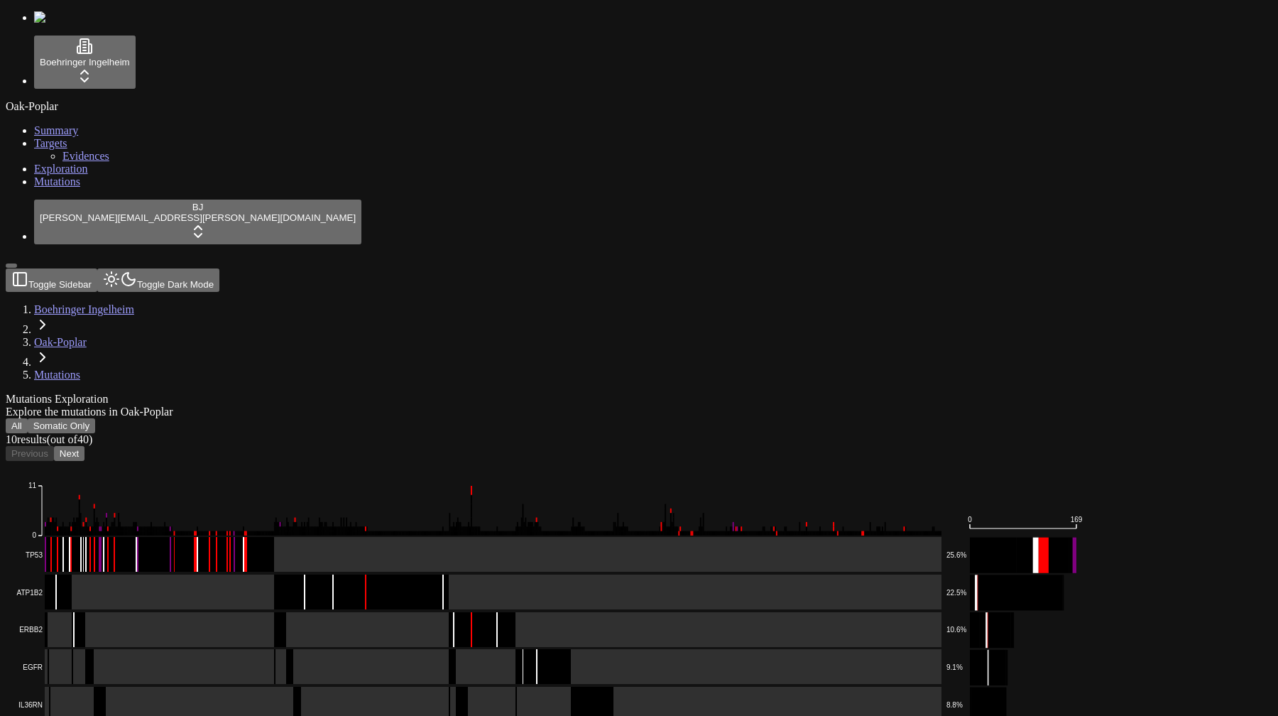
click at [508, 393] on div "Mutations Exploration Explore the mutations in Oak-Poplar" at bounding box center [571, 406] width 1130 height 26
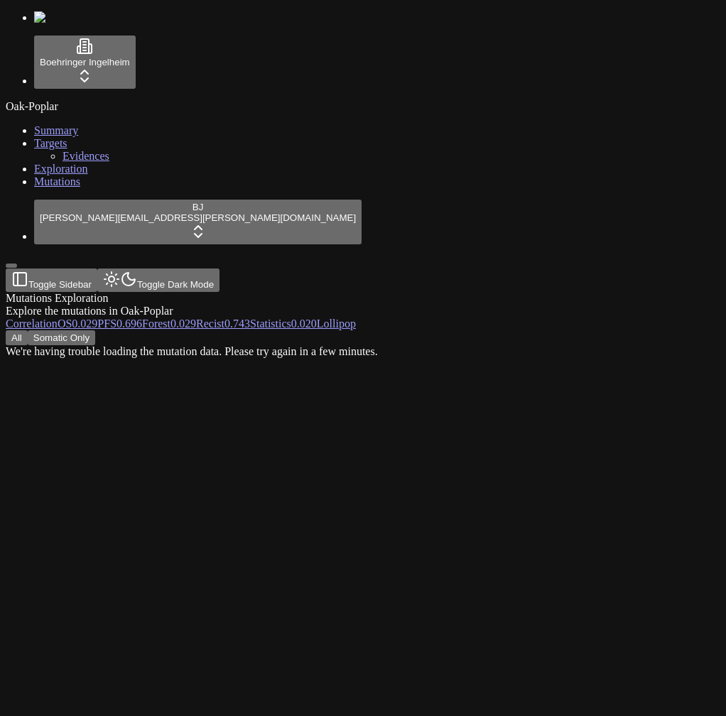
click at [461, 345] on div "We're having trouble loading the mutation data. Please try again in a few minut…" at bounding box center [295, 351] width 578 height 13
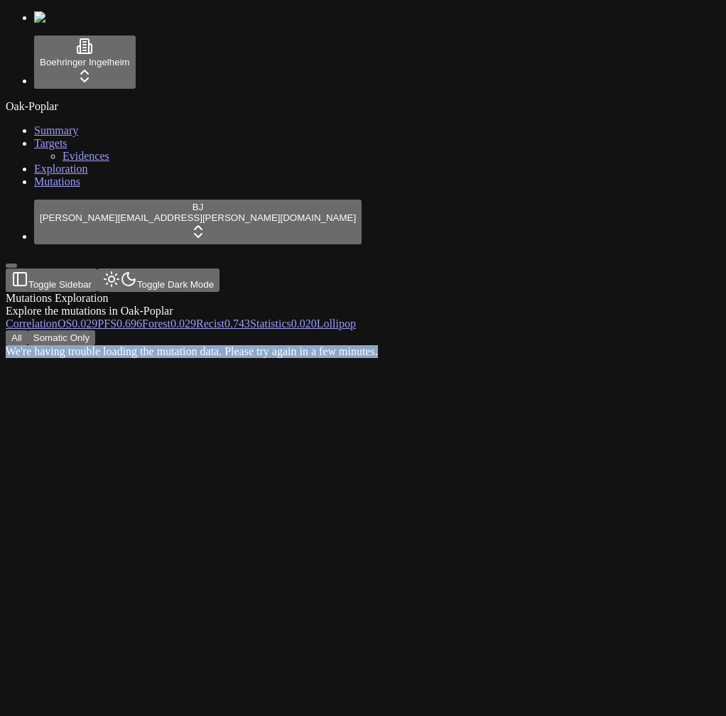
click at [461, 345] on div "We're having trouble loading the mutation data. Please try again in a few minut…" at bounding box center [295, 351] width 578 height 13
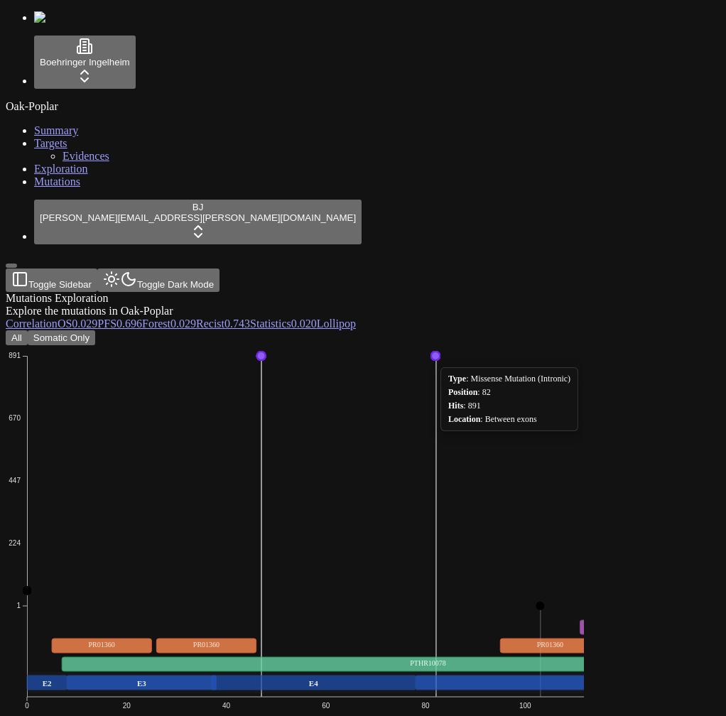
scroll to position [0, 104]
click at [554, 414] on div "Location : Between exons" at bounding box center [509, 419] width 122 height 11
copy div "Location : Between exons"
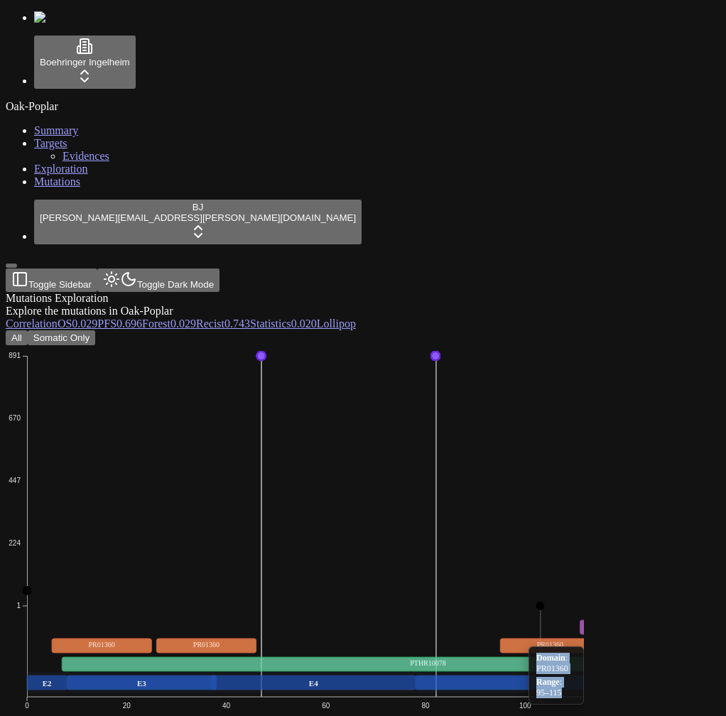
scroll to position [1, 0]
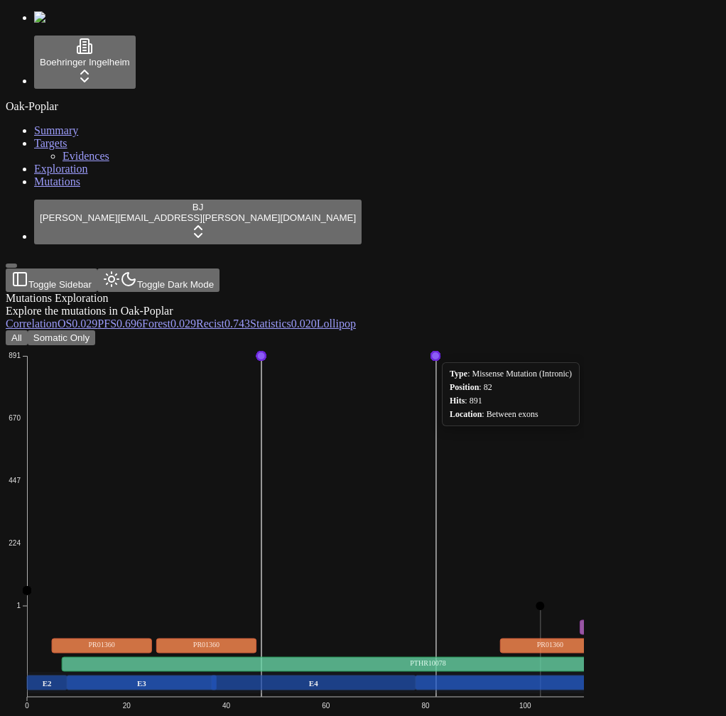
click at [451, 330] on div "All Somatic Only Missense_Mutation Splice_Site 1 224 447 670 891 0 20 40 60 80 …" at bounding box center [295, 651] width 578 height 643
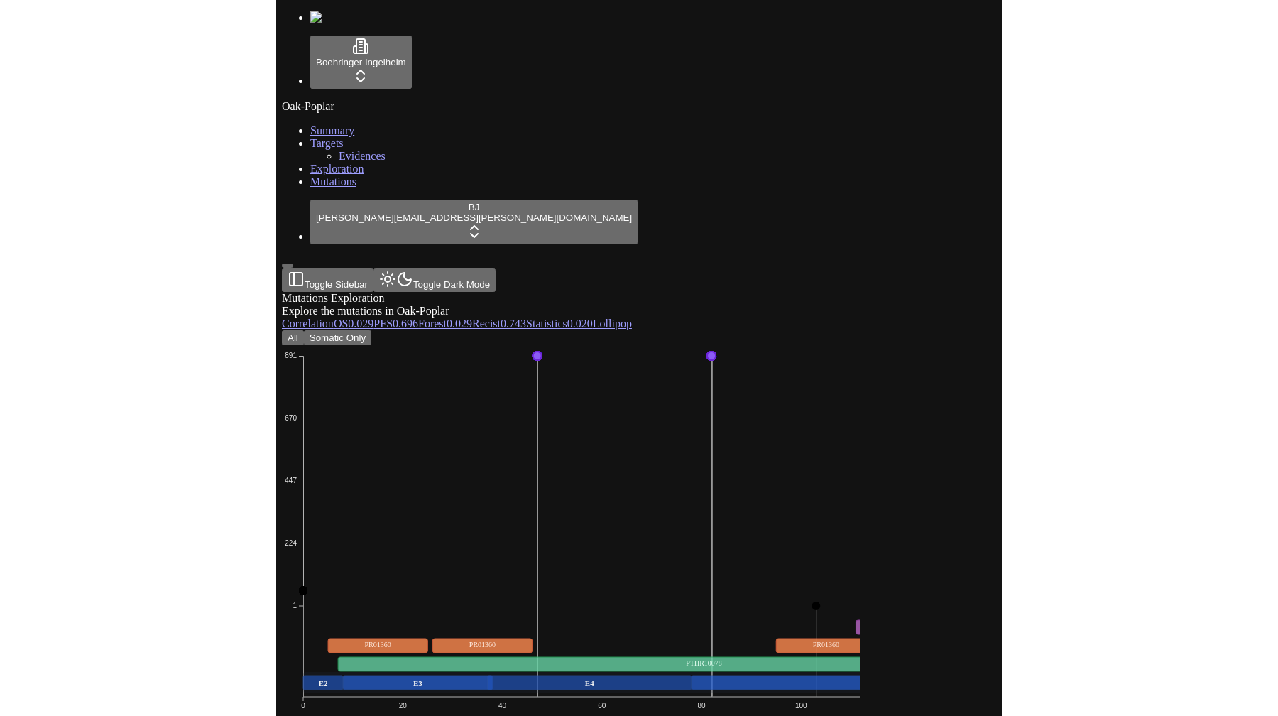
scroll to position [0, 0]
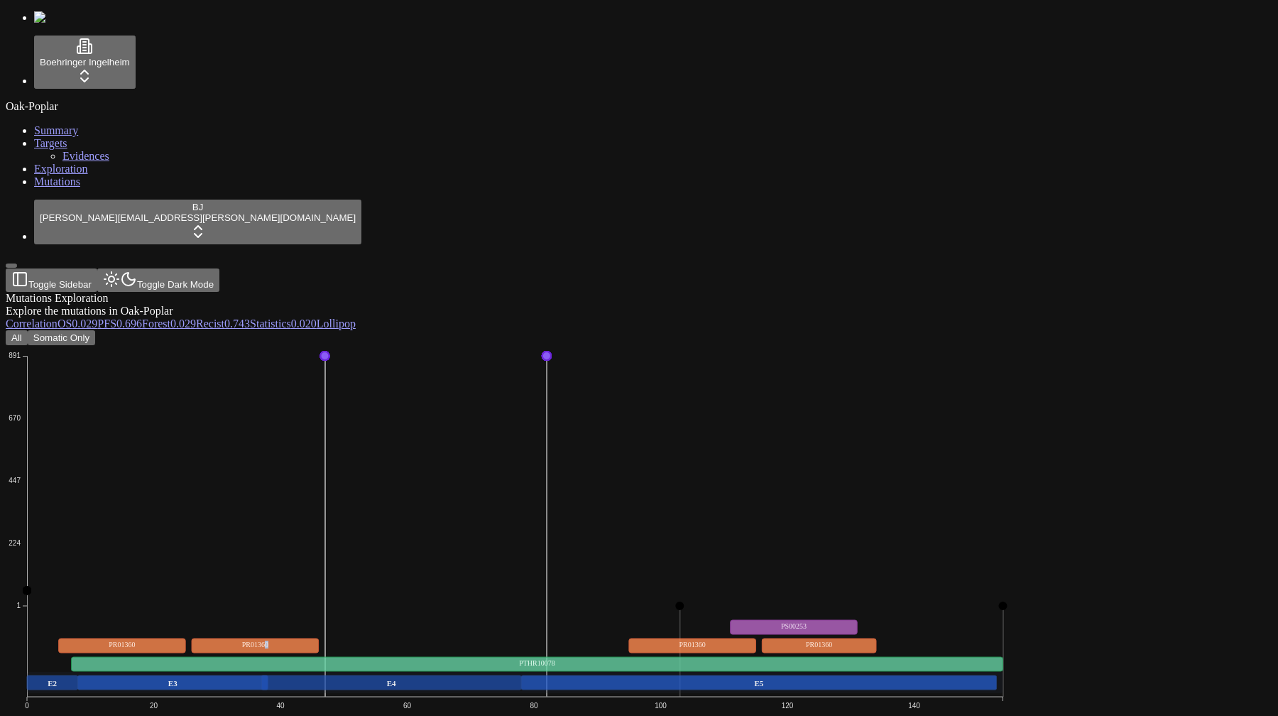
click at [428, 345] on icon "Missense_Mutation Splice_Site 1 224 447 670 891 0 20 40 60 80 100 120 140 E2 E3…" at bounding box center [515, 565] width 1019 height 440
click at [95, 330] on button "Somatic Only" at bounding box center [61, 337] width 67 height 15
click at [80, 188] on div "Oak-Poplar Summary Targets Evidences Exploration Mutations" at bounding box center [639, 144] width 1267 height 88
click at [327, 345] on icon "Splice_Site Missense_Mutation 1 15 29 43 56 0 20 40 60 80 100 120 140 E2 E3 E4 …" at bounding box center [515, 565] width 1019 height 440
click at [95, 330] on button "Somatic Only" at bounding box center [61, 337] width 67 height 15
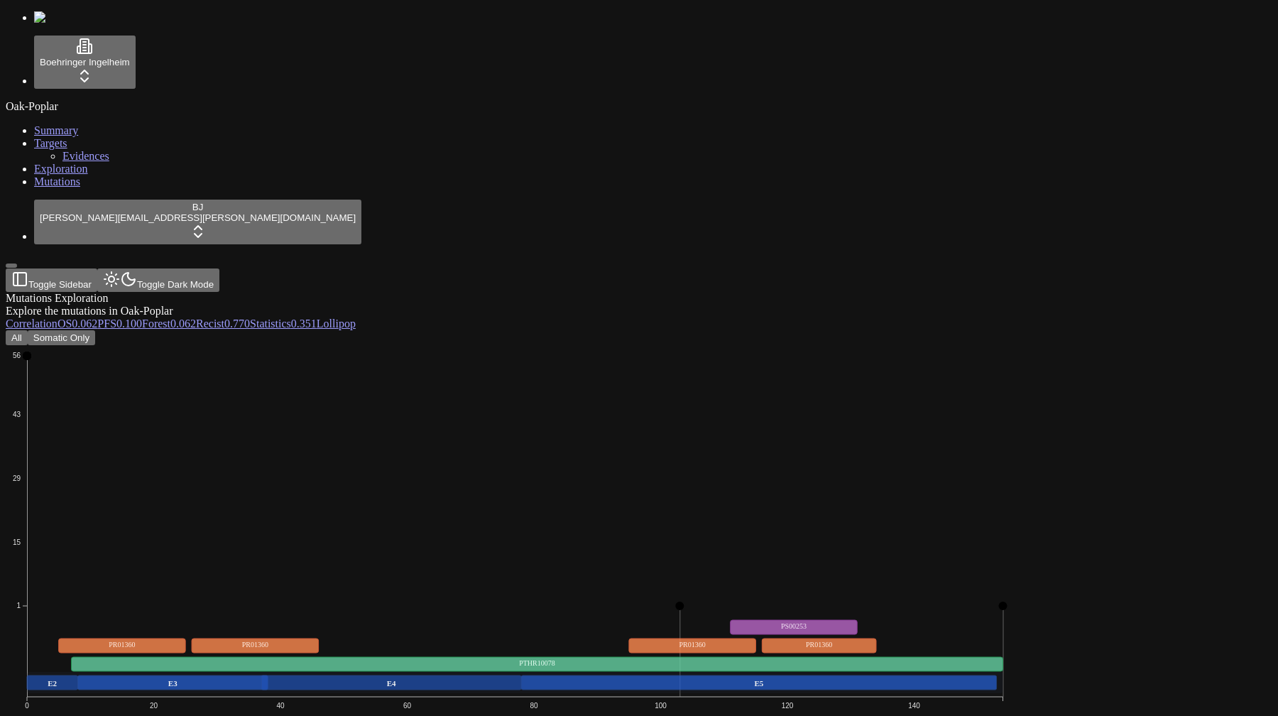
click at [28, 330] on button "All" at bounding box center [17, 337] width 22 height 15
click at [90, 188] on div "Oak-Poplar Summary Targets Evidences Exploration Mutations" at bounding box center [639, 144] width 1267 height 88
click at [660, 389] on icon "Missense_Mutation Splice_Site 1 224 447 670 891 0 20 40 60 80 100 120 140 E2 E3…" at bounding box center [515, 565] width 1019 height 440
click at [702, 420] on icon "Missense_Mutation Splice_Site 1 224 447 670 891 0 20 40 60 80 100 120 140 E2 E3…" at bounding box center [515, 565] width 1019 height 440
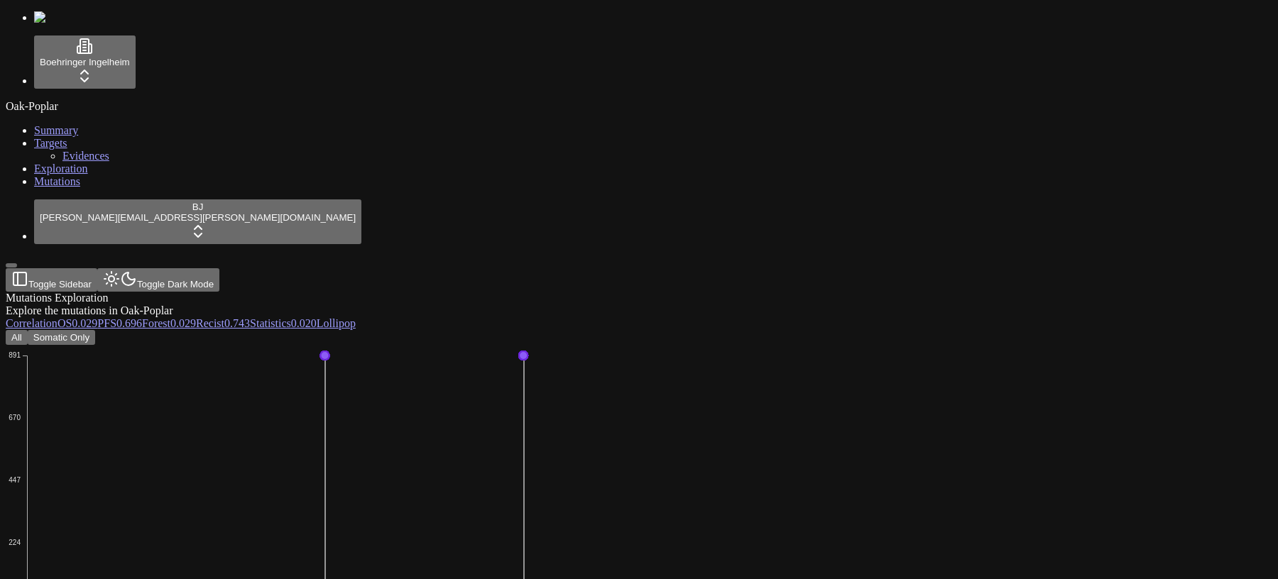
click at [516, 345] on icon "Missense_Mutation Splice_Site 1 224 447 670 891 0 20 40 60 80 100 120 140 E2 E3…" at bounding box center [515, 565] width 1019 height 440
click at [330, 376] on icon "Missense_Mutation Splice_Site 1 224 447 670 891 0 20 40 60 80 100 120 140 E2 E3…" at bounding box center [515, 565] width 1019 height 440
click at [557, 372] on icon "Missense_Mutation Splice_Site 1 224 447 670 891 0 20 40 60 80 100 120 140 E2 E3…" at bounding box center [515, 565] width 1019 height 440
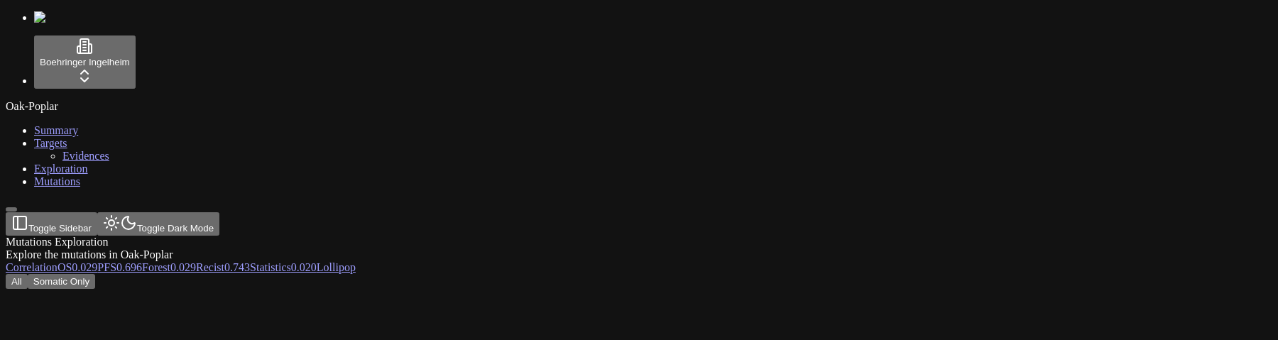
click at [407, 274] on div "All Somatic Only" at bounding box center [571, 281] width 1130 height 15
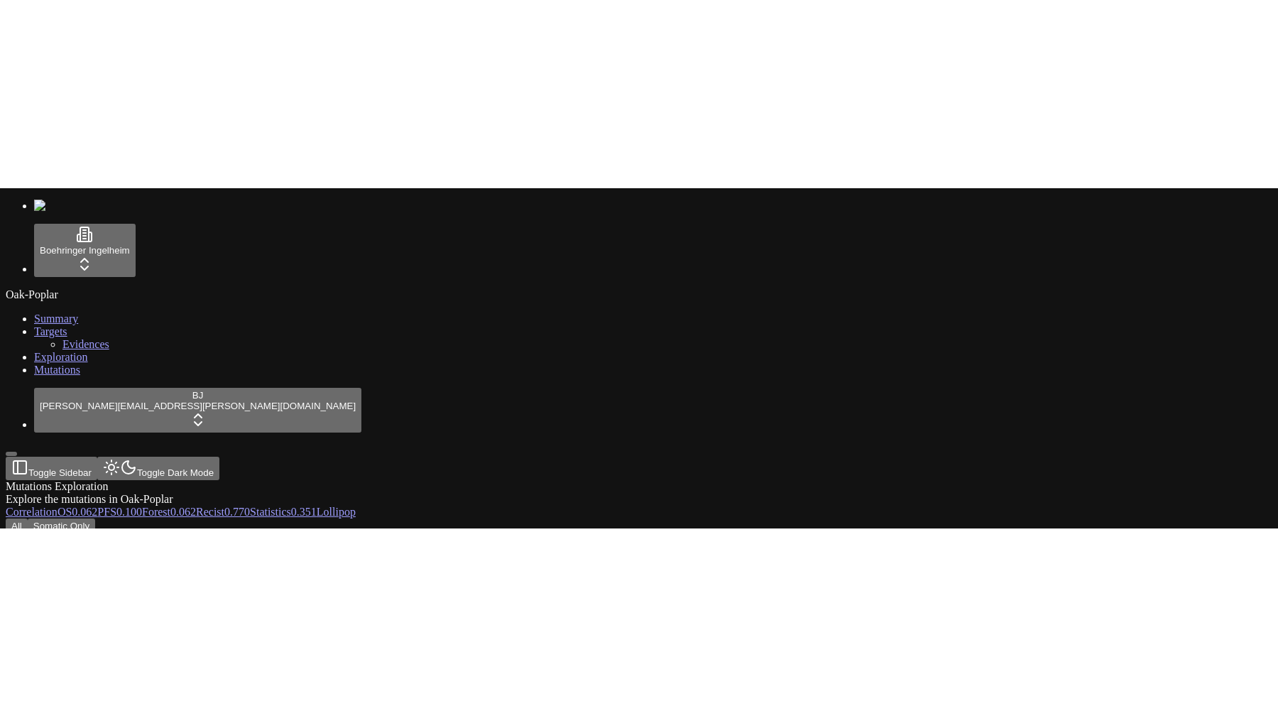
scroll to position [94, 0]
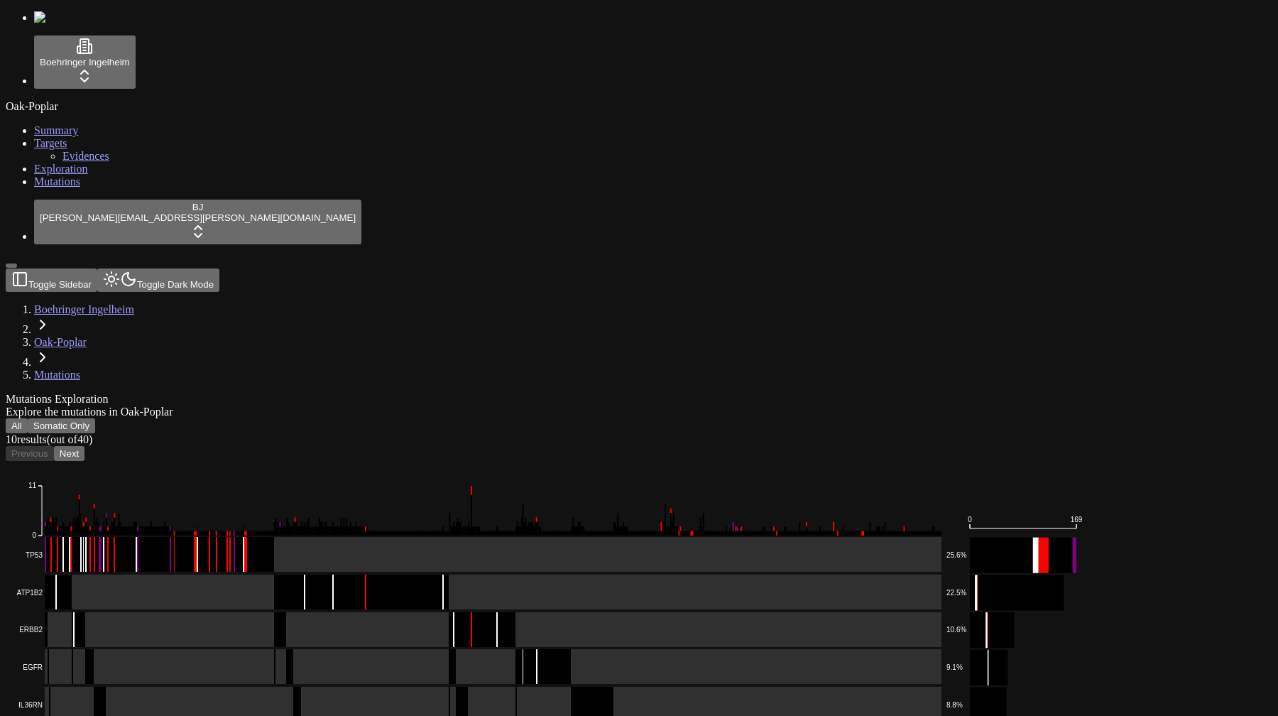
click at [587, 393] on div "Mutations Exploration" at bounding box center [571, 399] width 1130 height 13
click at [482, 393] on div "Mutations Exploration" at bounding box center [571, 399] width 1130 height 13
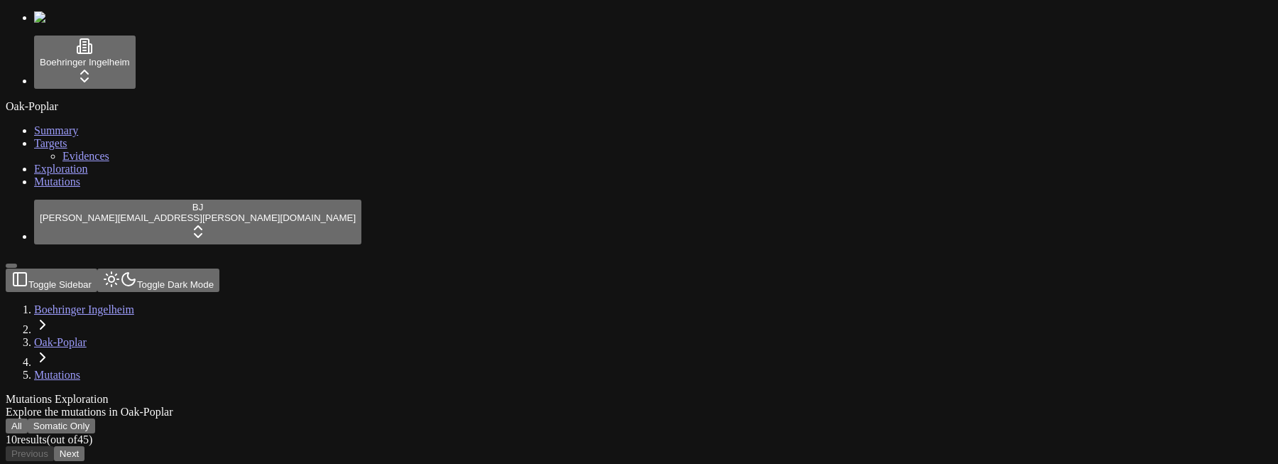
drag, startPoint x: 0, startPoint y: 0, endPoint x: 88, endPoint y: 292, distance: 304.8
click at [88, 292] on div "Boehringer Ingelheim Oak-Poplar Summary Targets Evidences Exploration Mutations…" at bounding box center [639, 381] width 1267 height 741
click at [95, 418] on button "Somatic Only" at bounding box center [61, 425] width 67 height 15
click at [81, 175] on link "Exploration" at bounding box center [61, 169] width 54 height 12
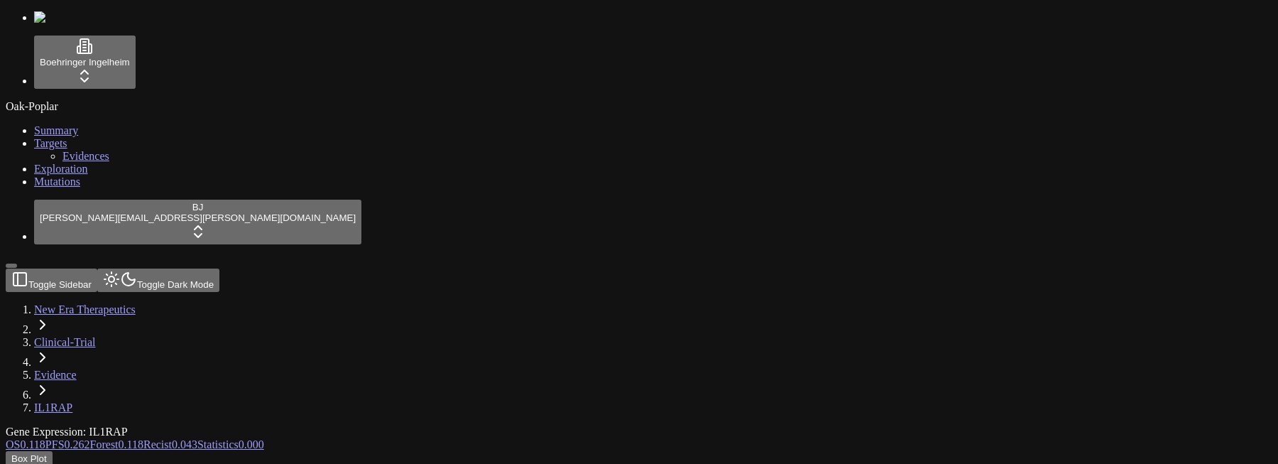
click at [70, 188] on div "Oak-Poplar Summary Targets Evidences Exploration Mutations" at bounding box center [639, 144] width 1267 height 88
click at [641, 463] on div "Not enough patients to generate the statistical visualization." at bounding box center [571, 472] width 1130 height 13
copy body "Not enough patients to generate the statistical visualization."
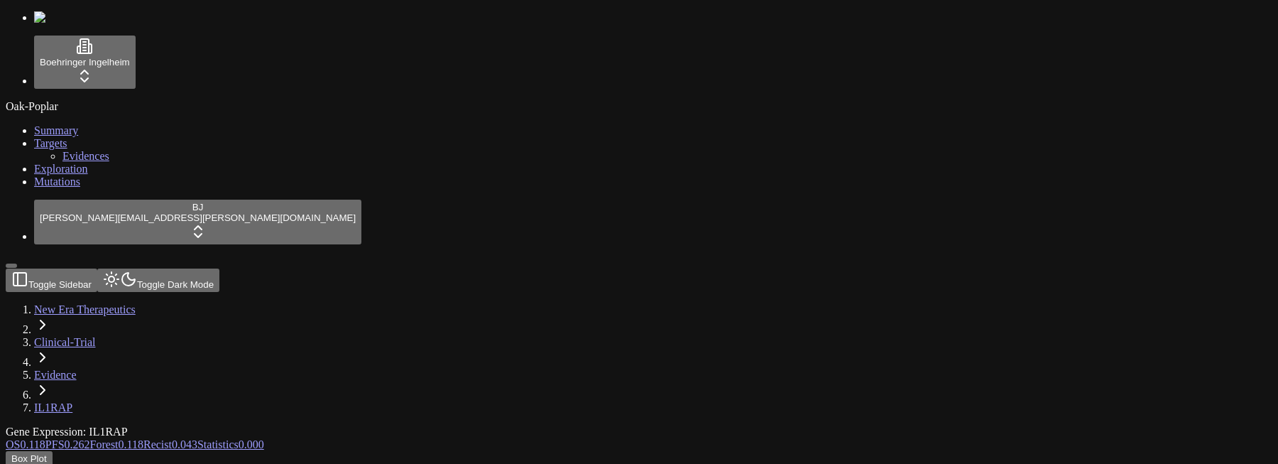
click at [172, 438] on span "Recist" at bounding box center [157, 444] width 28 height 12
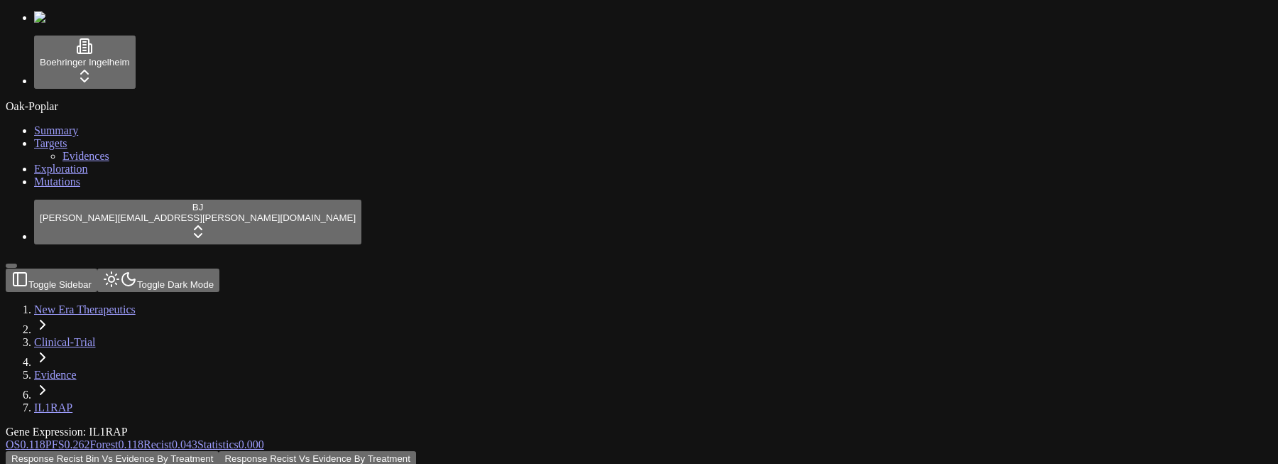
click at [143, 438] on span "0.118" at bounding box center [131, 444] width 25 height 12
click at [426, 451] on div "Forest Plot High And Low Not enough patients to generate the statistical visual…" at bounding box center [571, 465] width 1130 height 28
click at [275, 425] on div "Gene Expression: IL1RAP" at bounding box center [571, 431] width 1130 height 13
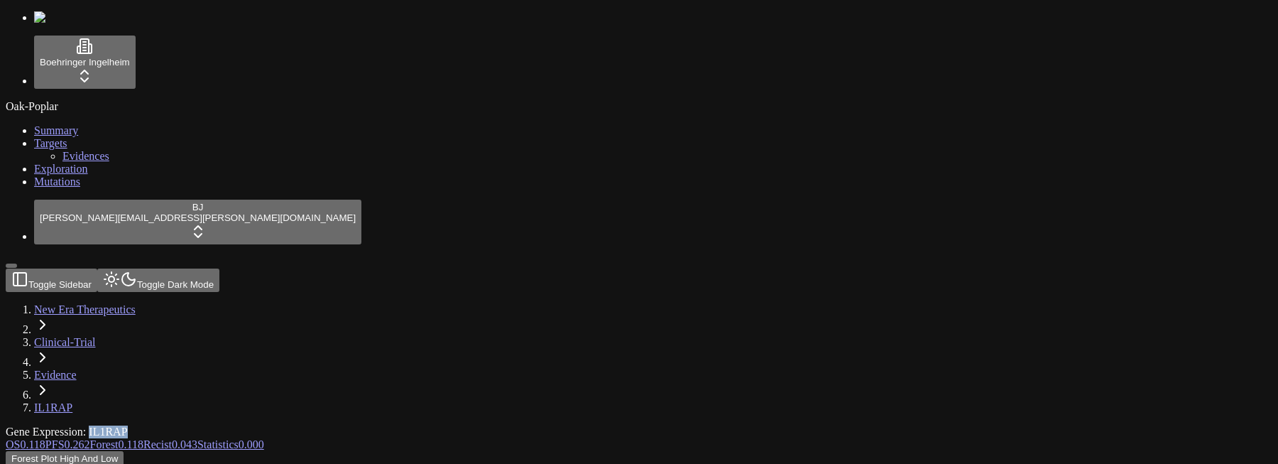
click at [275, 425] on div "Gene Expression: IL1RAP" at bounding box center [571, 431] width 1130 height 13
copy div "IL1RAP"
click at [351, 451] on div "Forest Plot High And Low Not enough patients to generate the statistical visual…" at bounding box center [571, 465] width 1130 height 28
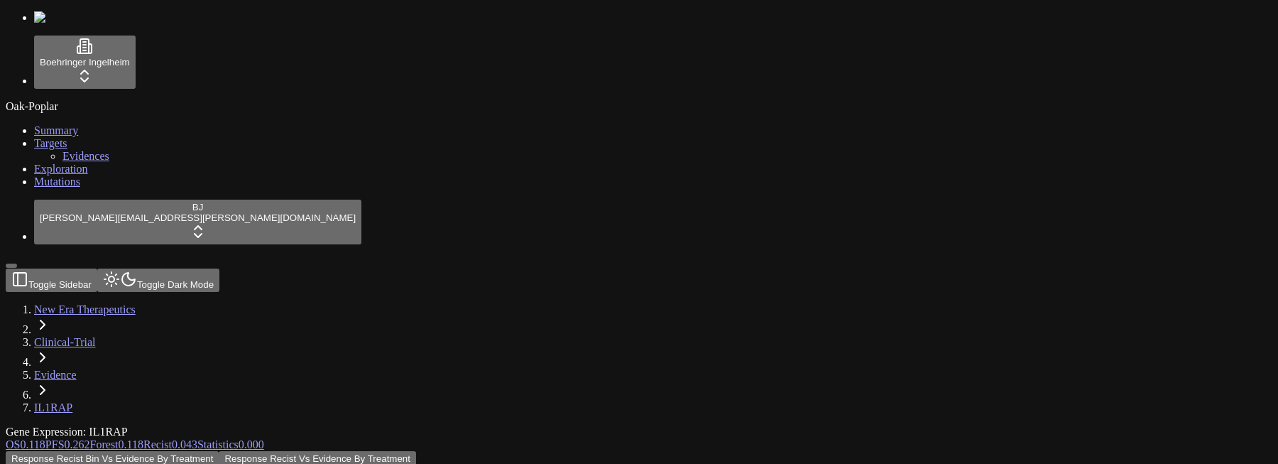
click at [45, 438] on link "OS 0.118" at bounding box center [26, 444] width 40 height 12
click at [611, 463] on div "Not enough patients to generate the statistical visualization." at bounding box center [571, 472] width 1130 height 13
click at [79, 162] on span "Evidences" at bounding box center [85, 156] width 47 height 12
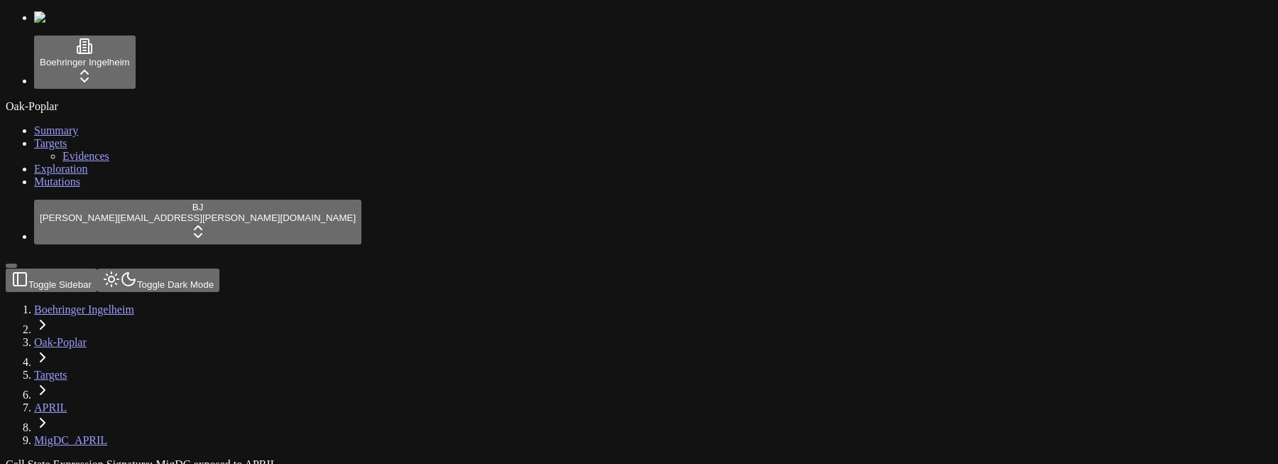
click at [520, 458] on div "Cell State Expression Signature: MigDC exposed to APRIL" at bounding box center [571, 464] width 1130 height 13
click at [67, 162] on span "Evidences" at bounding box center [85, 156] width 47 height 12
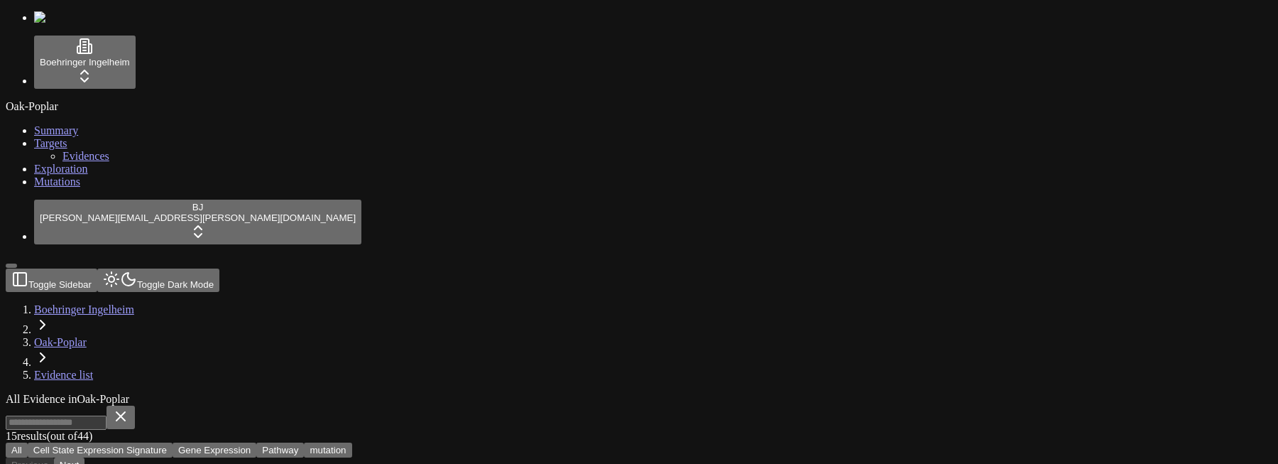
click at [61, 175] on span "Exploration" at bounding box center [61, 169] width 54 height 12
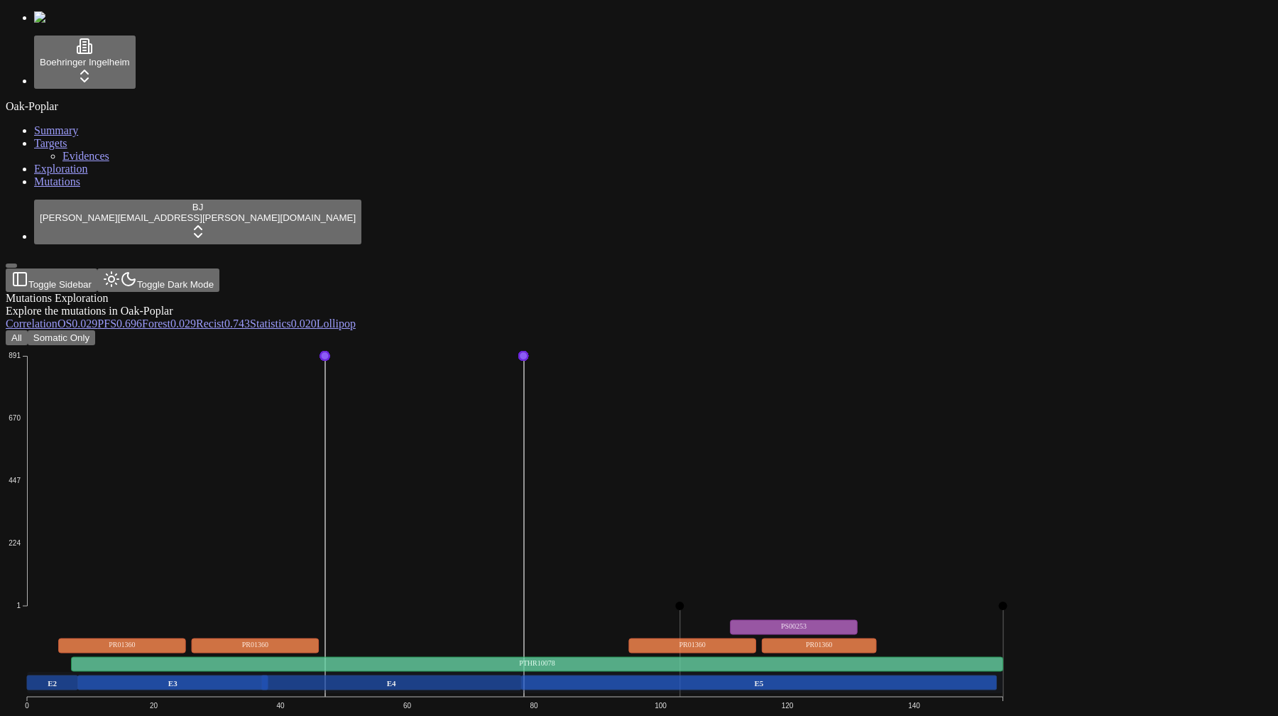
click at [523, 330] on div "All Somatic Only Missense_Mutation 1 224 447 670 891 0 20 40 60 80 100 120 140 …" at bounding box center [571, 651] width 1130 height 643
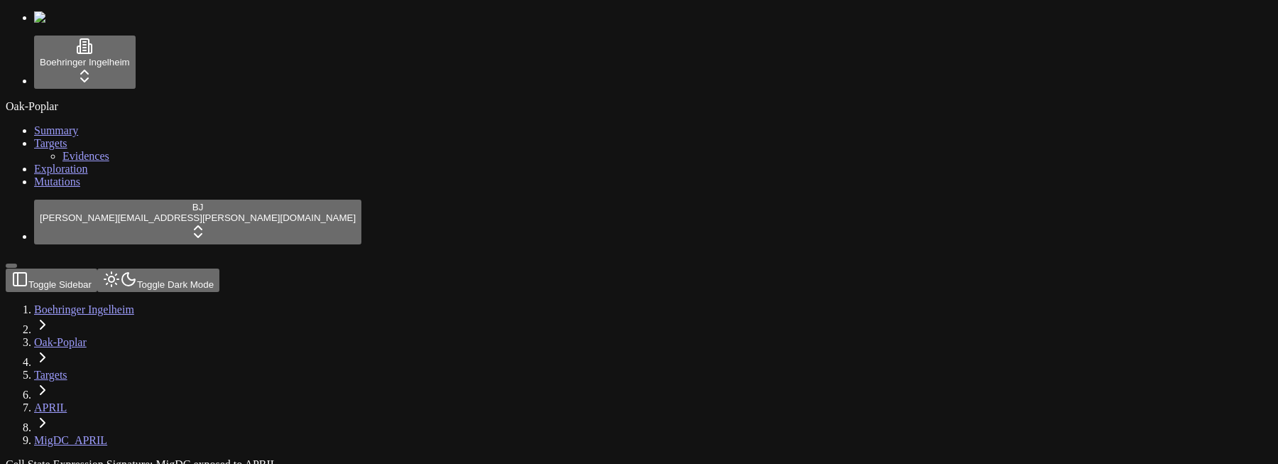
click at [75, 175] on link "Exploration" at bounding box center [61, 169] width 54 height 12
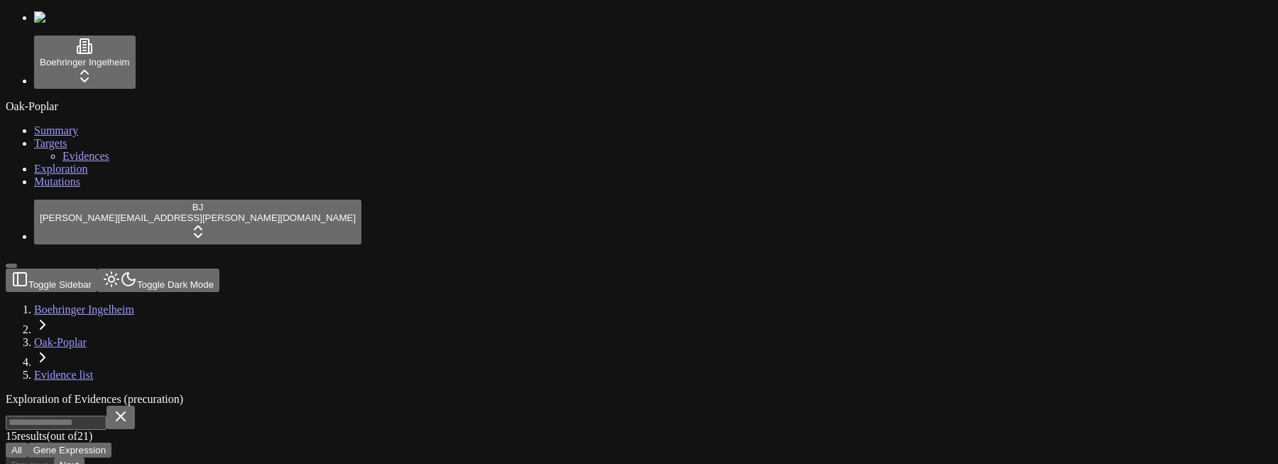
click at [107, 415] on input at bounding box center [56, 422] width 101 height 14
type input "*****"
copy div "IL1RAP"
drag, startPoint x: 751, startPoint y: 172, endPoint x: 698, endPoint y: 170, distance: 53.3
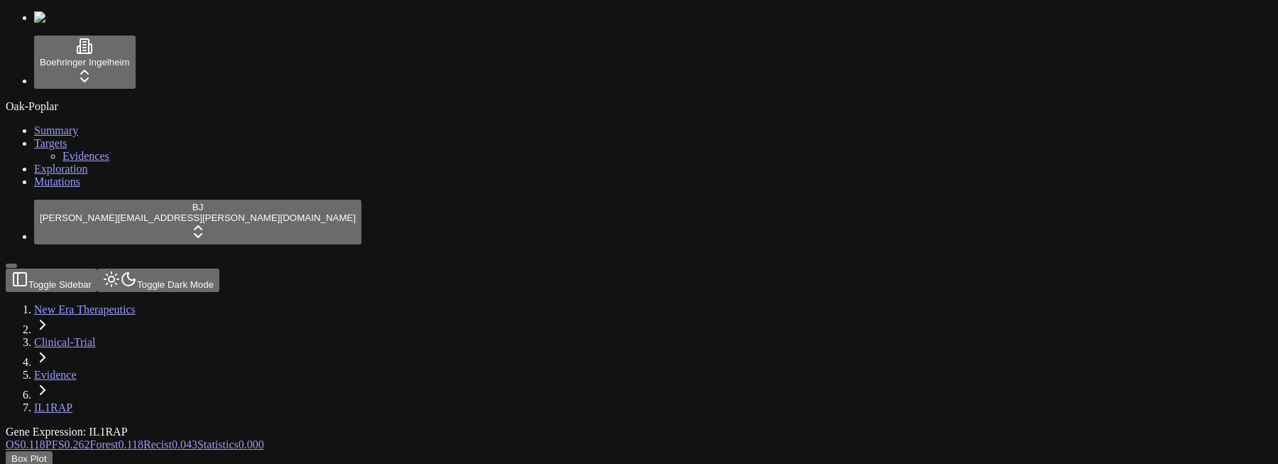
click at [77, 162] on span "Evidences" at bounding box center [85, 156] width 47 height 12
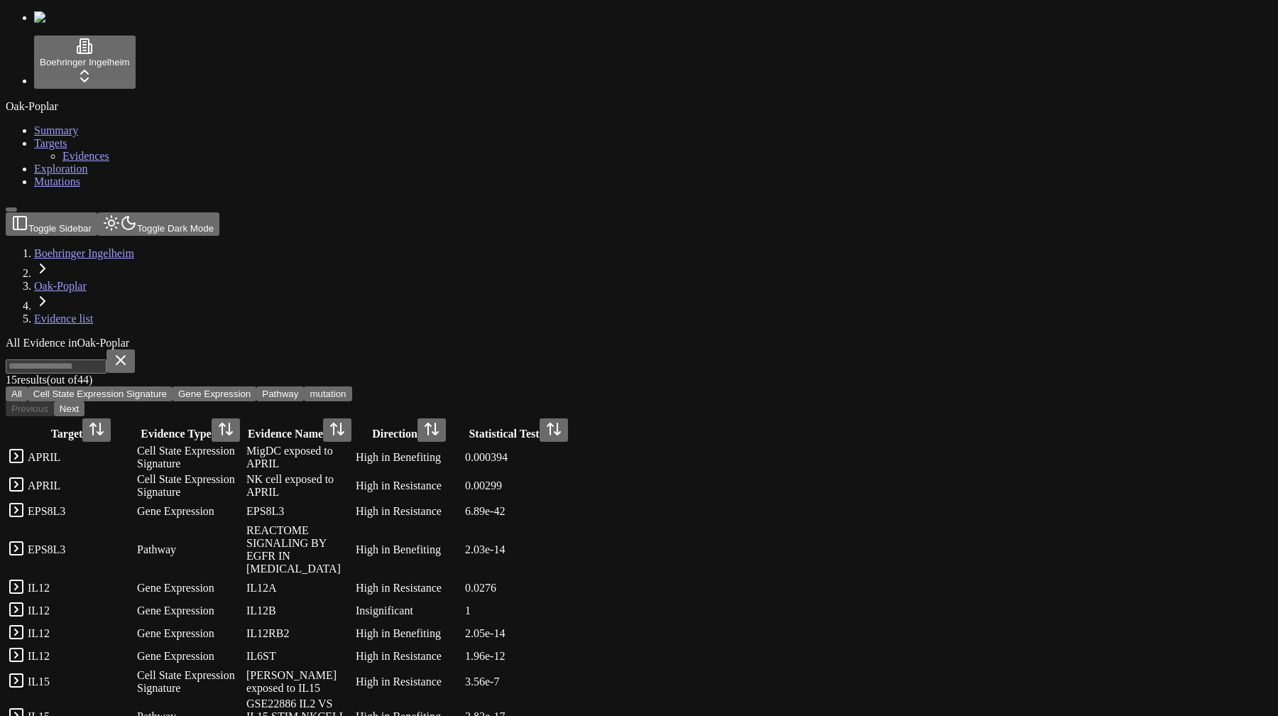
click at [107, 359] on input at bounding box center [56, 366] width 101 height 14
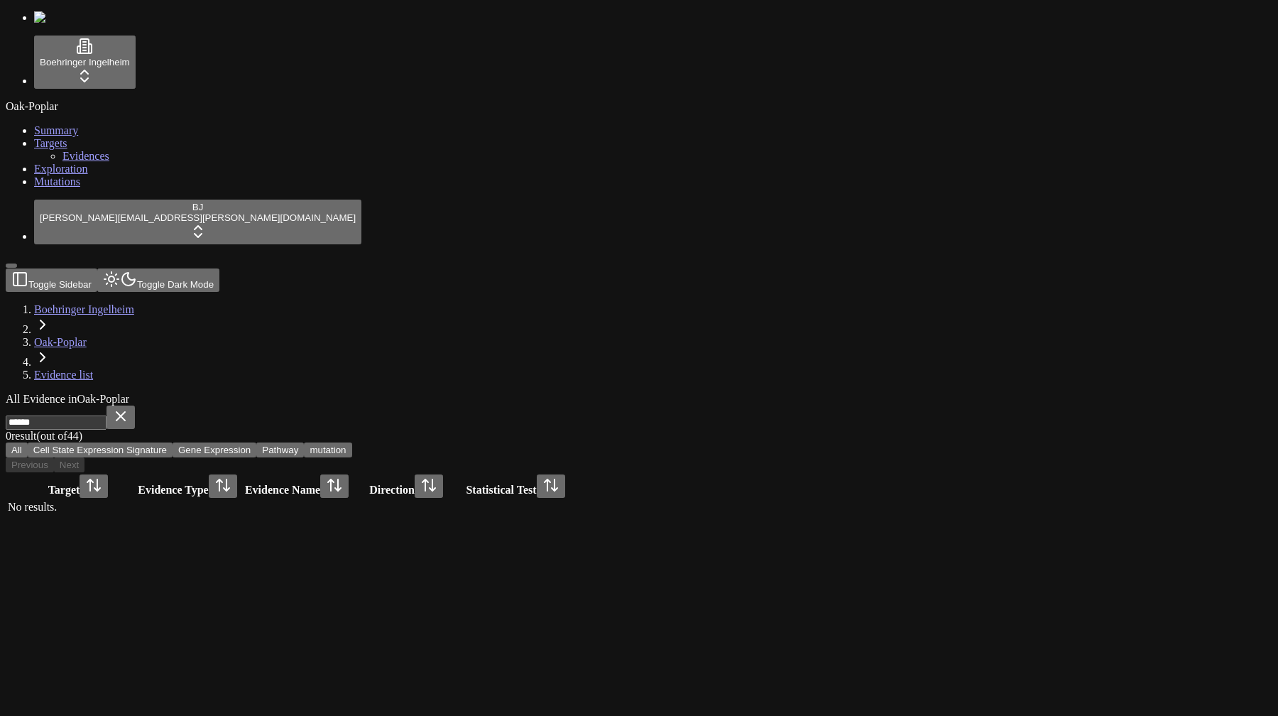
type input "******"
click at [356, 393] on div "All Evidence in Oak-Poplar ****** 0 result (out of 44 ) All Cell State Expressi…" at bounding box center [571, 454] width 1130 height 123
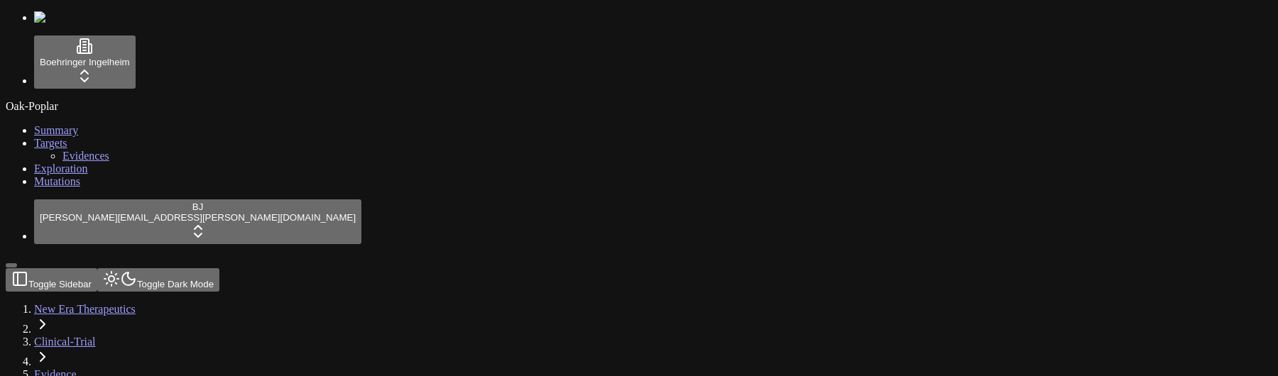
click at [67, 162] on span "Evidences" at bounding box center [85, 156] width 47 height 12
click at [50, 175] on span "Exploration" at bounding box center [61, 169] width 54 height 12
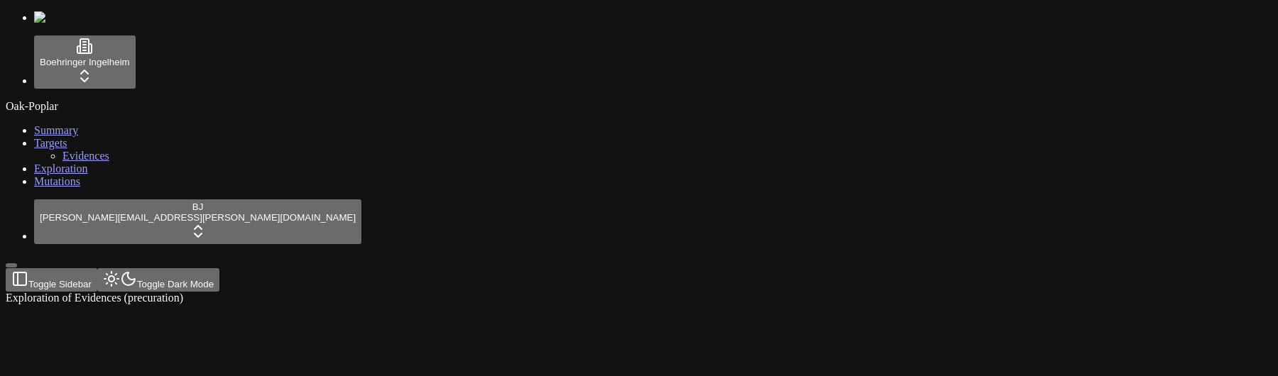
click at [149, 305] on div at bounding box center [571, 305] width 1130 height 0
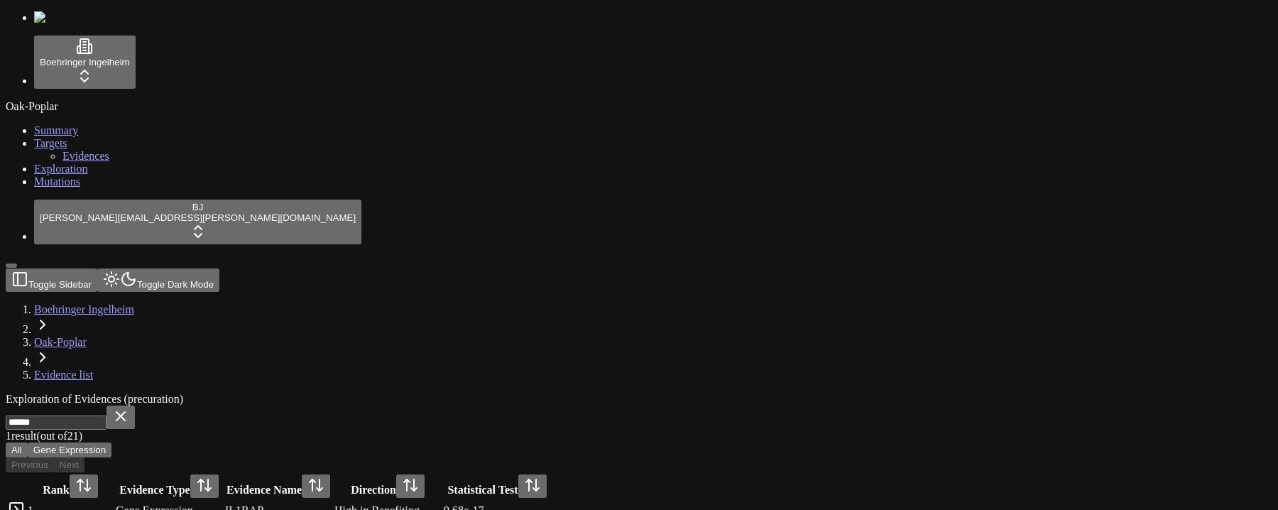
click at [135, 405] on button at bounding box center [121, 416] width 28 height 23
click at [551, 393] on div "Exploration of Evidences (precuration)" at bounding box center [571, 399] width 1130 height 13
click at [554, 393] on div "Exploration of Evidences (precuration)" at bounding box center [571, 399] width 1130 height 13
